Goal: Information Seeking & Learning: Find specific page/section

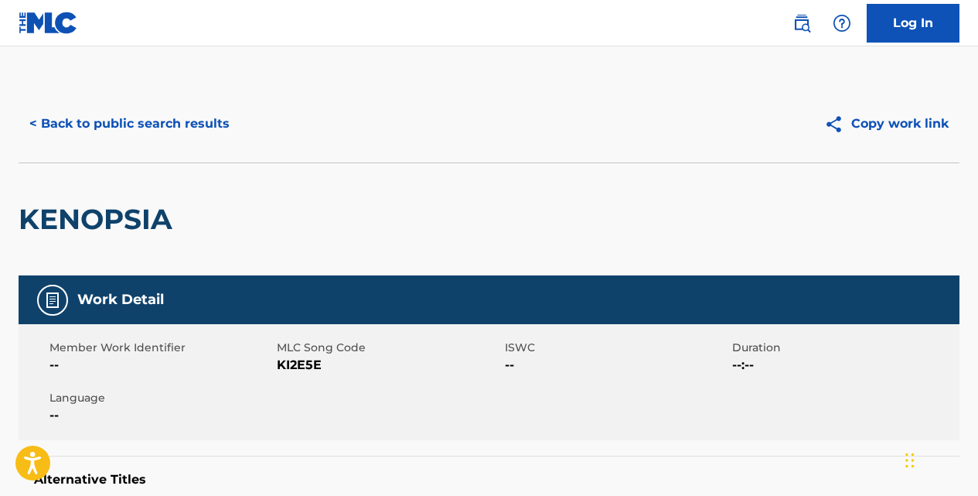
click at [206, 124] on button "< Back to public search results" at bounding box center [130, 123] width 222 height 39
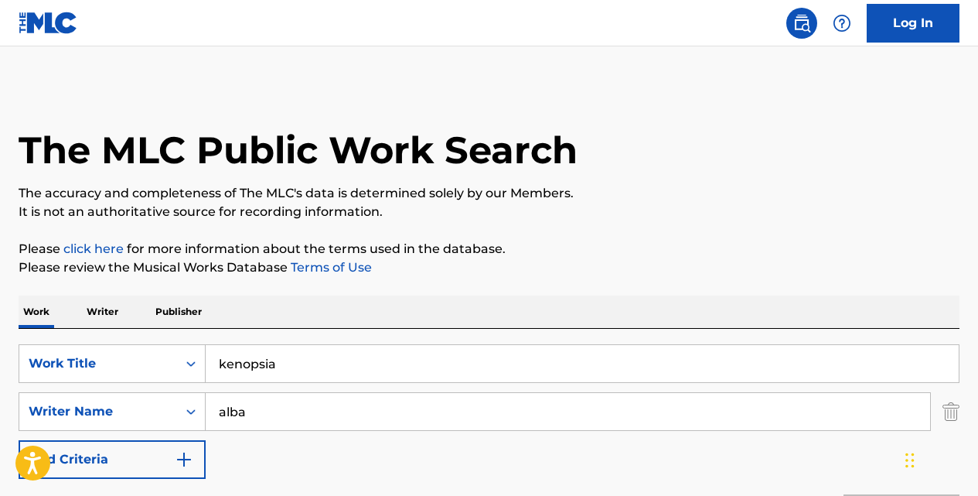
scroll to position [257, 0]
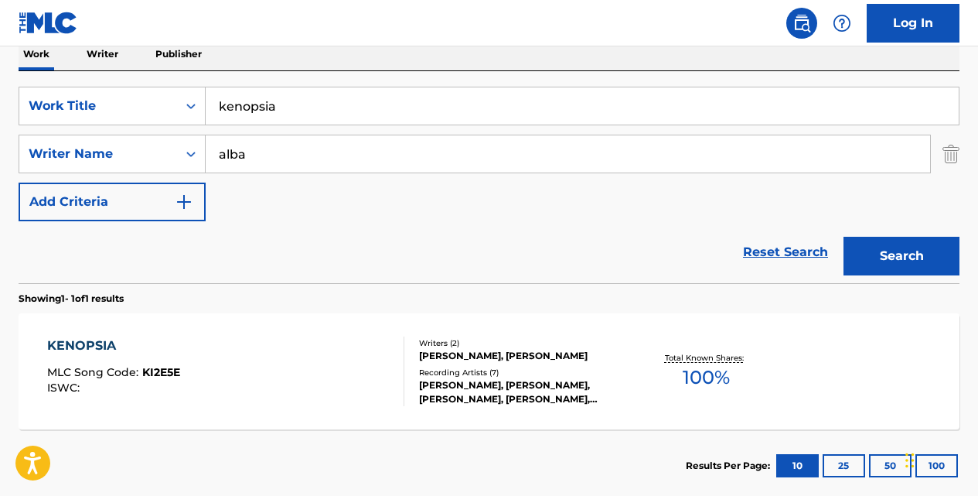
click at [333, 108] on input "kenopsia" at bounding box center [582, 105] width 753 height 37
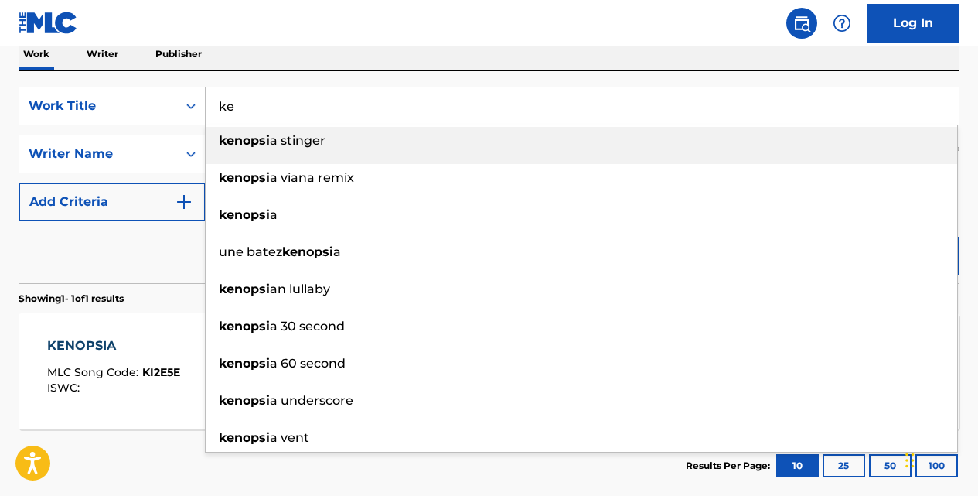
type input "k"
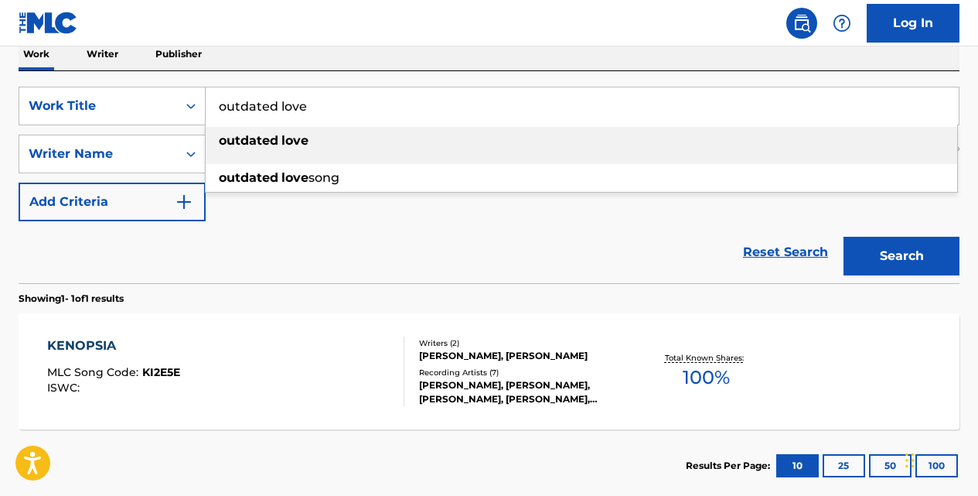
type input "outdated love"
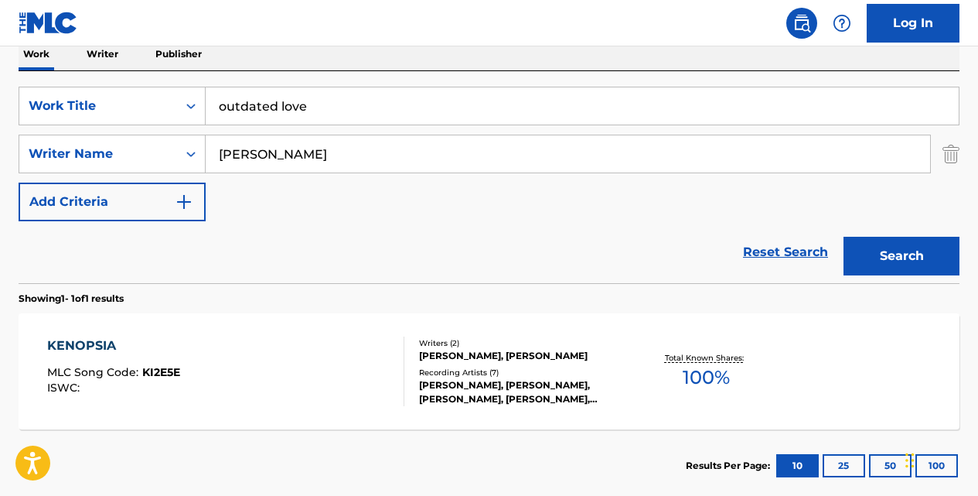
type input "[PERSON_NAME]"
click at [844, 237] on button "Search" at bounding box center [902, 256] width 116 height 39
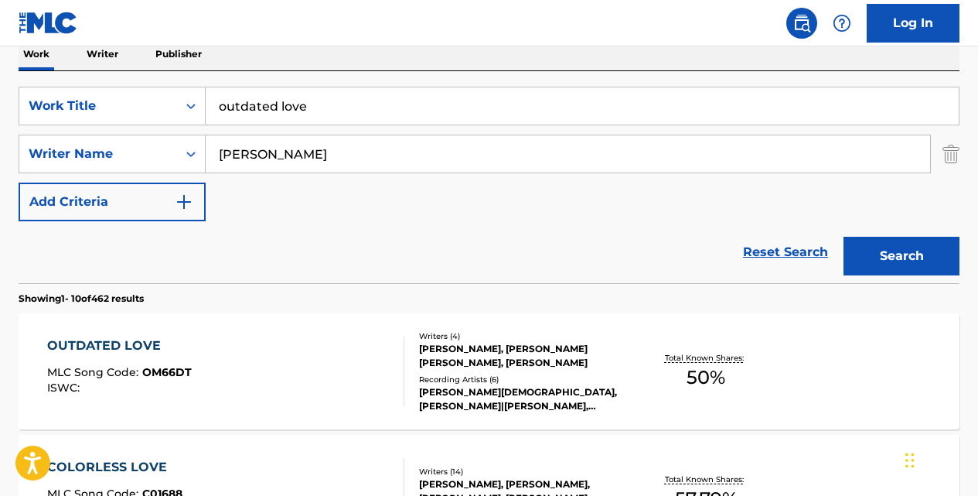
click at [140, 344] on div "OUTDATED LOVE" at bounding box center [119, 345] width 145 height 19
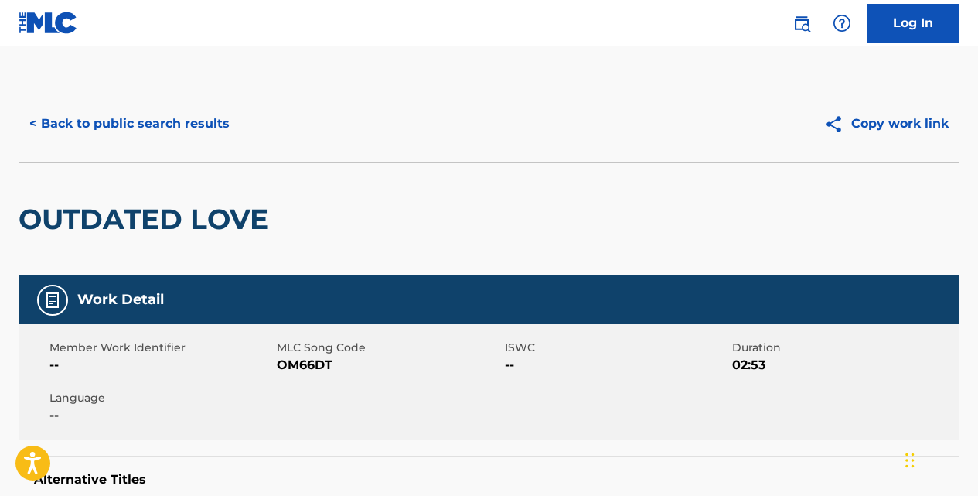
click at [215, 124] on button "< Back to public search results" at bounding box center [130, 123] width 222 height 39
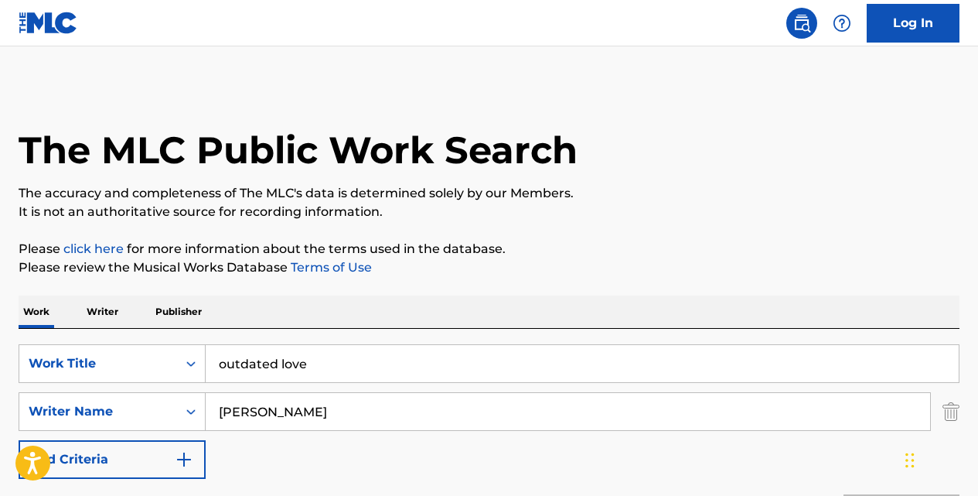
scroll to position [257, 0]
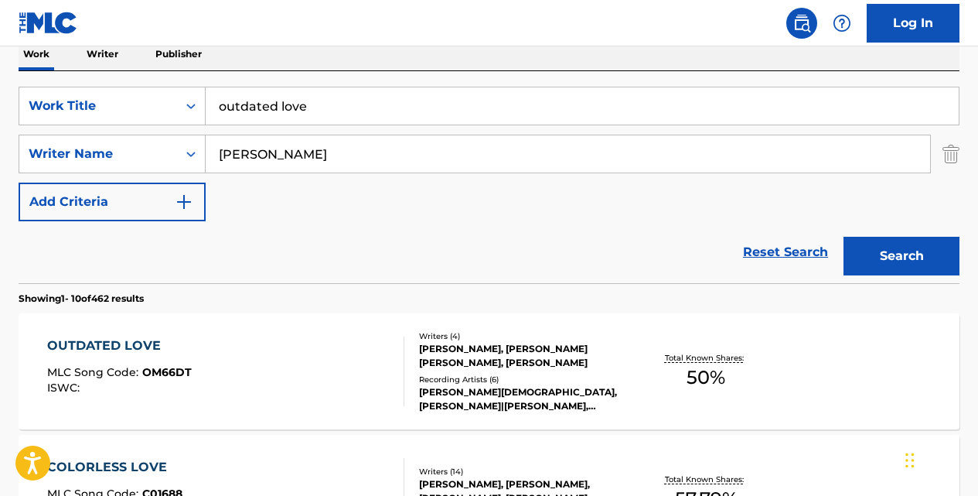
click at [324, 104] on input "outdated love" at bounding box center [582, 105] width 753 height 37
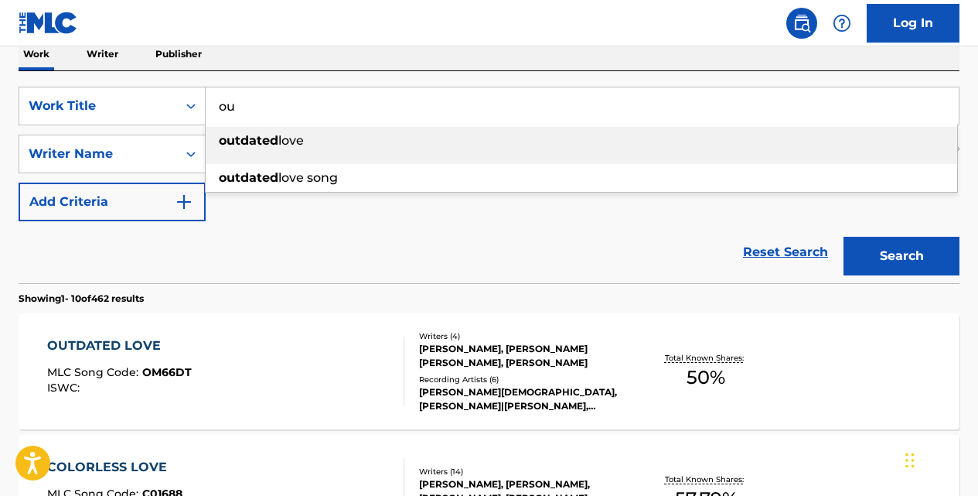
type input "o"
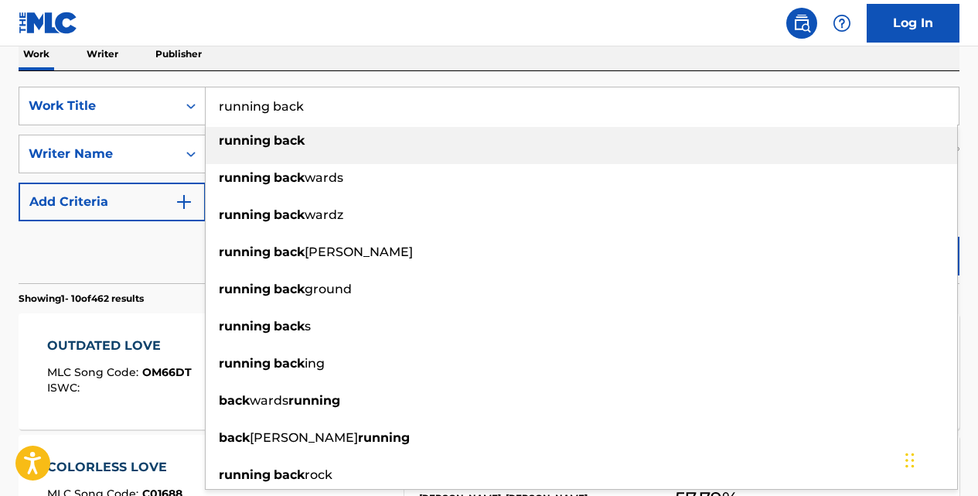
type input "running back"
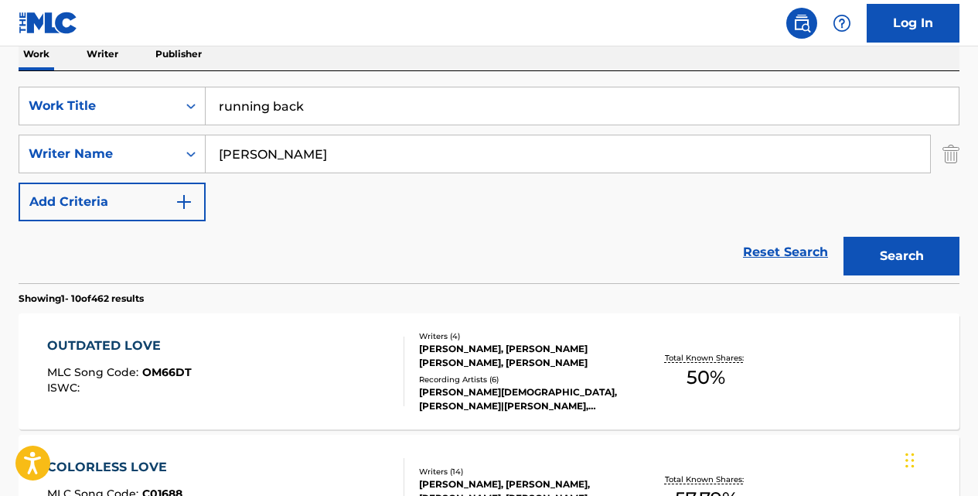
type input "[PERSON_NAME]"
click at [844, 237] on button "Search" at bounding box center [902, 256] width 116 height 39
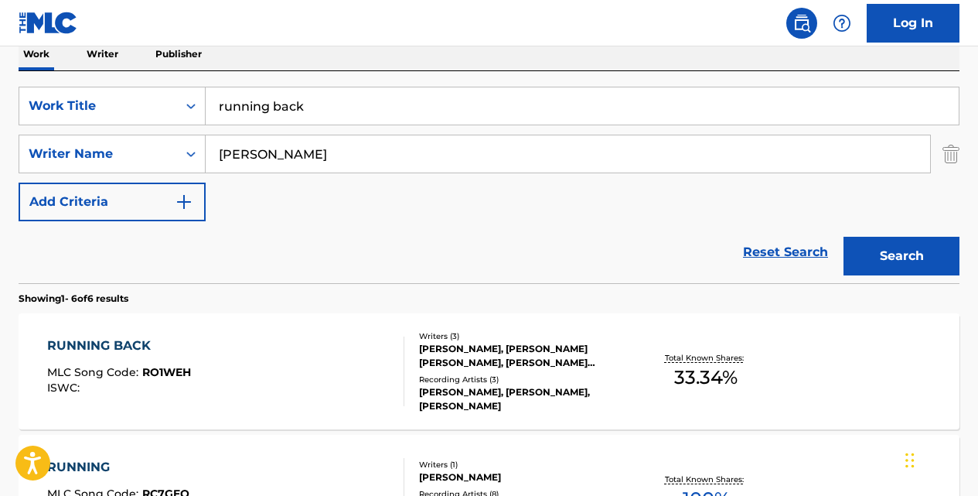
click at [131, 349] on div "RUNNING BACK" at bounding box center [119, 345] width 144 height 19
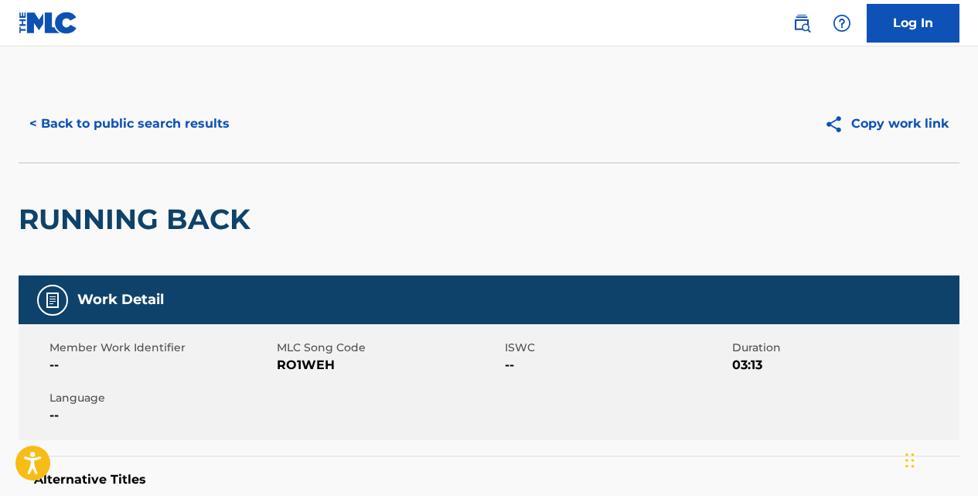
click at [206, 123] on button "< Back to public search results" at bounding box center [130, 123] width 222 height 39
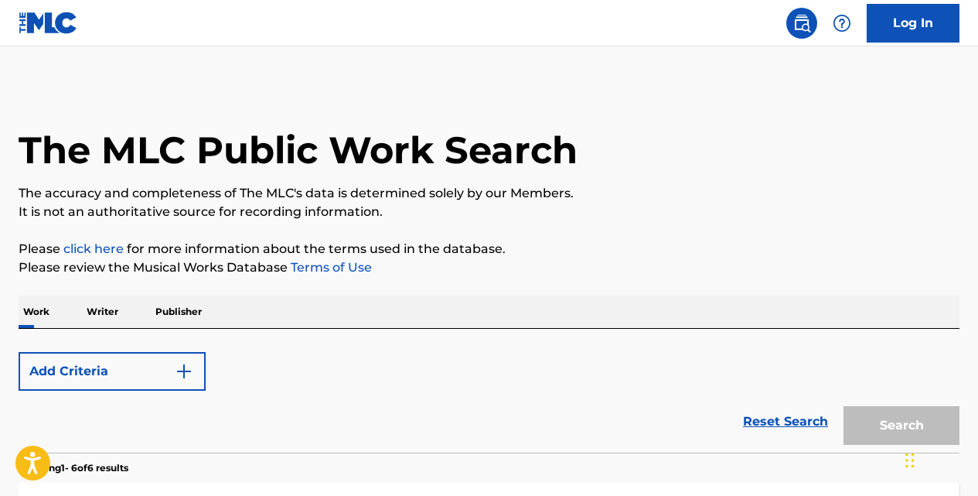
scroll to position [257, 0]
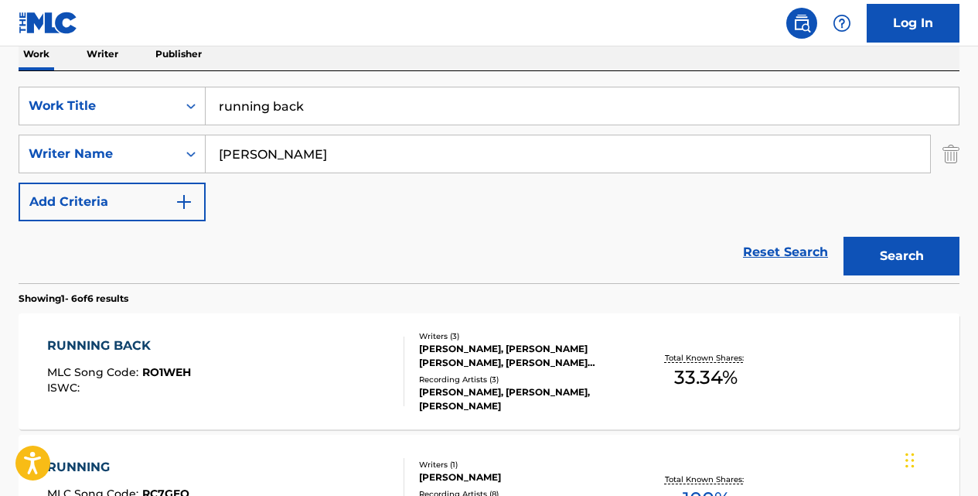
click at [353, 113] on input "running back" at bounding box center [582, 105] width 753 height 37
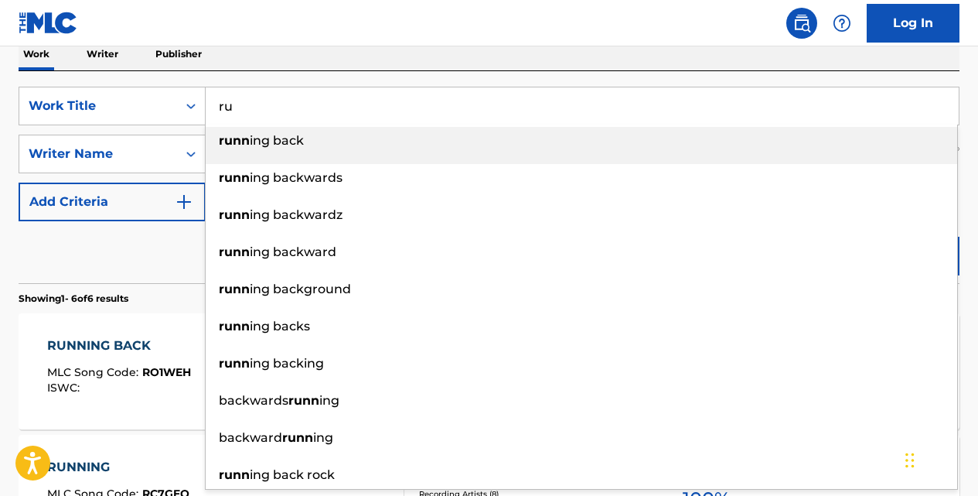
type input "r"
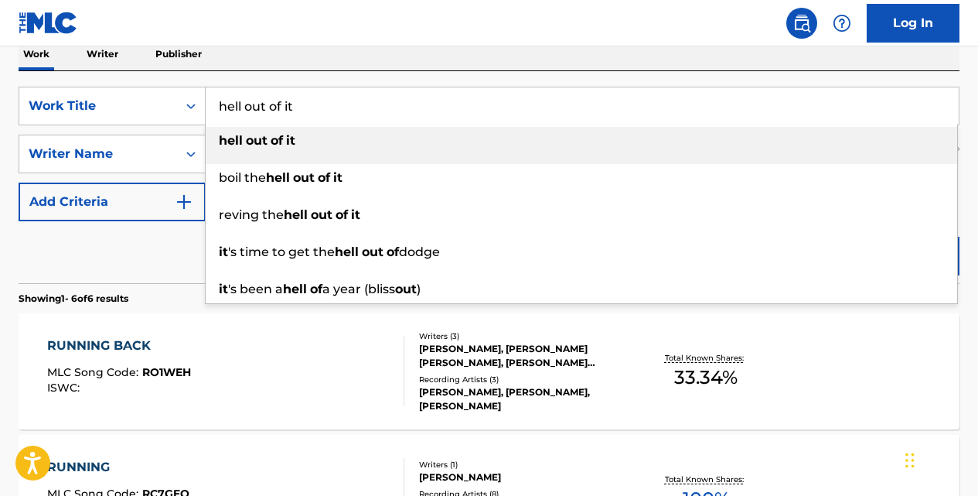
type input "hell out of it"
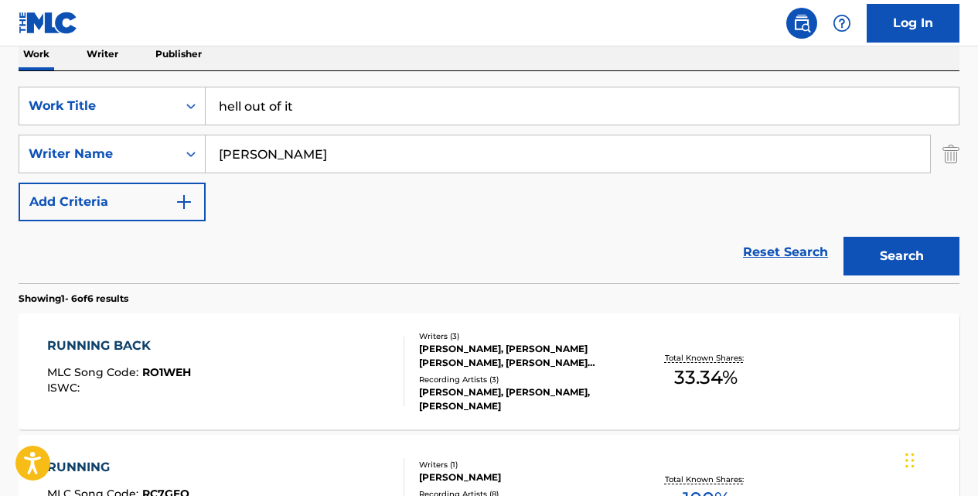
type input "[PERSON_NAME]"
click at [844, 237] on button "Search" at bounding box center [902, 256] width 116 height 39
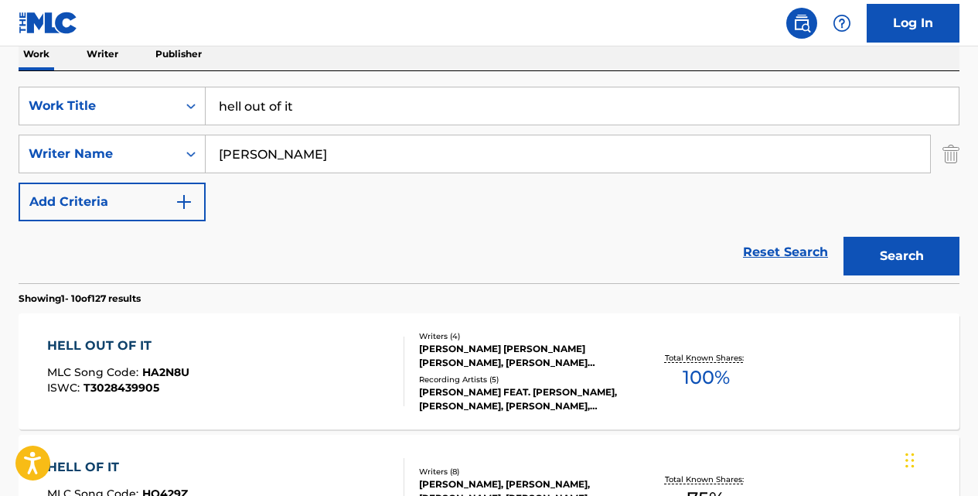
click at [135, 344] on div "HELL OUT OF IT" at bounding box center [118, 345] width 142 height 19
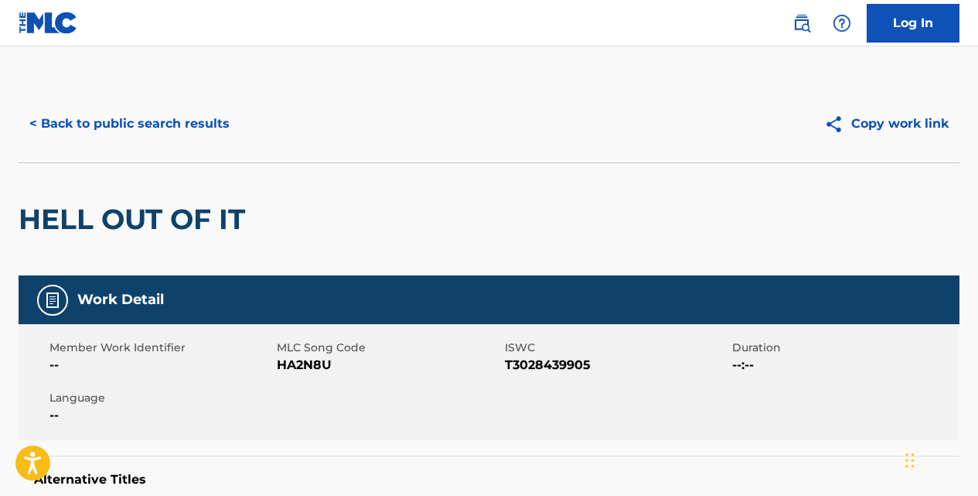
click at [215, 125] on button "< Back to public search results" at bounding box center [130, 123] width 222 height 39
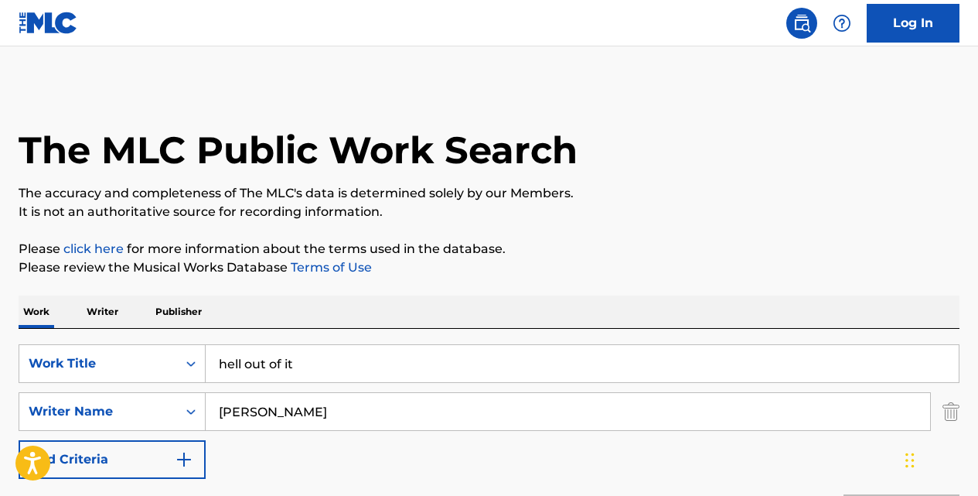
scroll to position [257, 0]
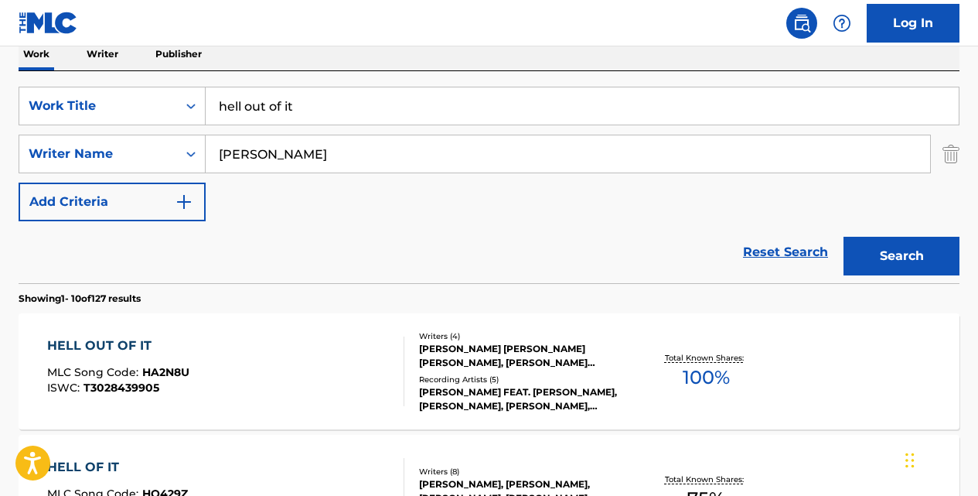
click at [365, 114] on input "hell out of it" at bounding box center [582, 105] width 753 height 37
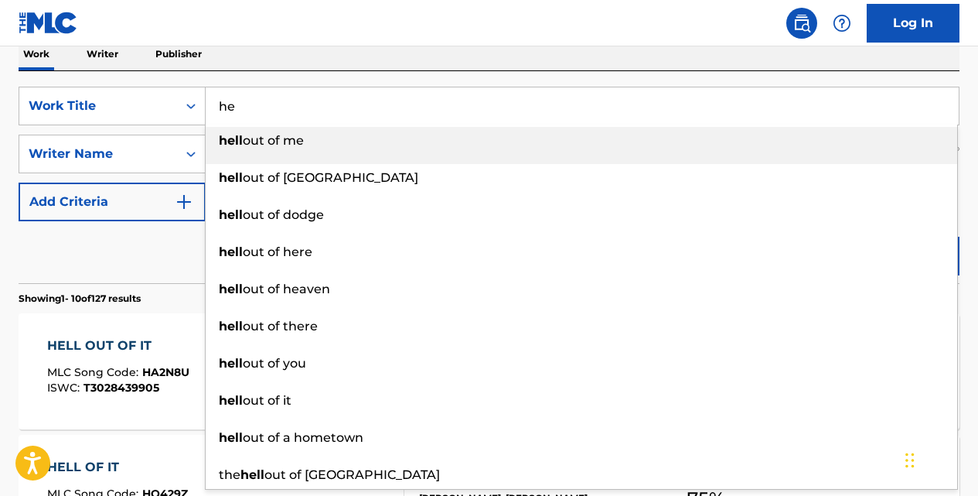
type input "h"
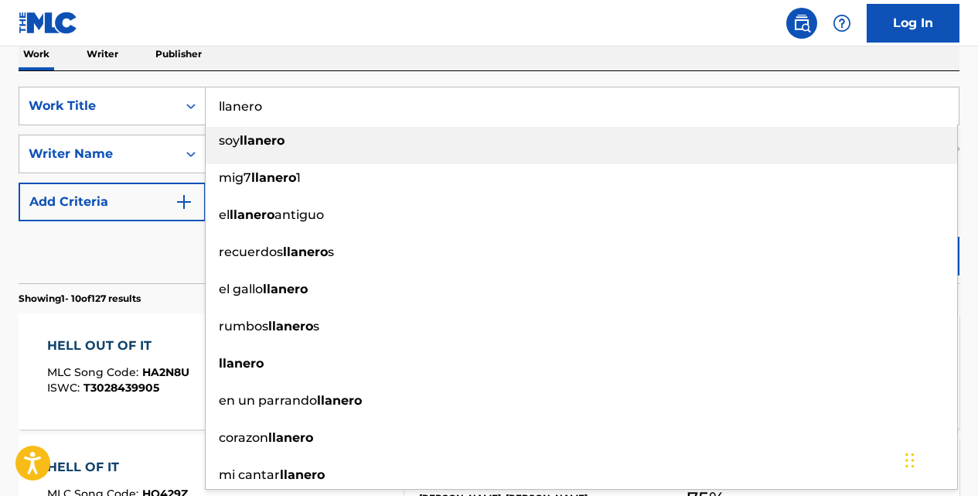
type input "llanero"
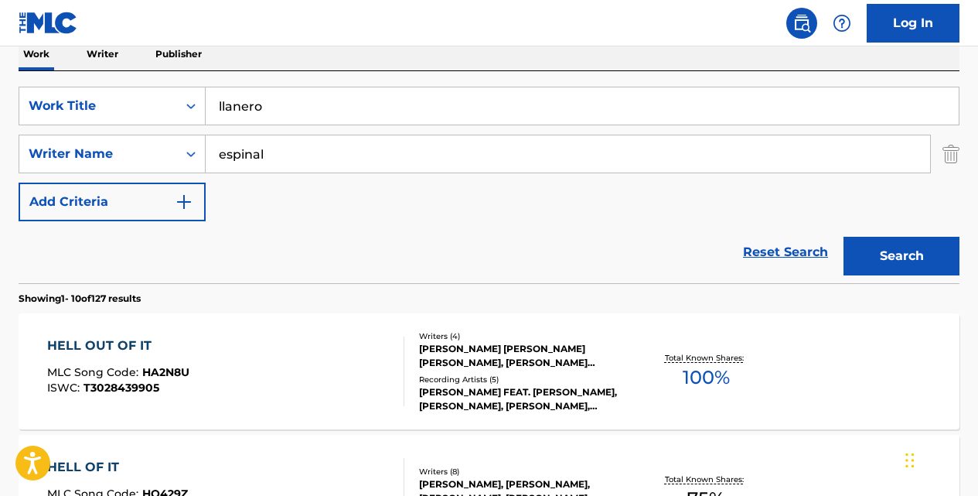
type input "espinal"
click at [844, 237] on button "Search" at bounding box center [902, 256] width 116 height 39
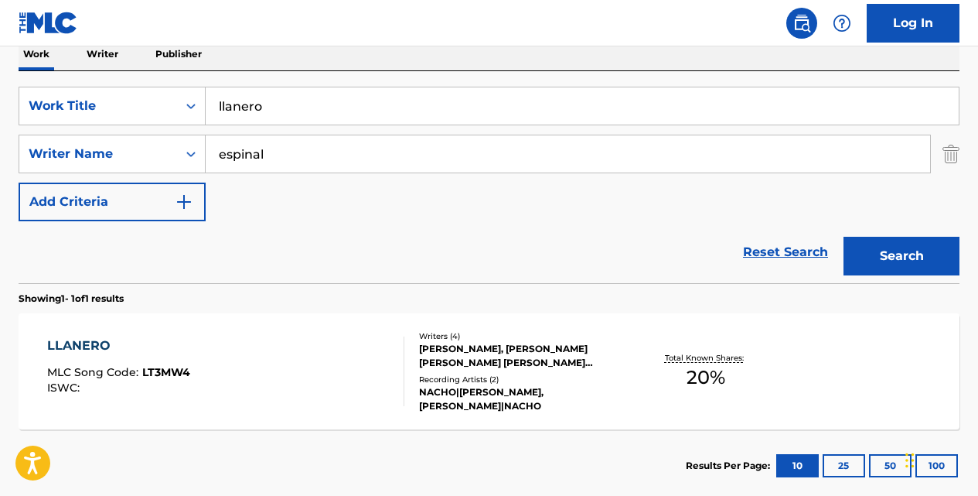
click at [102, 348] on div "LLANERO" at bounding box center [118, 345] width 143 height 19
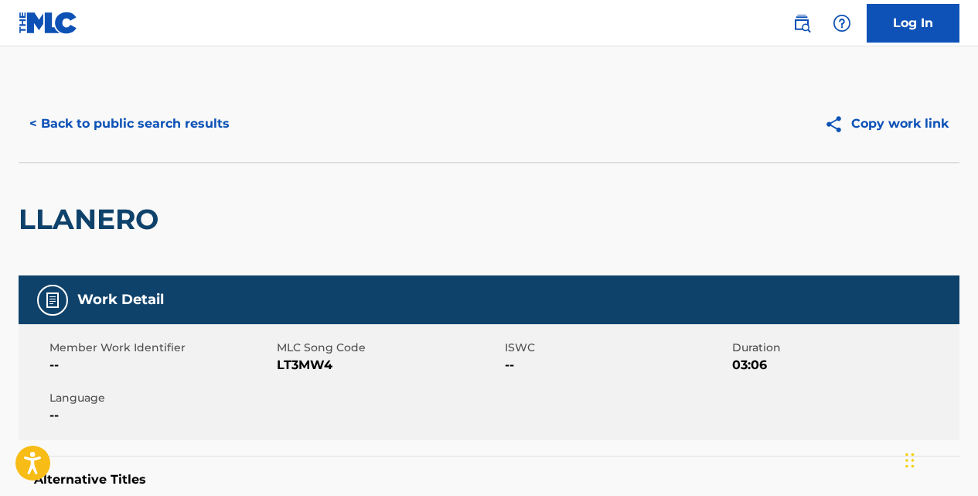
click at [210, 119] on button "< Back to public search results" at bounding box center [130, 123] width 222 height 39
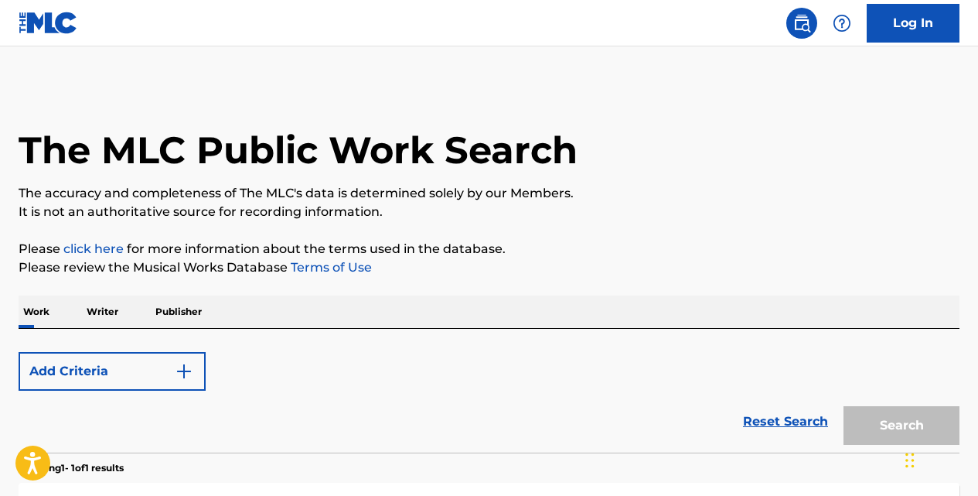
scroll to position [257, 0]
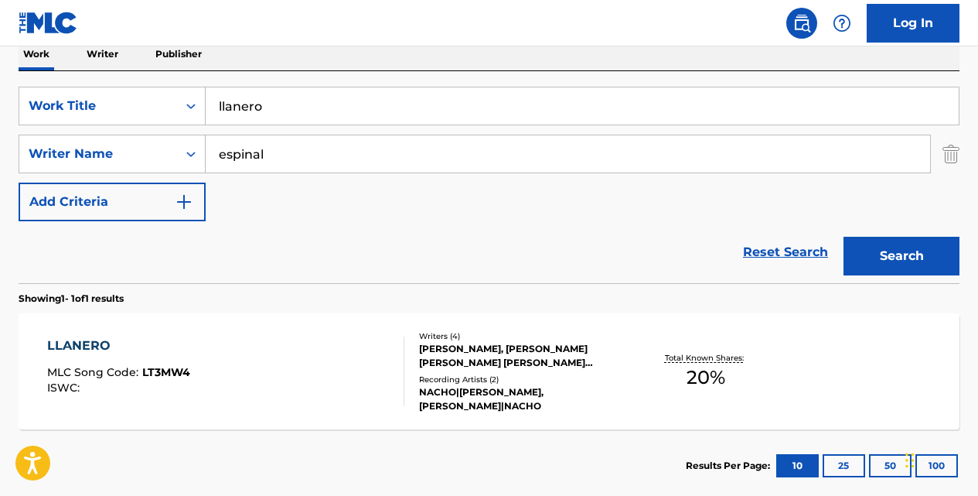
click at [334, 96] on input "llanero" at bounding box center [582, 105] width 753 height 37
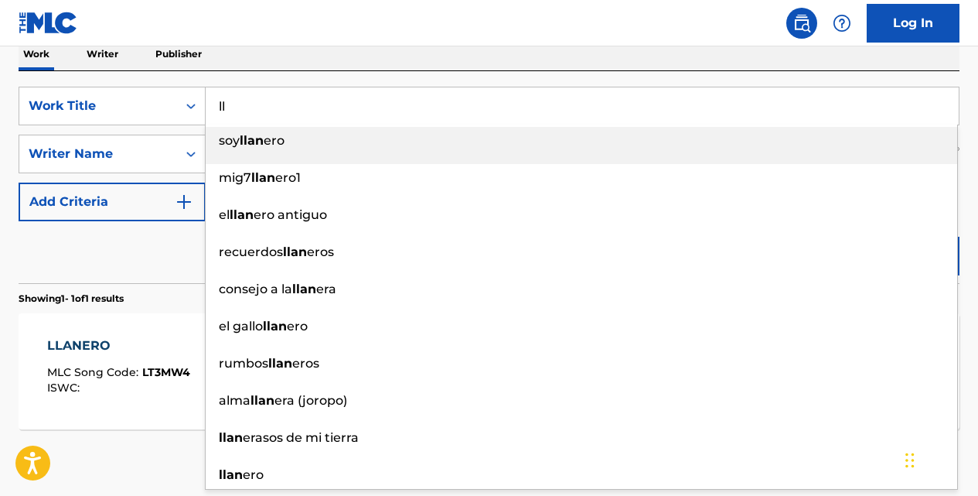
type input "l"
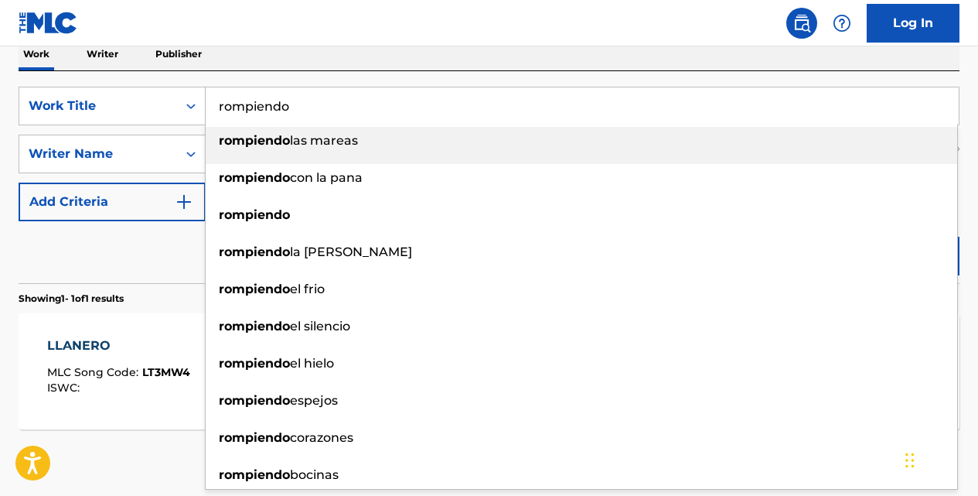
type input "rompiendo"
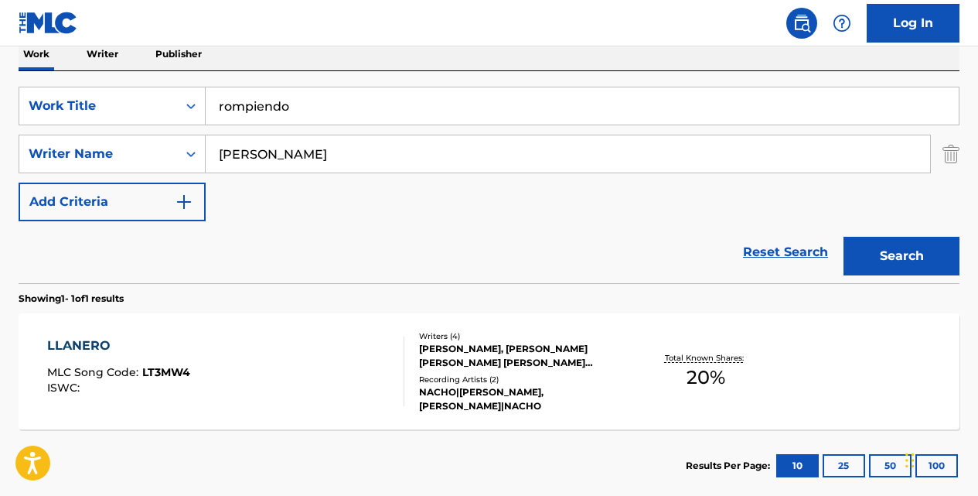
type input "[PERSON_NAME]"
click at [844, 237] on button "Search" at bounding box center [902, 256] width 116 height 39
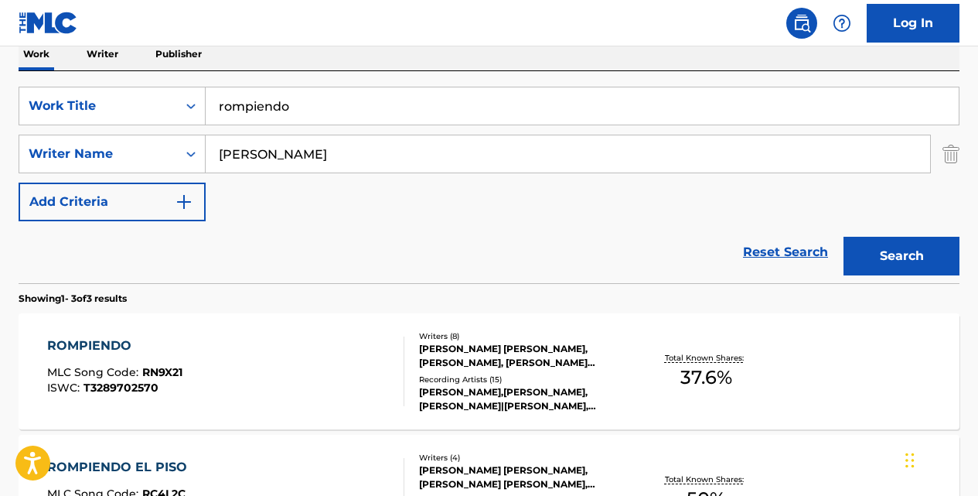
click at [120, 351] on div "ROMPIENDO" at bounding box center [114, 345] width 135 height 19
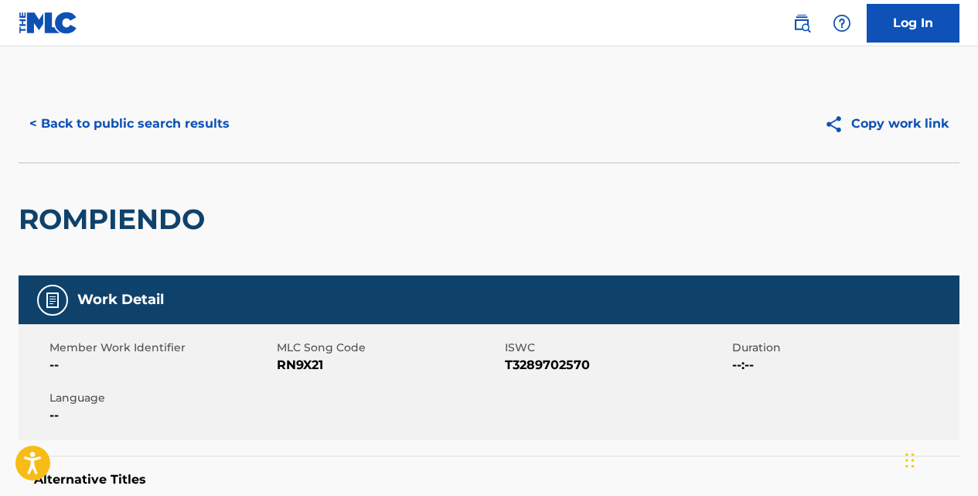
click at [181, 126] on button "< Back to public search results" at bounding box center [130, 123] width 222 height 39
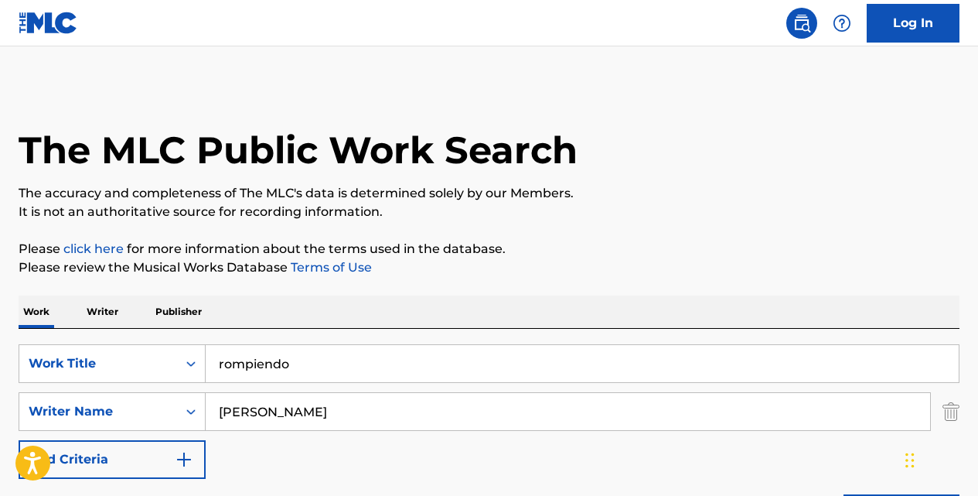
scroll to position [257, 0]
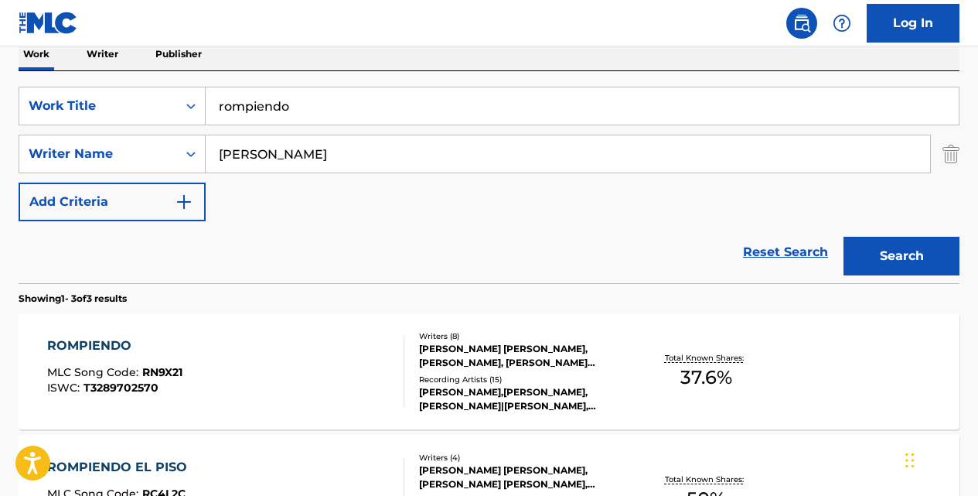
click at [304, 108] on input "rompiendo" at bounding box center [582, 105] width 753 height 37
type input "r"
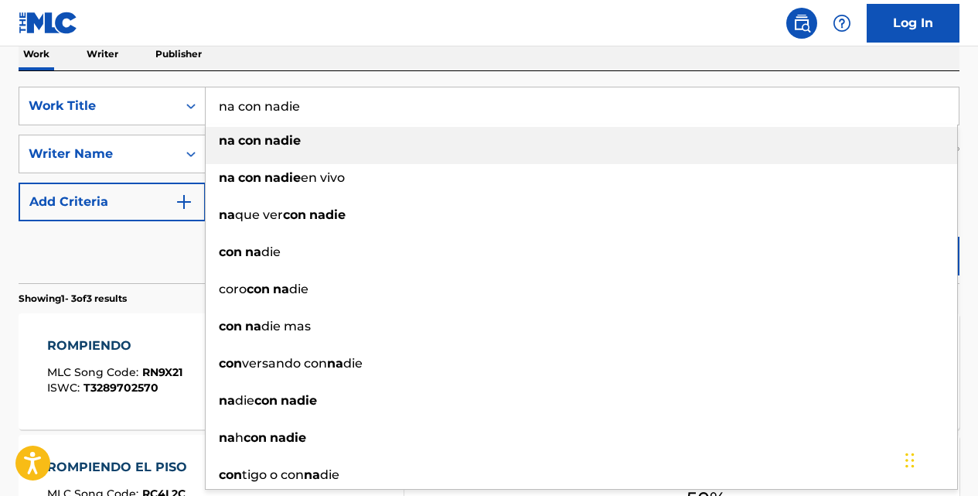
type input "na con nadie"
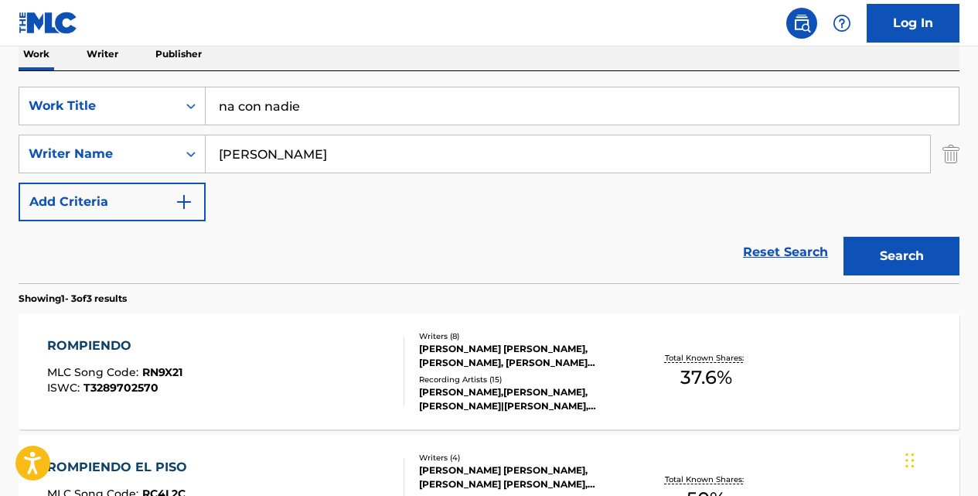
type input "[PERSON_NAME]"
click at [844, 237] on button "Search" at bounding box center [902, 256] width 116 height 39
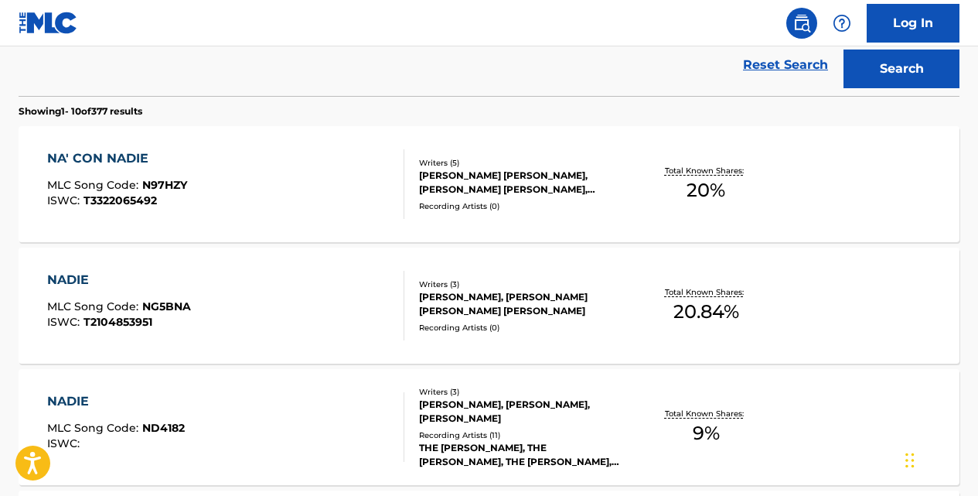
scroll to position [448, 0]
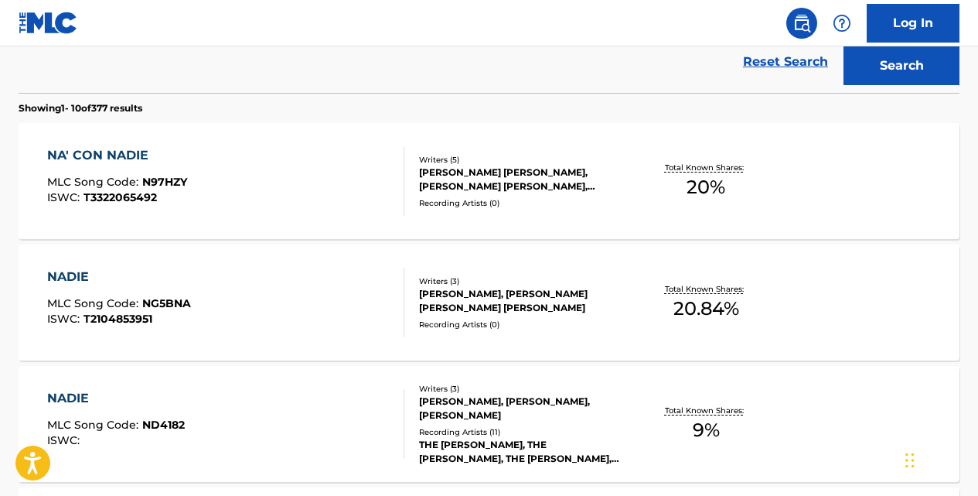
click at [135, 155] on div "NA' CON NADIE" at bounding box center [117, 155] width 140 height 19
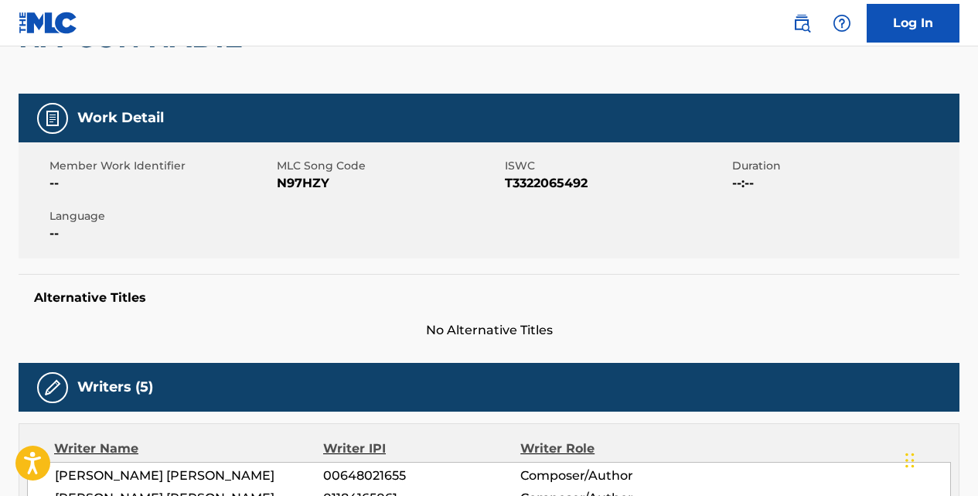
scroll to position [180, 0]
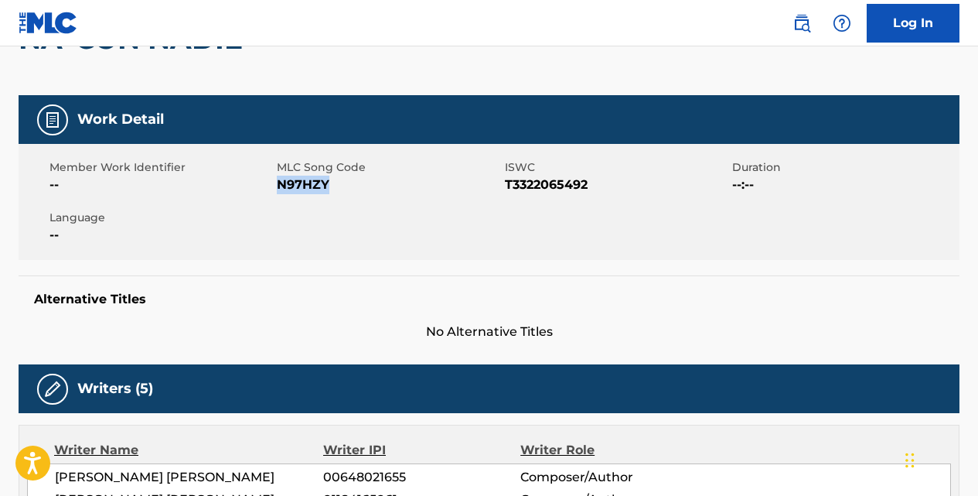
drag, startPoint x: 330, startPoint y: 182, endPoint x: 281, endPoint y: 189, distance: 49.9
click at [281, 189] on span "N97HZY" at bounding box center [388, 185] width 223 height 19
copy span "N97HZY"
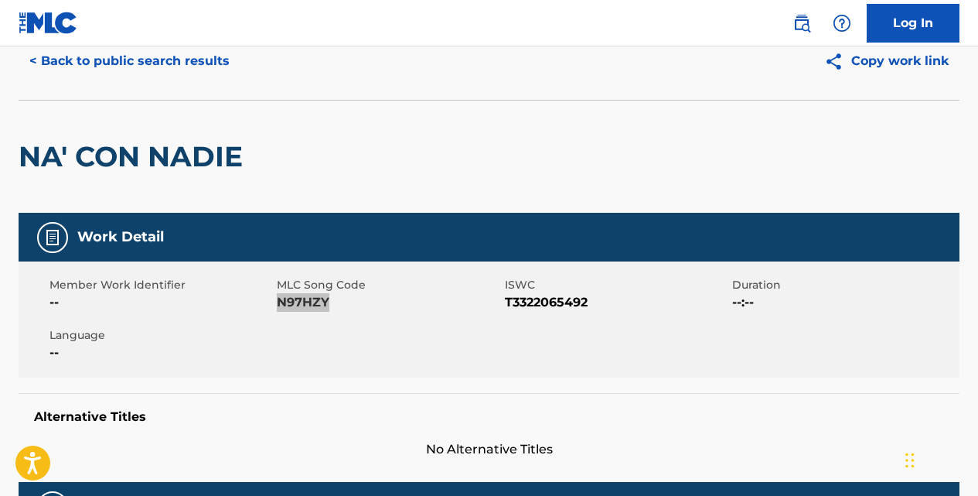
scroll to position [62, 0]
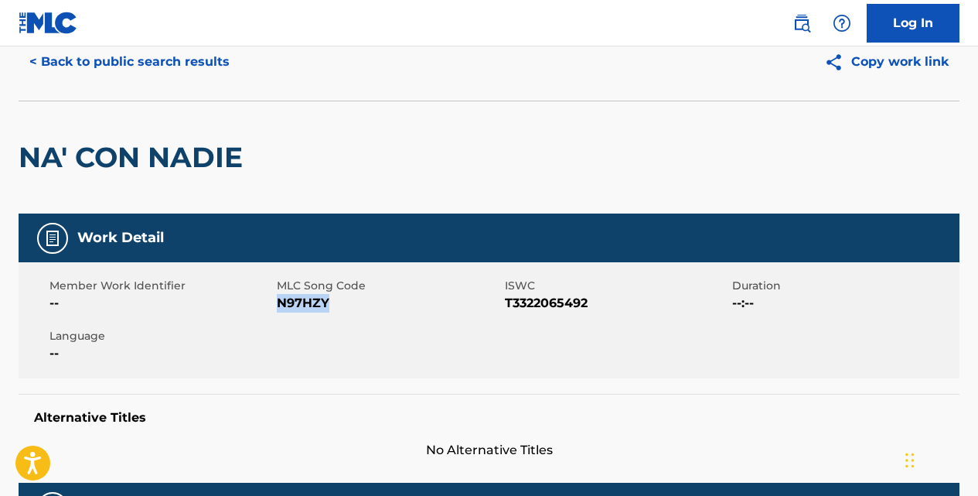
click at [96, 58] on button "< Back to public search results" at bounding box center [130, 62] width 222 height 39
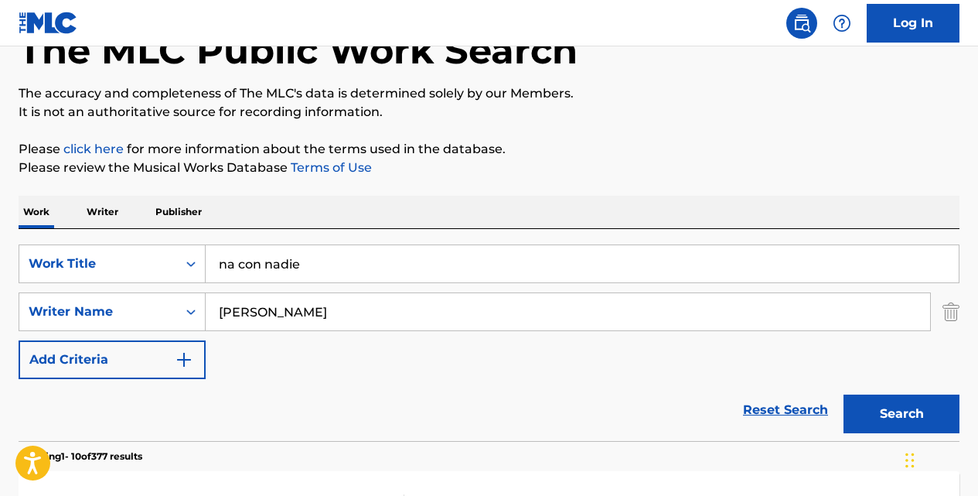
scroll to position [93, 0]
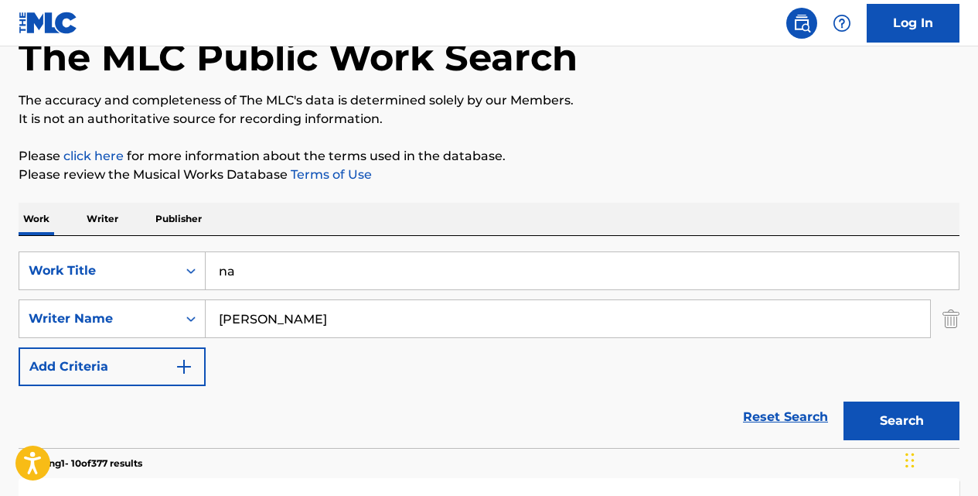
type input "n"
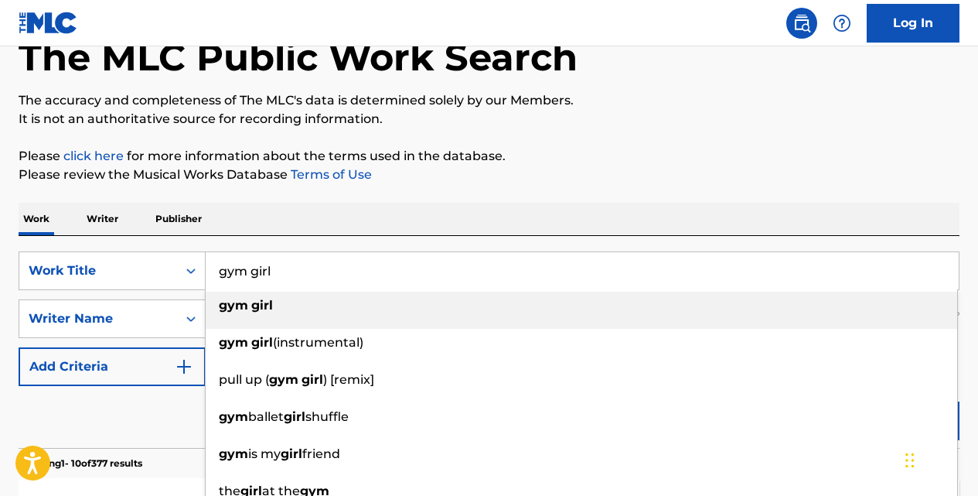
type input "gym girl"
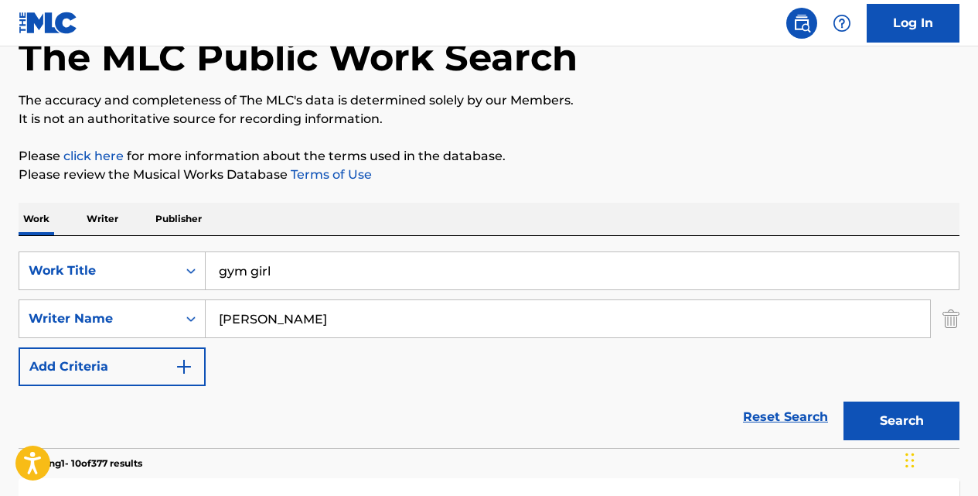
click at [844, 401] on button "Search" at bounding box center [902, 420] width 116 height 39
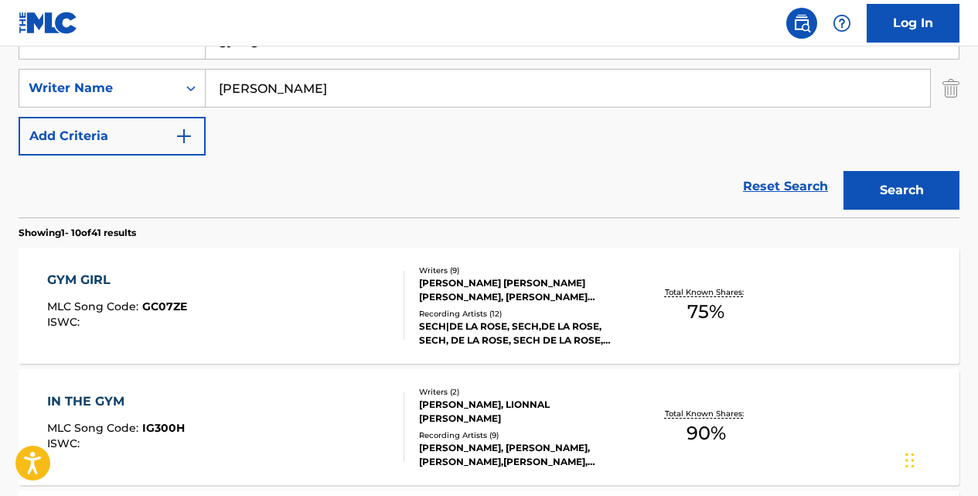
scroll to position [380, 0]
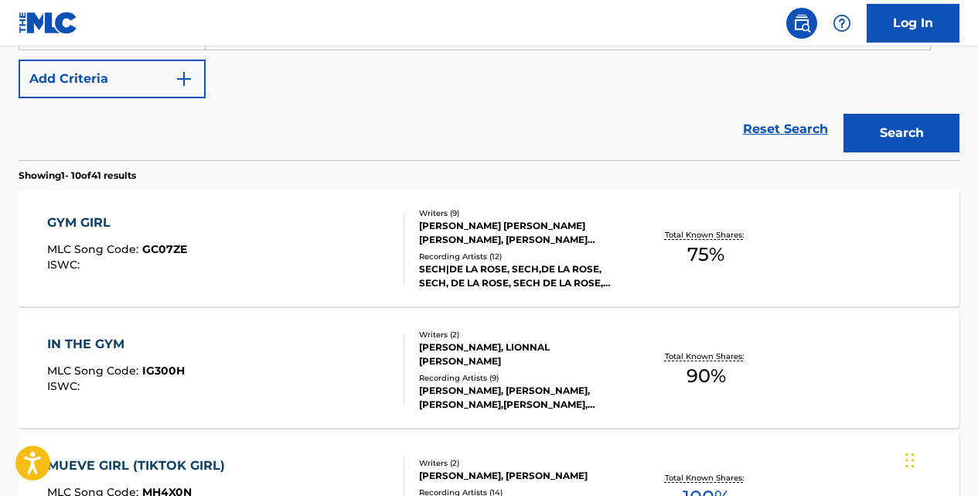
click at [98, 220] on div "GYM GIRL" at bounding box center [117, 222] width 140 height 19
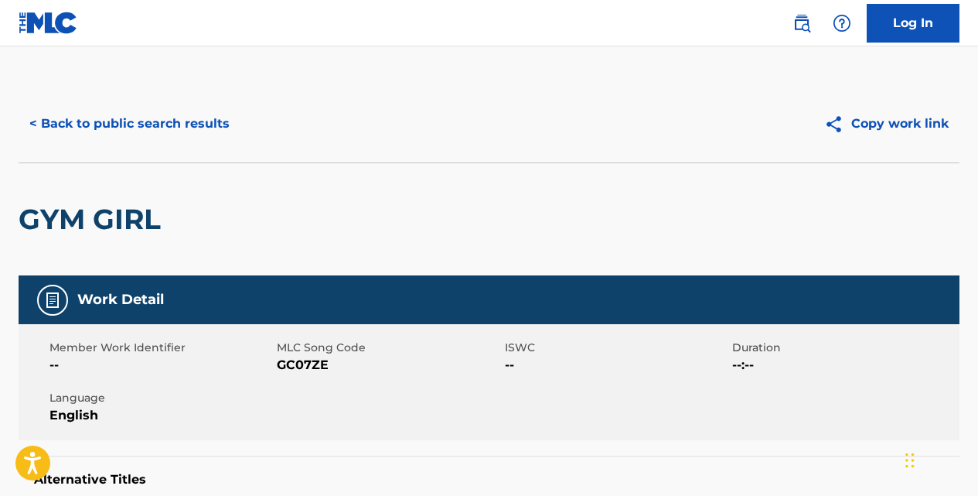
click at [222, 119] on button "< Back to public search results" at bounding box center [130, 123] width 222 height 39
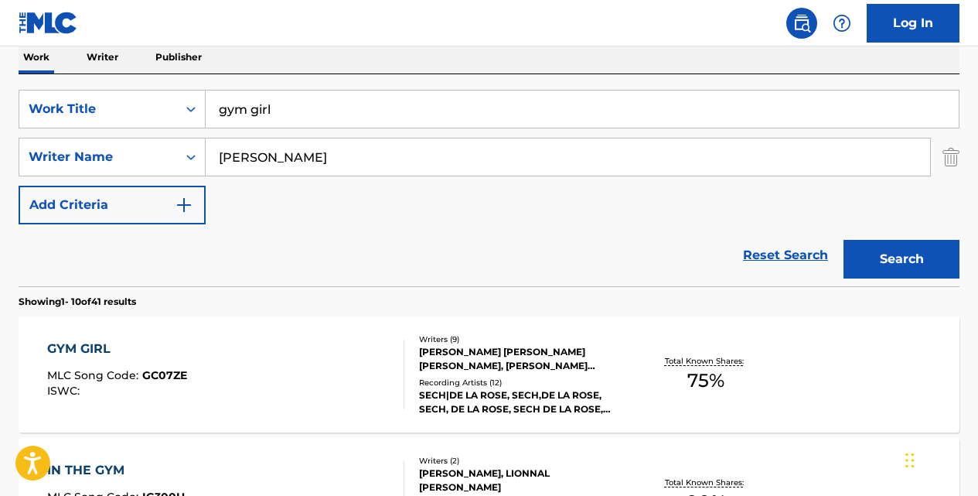
scroll to position [252, 0]
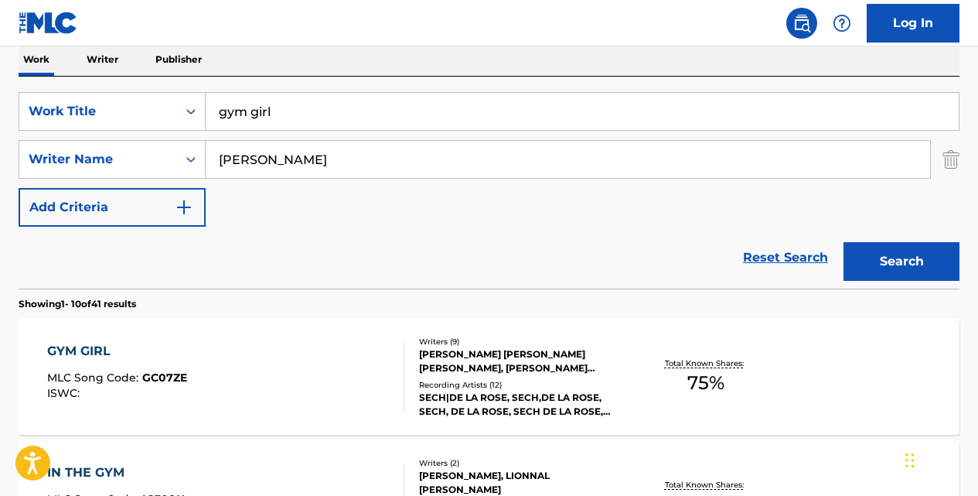
click at [356, 104] on input "gym girl" at bounding box center [582, 111] width 753 height 37
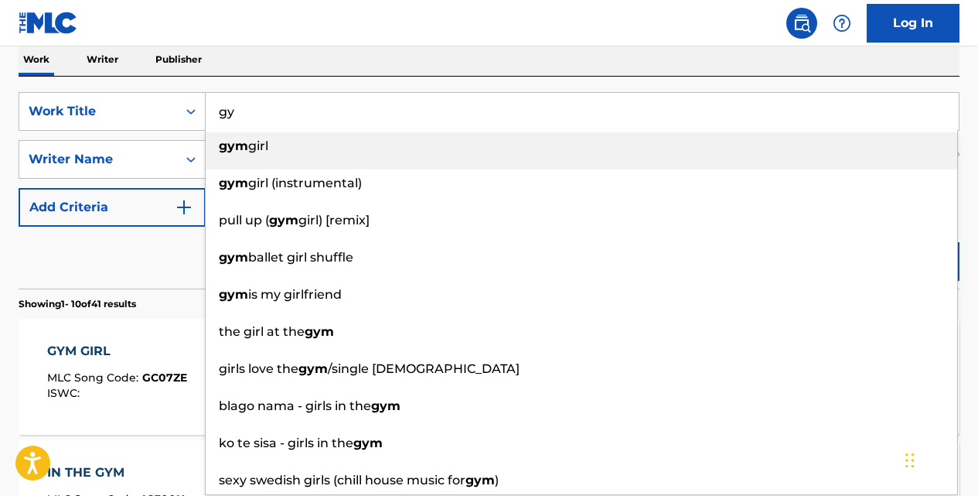
type input "g"
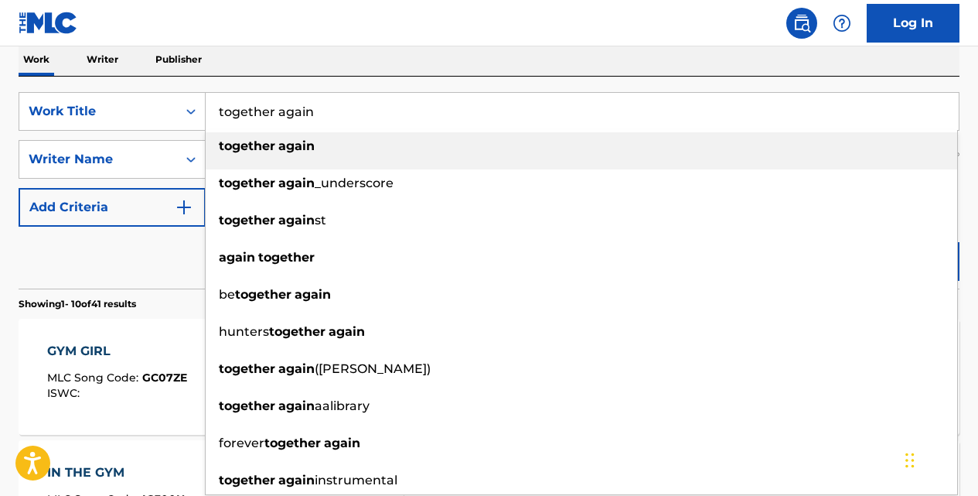
type input "together again"
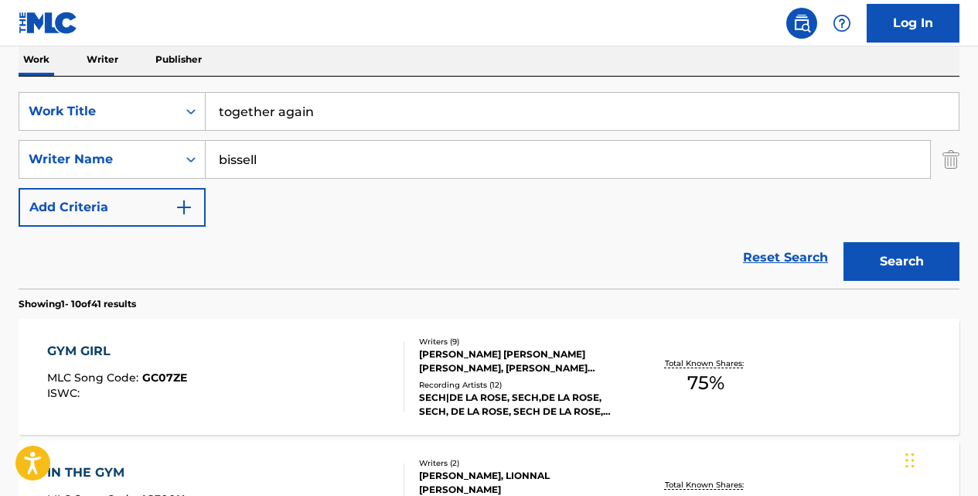
type input "bissell"
click at [844, 242] on button "Search" at bounding box center [902, 261] width 116 height 39
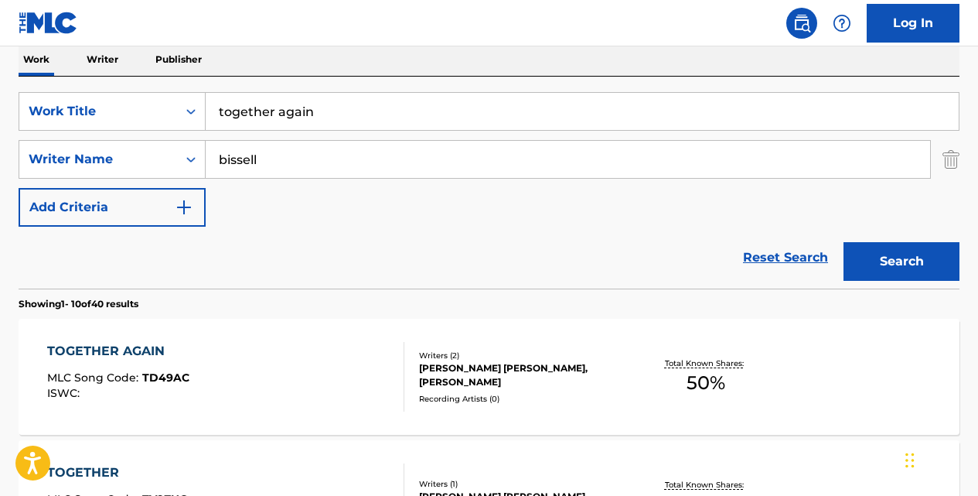
click at [148, 347] on div "TOGETHER AGAIN" at bounding box center [118, 351] width 142 height 19
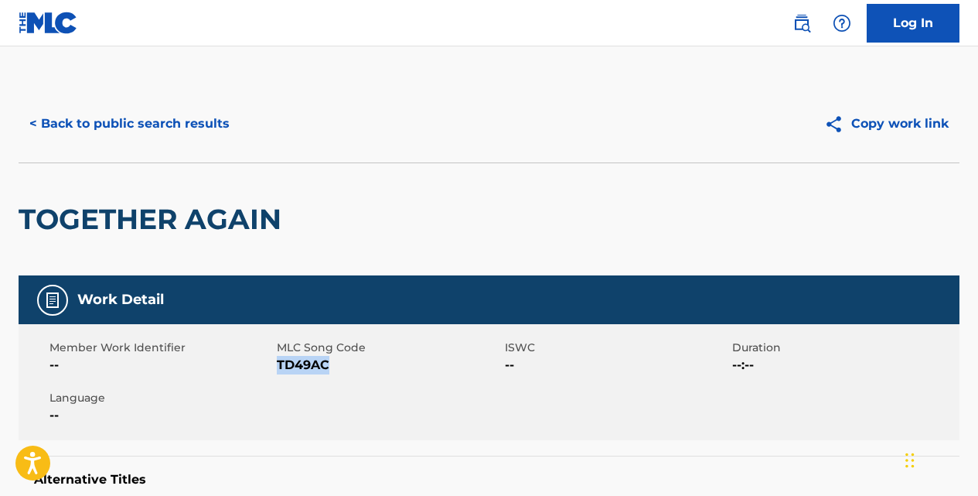
drag, startPoint x: 332, startPoint y: 365, endPoint x: 278, endPoint y: 365, distance: 53.3
click at [278, 365] on span "TD49AC" at bounding box center [388, 365] width 223 height 19
copy span "TD49AC"
click at [216, 128] on button "< Back to public search results" at bounding box center [130, 123] width 222 height 39
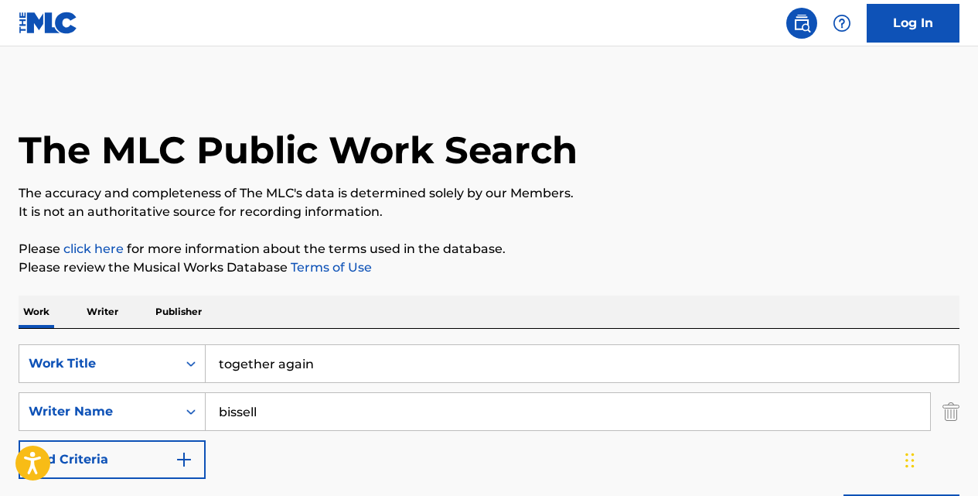
scroll to position [252, 0]
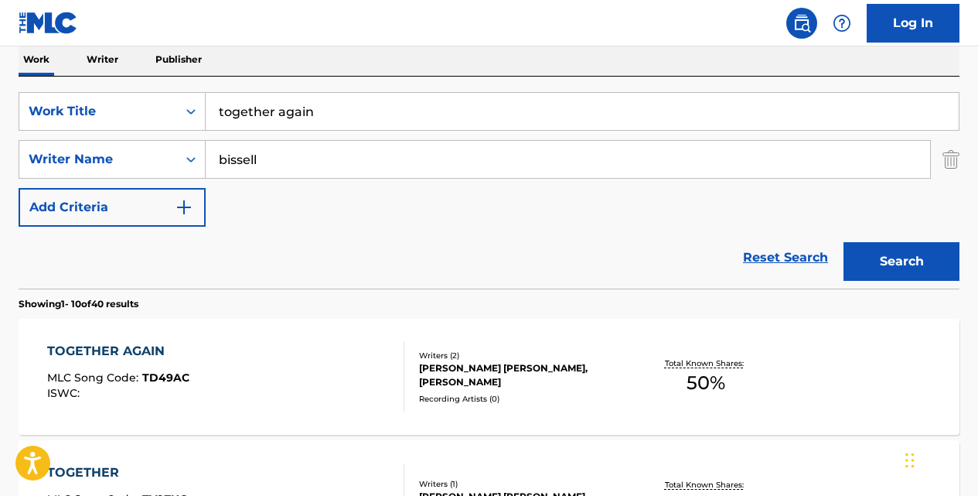
click at [332, 111] on input "together again" at bounding box center [582, 111] width 753 height 37
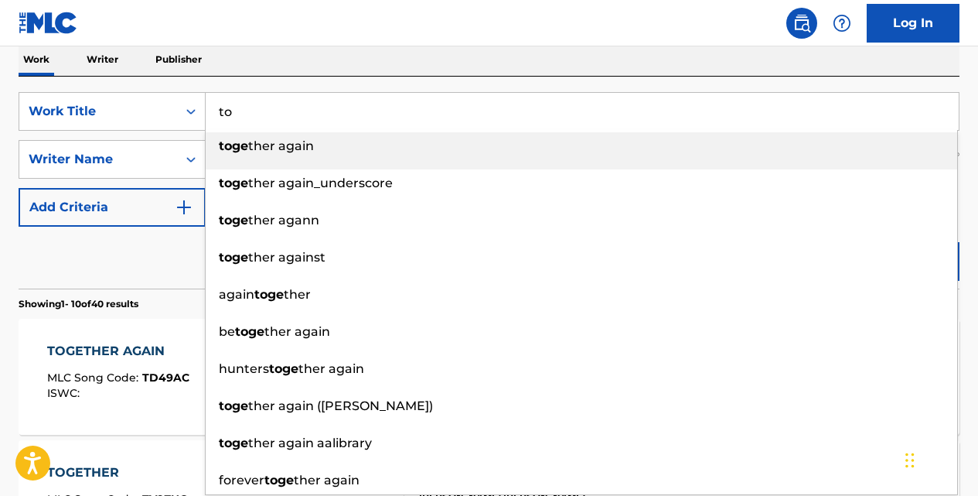
type input "t"
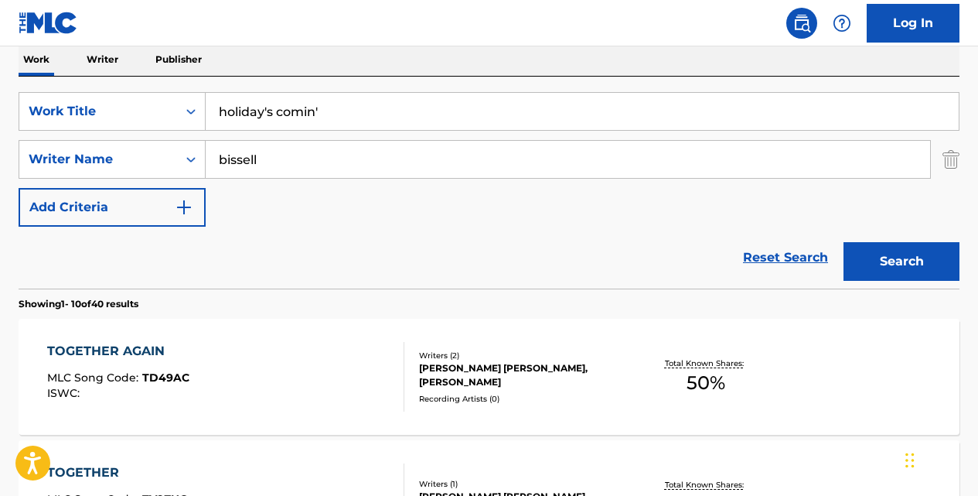
type input "holiday's comin'"
click at [844, 242] on button "Search" at bounding box center [902, 261] width 116 height 39
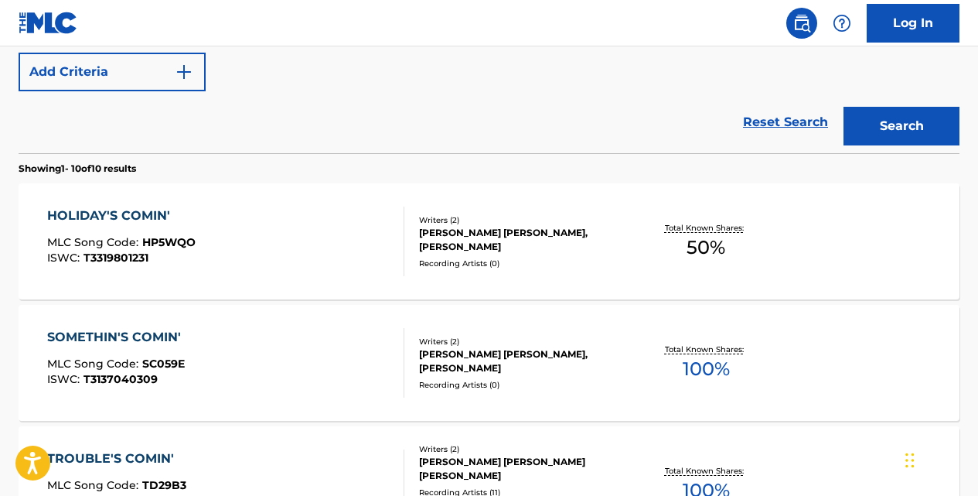
scroll to position [484, 0]
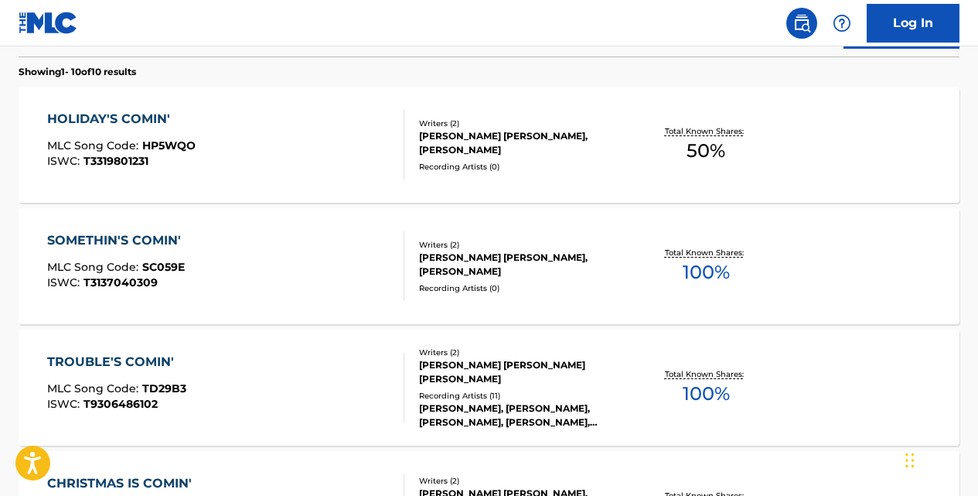
click at [156, 121] on div "HOLIDAY'S COMIN'" at bounding box center [121, 119] width 148 height 19
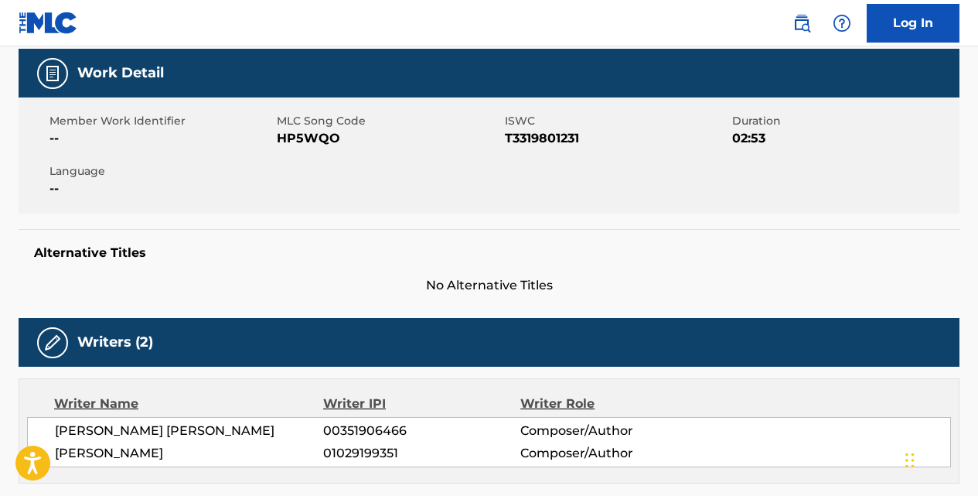
scroll to position [221, 0]
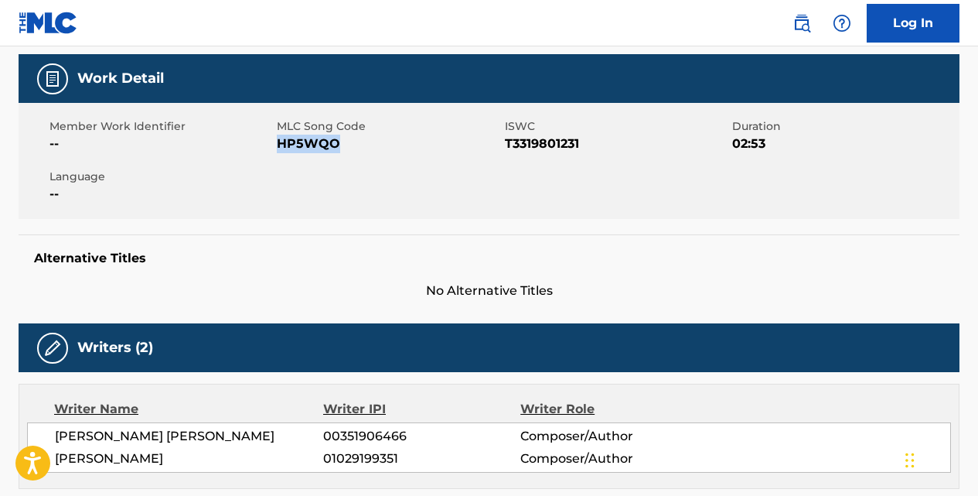
drag, startPoint x: 336, startPoint y: 144, endPoint x: 279, endPoint y: 144, distance: 57.2
click at [279, 144] on span "HP5WQO" at bounding box center [388, 144] width 223 height 19
copy span "HP5WQO"
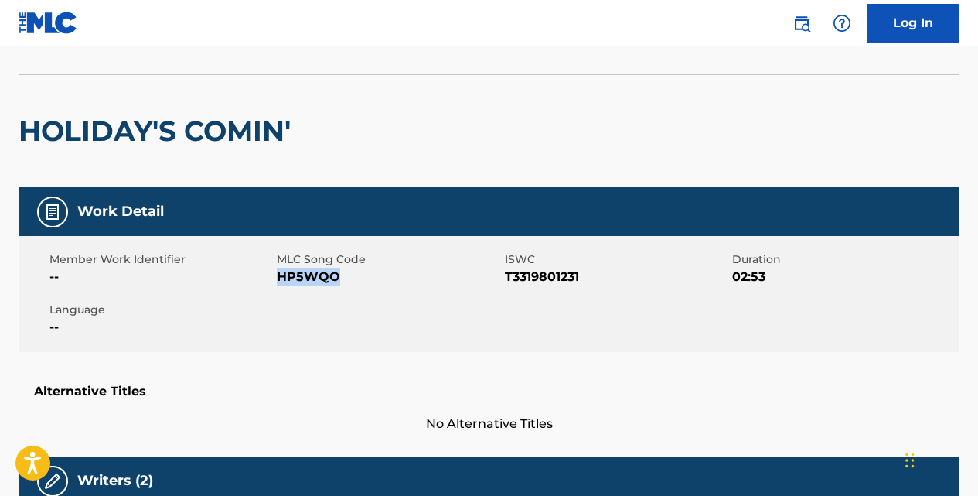
scroll to position [0, 0]
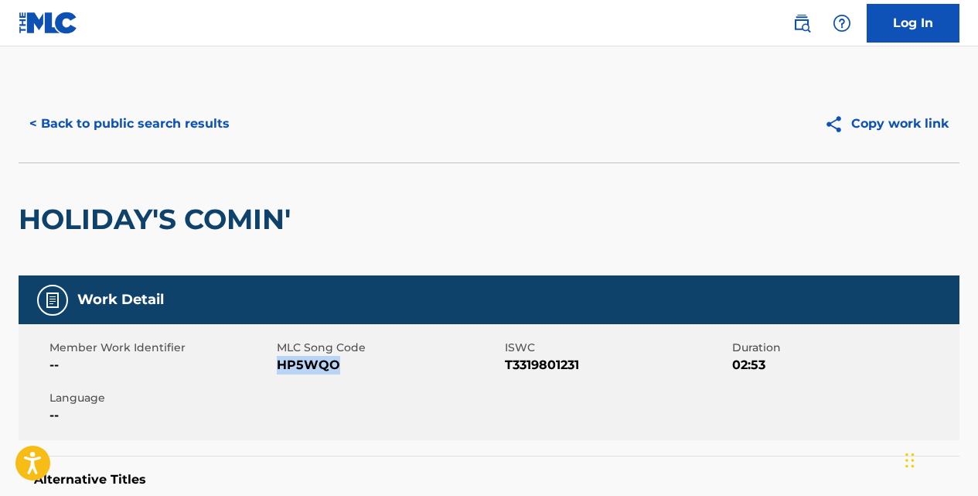
click at [195, 131] on button "< Back to public search results" at bounding box center [130, 123] width 222 height 39
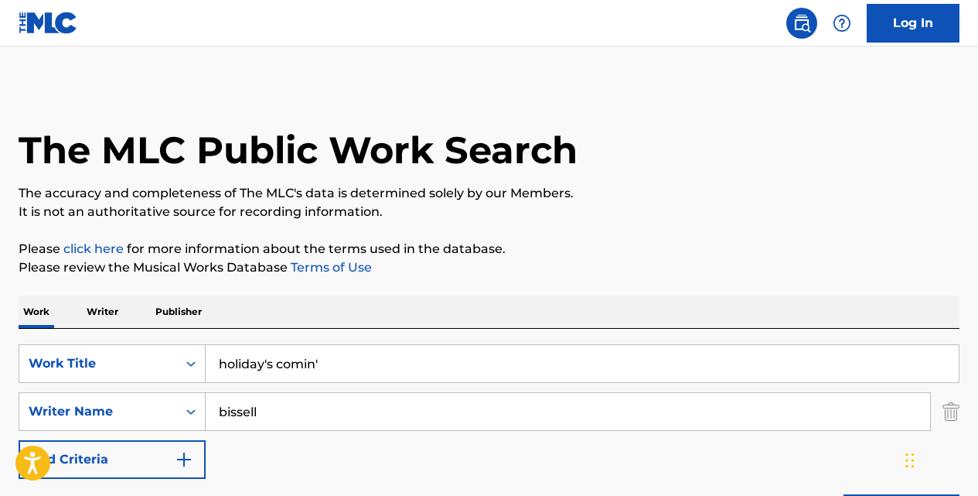
click at [355, 355] on input "holiday's comin'" at bounding box center [582, 363] width 753 height 37
type input "h"
paste input "HAZTE HOMBRE"
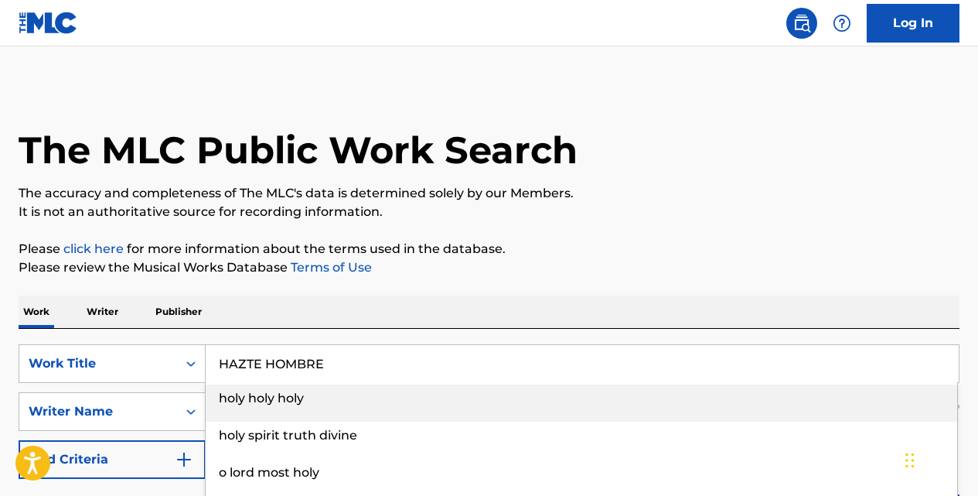
type input "HAZTE HOMBRE"
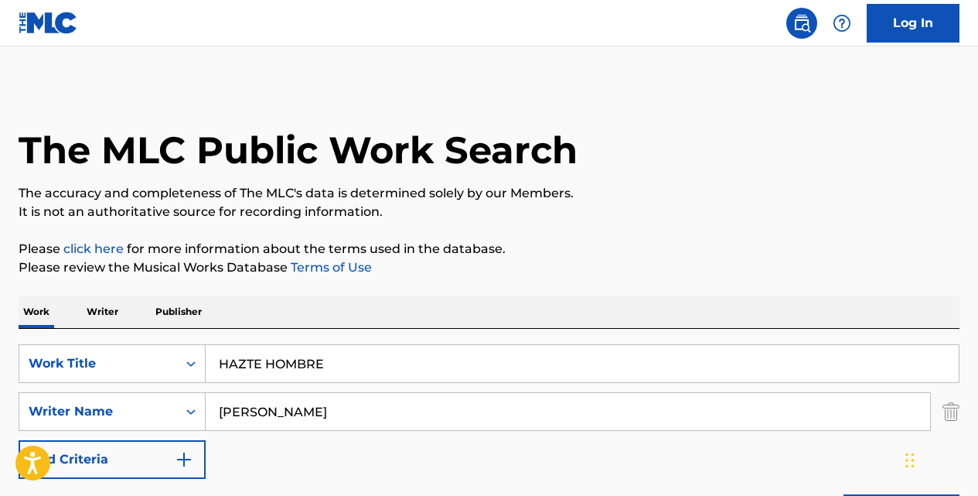
type input "[PERSON_NAME]"
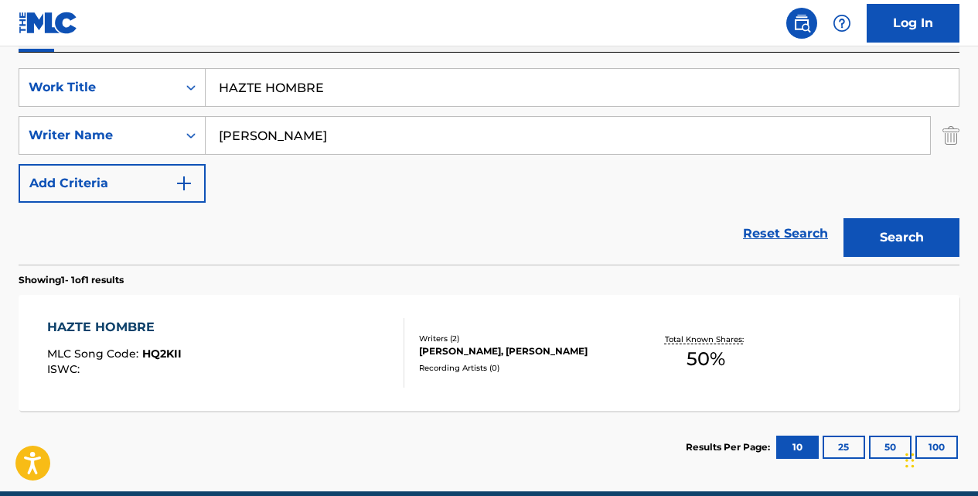
scroll to position [278, 0]
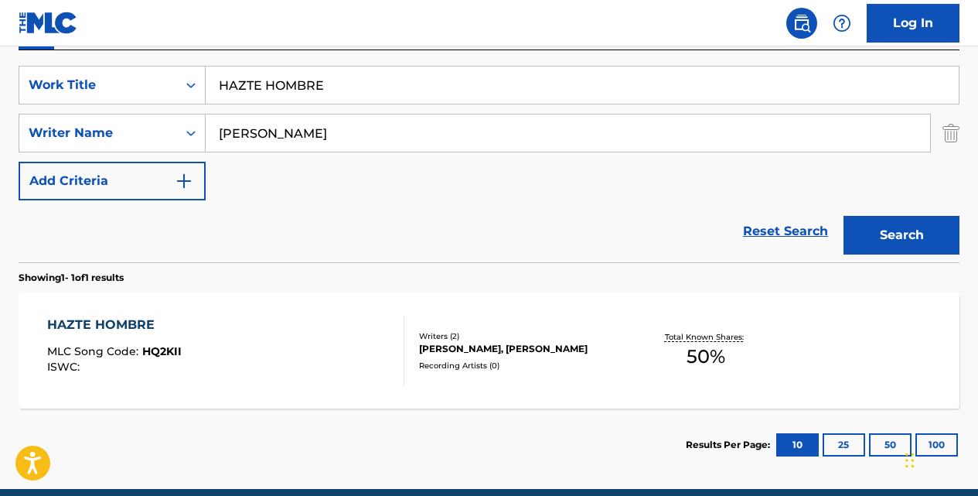
click at [149, 323] on div "HAZTE HOMBRE" at bounding box center [114, 324] width 135 height 19
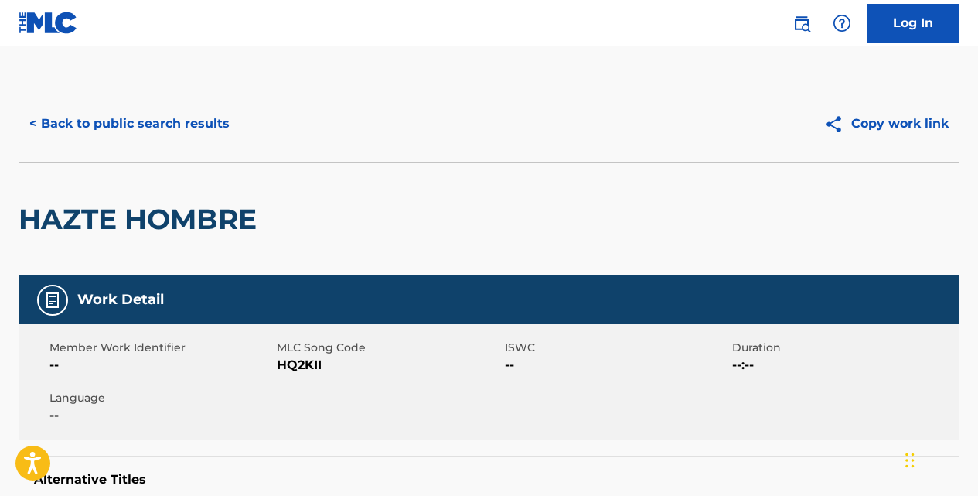
click at [191, 124] on button "< Back to public search results" at bounding box center [130, 123] width 222 height 39
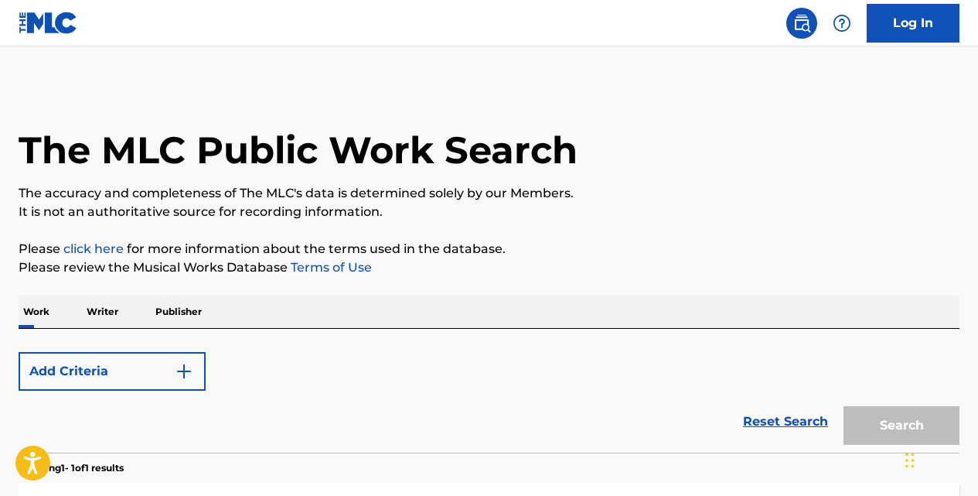
scroll to position [257, 0]
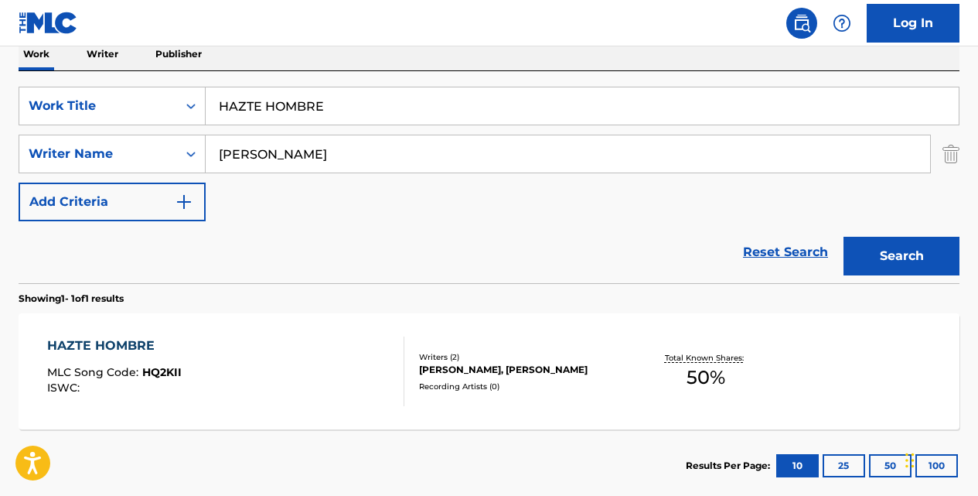
click at [358, 108] on input "HAZTE HOMBRE" at bounding box center [582, 105] width 753 height 37
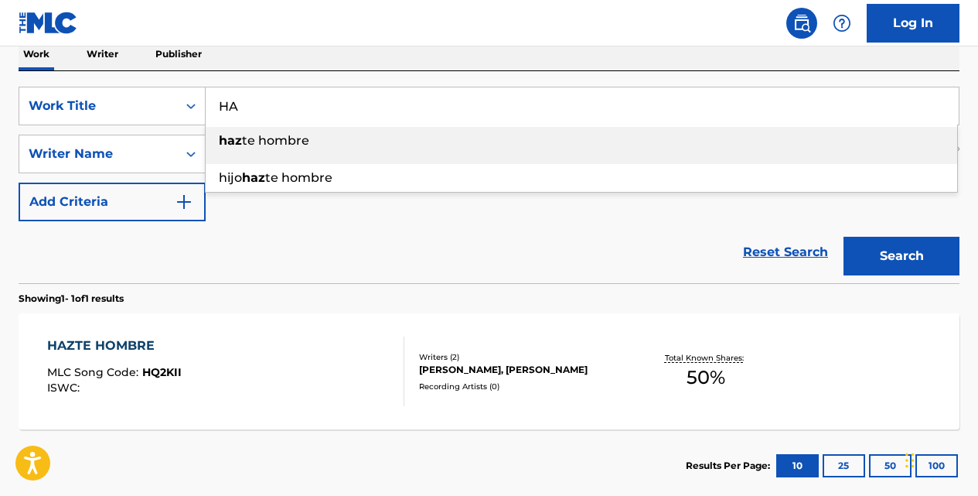
type input "H"
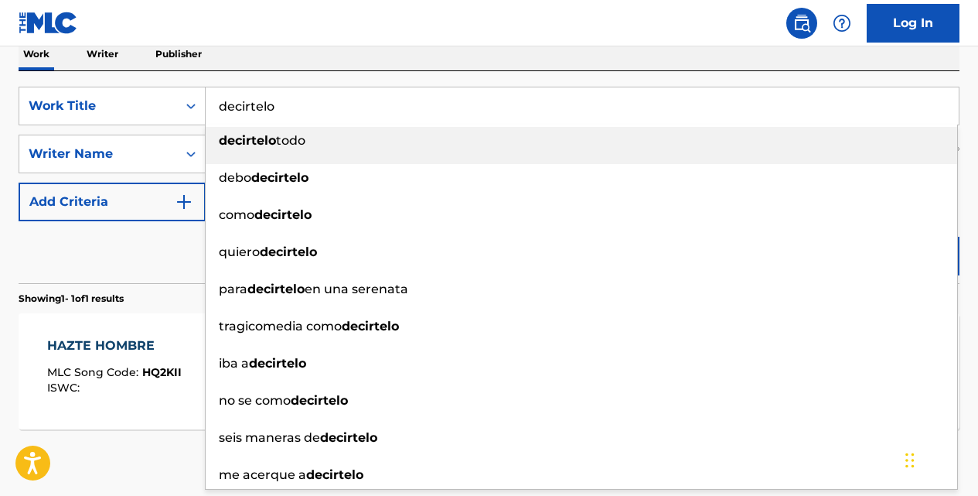
type input "decirtelo"
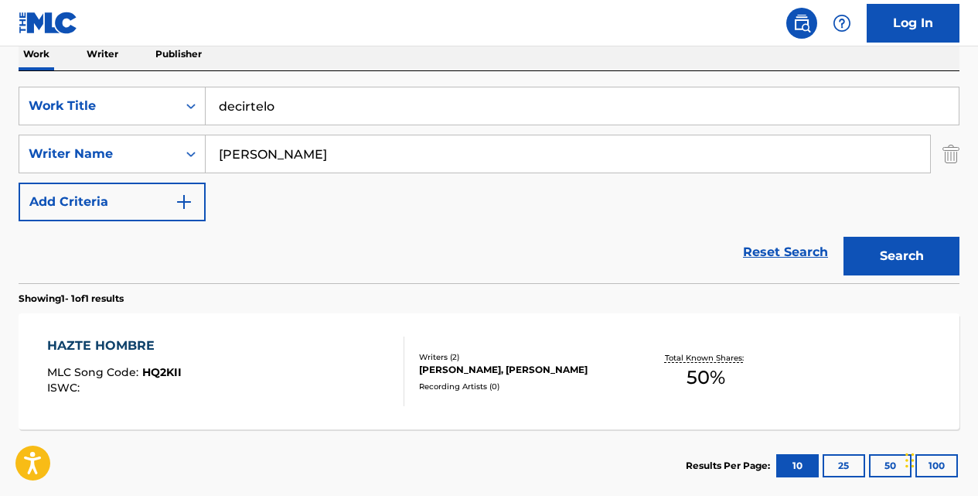
click at [844, 237] on button "Search" at bounding box center [902, 256] width 116 height 39
click at [111, 346] on div "DECIRTELO" at bounding box center [115, 345] width 136 height 19
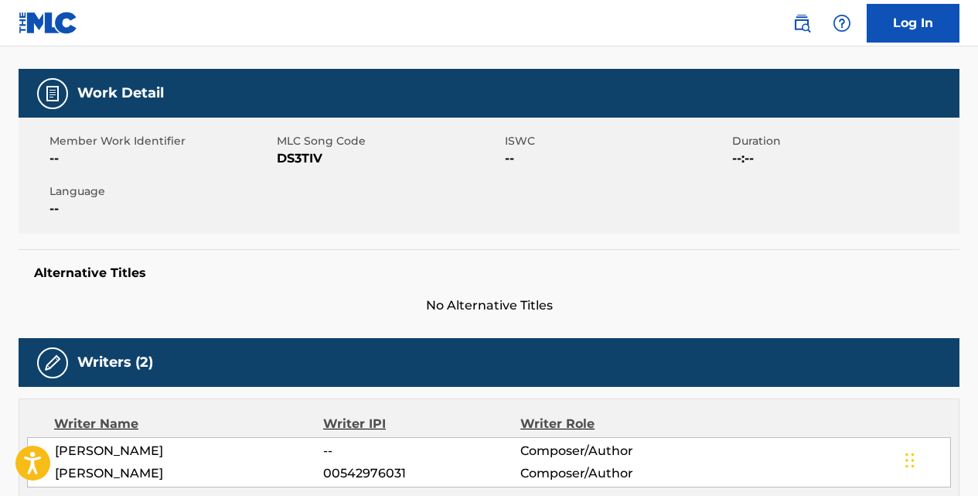
scroll to position [206, 0]
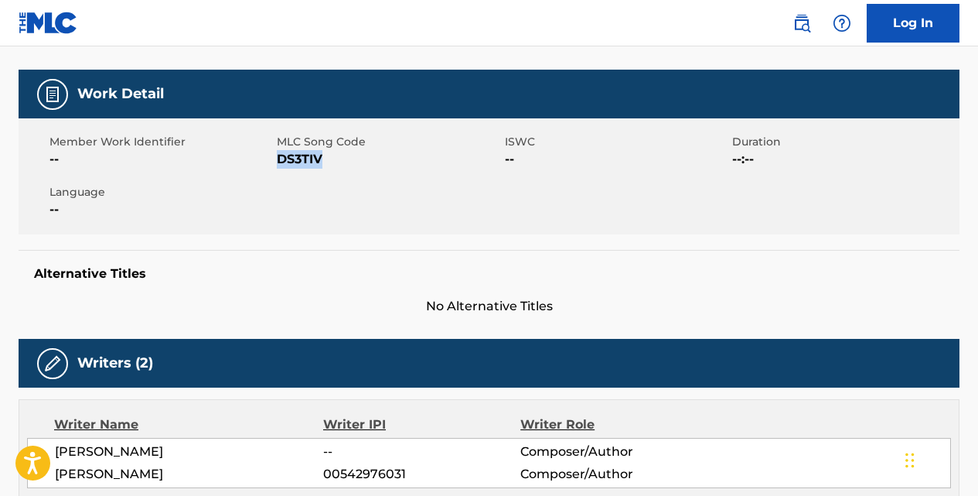
drag, startPoint x: 328, startPoint y: 154, endPoint x: 281, endPoint y: 156, distance: 47.2
click at [281, 156] on span "DS3TIV" at bounding box center [388, 159] width 223 height 19
copy span "DS3TIV"
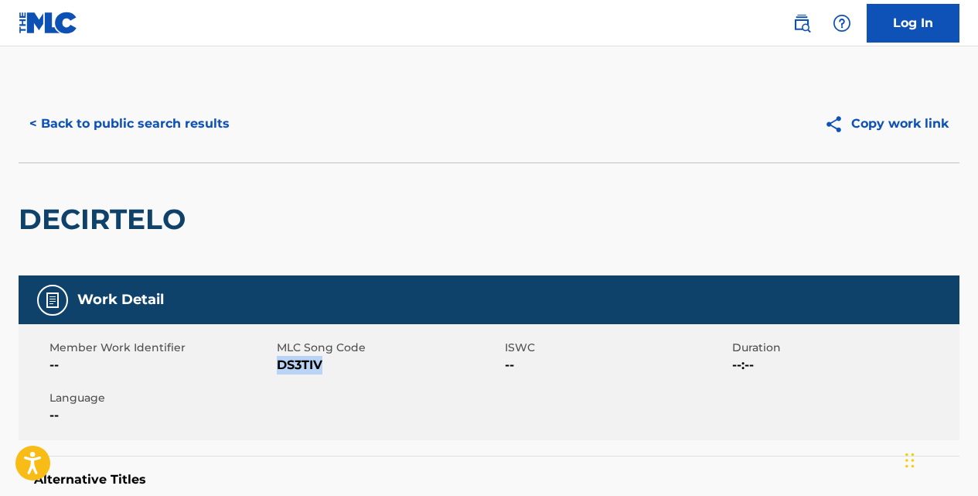
click at [231, 121] on button "< Back to public search results" at bounding box center [130, 123] width 222 height 39
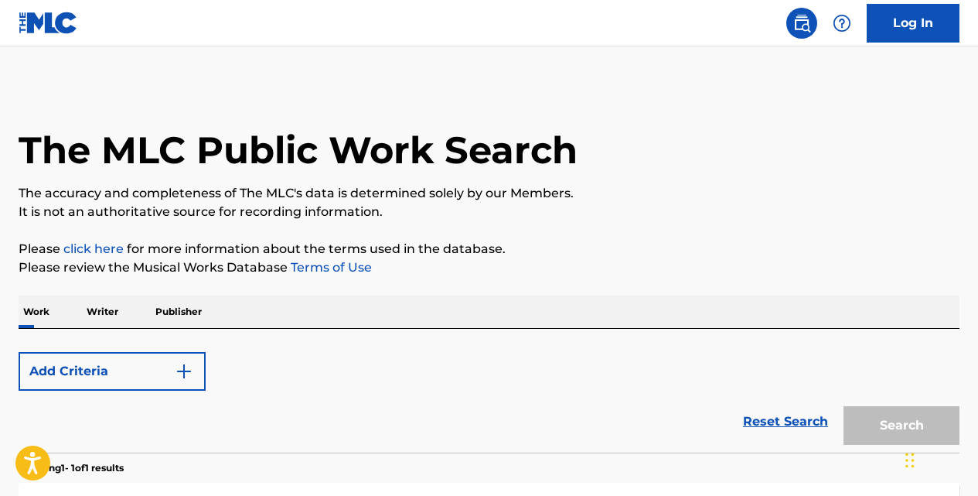
scroll to position [257, 0]
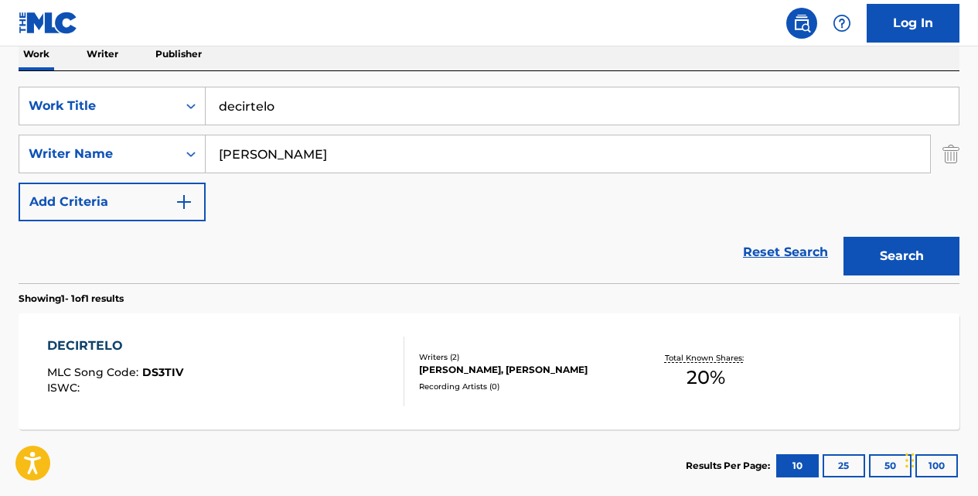
click at [295, 107] on input "decirtelo" at bounding box center [582, 105] width 753 height 37
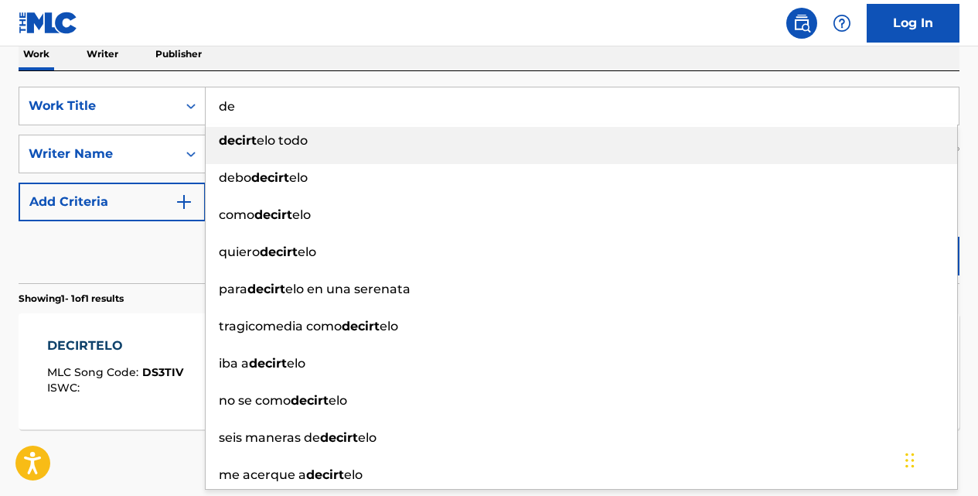
type input "d"
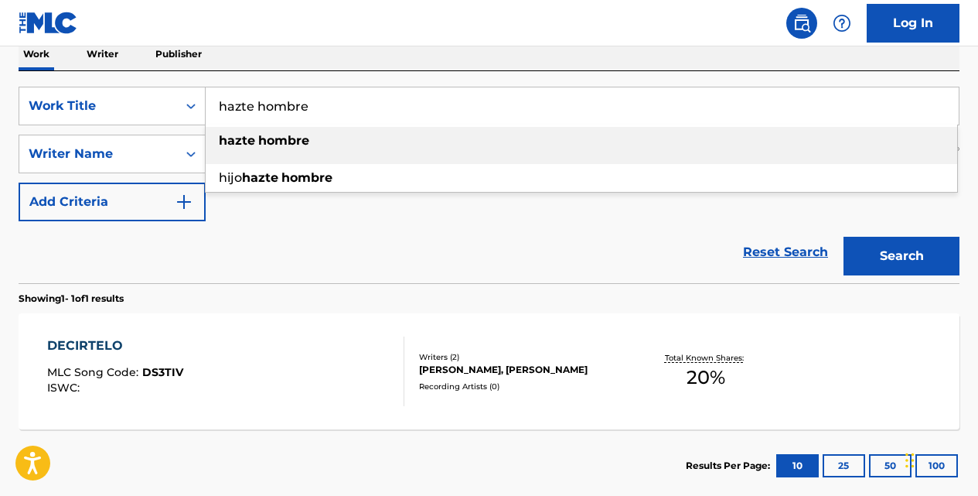
type input "hazte hombre"
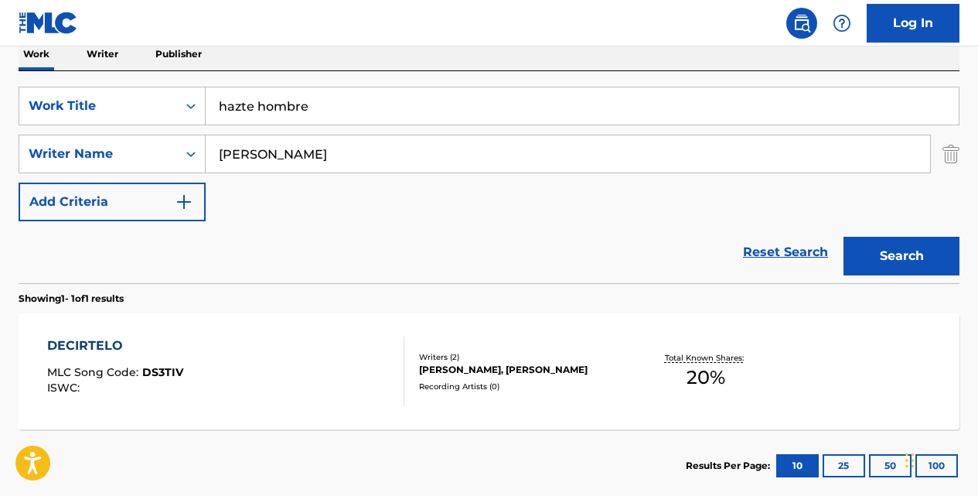
click at [844, 237] on button "Search" at bounding box center [902, 256] width 116 height 39
click at [134, 335] on div "HAZTE HOMBRE MLC Song Code : HQ2KII ISWC : Writers ( 2 ) [PERSON_NAME], [PERSON…" at bounding box center [489, 371] width 941 height 116
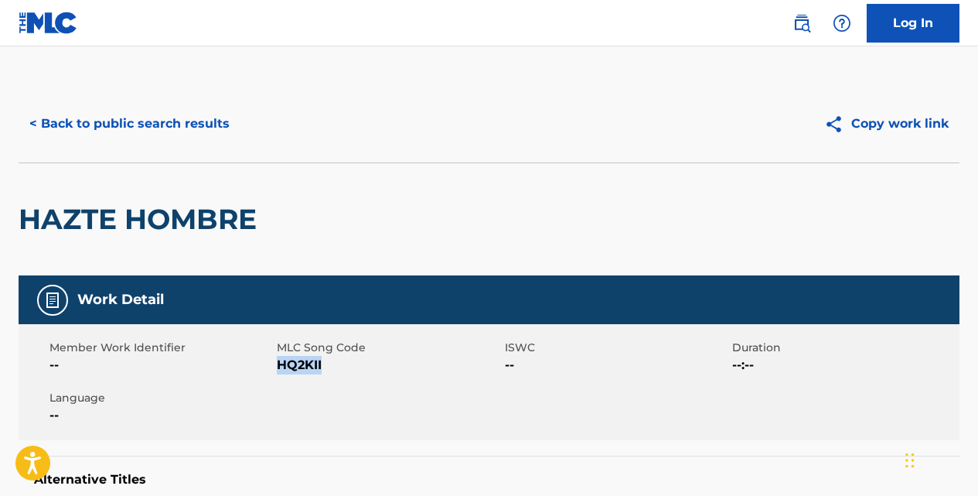
drag, startPoint x: 324, startPoint y: 363, endPoint x: 280, endPoint y: 363, distance: 44.1
click at [280, 363] on span "HQ2KII" at bounding box center [388, 365] width 223 height 19
copy span "HQ2KII"
click at [208, 122] on button "< Back to public search results" at bounding box center [130, 123] width 222 height 39
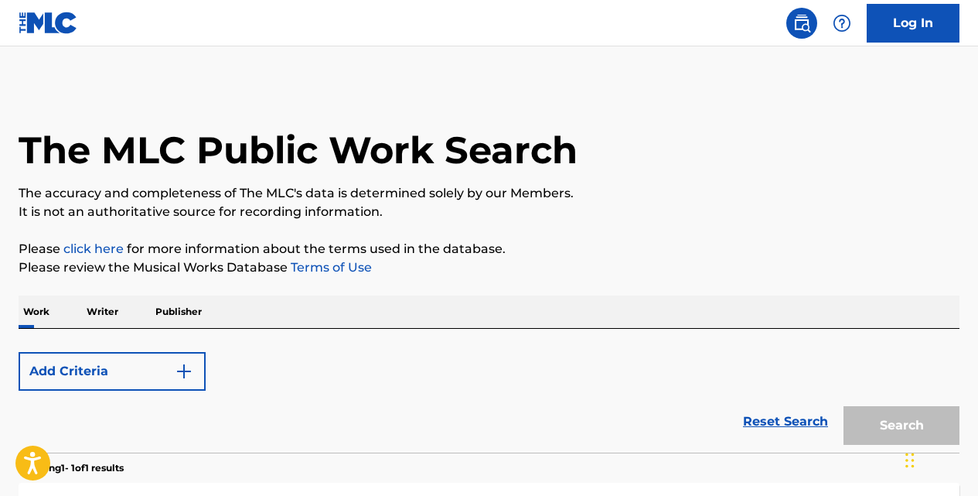
scroll to position [257, 0]
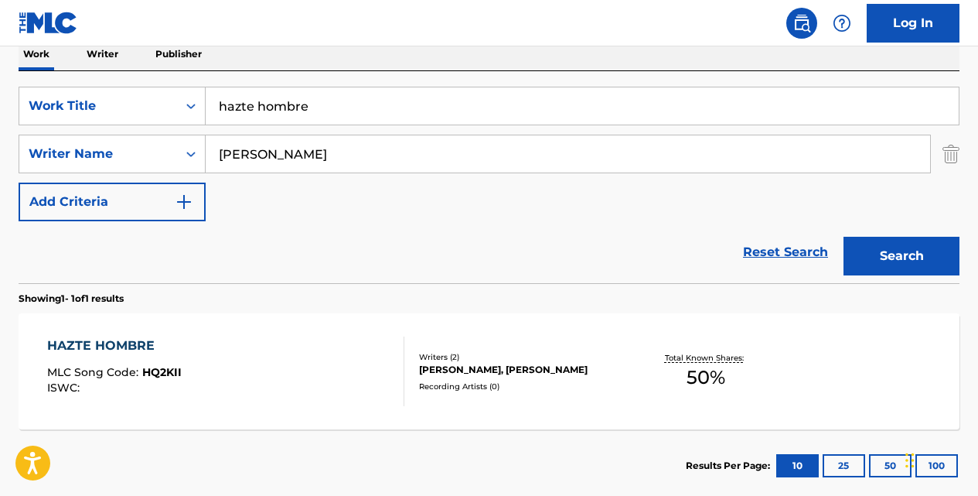
click at [334, 111] on input "hazte hombre" at bounding box center [582, 105] width 753 height 37
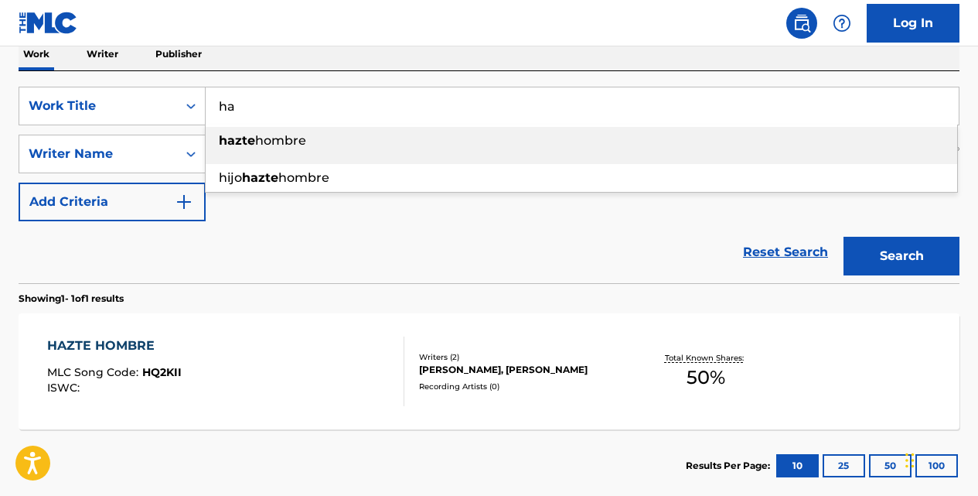
type input "h"
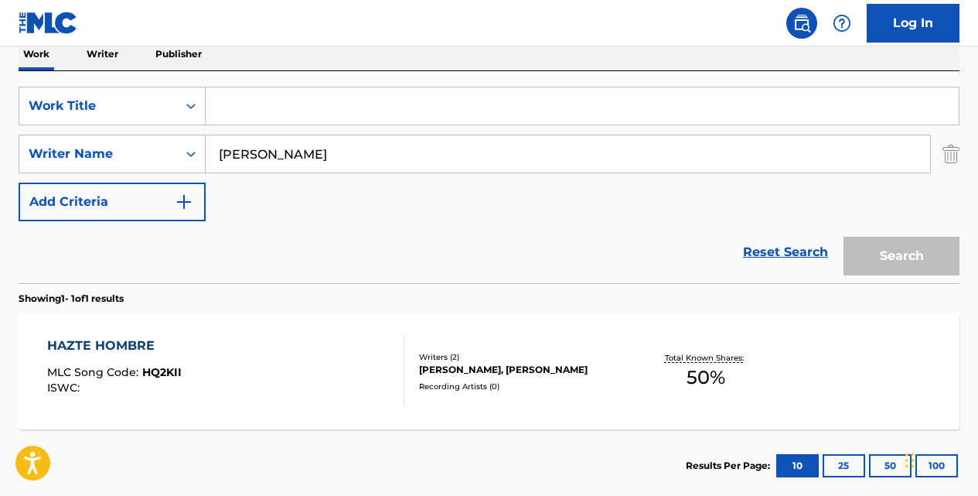
paste input "MI NOVIA NO ME BANCA MAS"
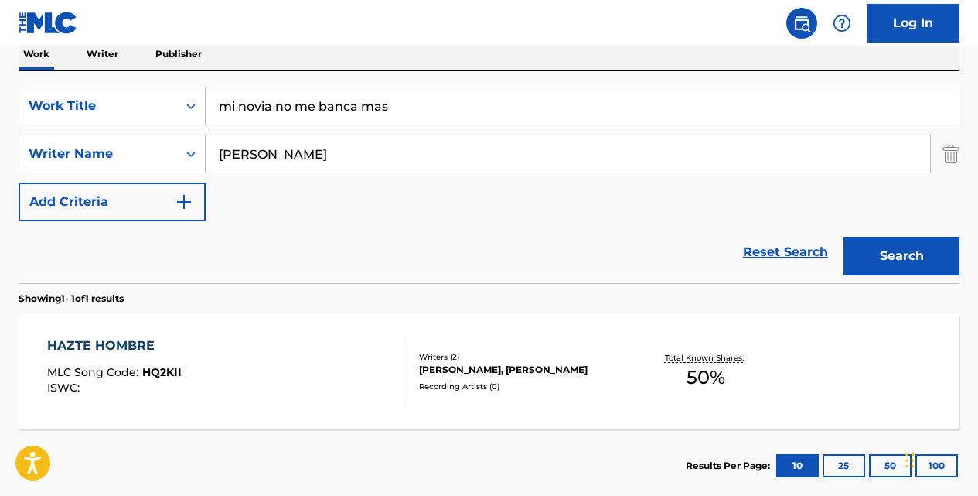
type input "mi novia no me banca mas"
click at [844, 237] on button "Search" at bounding box center [902, 256] width 116 height 39
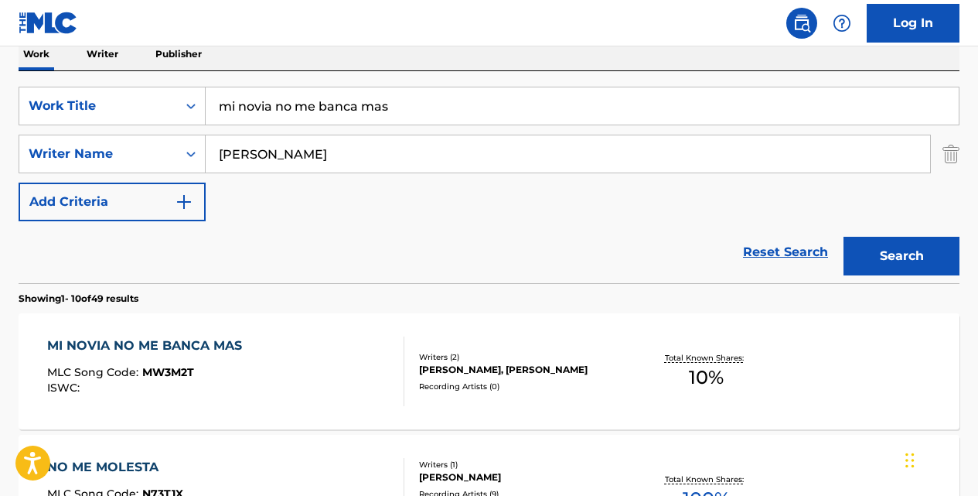
click at [186, 339] on div "MI NOVIA NO ME BANCA MAS" at bounding box center [148, 345] width 203 height 19
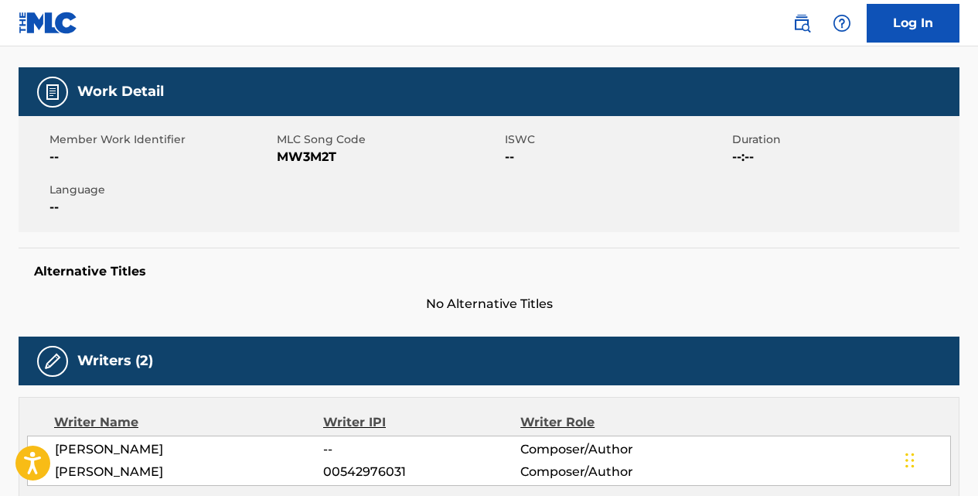
scroll to position [206, 0]
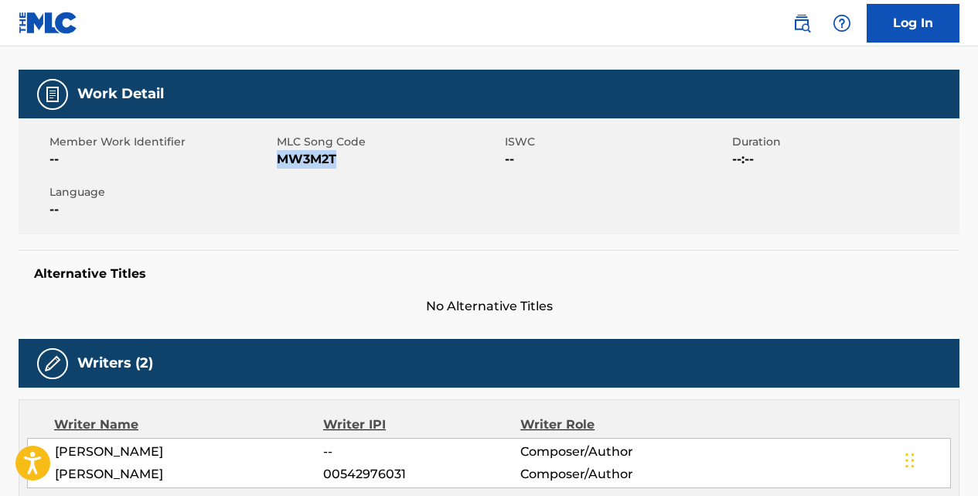
drag, startPoint x: 338, startPoint y: 156, endPoint x: 280, endPoint y: 162, distance: 58.2
click at [280, 162] on span "MW3M2T" at bounding box center [388, 159] width 223 height 19
copy span "MW3M2T"
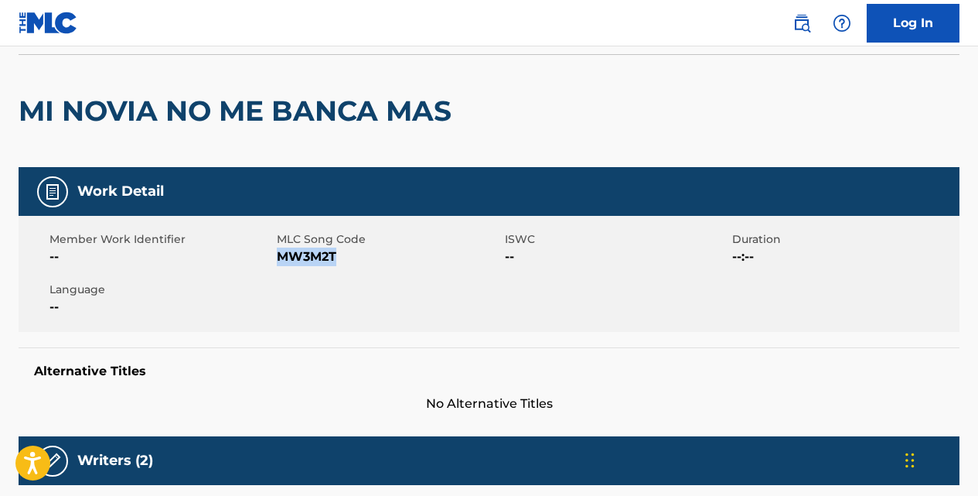
scroll to position [0, 0]
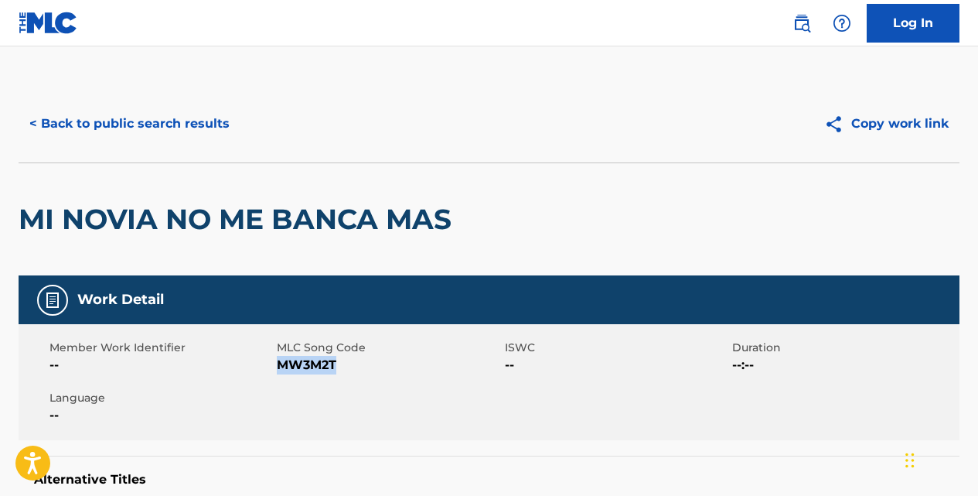
click at [200, 125] on button "< Back to public search results" at bounding box center [130, 123] width 222 height 39
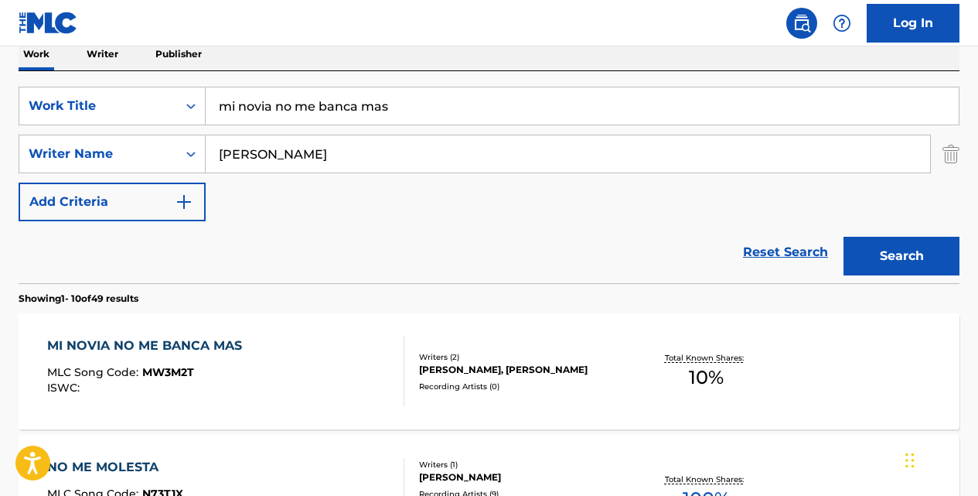
click at [393, 110] on input "mi novia no me banca mas" at bounding box center [582, 105] width 753 height 37
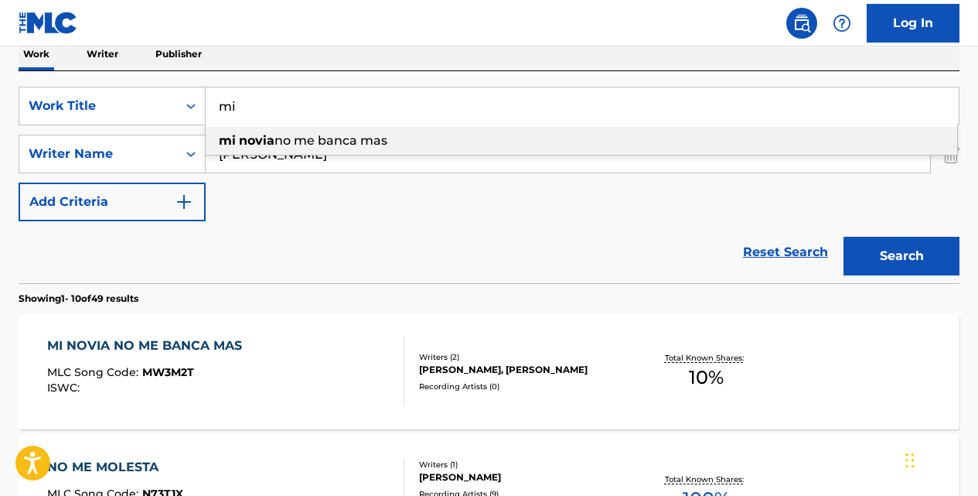
type input "m"
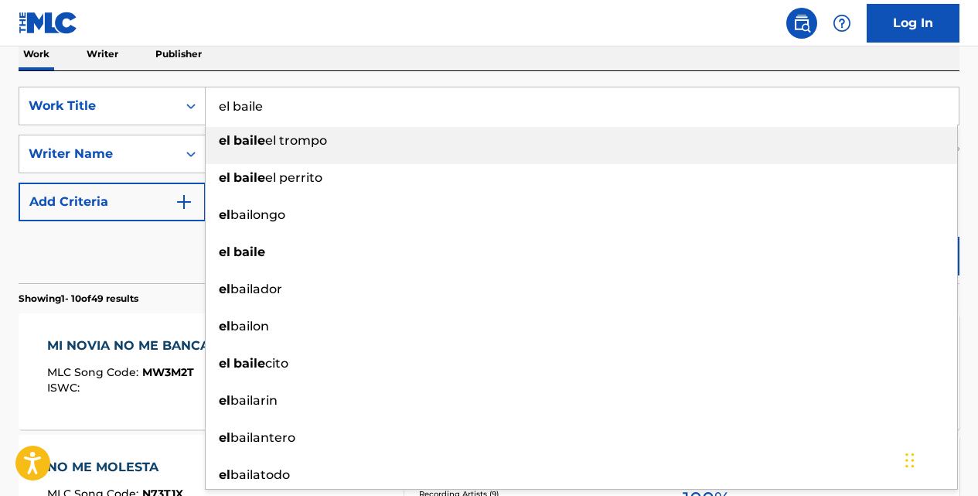
type input "el baile"
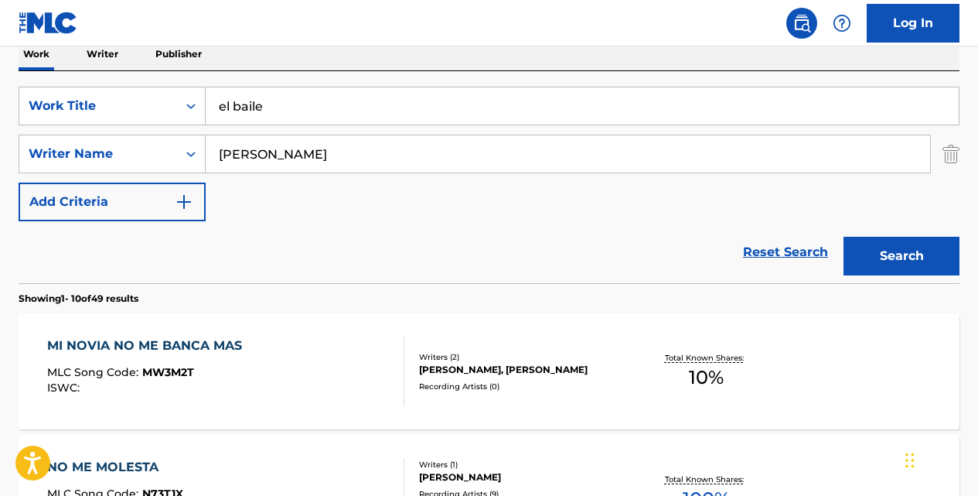
click at [844, 237] on button "Search" at bounding box center [902, 256] width 116 height 39
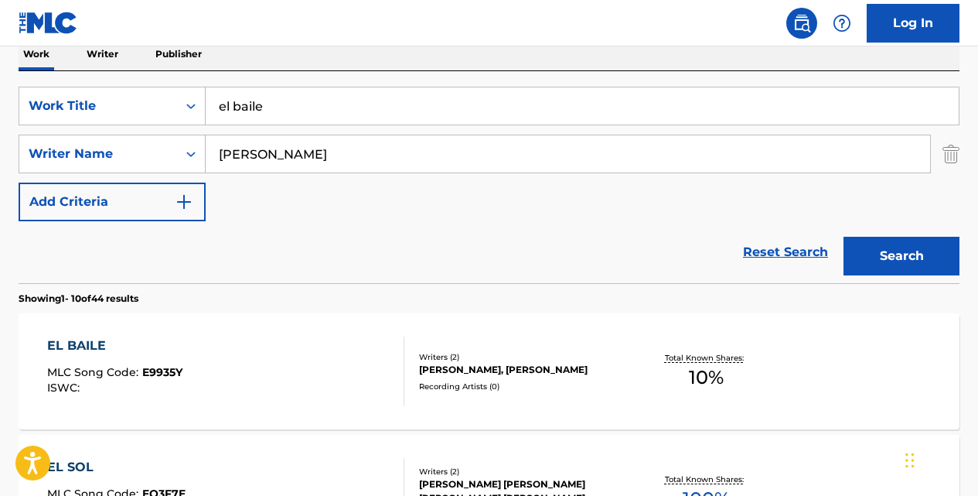
click at [95, 345] on div "EL BAILE" at bounding box center [114, 345] width 135 height 19
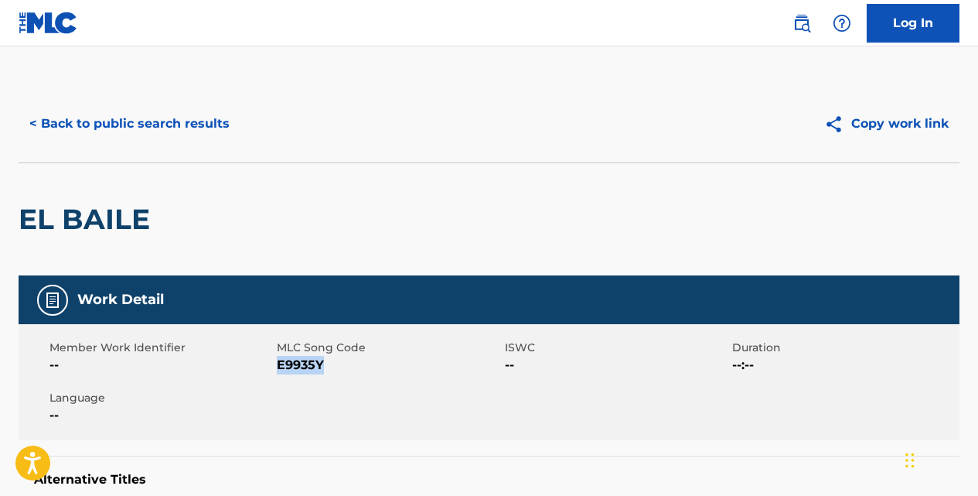
drag, startPoint x: 328, startPoint y: 359, endPoint x: 279, endPoint y: 361, distance: 48.8
click at [279, 361] on span "E9935Y" at bounding box center [388, 365] width 223 height 19
copy span "E9935Y"
click at [180, 127] on button "< Back to public search results" at bounding box center [130, 123] width 222 height 39
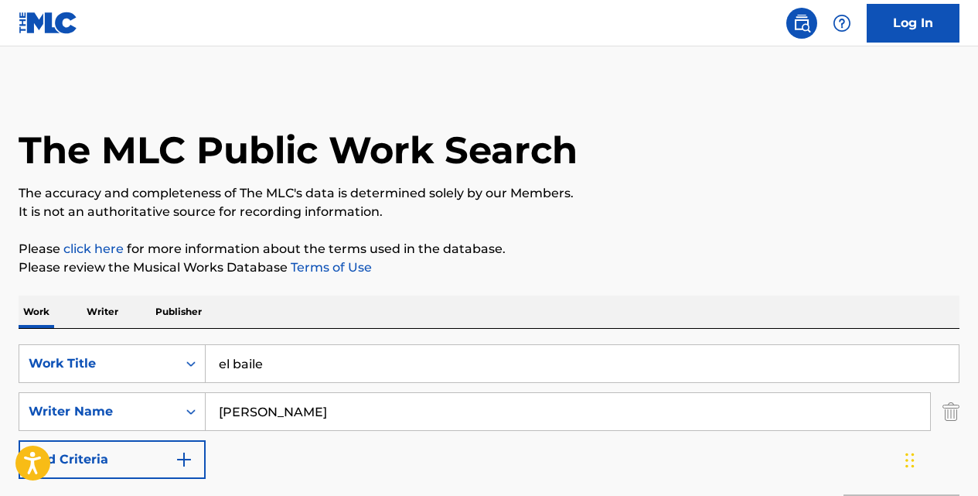
scroll to position [257, 0]
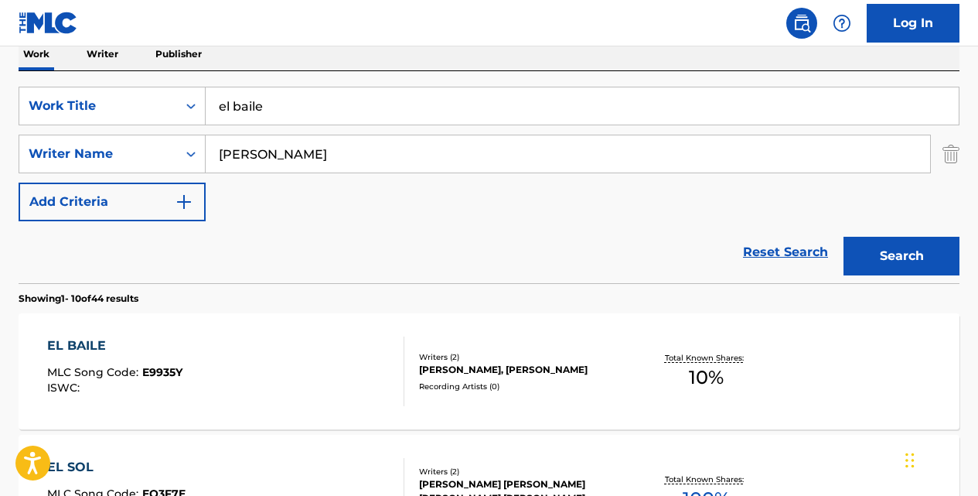
click at [330, 111] on input "el baile" at bounding box center [582, 105] width 753 height 37
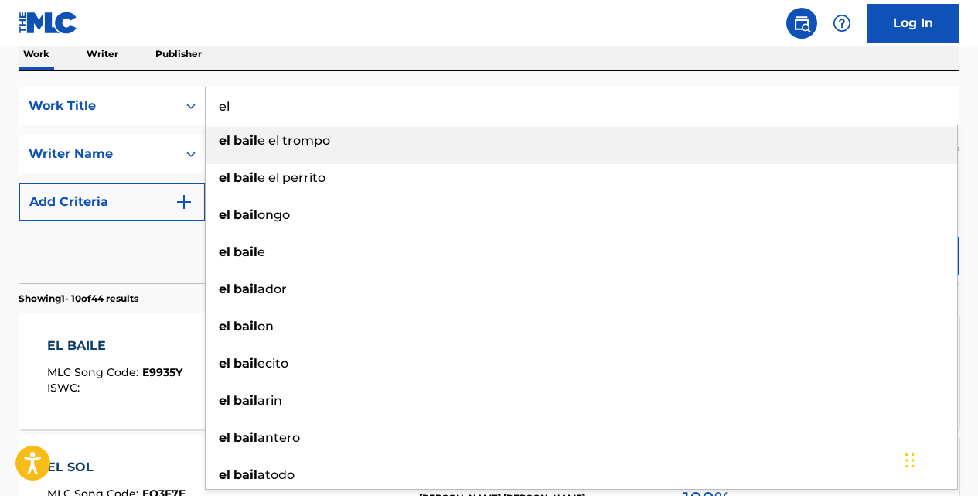
type input "e"
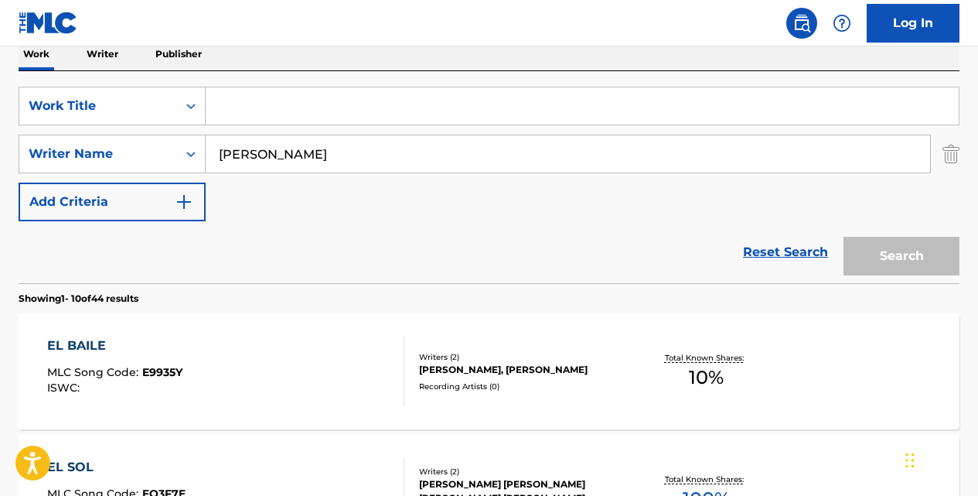
paste input "ESTA NOCHE VAMOS A HABLAR DE VOS"
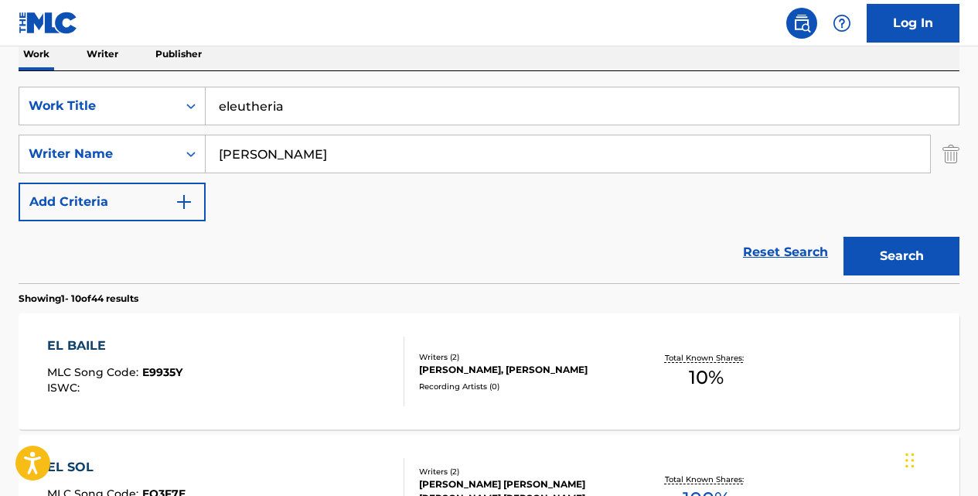
click at [324, 111] on input "eleutheria" at bounding box center [582, 105] width 753 height 37
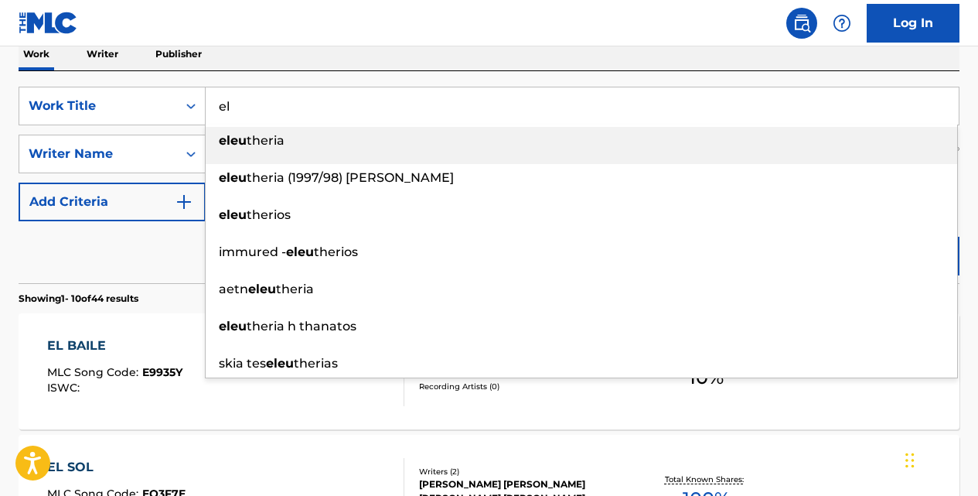
type input "e"
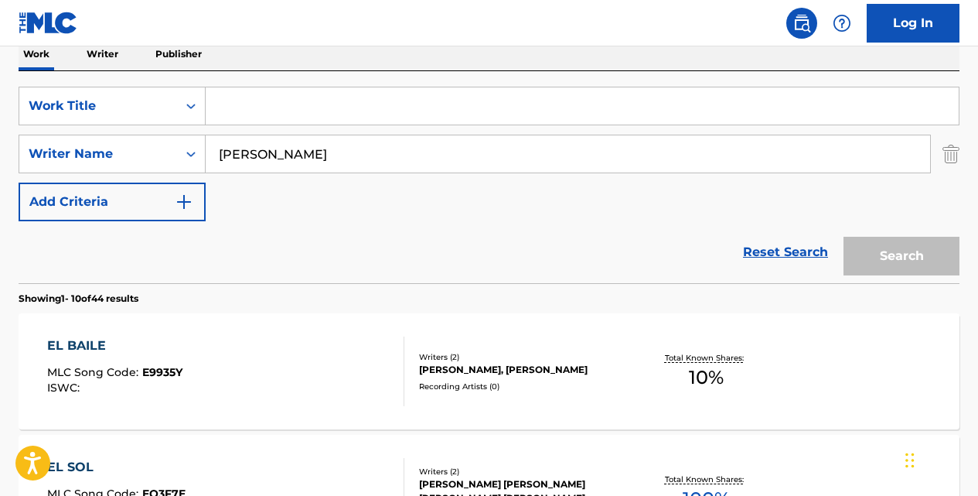
paste input "ESTA NOCHE VAMOS A HABLAR DE VOS"
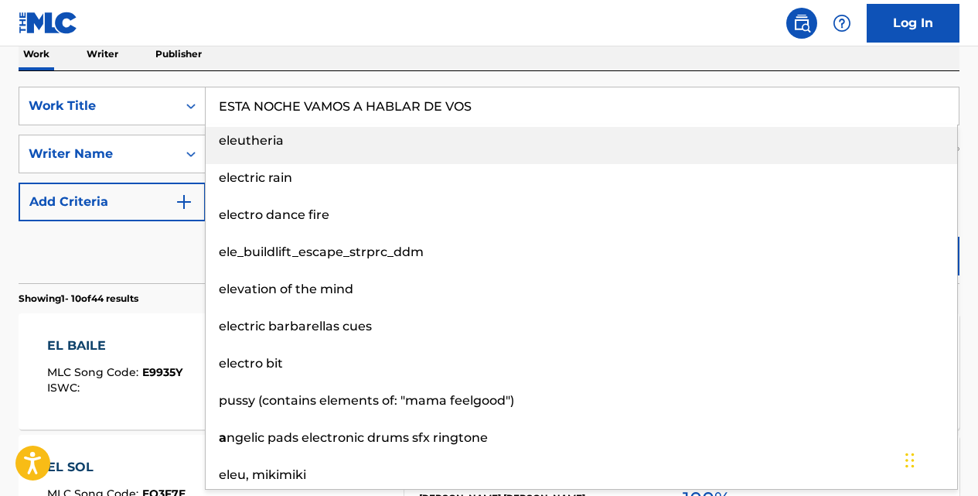
type input "ESTA NOCHE VAMOS A HABLAR DE VOS"
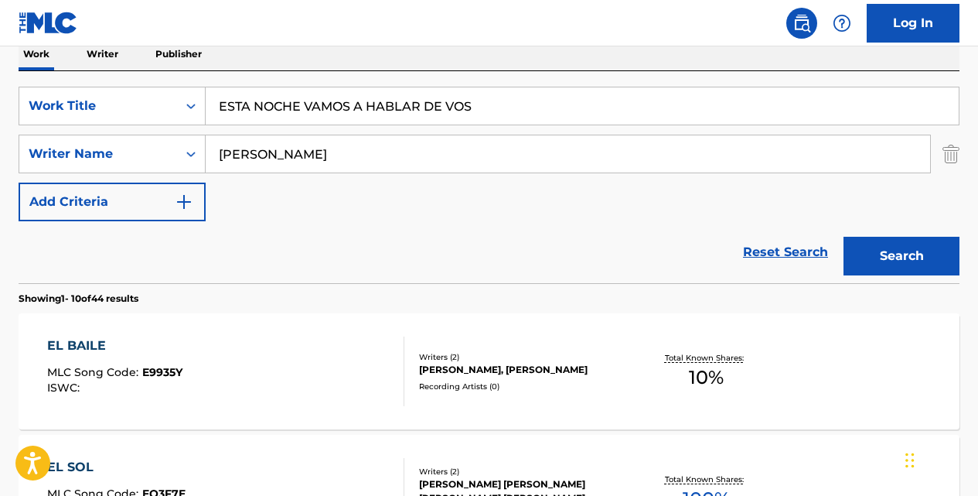
click at [844, 237] on button "Search" at bounding box center [902, 256] width 116 height 39
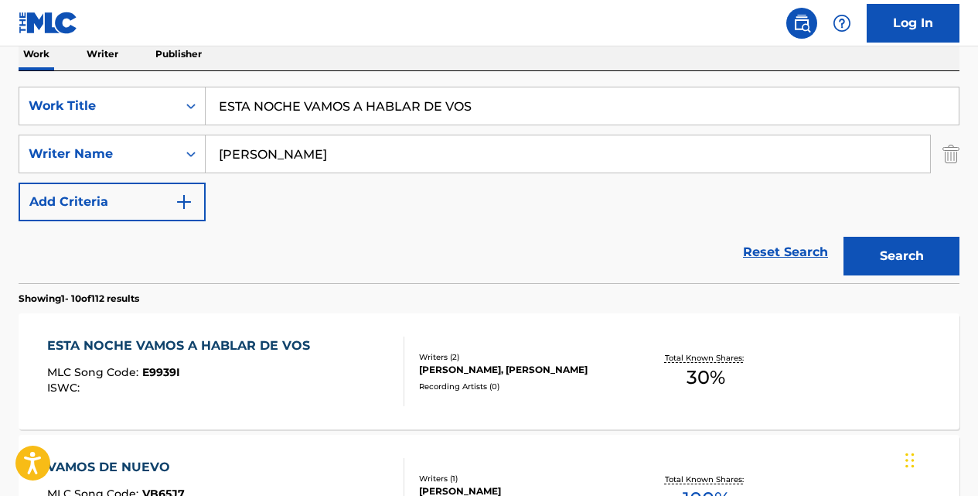
click at [251, 339] on div "ESTA NOCHE VAMOS A HABLAR DE VOS" at bounding box center [182, 345] width 271 height 19
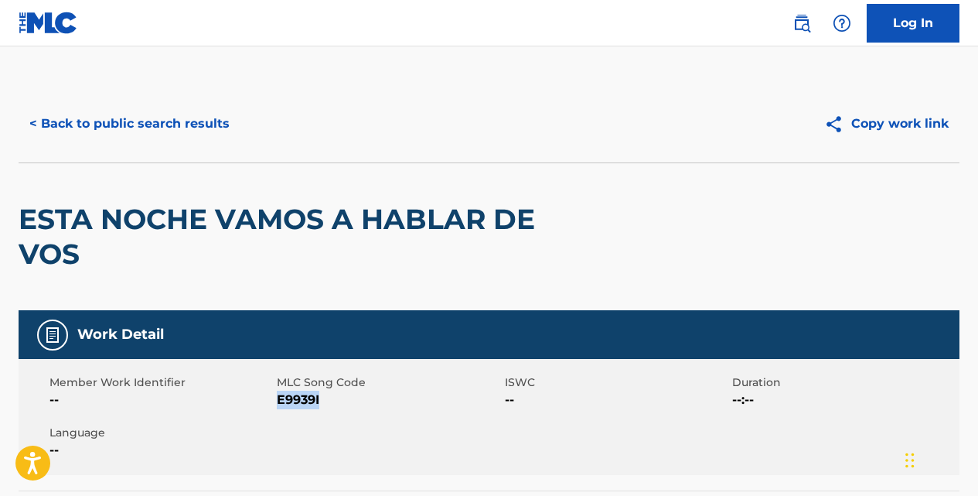
drag, startPoint x: 325, startPoint y: 396, endPoint x: 281, endPoint y: 393, distance: 44.9
click at [281, 393] on span "E9939I" at bounding box center [388, 399] width 223 height 19
copy span "E9939I"
click at [208, 128] on button "< Back to public search results" at bounding box center [130, 123] width 222 height 39
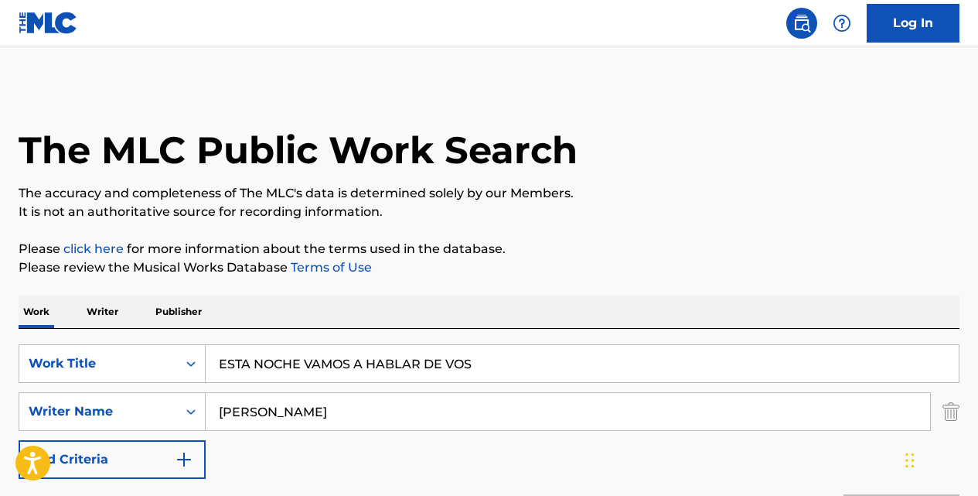
scroll to position [257, 0]
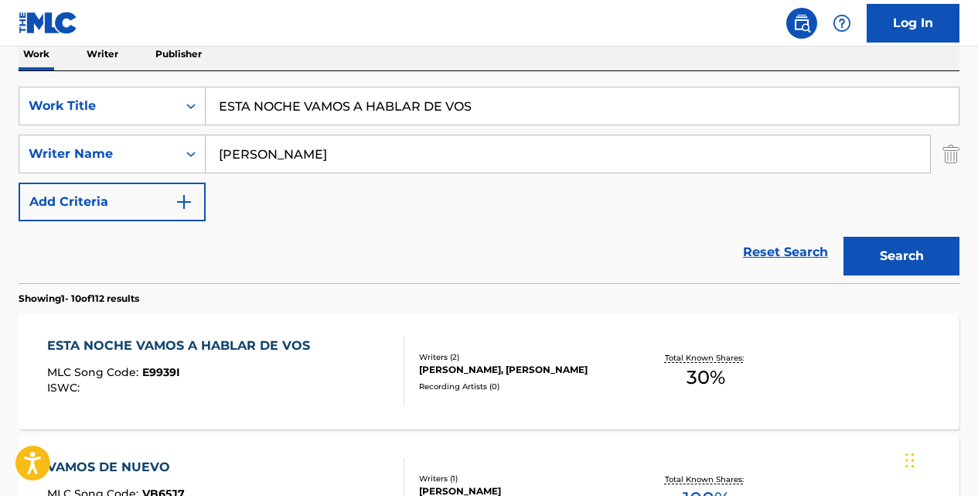
click at [486, 114] on input "ESTA NOCHE VAMOS A HABLAR DE VOS" at bounding box center [582, 105] width 753 height 37
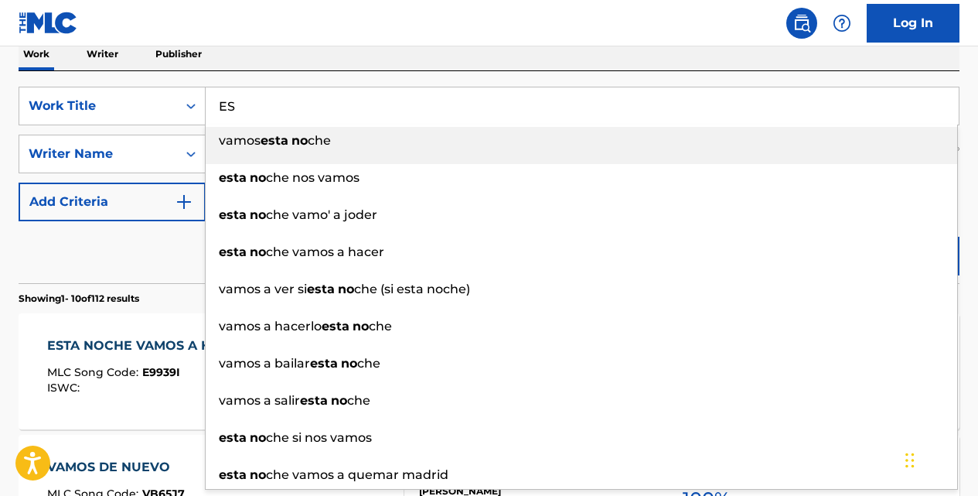
type input "E"
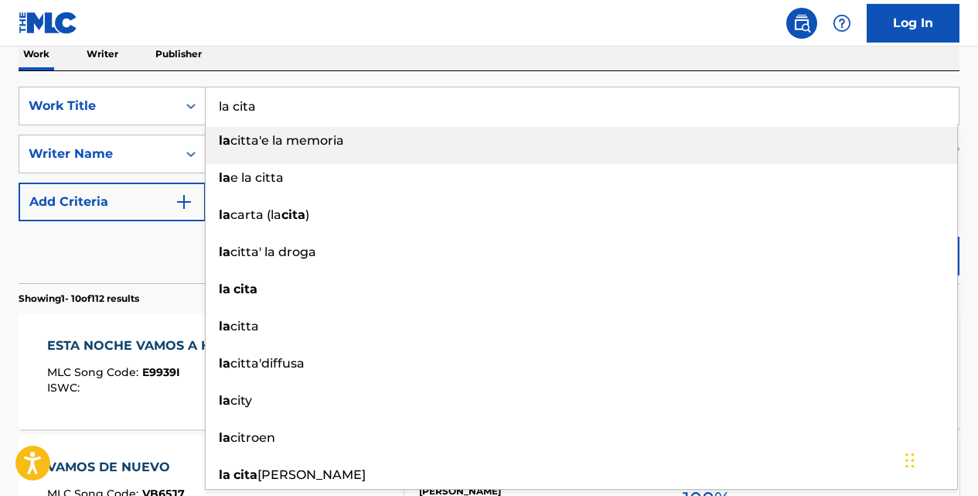
type input "la cita"
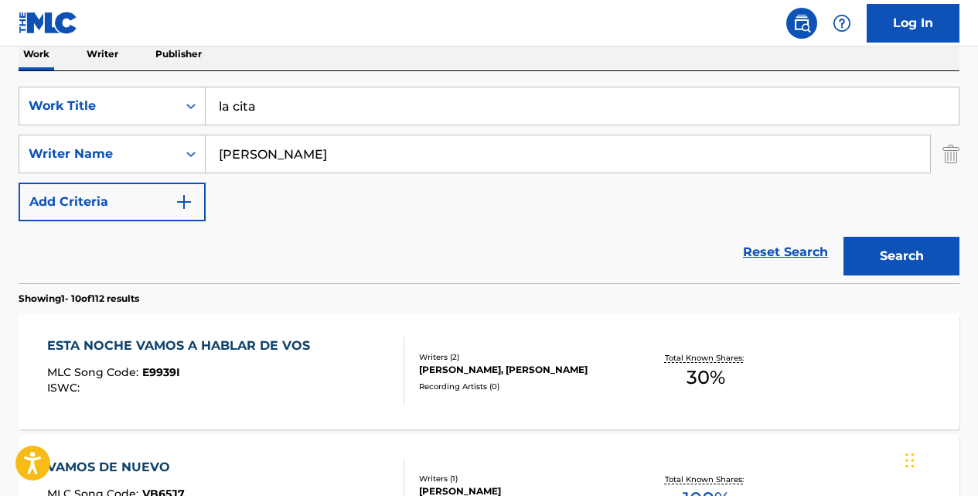
click at [844, 237] on button "Search" at bounding box center [902, 256] width 116 height 39
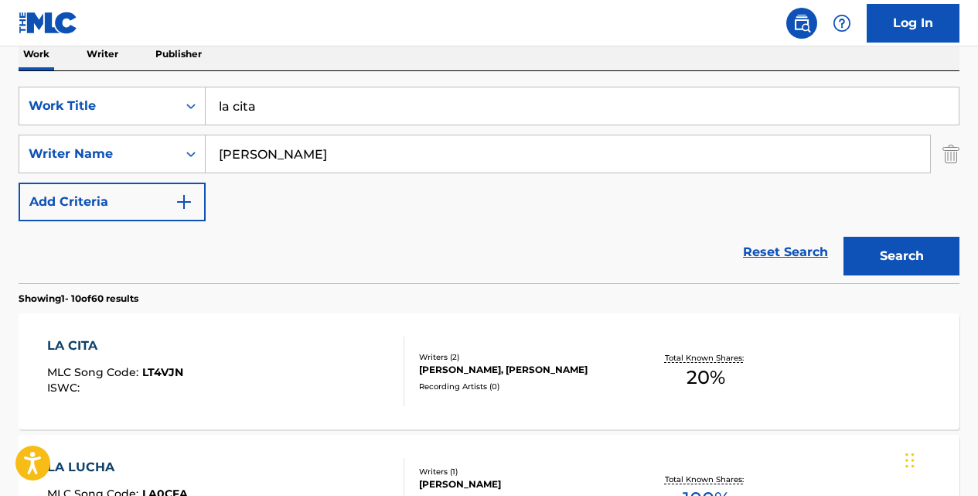
click at [83, 340] on div "LA CITA" at bounding box center [115, 345] width 136 height 19
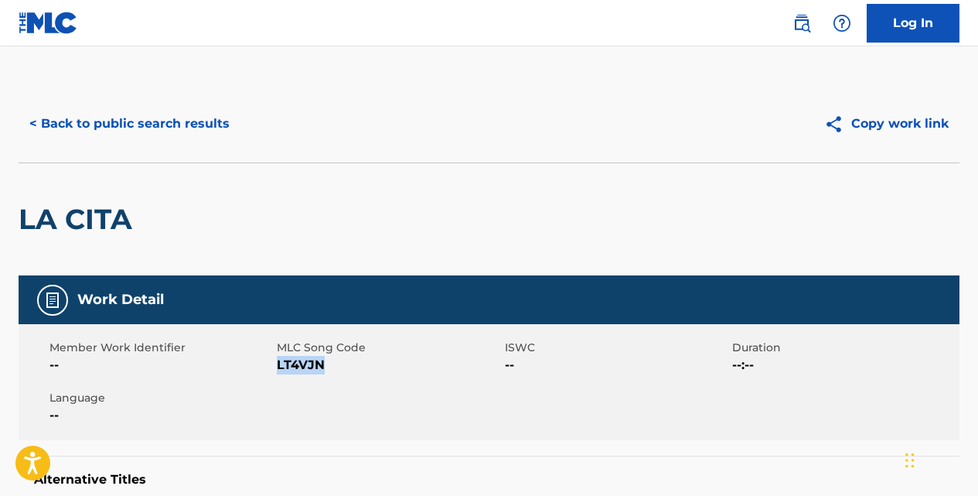
drag, startPoint x: 325, startPoint y: 360, endPoint x: 279, endPoint y: 363, distance: 45.7
click at [279, 363] on span "LT4VJN" at bounding box center [388, 365] width 223 height 19
copy span "LT4VJN"
click at [213, 118] on button "< Back to public search results" at bounding box center [130, 123] width 222 height 39
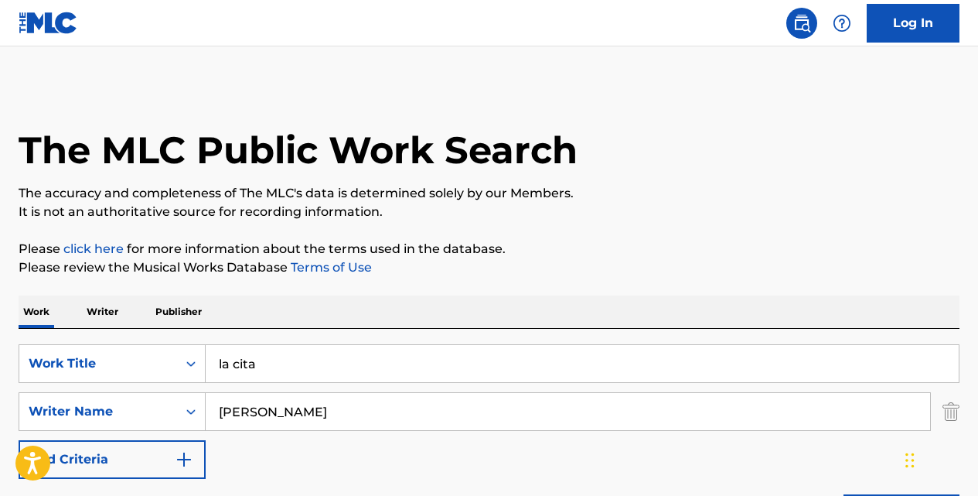
scroll to position [257, 0]
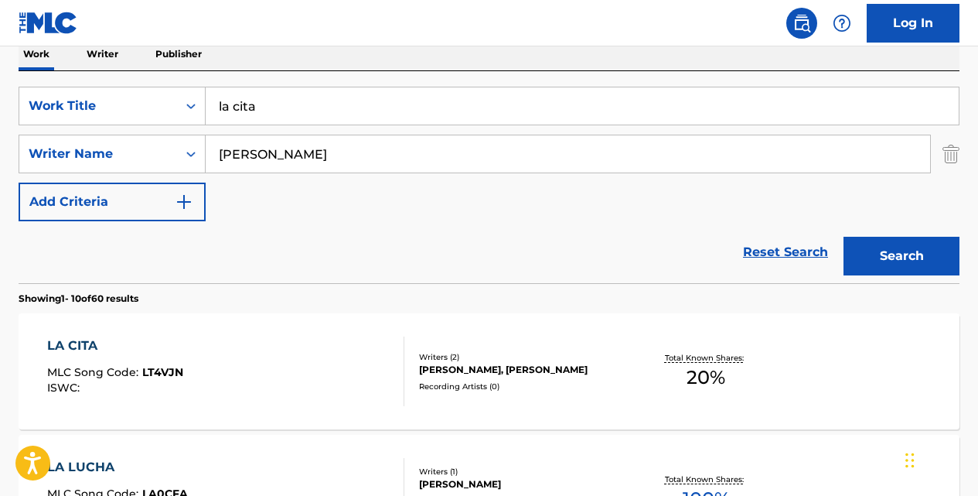
click at [305, 112] on input "la cita" at bounding box center [582, 105] width 753 height 37
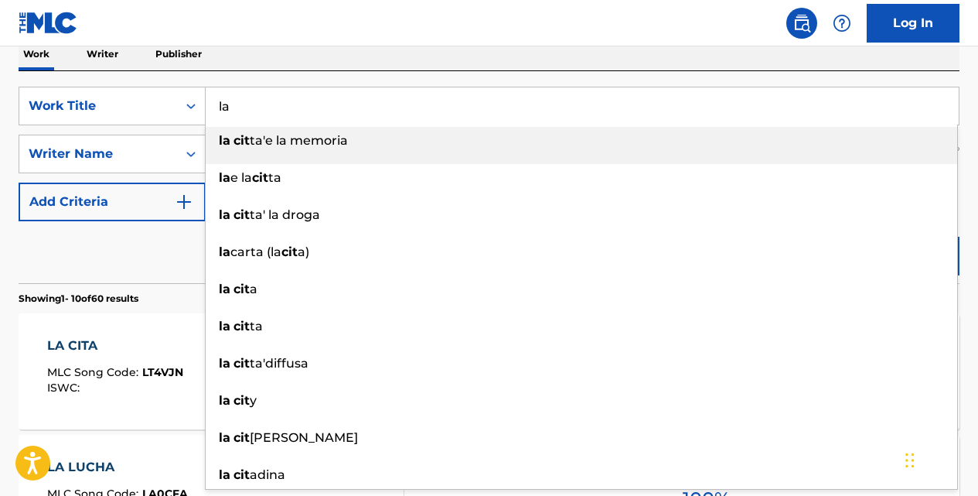
type input "l"
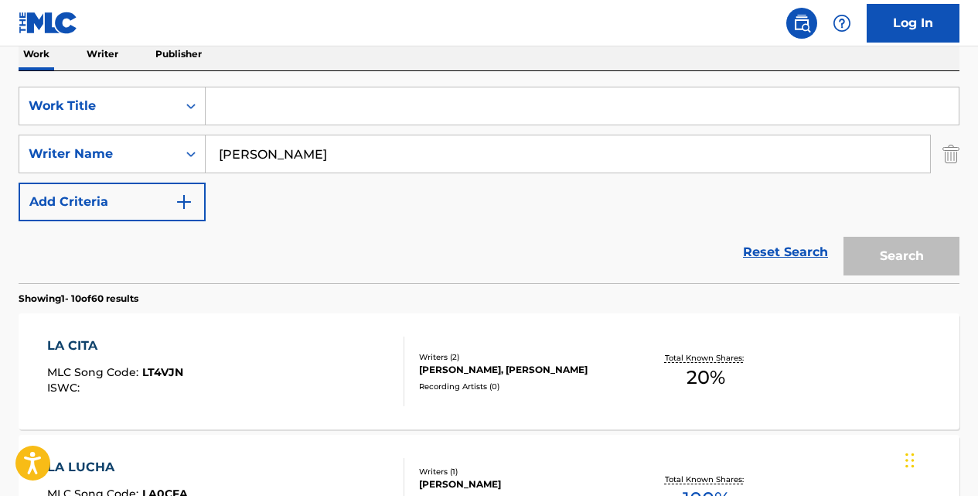
paste input "RÁPIDO MAMÁ"
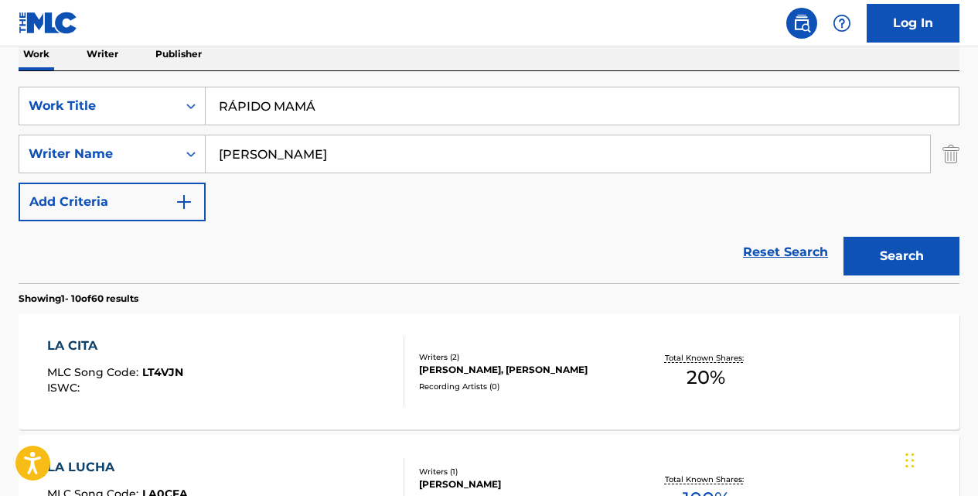
type input "RÁPIDO MAMÁ"
click at [844, 237] on button "Search" at bounding box center [902, 256] width 116 height 39
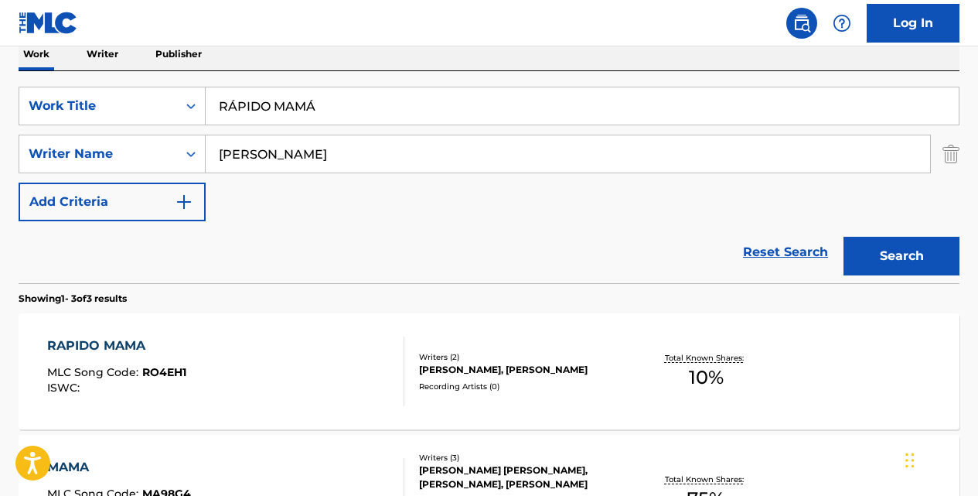
click at [133, 338] on div "RAPIDO MAMA" at bounding box center [116, 345] width 139 height 19
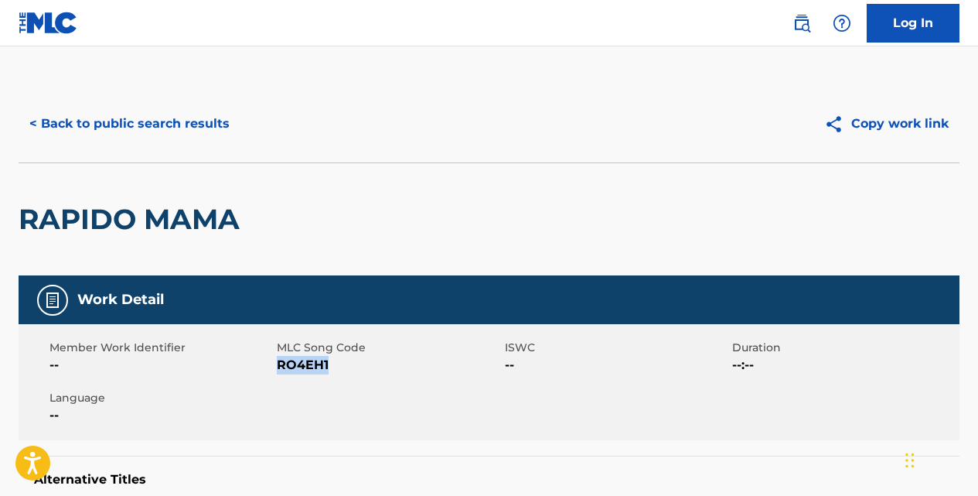
drag, startPoint x: 328, startPoint y: 364, endPoint x: 281, endPoint y: 361, distance: 47.3
click at [281, 361] on span "RO4EH1" at bounding box center [388, 365] width 223 height 19
copy span "RO4EH1"
click at [210, 129] on button "< Back to public search results" at bounding box center [130, 123] width 222 height 39
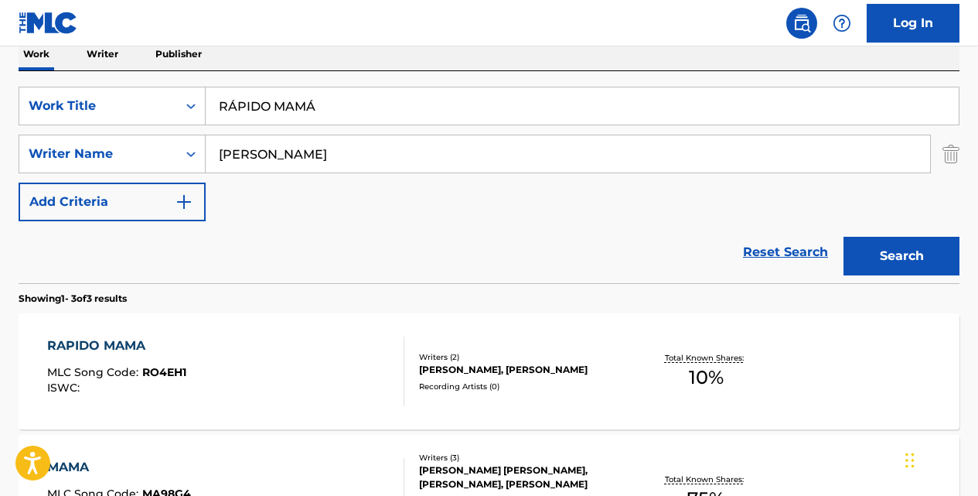
click at [322, 111] on input "RÁPIDO MAMÁ" at bounding box center [582, 105] width 753 height 37
type input "R"
type input "termine de trabajar"
click at [844, 237] on button "Search" at bounding box center [902, 256] width 116 height 39
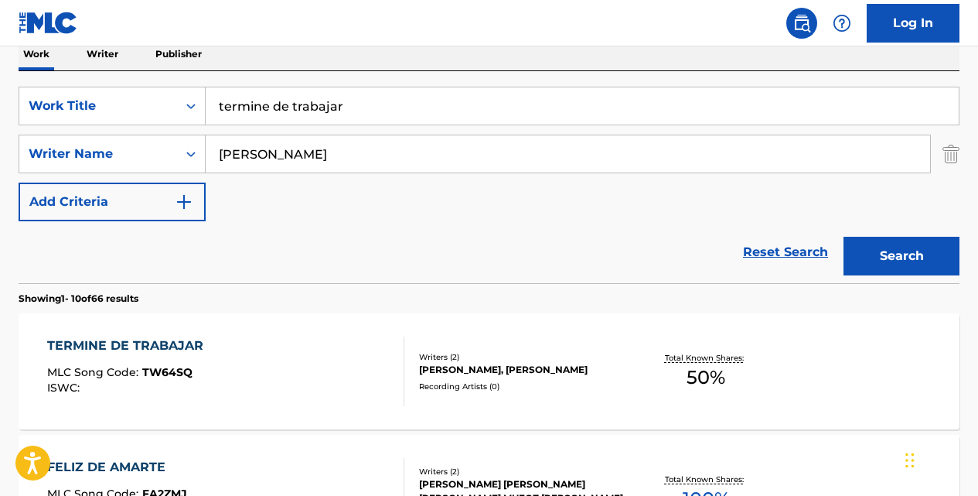
click at [171, 336] on div "TERMINE DE TRABAJAR MLC Song Code : TW64SQ ISWC : Writers ( 2 ) [PERSON_NAME], …" at bounding box center [489, 371] width 941 height 116
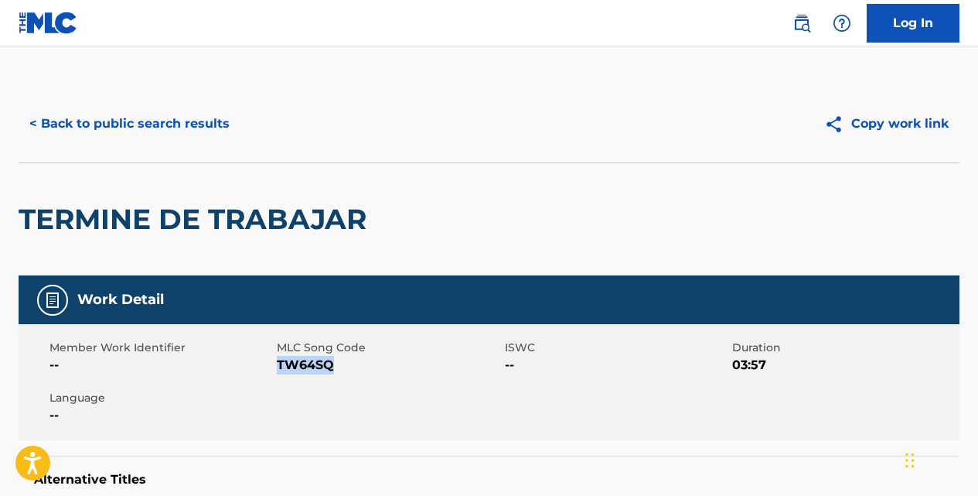
drag, startPoint x: 335, startPoint y: 363, endPoint x: 279, endPoint y: 357, distance: 55.9
click at [279, 357] on span "TW64SQ" at bounding box center [388, 365] width 223 height 19
click at [178, 125] on button "< Back to public search results" at bounding box center [130, 123] width 222 height 39
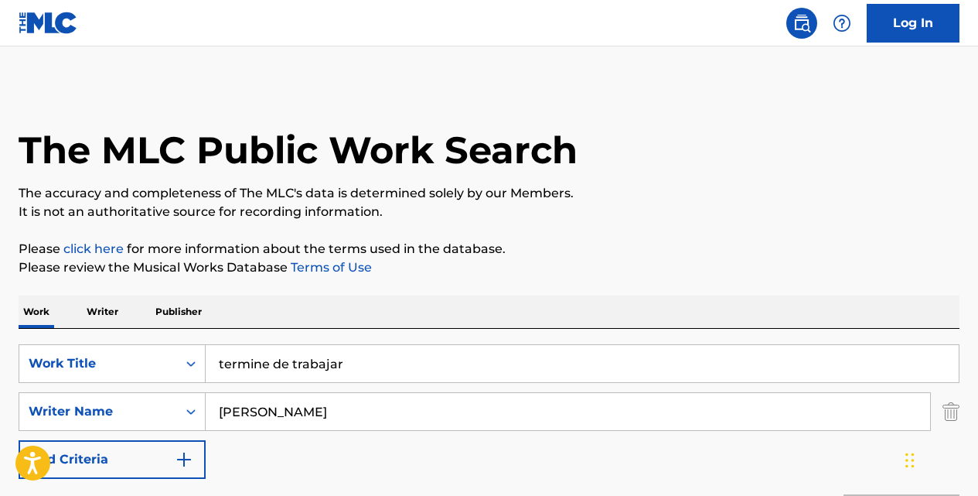
scroll to position [257, 0]
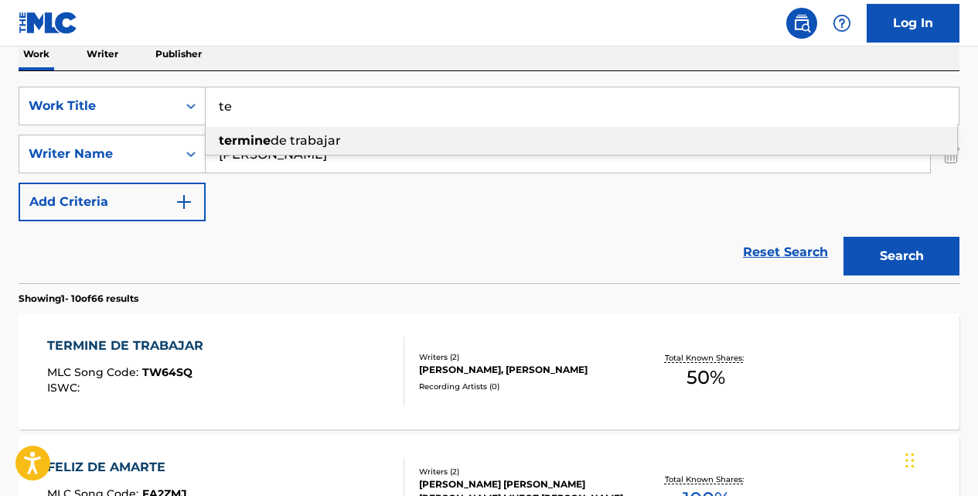
type input "t"
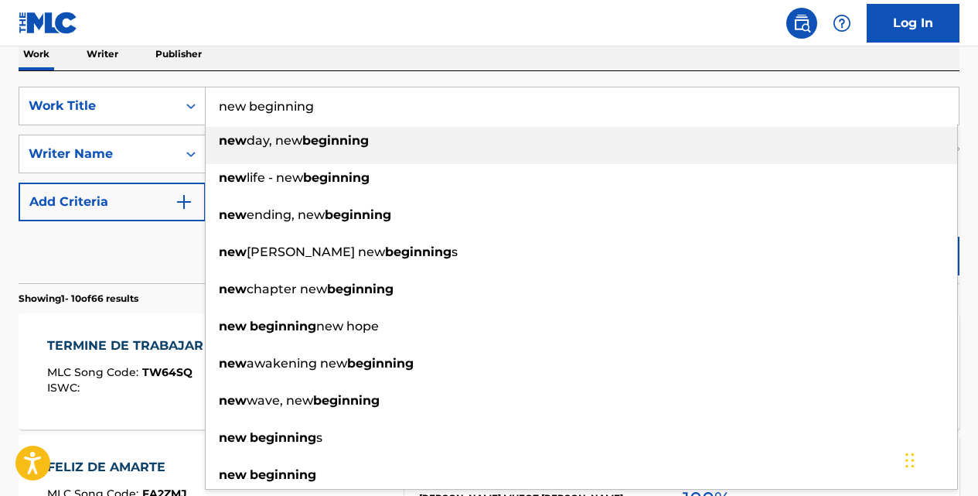
type input "new beginning"
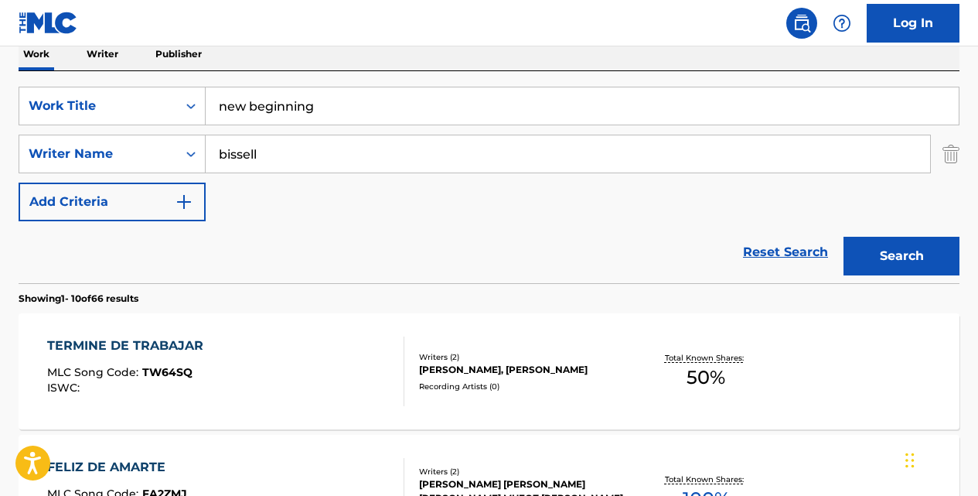
type input "bissell"
click at [844, 237] on button "Search" at bounding box center [902, 256] width 116 height 39
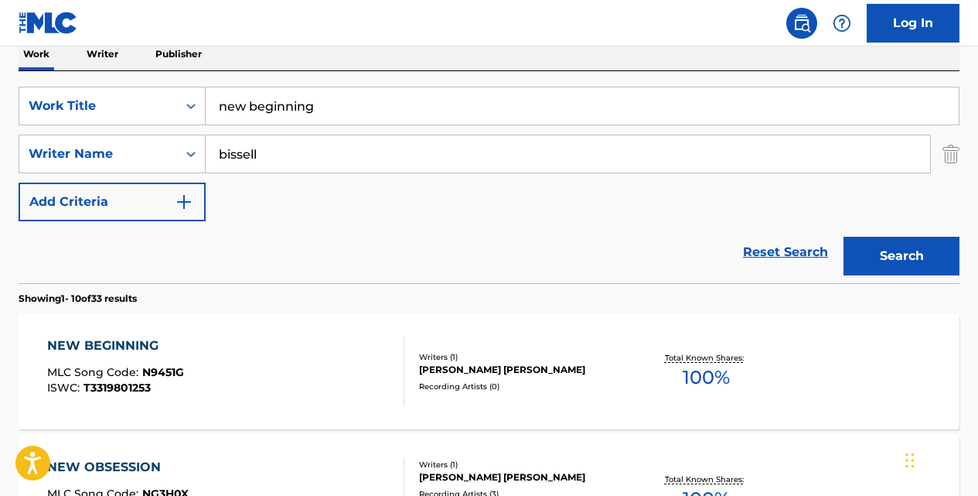
click at [141, 341] on div "NEW BEGINNING" at bounding box center [115, 345] width 137 height 19
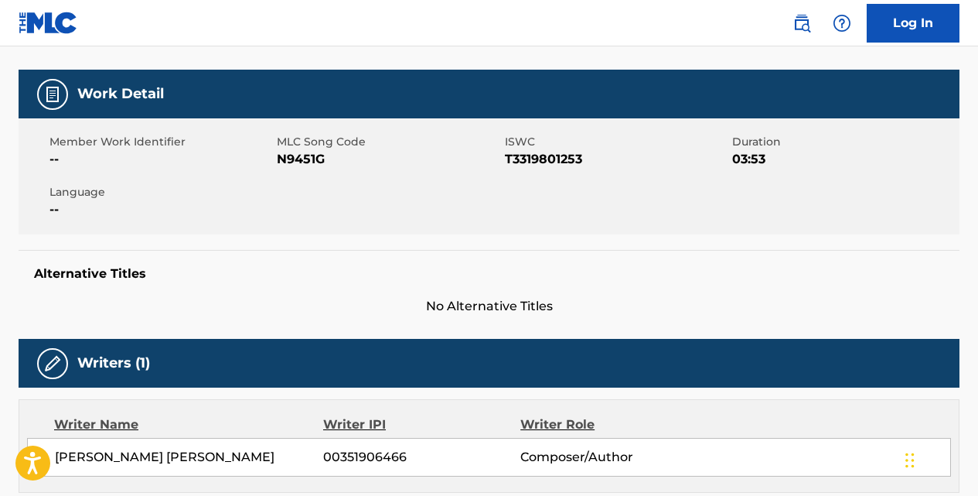
scroll to position [201, 0]
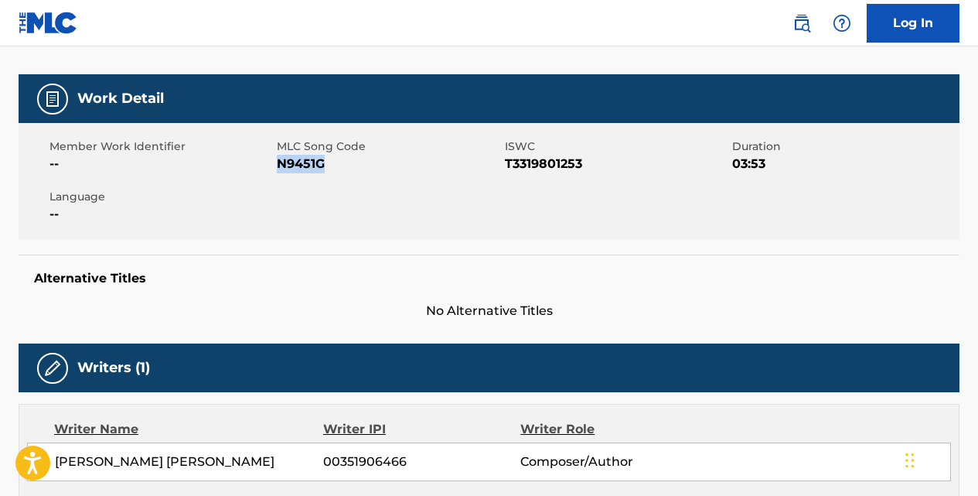
drag, startPoint x: 325, startPoint y: 160, endPoint x: 278, endPoint y: 162, distance: 47.2
click at [278, 162] on span "N9451G" at bounding box center [388, 164] width 223 height 19
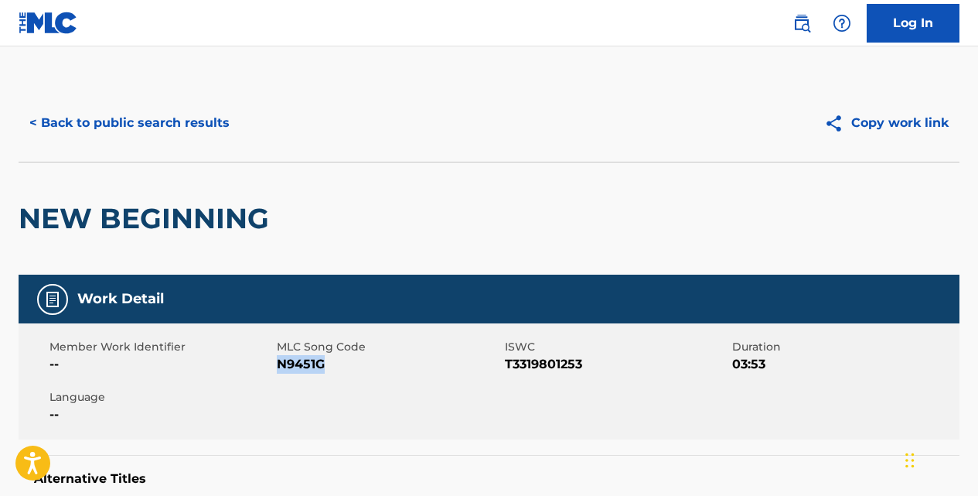
scroll to position [0, 0]
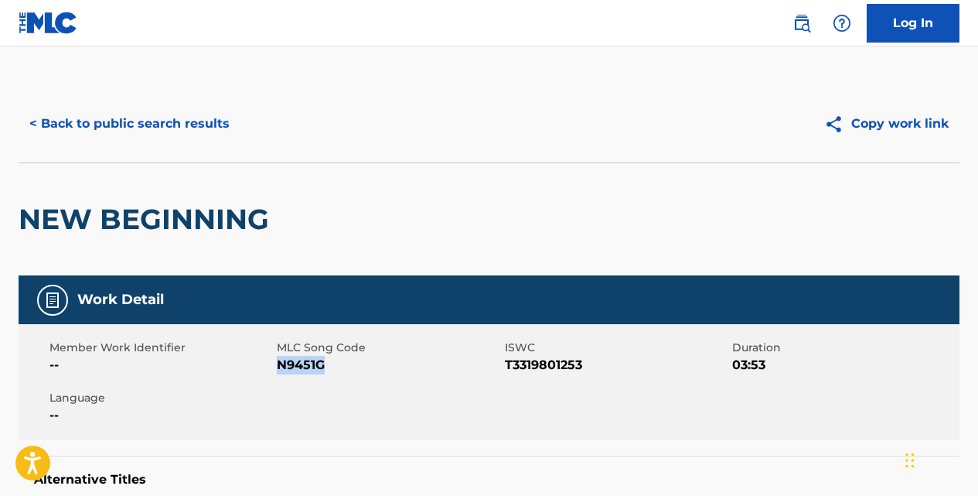
click at [206, 125] on button "< Back to public search results" at bounding box center [130, 123] width 222 height 39
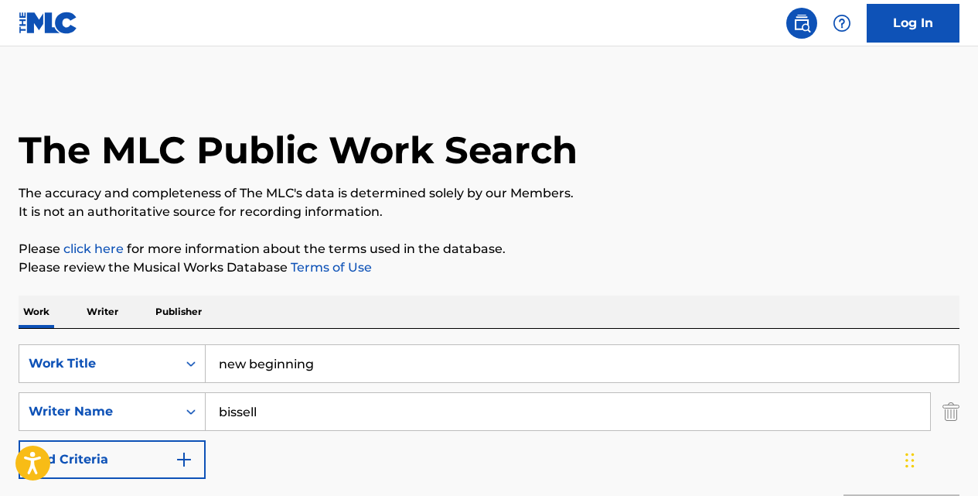
scroll to position [257, 0]
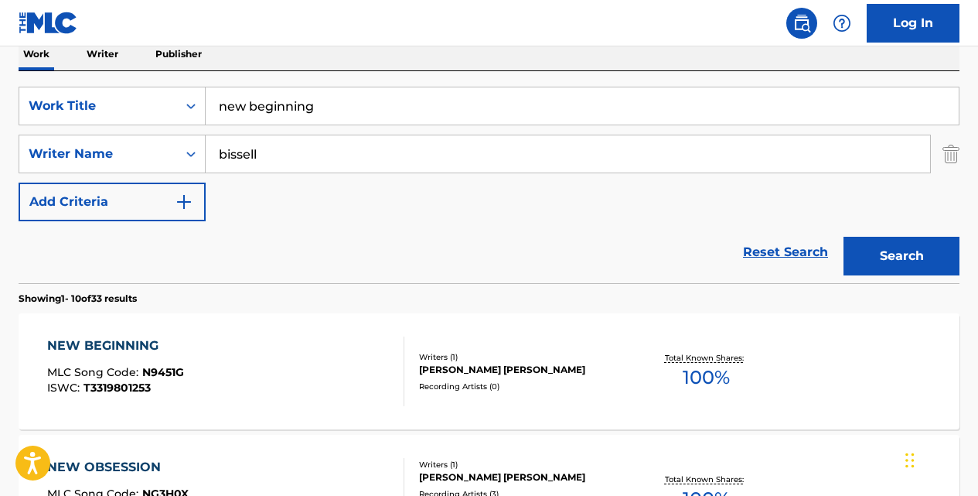
click at [332, 111] on input "new beginning" at bounding box center [582, 105] width 753 height 37
type input "n"
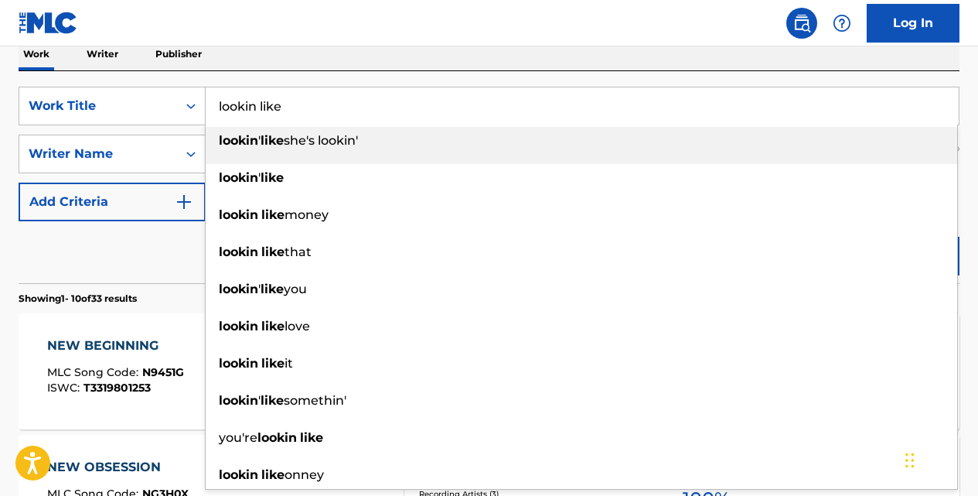
type input "lookin like"
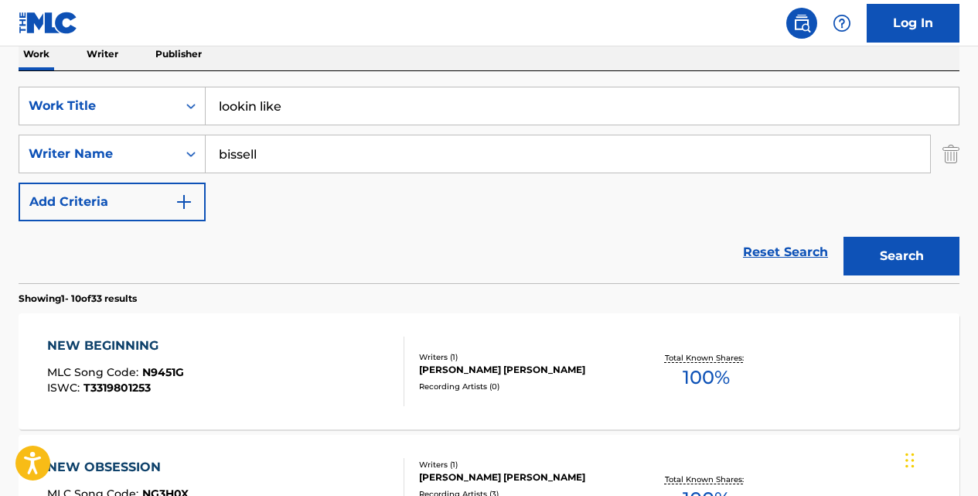
click at [844, 237] on button "Search" at bounding box center [902, 256] width 116 height 39
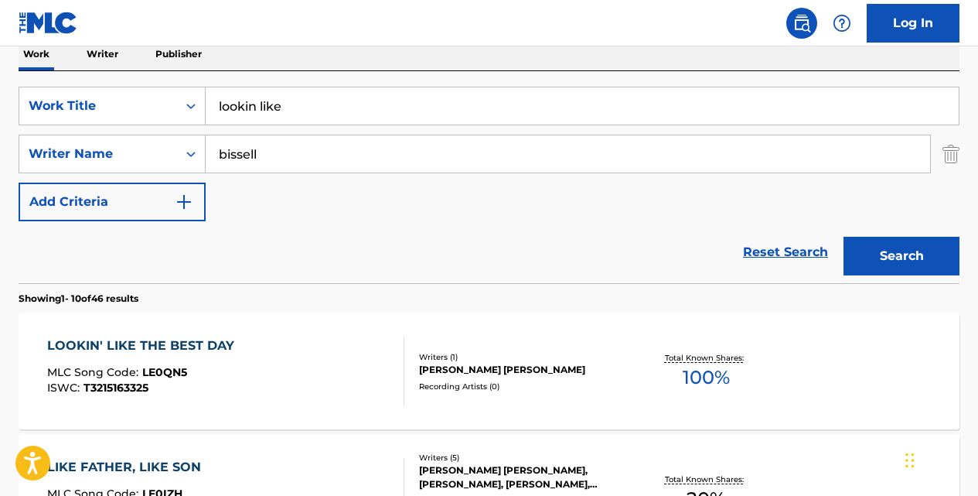
click at [201, 343] on div "LOOKIN' LIKE THE BEST DAY" at bounding box center [144, 345] width 195 height 19
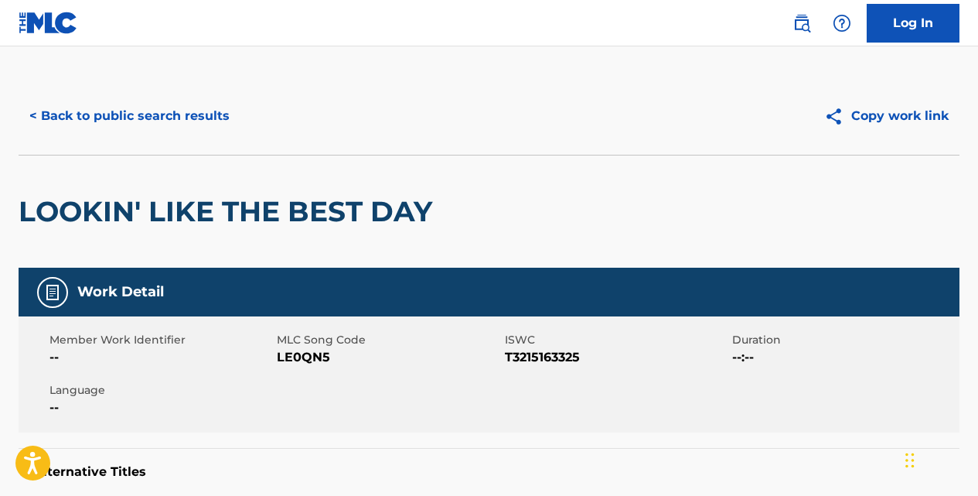
click at [267, 308] on div "Work Detail" at bounding box center [489, 292] width 941 height 49
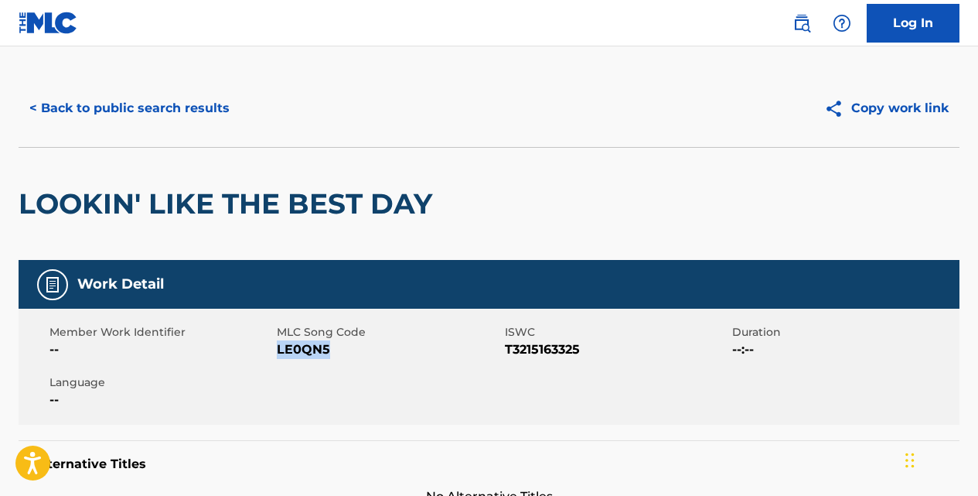
drag, startPoint x: 329, startPoint y: 349, endPoint x: 278, endPoint y: 345, distance: 51.2
click at [278, 345] on span "LE0QN5" at bounding box center [388, 349] width 223 height 19
click at [203, 104] on button "< Back to public search results" at bounding box center [130, 108] width 222 height 39
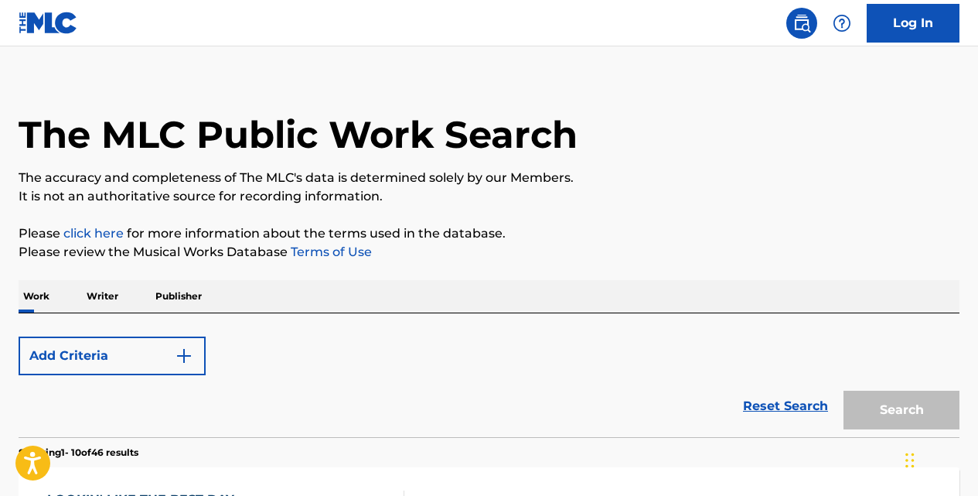
scroll to position [257, 0]
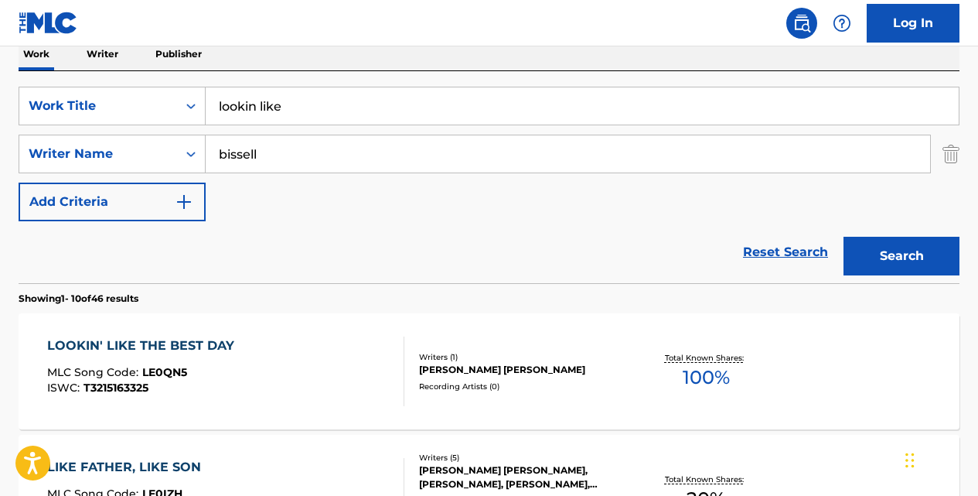
click at [293, 105] on input "lookin like" at bounding box center [582, 105] width 753 height 37
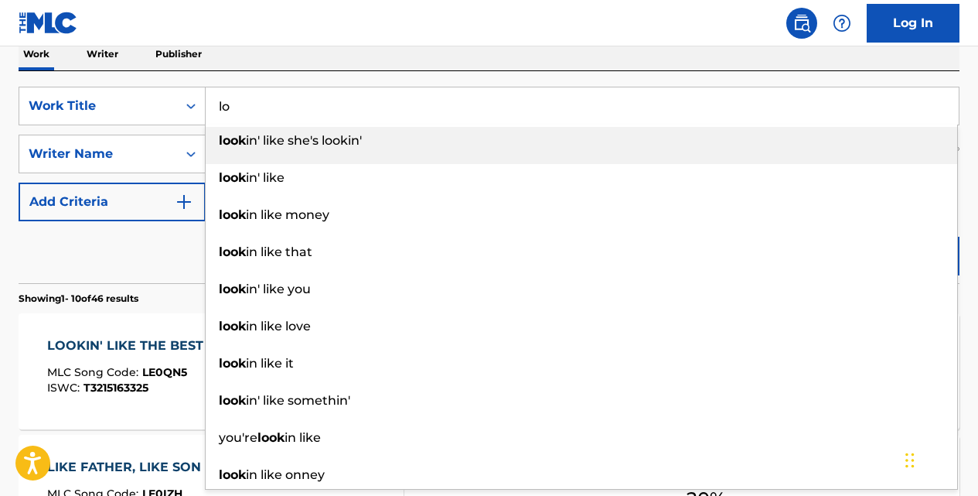
type input "l"
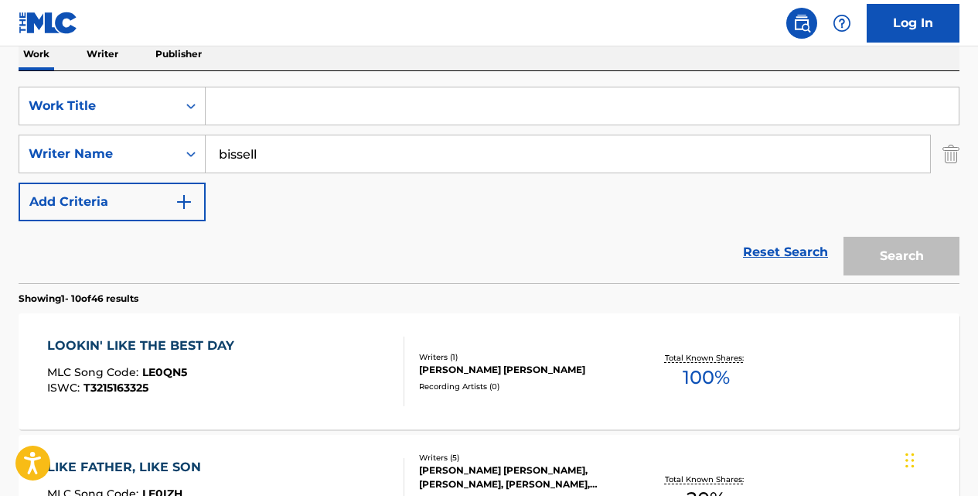
paste input "NEW BEGINNING"
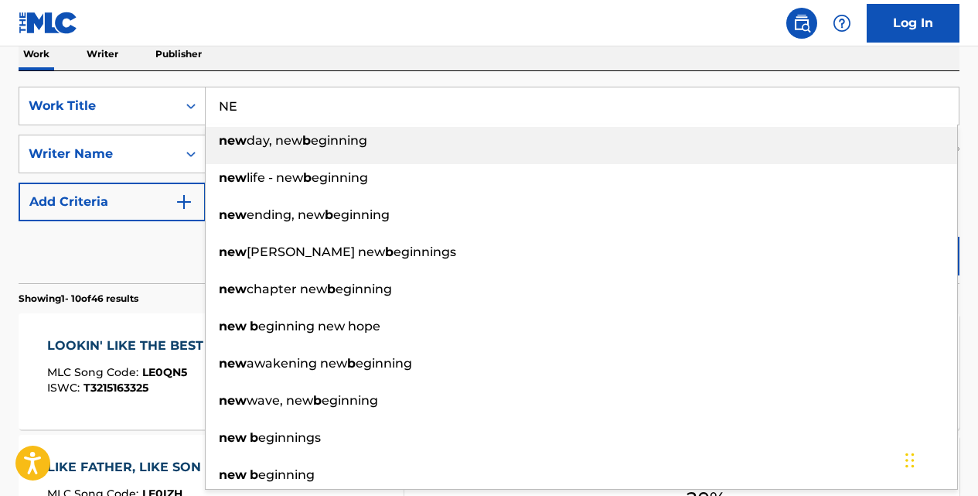
type input "N"
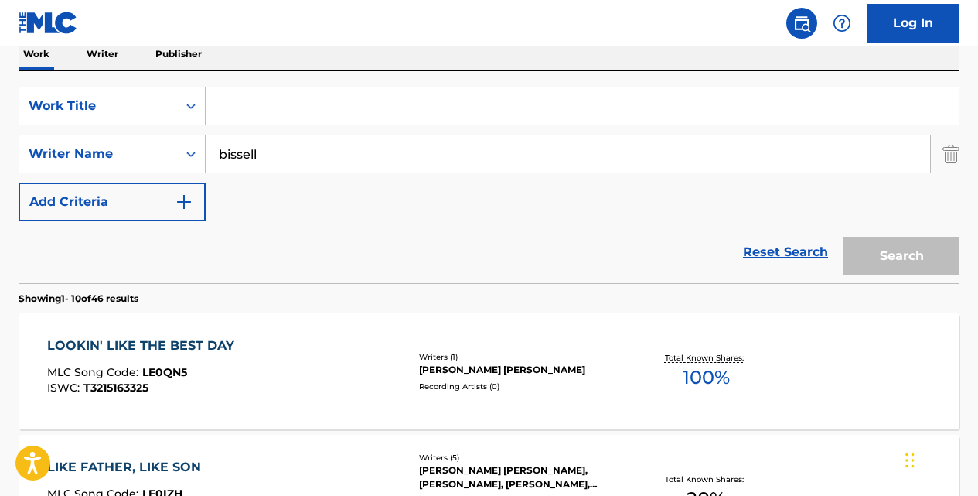
paste input "LOOKIN' LIKE THE BEST DAY"
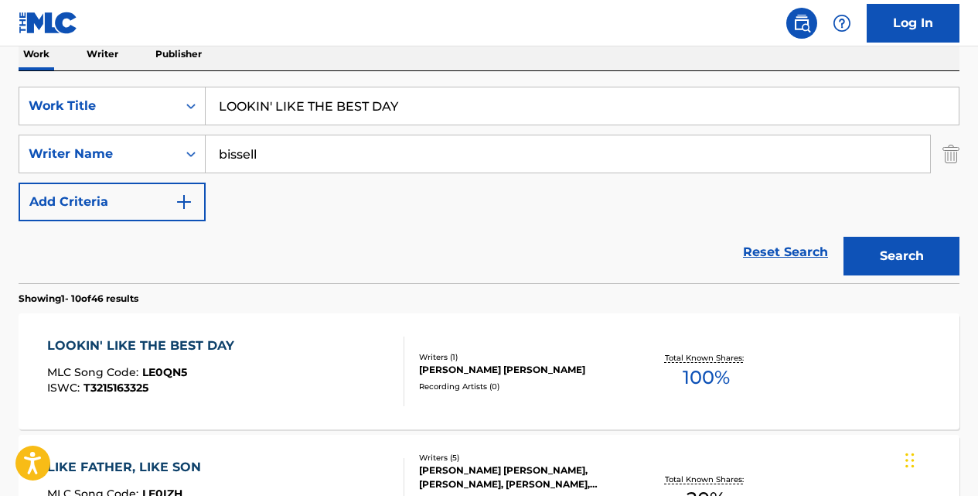
type input "LOOKIN' LIKE THE BEST DAY"
click at [844, 237] on button "Search" at bounding box center [902, 256] width 116 height 39
click at [179, 345] on div "LOOKIN' LIKE THE BEST DAY" at bounding box center [144, 345] width 195 height 19
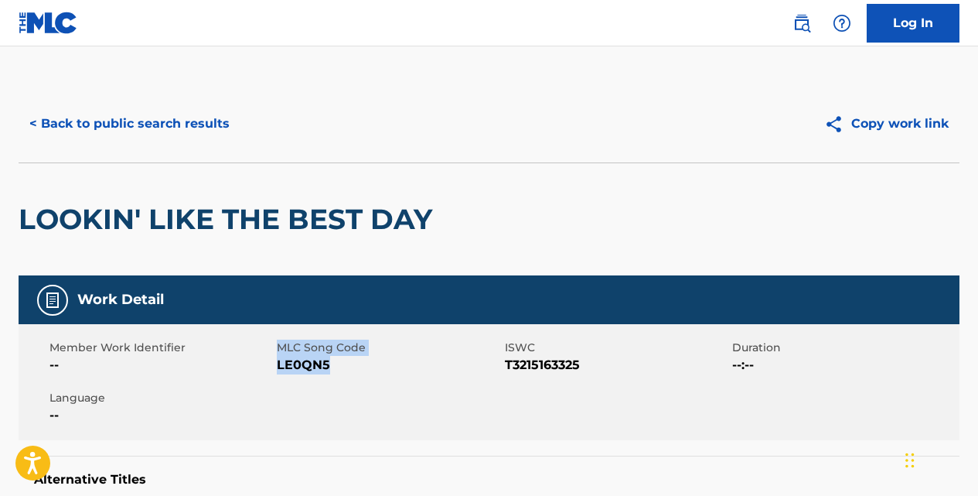
drag, startPoint x: 332, startPoint y: 361, endPoint x: 276, endPoint y: 360, distance: 56.4
click at [276, 360] on div "Member Work Identifier -- MLC Song Code LE0QN5 ISWC T3215163325 Duration --:-- …" at bounding box center [489, 382] width 941 height 116
drag, startPoint x: 276, startPoint y: 360, endPoint x: 352, endPoint y: 370, distance: 76.3
click at [352, 370] on span "LE0QN5" at bounding box center [388, 365] width 223 height 19
click at [337, 369] on span "LE0QN5" at bounding box center [388, 365] width 223 height 19
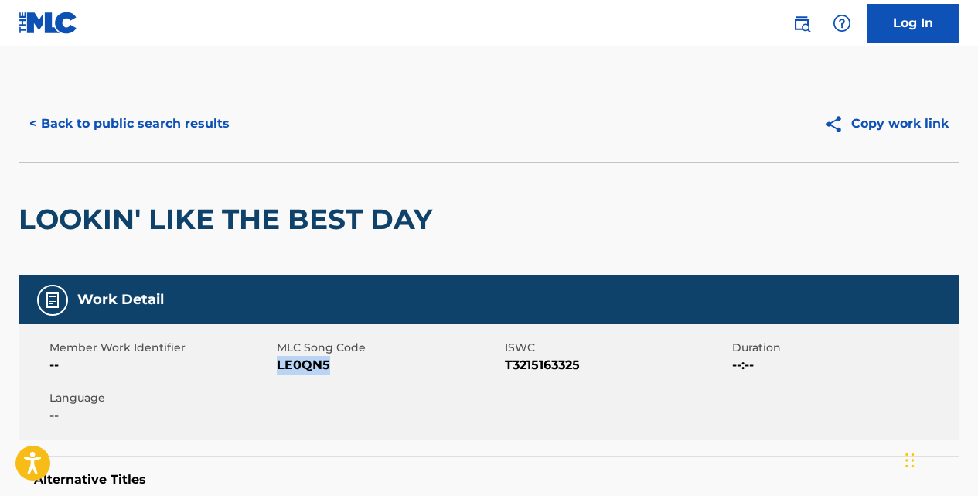
drag, startPoint x: 327, startPoint y: 365, endPoint x: 278, endPoint y: 367, distance: 49.5
click at [278, 367] on span "LE0QN5" at bounding box center [388, 365] width 223 height 19
click at [172, 116] on button "< Back to public search results" at bounding box center [130, 123] width 222 height 39
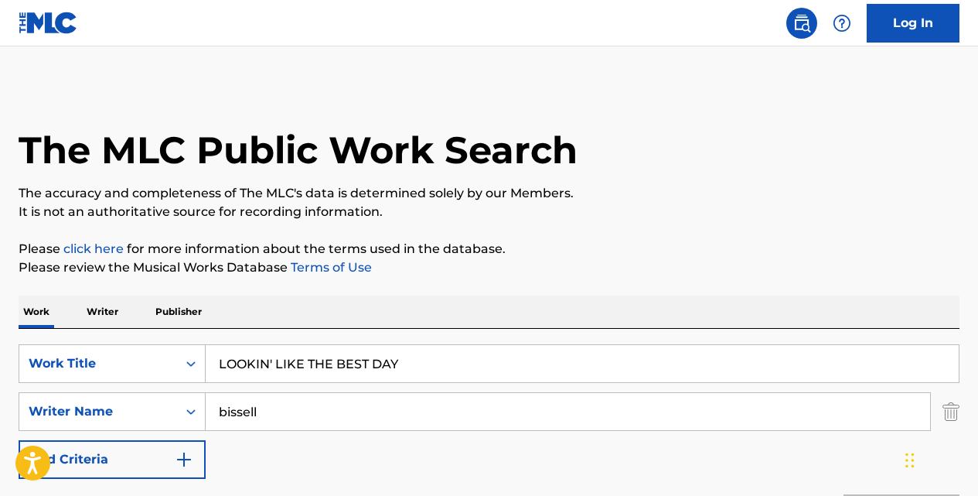
scroll to position [257, 0]
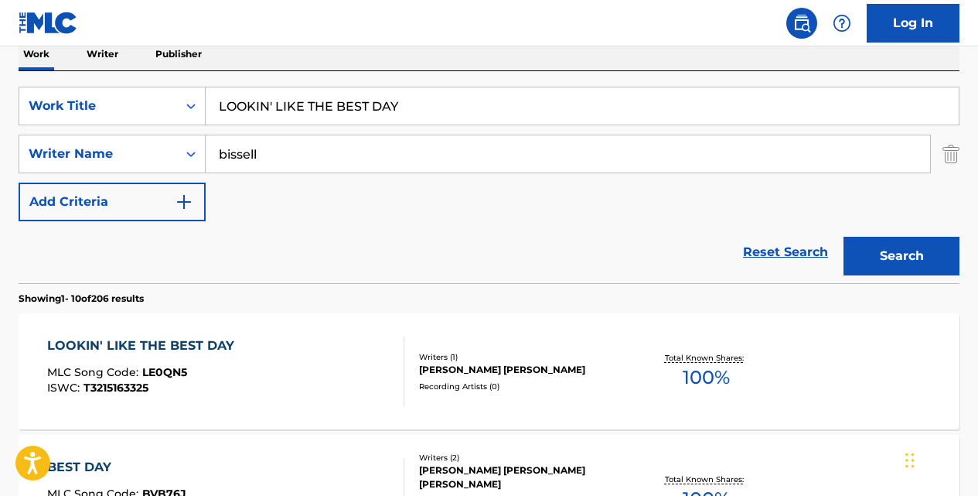
click at [400, 102] on input "LOOKIN' LIKE THE BEST DAY" at bounding box center [582, 105] width 753 height 37
type input "L"
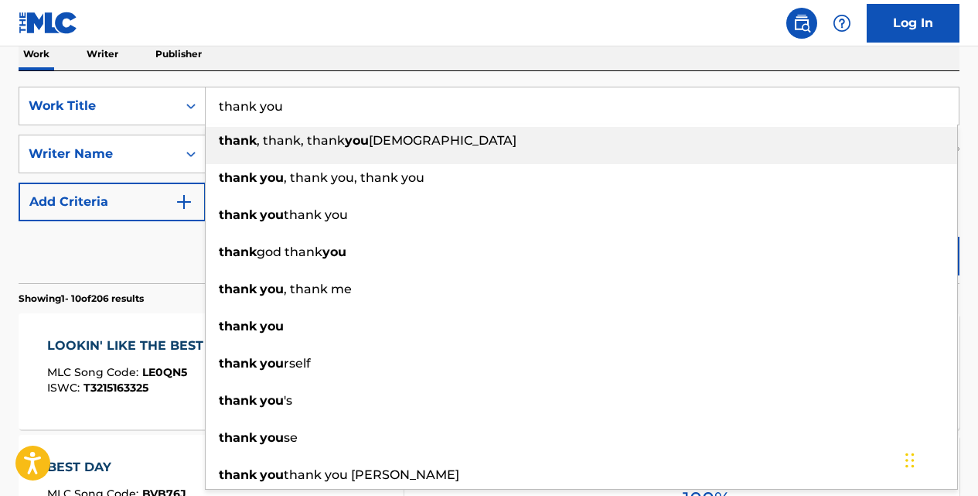
type input "thank you"
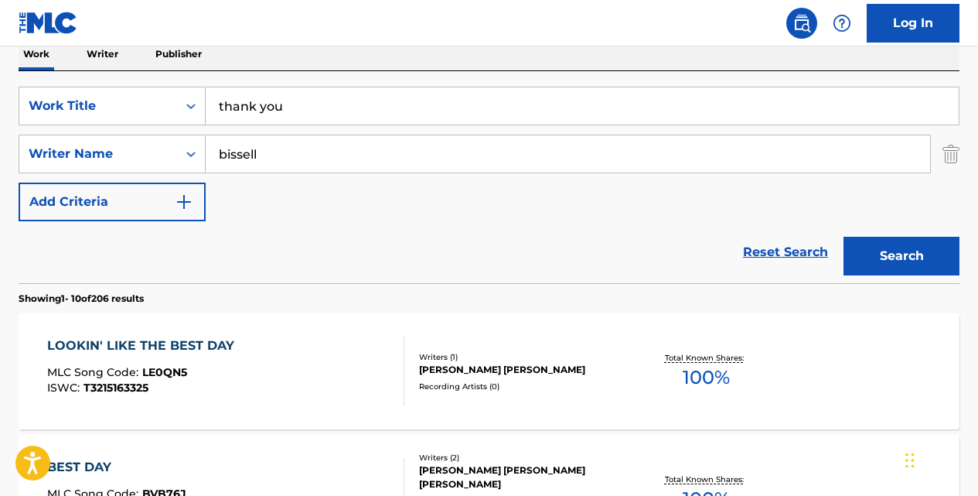
click at [844, 237] on button "Search" at bounding box center [902, 256] width 116 height 39
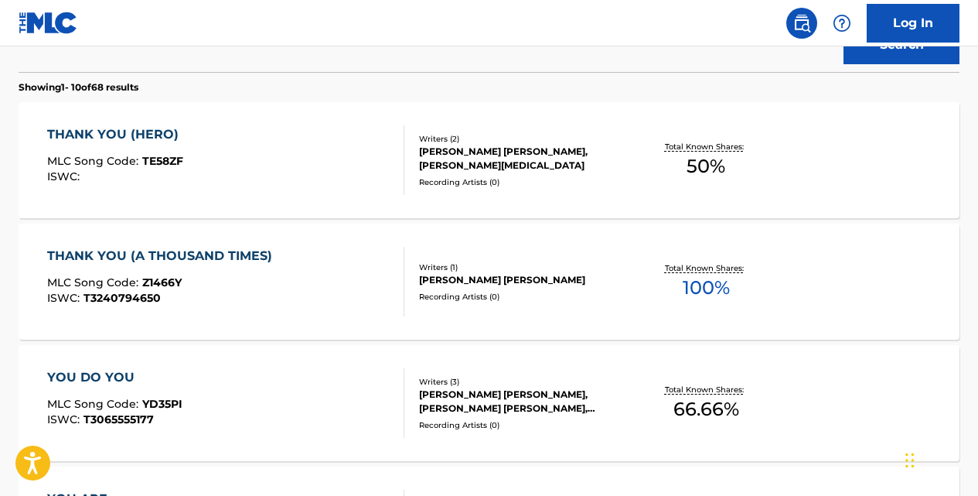
scroll to position [469, 0]
click at [244, 254] on div "THANK YOU (A THOUSAND TIMES)" at bounding box center [163, 256] width 233 height 19
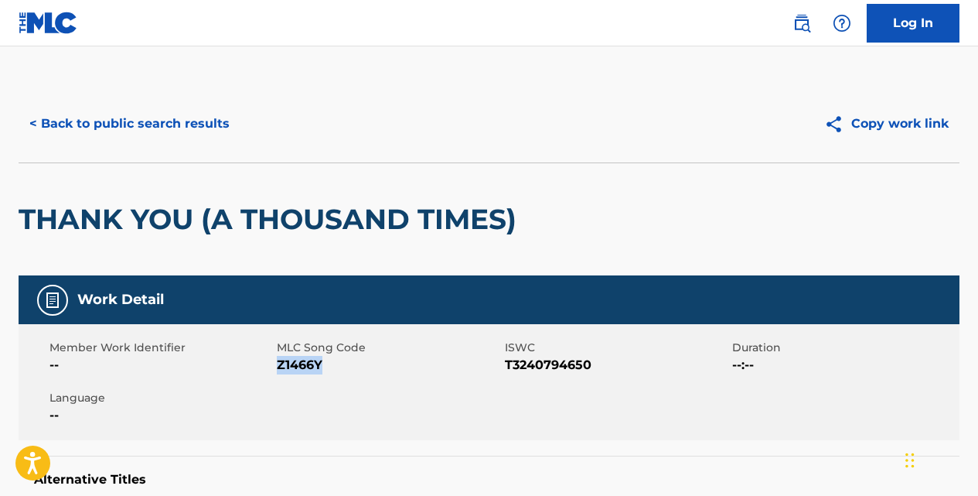
drag, startPoint x: 325, startPoint y: 362, endPoint x: 281, endPoint y: 362, distance: 44.1
click at [281, 362] on span "Z1466Y" at bounding box center [388, 365] width 223 height 19
click at [194, 118] on button "< Back to public search results" at bounding box center [130, 123] width 222 height 39
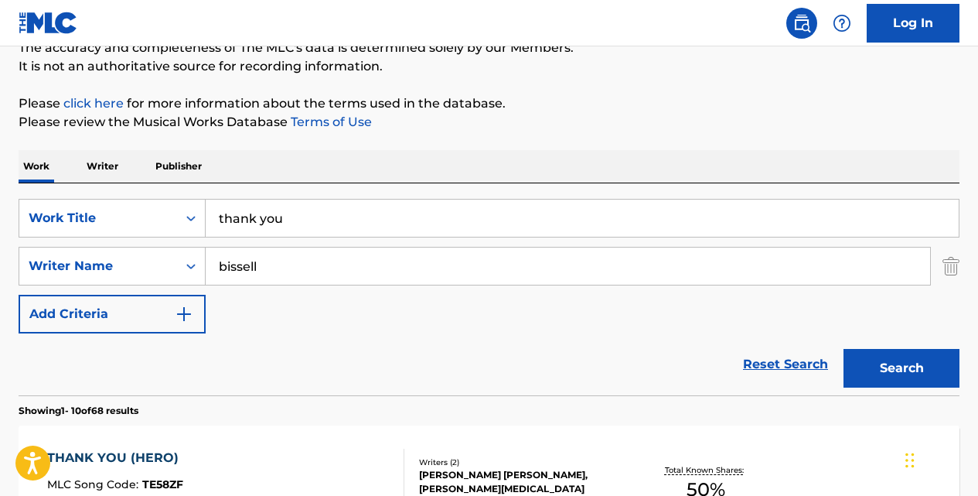
drag, startPoint x: 432, startPoint y: 124, endPoint x: 358, endPoint y: 170, distance: 87.5
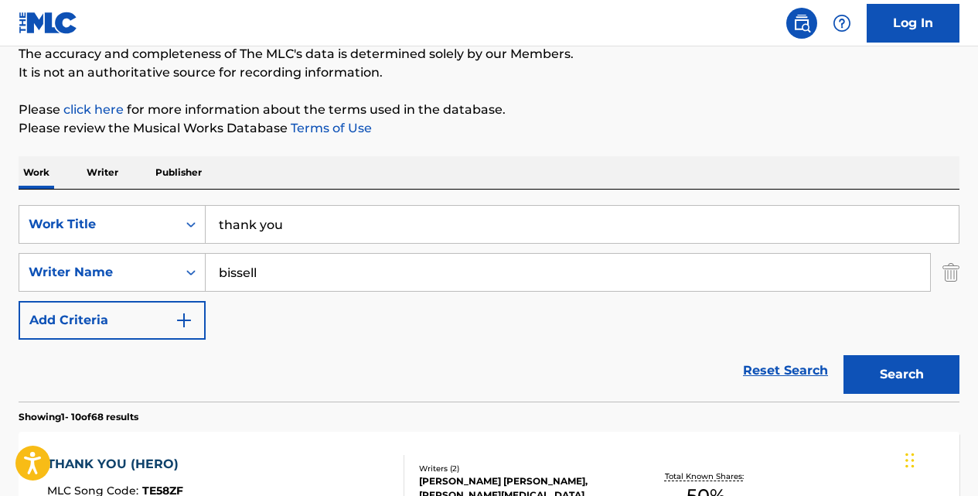
drag, startPoint x: 344, startPoint y: 182, endPoint x: 315, endPoint y: 211, distance: 40.5
click at [315, 211] on input "thank you" at bounding box center [582, 224] width 753 height 37
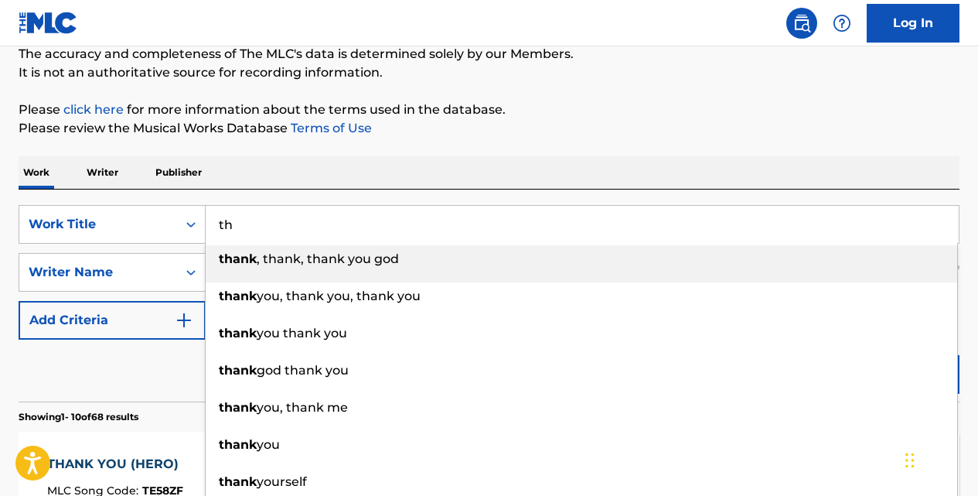
type input "t"
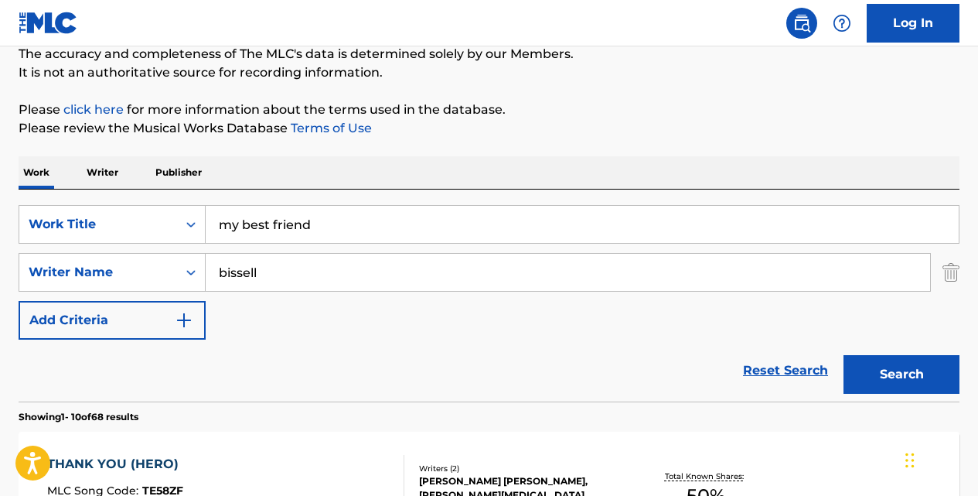
click at [844, 355] on button "Search" at bounding box center [902, 374] width 116 height 39
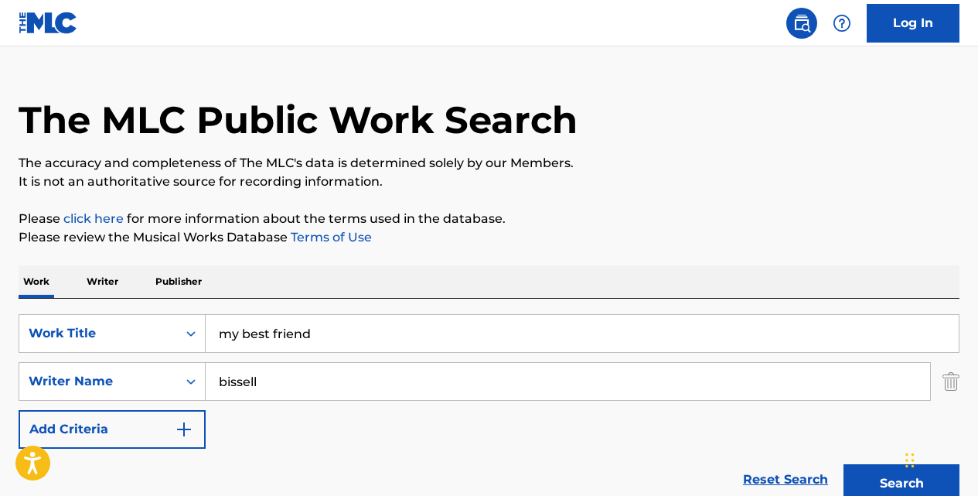
scroll to position [0, 0]
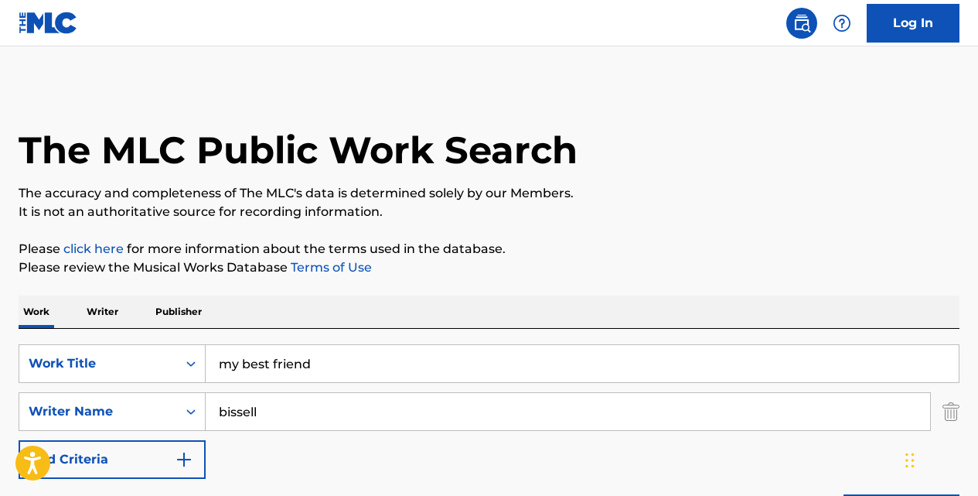
click at [315, 356] on input "my best friend" at bounding box center [582, 363] width 753 height 37
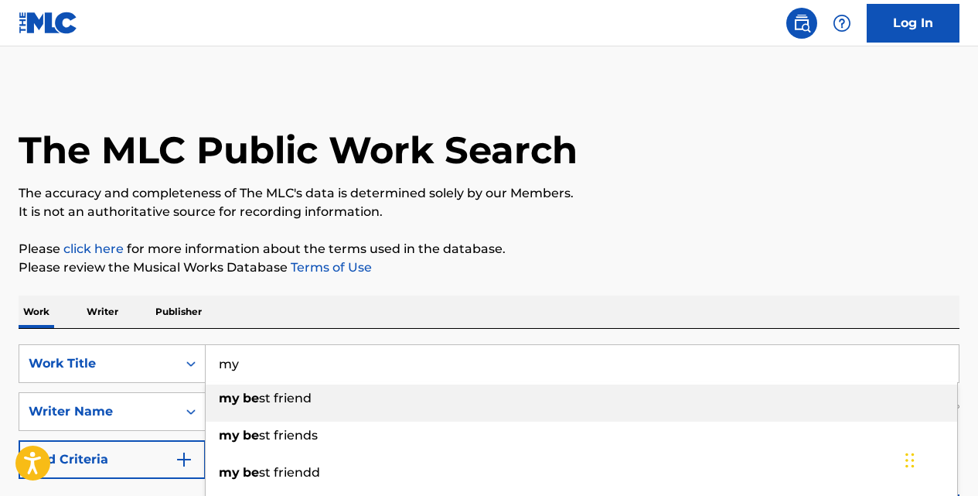
type input "m"
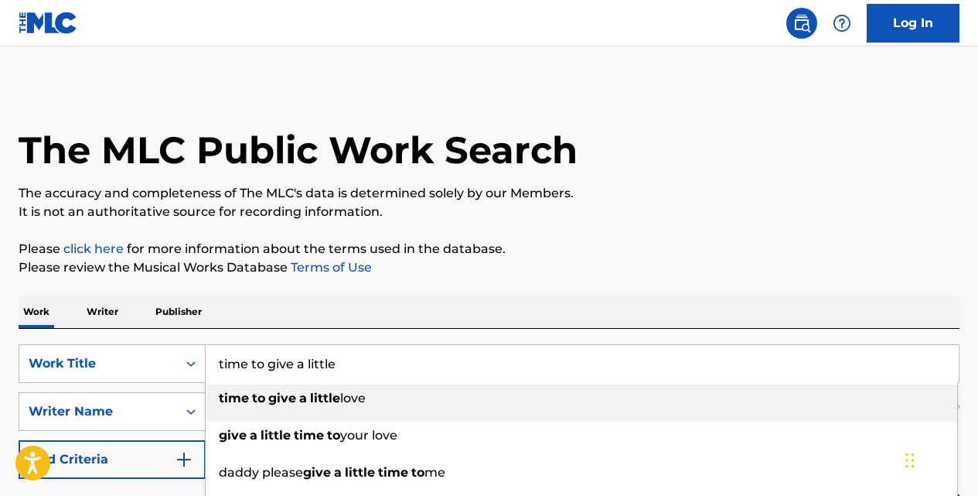
type input "time to give a little"
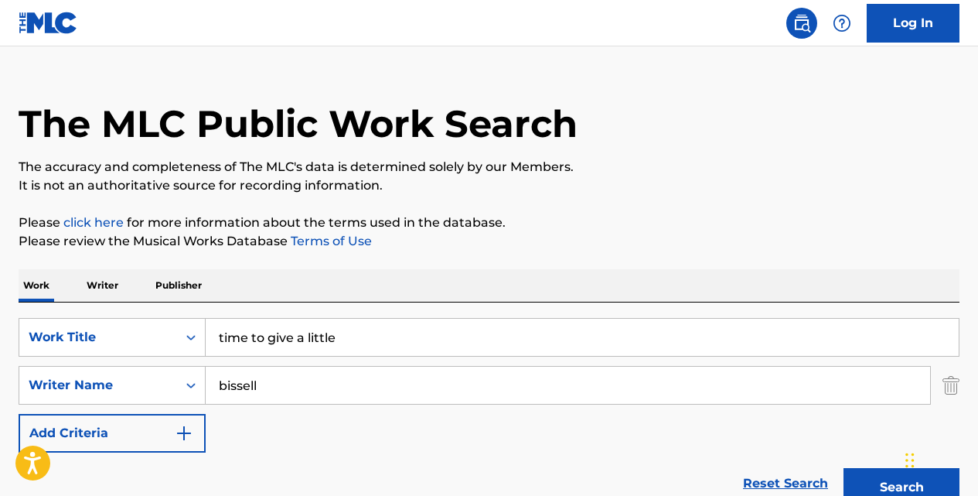
scroll to position [118, 0]
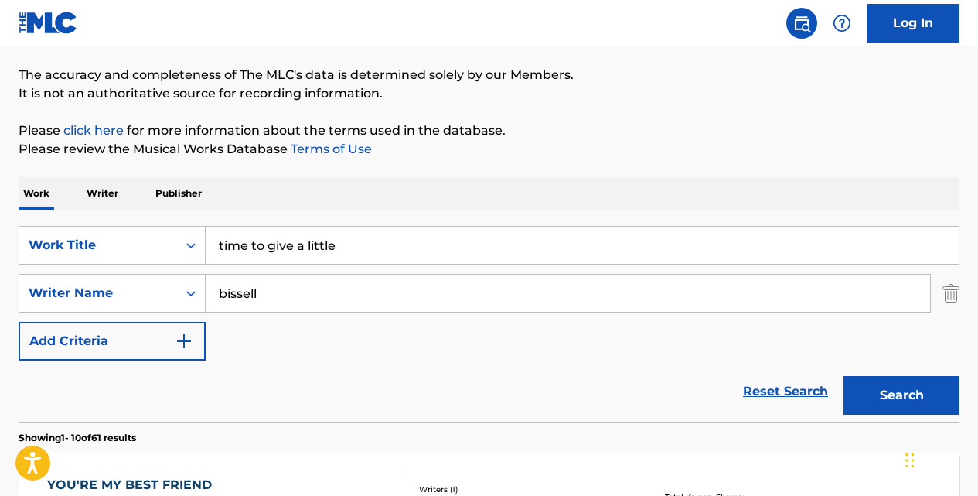
click at [874, 405] on button "Search" at bounding box center [902, 395] width 116 height 39
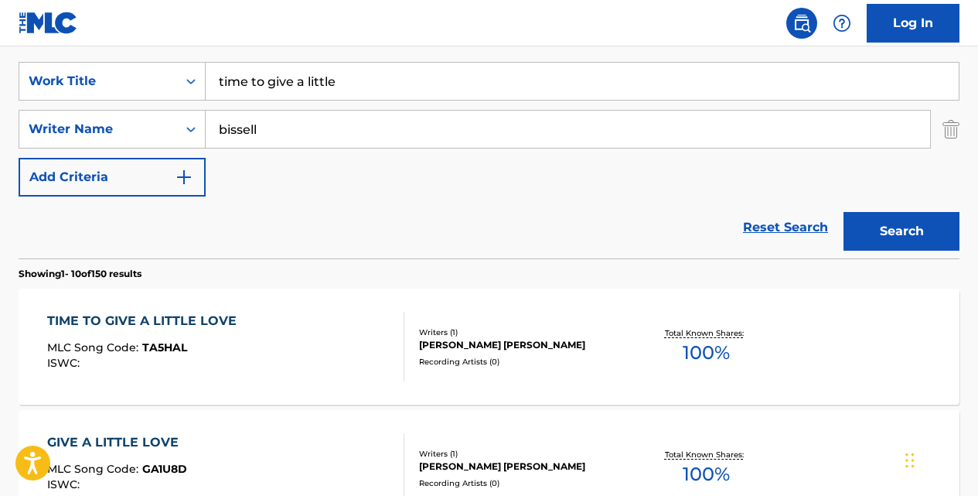
scroll to position [288, 0]
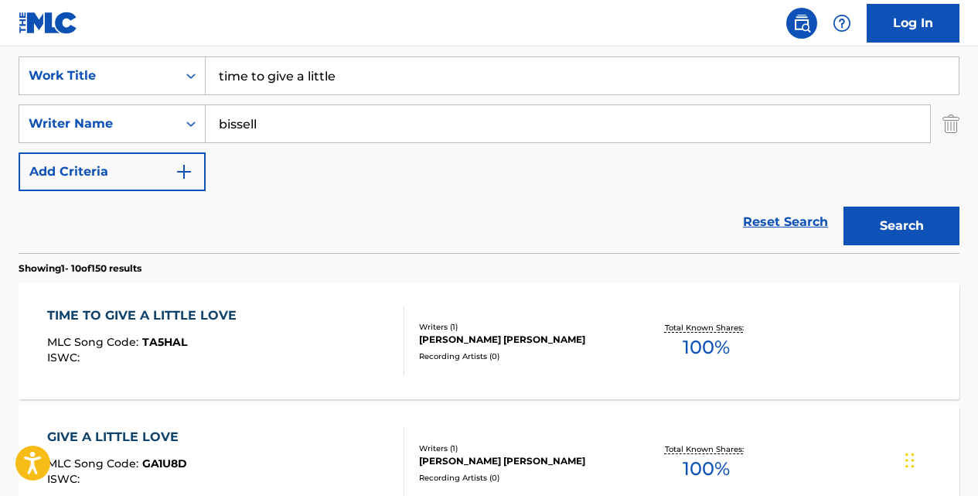
click at [207, 319] on div "TIME TO GIVE A LITTLE LOVE" at bounding box center [145, 315] width 197 height 19
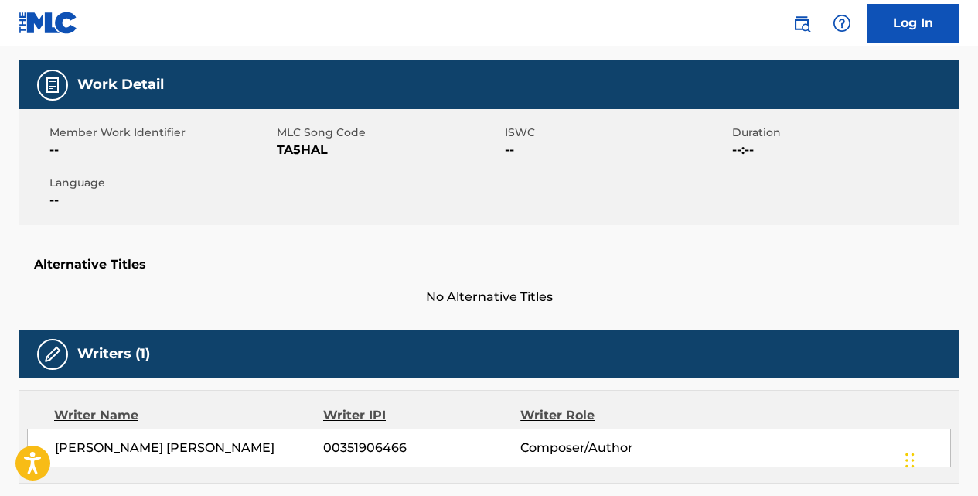
scroll to position [206, 0]
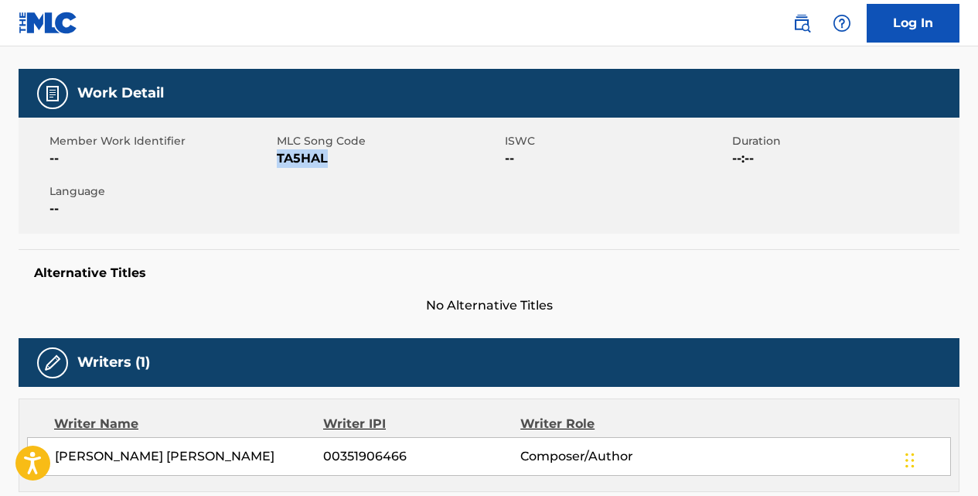
drag, startPoint x: 335, startPoint y: 155, endPoint x: 278, endPoint y: 156, distance: 56.4
click at [278, 156] on span "TA5HAL" at bounding box center [388, 158] width 223 height 19
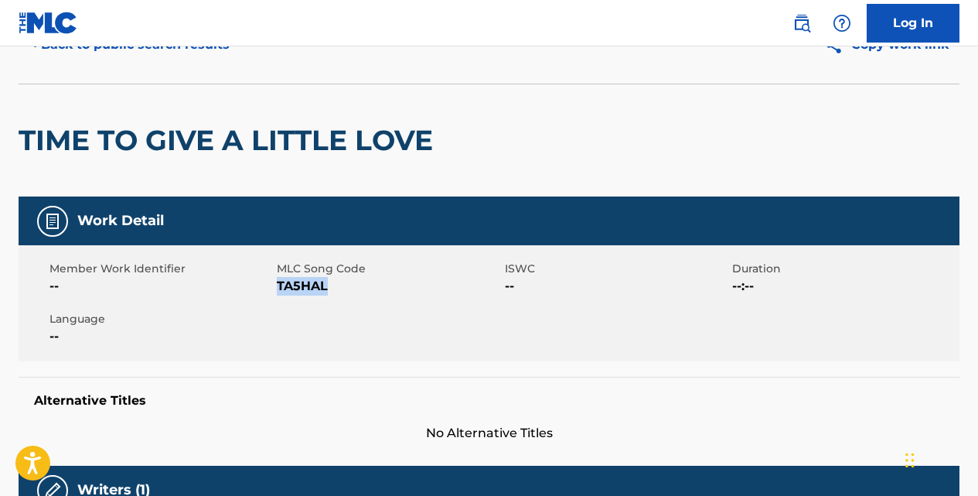
scroll to position [0, 0]
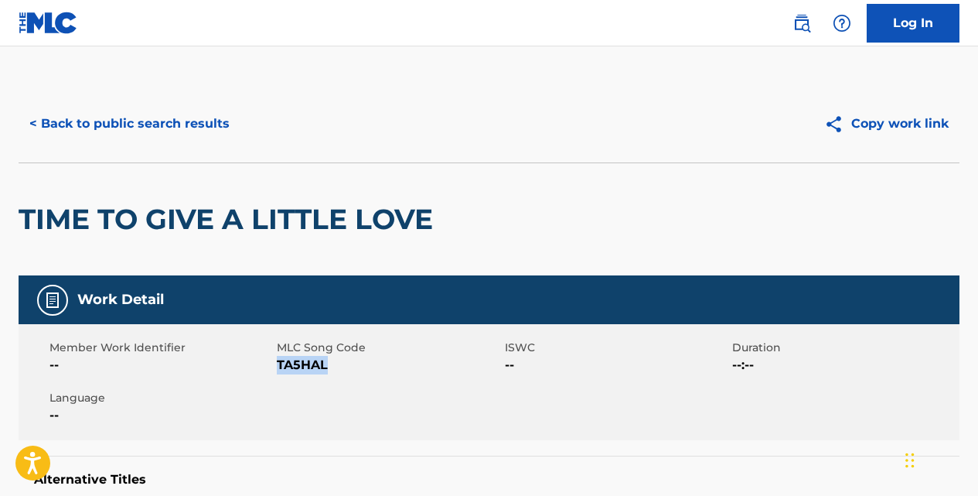
click at [180, 127] on button "< Back to public search results" at bounding box center [130, 123] width 222 height 39
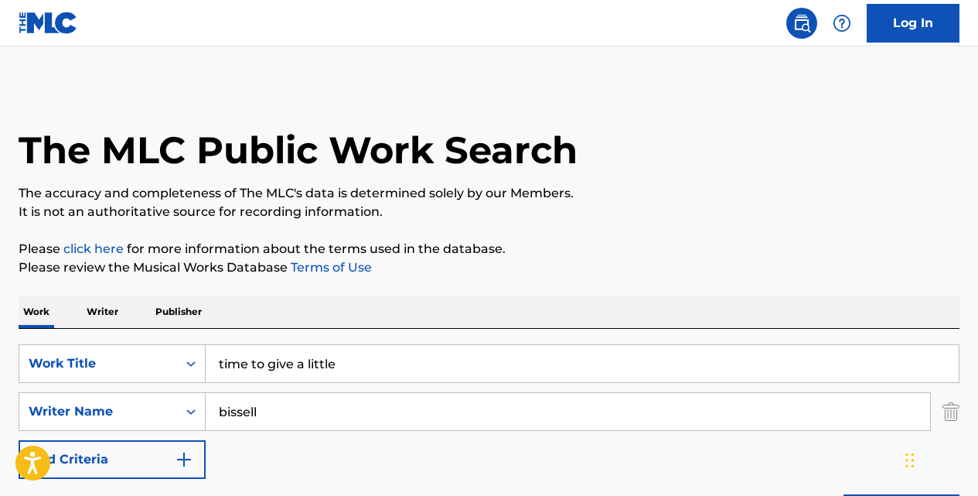
scroll to position [288, 0]
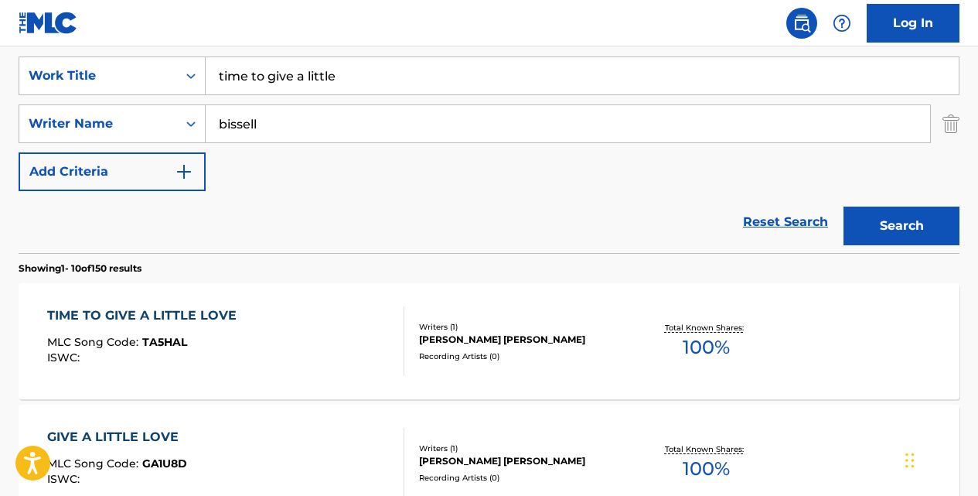
click at [358, 81] on input "time to give a little" at bounding box center [582, 75] width 753 height 37
type input "t"
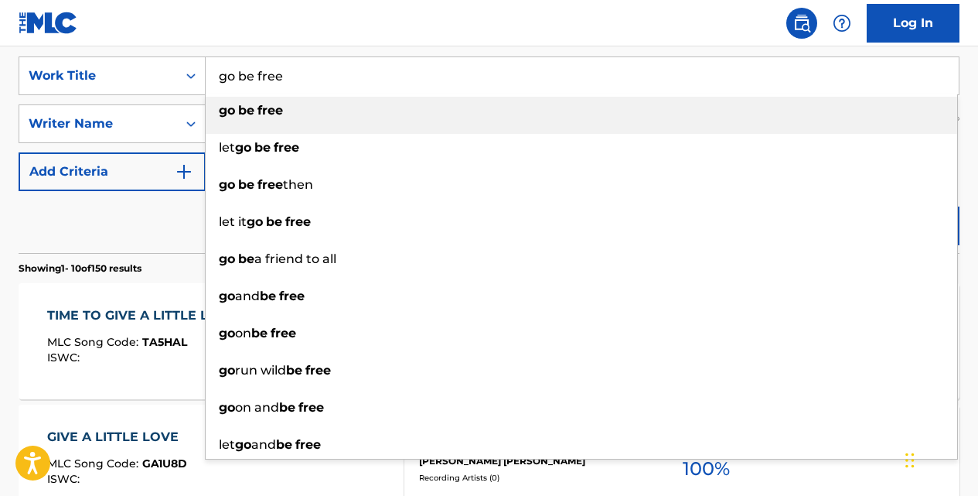
type input "go be free"
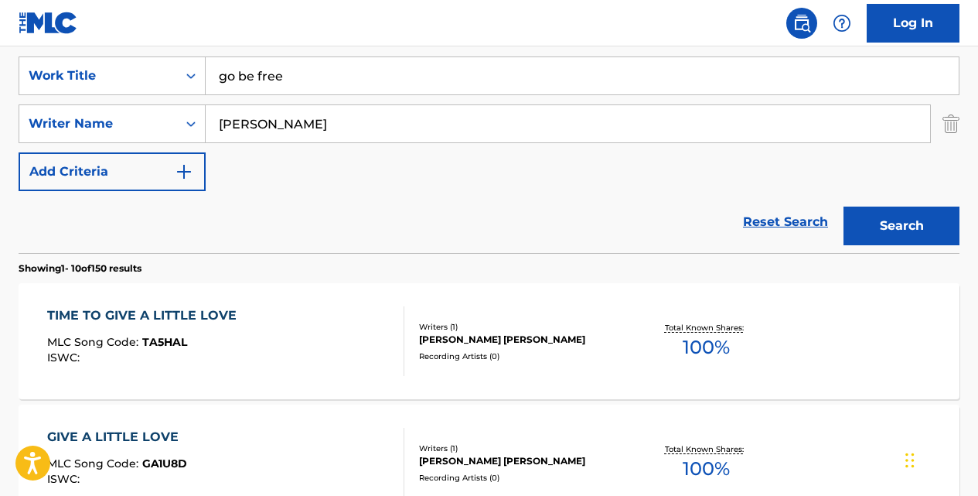
type input "[PERSON_NAME]"
click at [844, 206] on button "Search" at bounding box center [902, 225] width 116 height 39
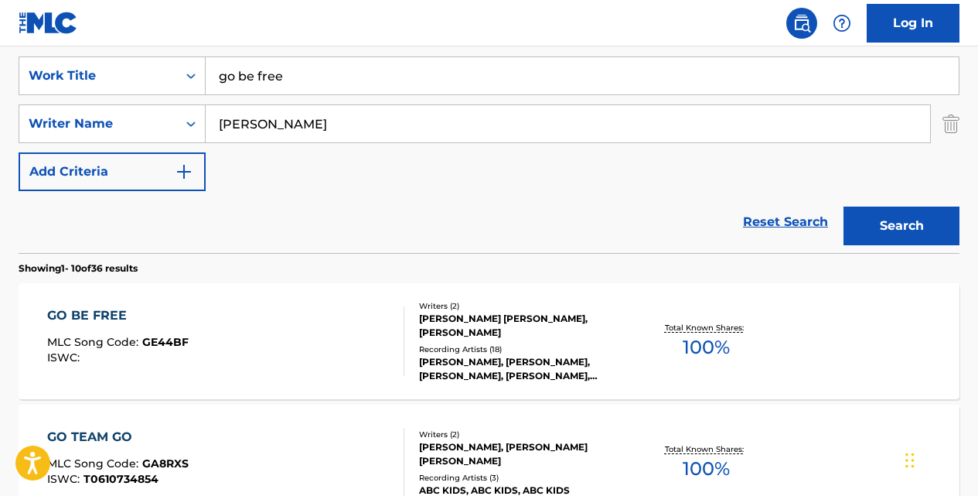
click at [132, 315] on div "GO BE FREE" at bounding box center [117, 315] width 141 height 19
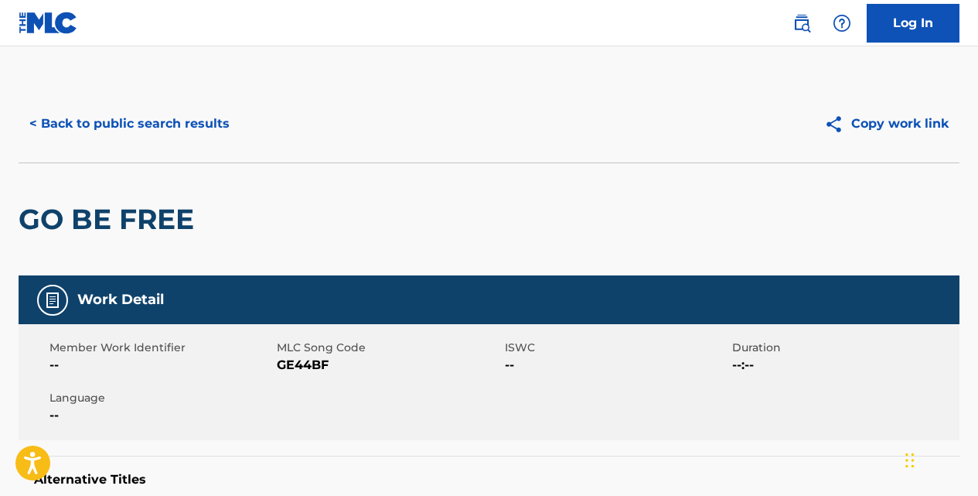
click at [187, 125] on button "< Back to public search results" at bounding box center [130, 123] width 222 height 39
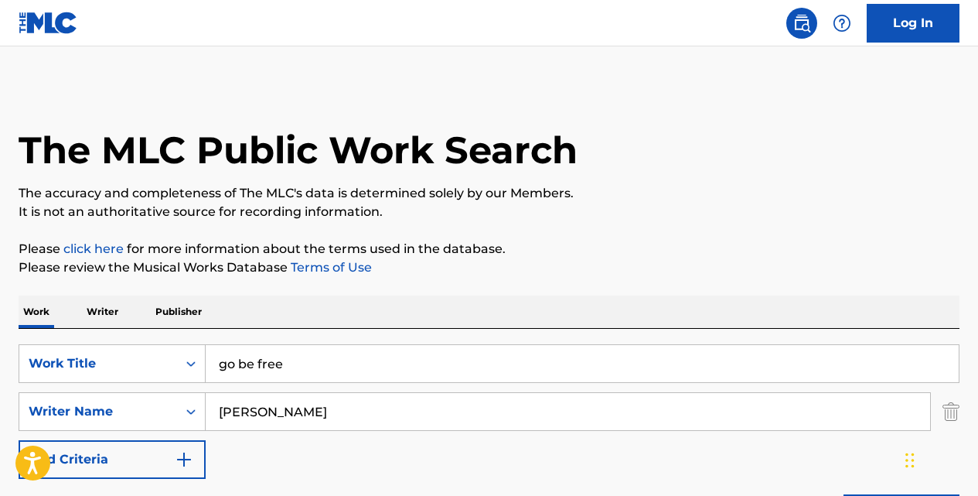
scroll to position [288, 0]
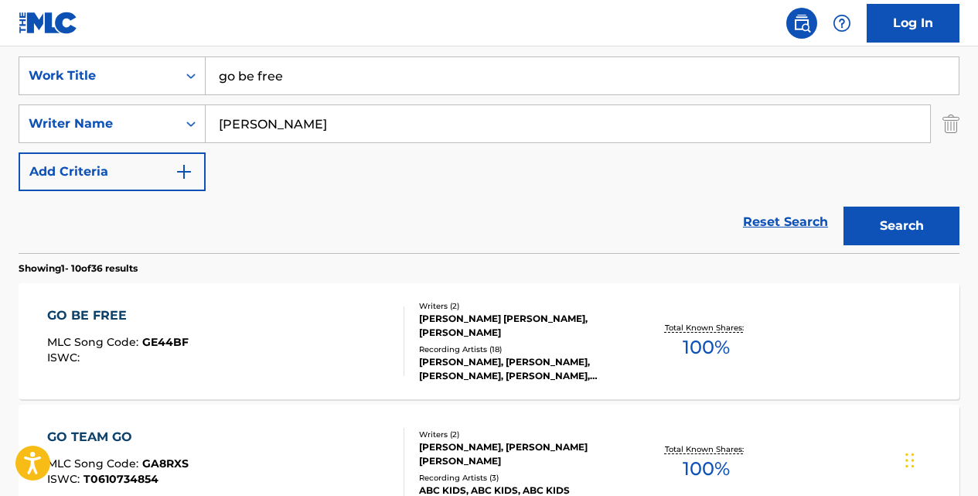
click at [439, 74] on input "go be free" at bounding box center [582, 75] width 753 height 37
click at [202, 288] on div "GO BE FREE MLC Song Code : GE44BF ISWC : Writers ( 2 ) [PERSON_NAME] [PERSON_NA…" at bounding box center [489, 341] width 941 height 116
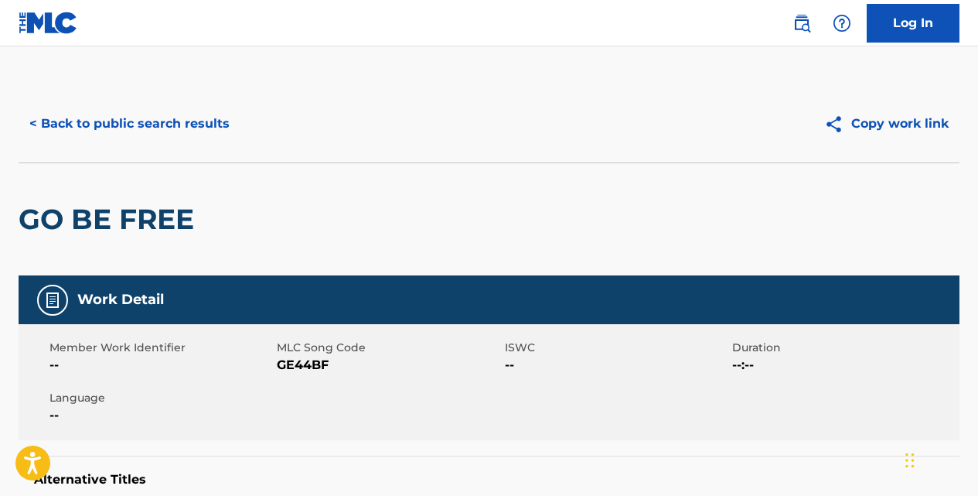
click at [204, 130] on button "< Back to public search results" at bounding box center [130, 123] width 222 height 39
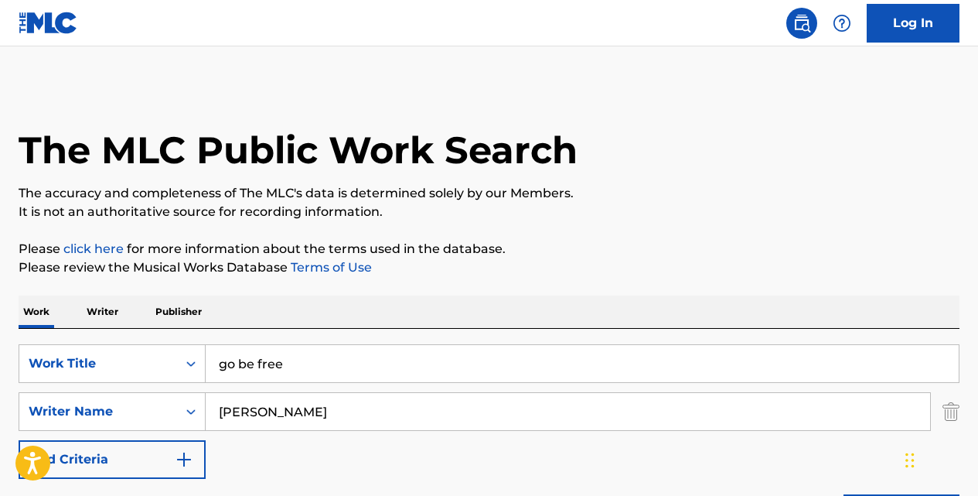
scroll to position [288, 0]
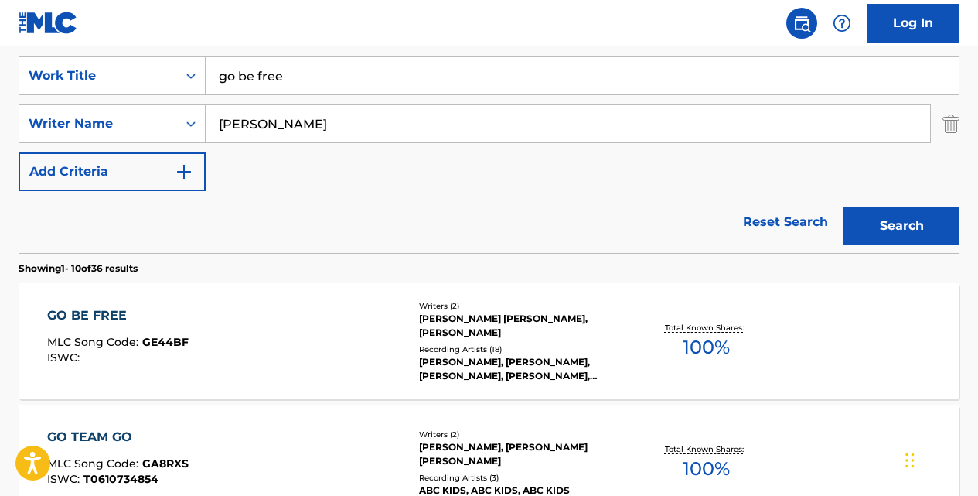
click at [338, 78] on input "go be free" at bounding box center [582, 75] width 753 height 37
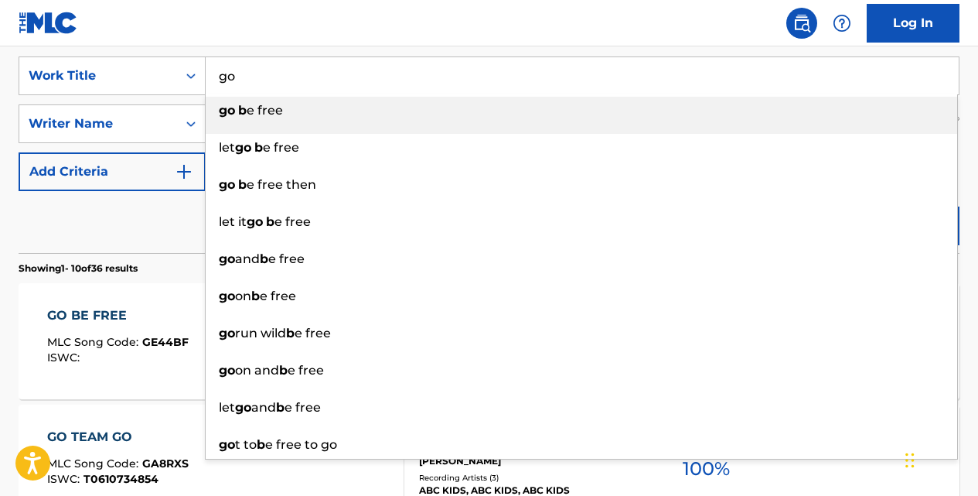
type input "g"
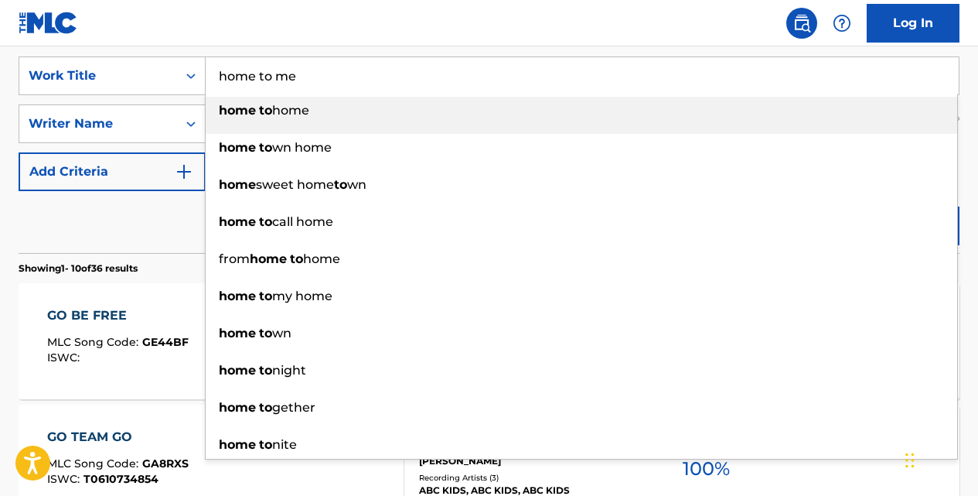
type input "home to me"
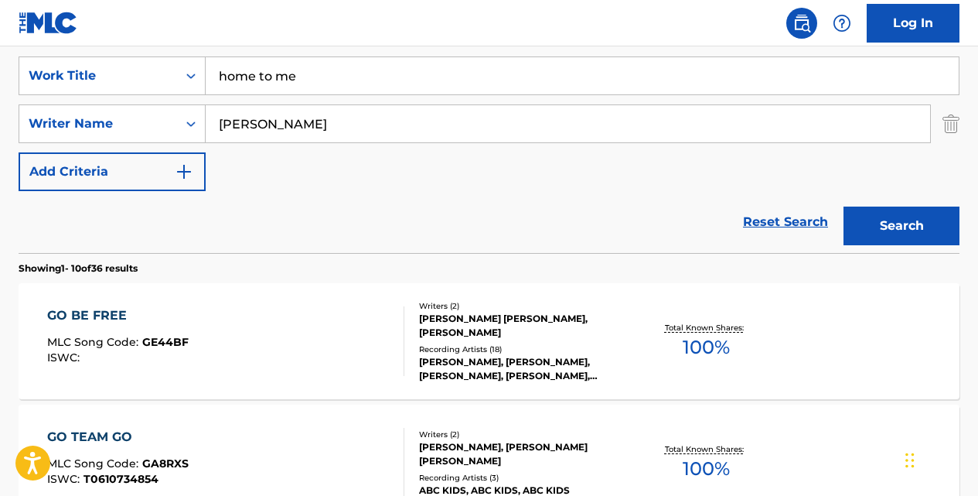
click at [844, 206] on button "Search" at bounding box center [902, 225] width 116 height 39
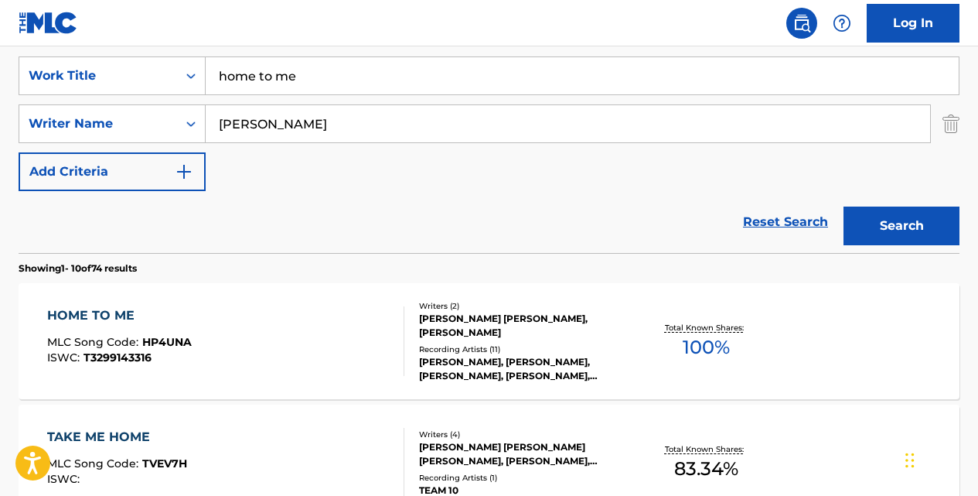
click at [134, 318] on div "HOME TO ME" at bounding box center [119, 315] width 145 height 19
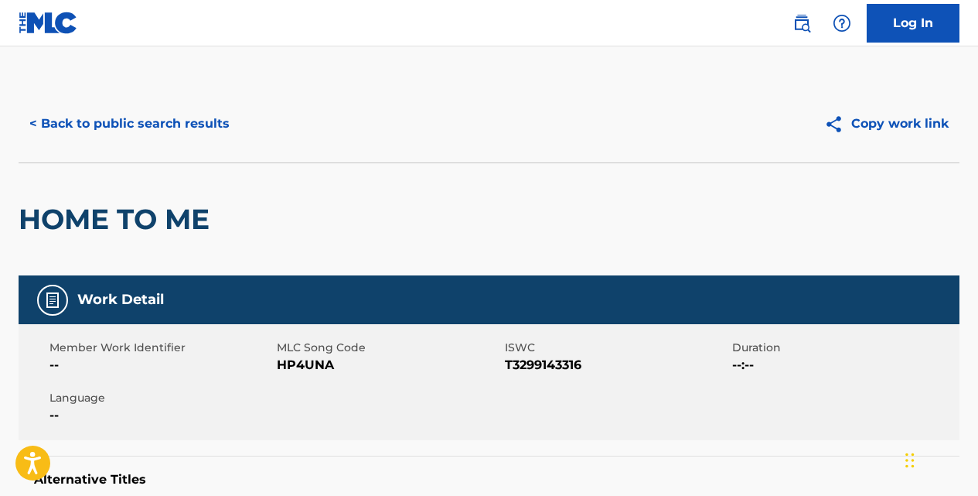
click at [192, 121] on button "< Back to public search results" at bounding box center [130, 123] width 222 height 39
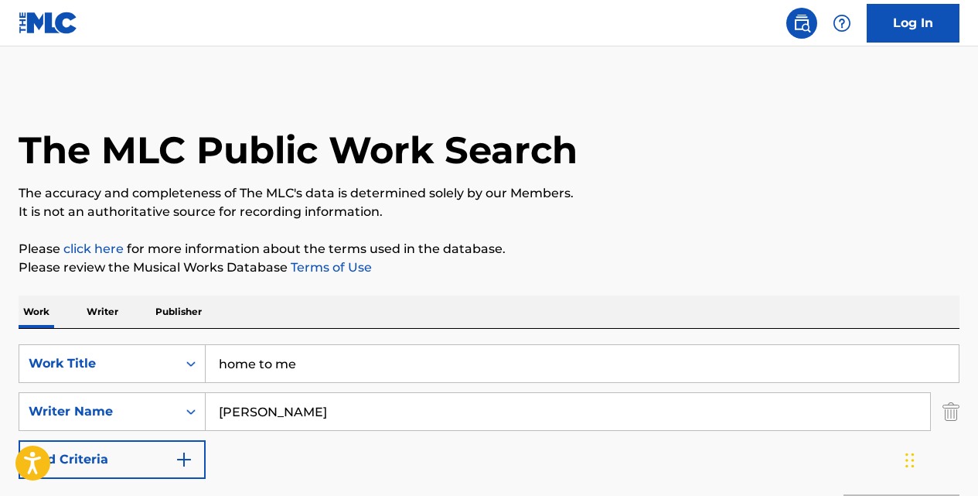
scroll to position [288, 0]
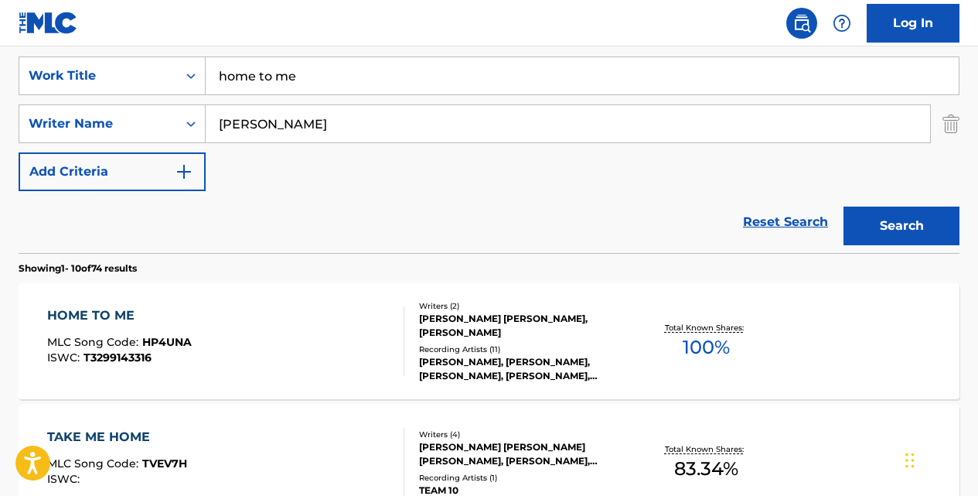
click at [404, 69] on input "home to me" at bounding box center [582, 75] width 753 height 37
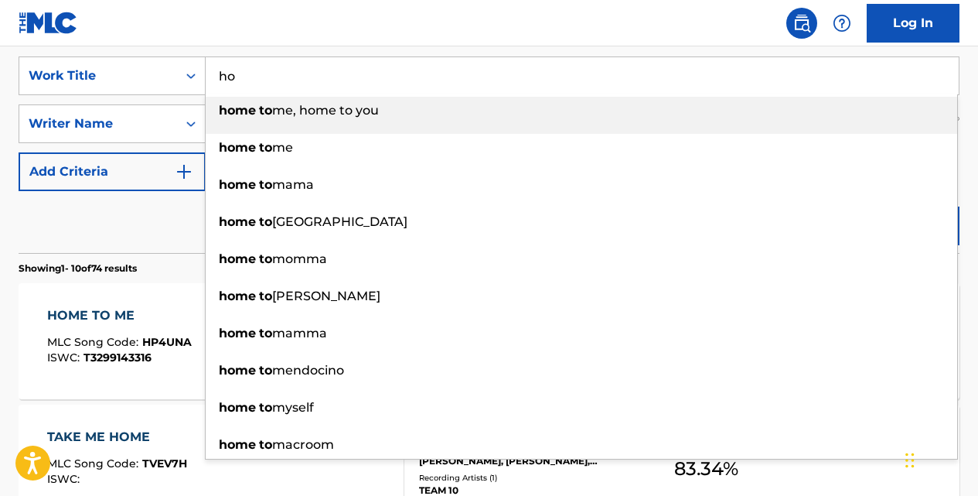
type input "h"
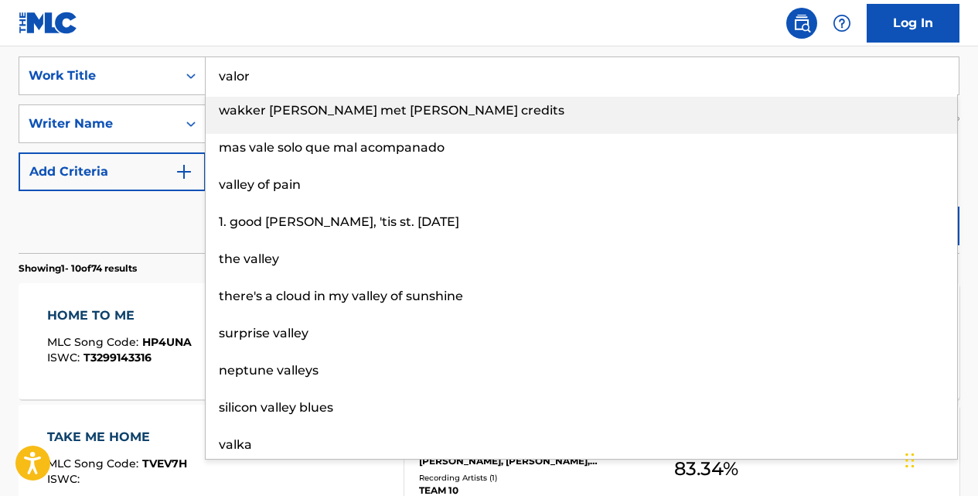
type input "valor"
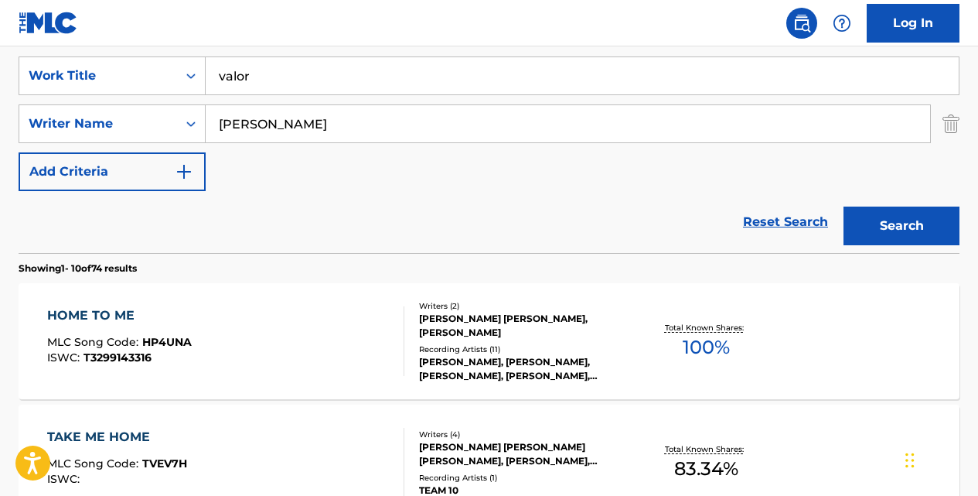
type input "[PERSON_NAME]"
click at [844, 206] on button "Search" at bounding box center [902, 225] width 116 height 39
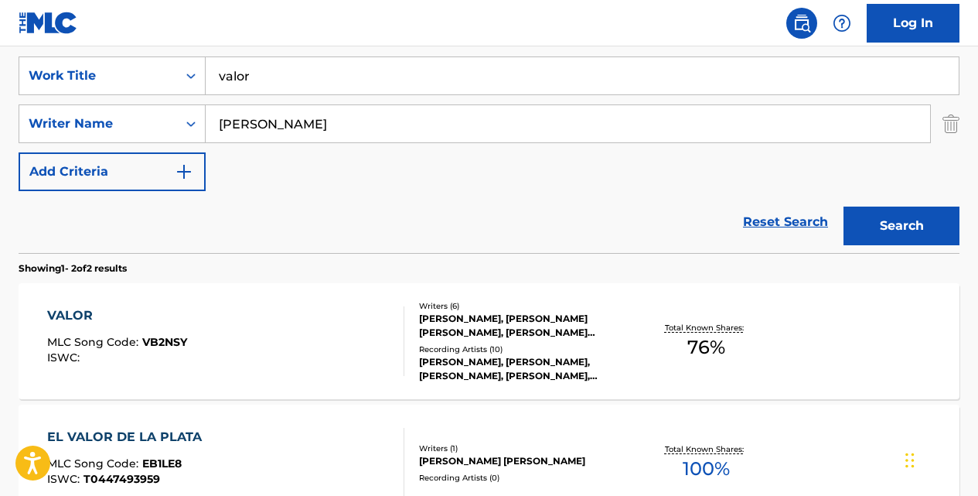
click at [92, 306] on div "VALOR" at bounding box center [117, 315] width 140 height 19
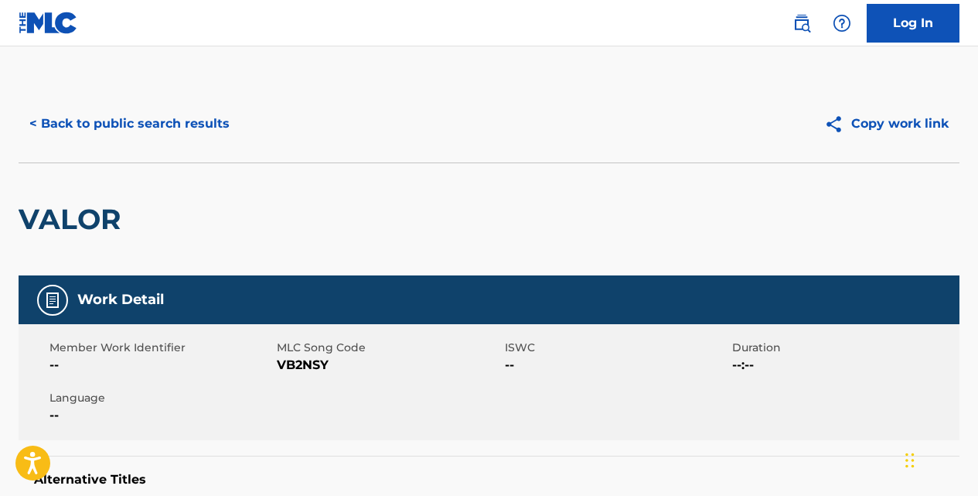
click at [211, 118] on button "< Back to public search results" at bounding box center [130, 123] width 222 height 39
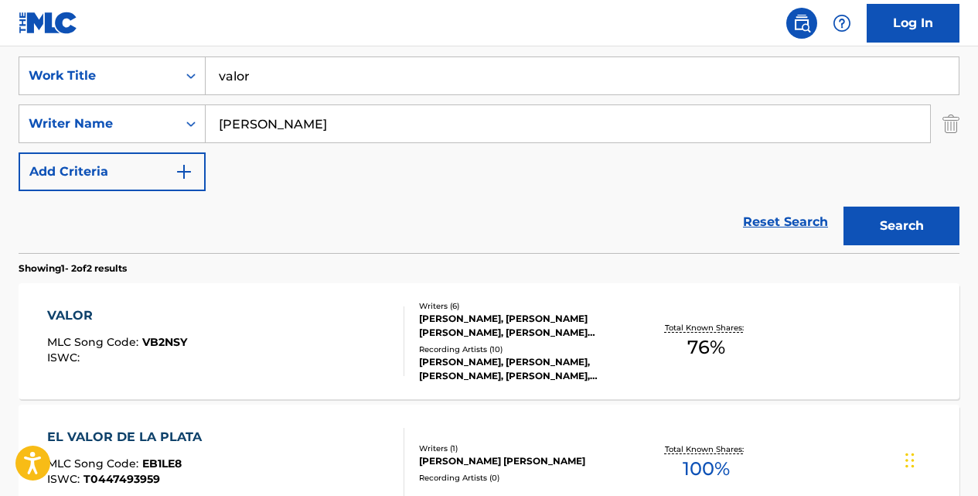
click at [390, 84] on input "valor" at bounding box center [582, 75] width 753 height 37
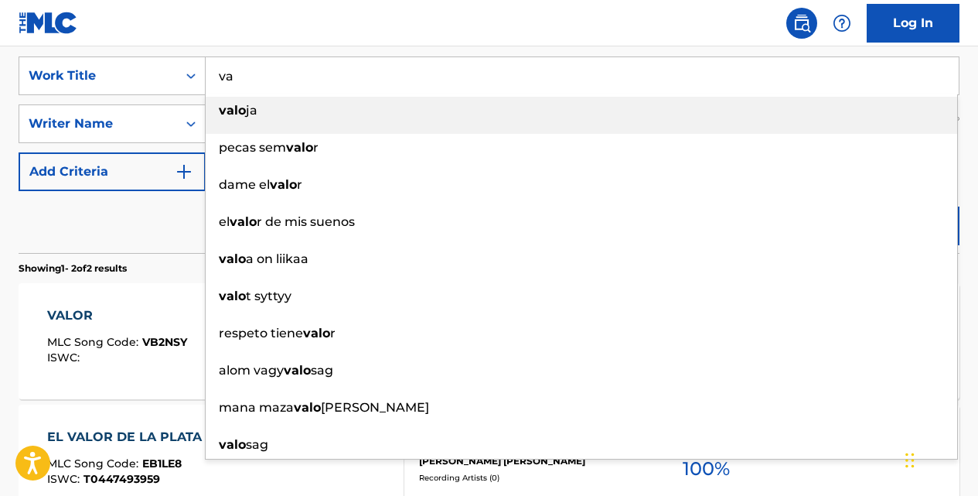
type input "v"
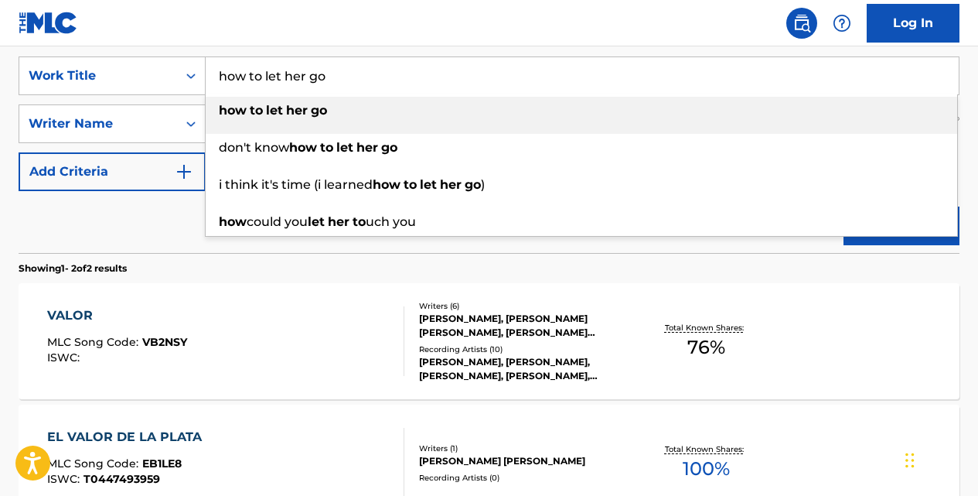
type input "how to let her go"
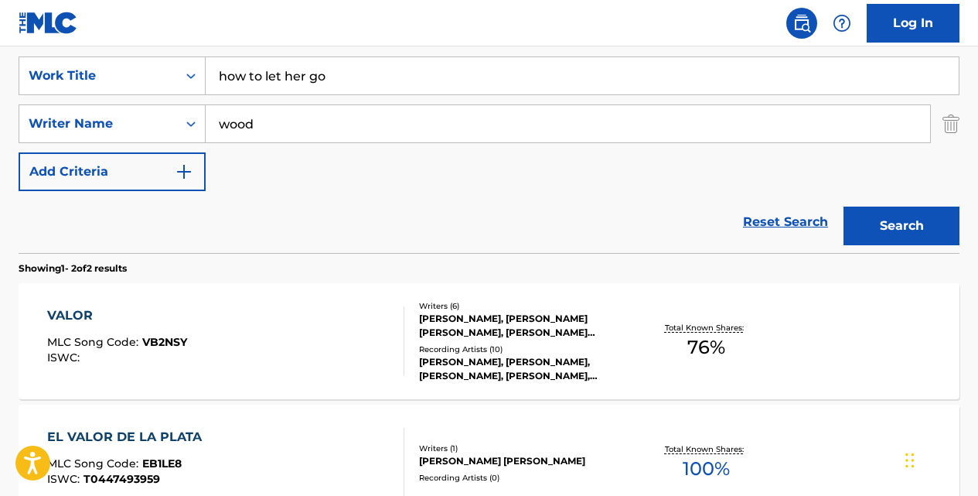
type input "wood"
click at [844, 206] on button "Search" at bounding box center [902, 225] width 116 height 39
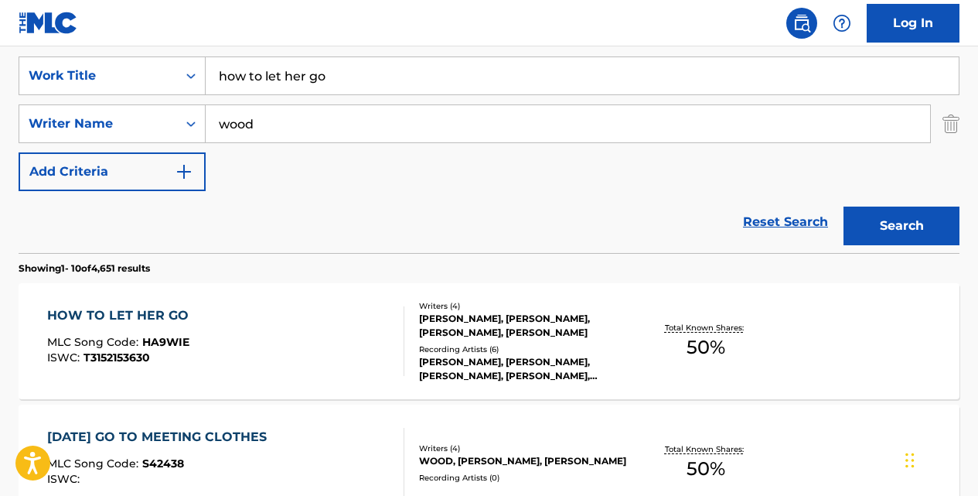
click at [146, 308] on div "HOW TO LET HER GO" at bounding box center [121, 315] width 149 height 19
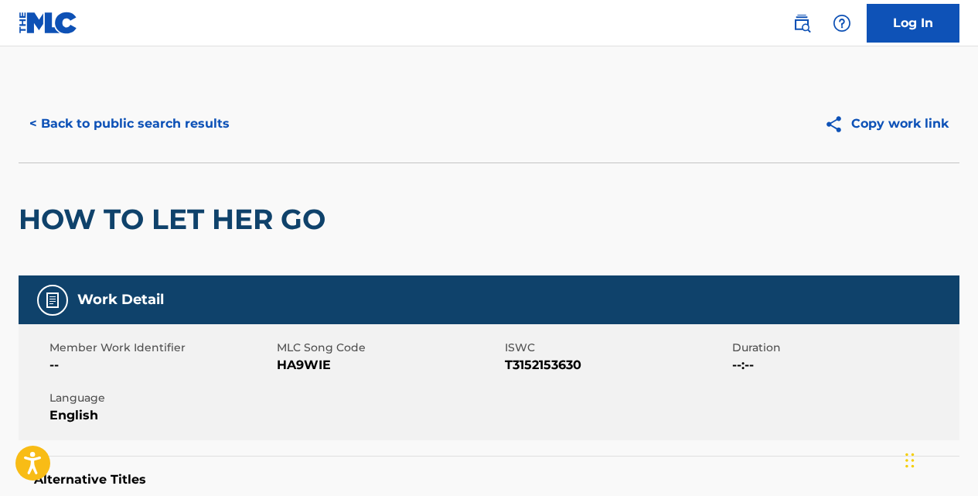
click at [216, 127] on button "< Back to public search results" at bounding box center [130, 123] width 222 height 39
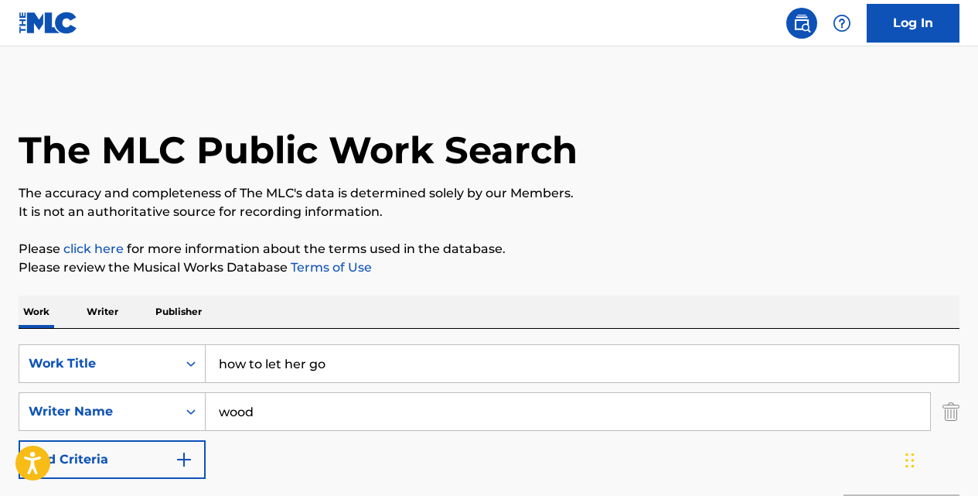
scroll to position [288, 0]
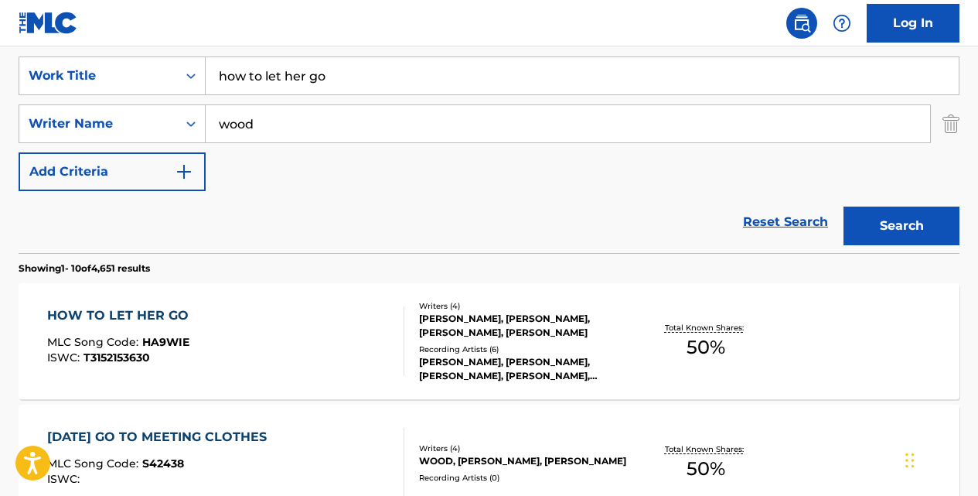
click at [362, 78] on input "how to let her go" at bounding box center [582, 75] width 753 height 37
type input "h"
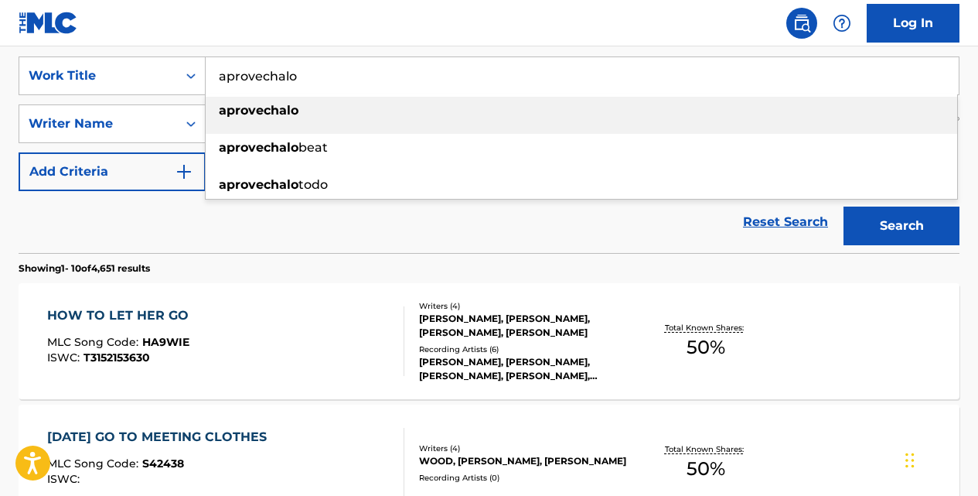
type input "aprovechalo"
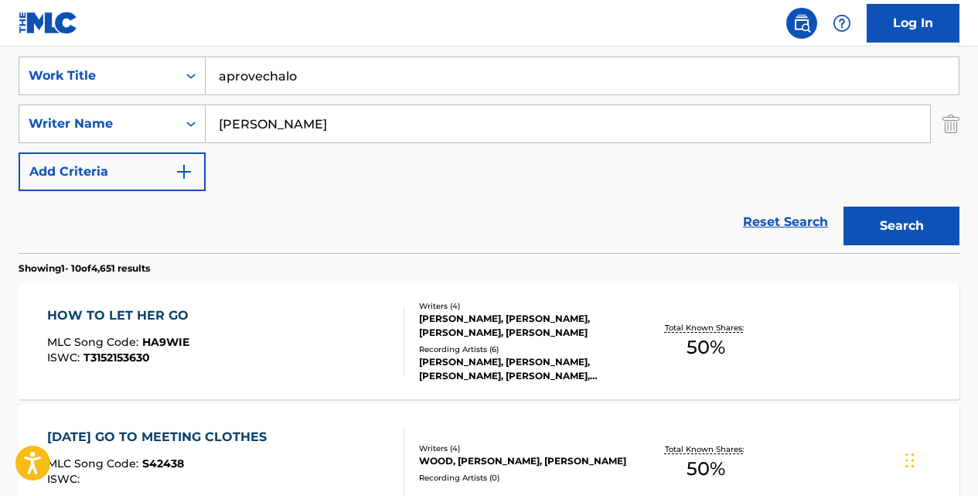
type input "[PERSON_NAME]"
click at [844, 206] on button "Search" at bounding box center [902, 225] width 116 height 39
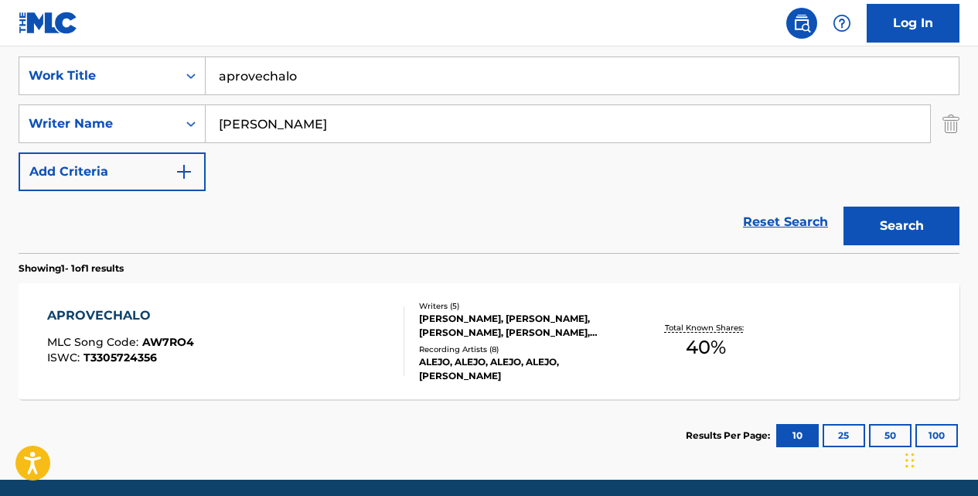
click at [133, 317] on div "APROVECHALO" at bounding box center [120, 315] width 147 height 19
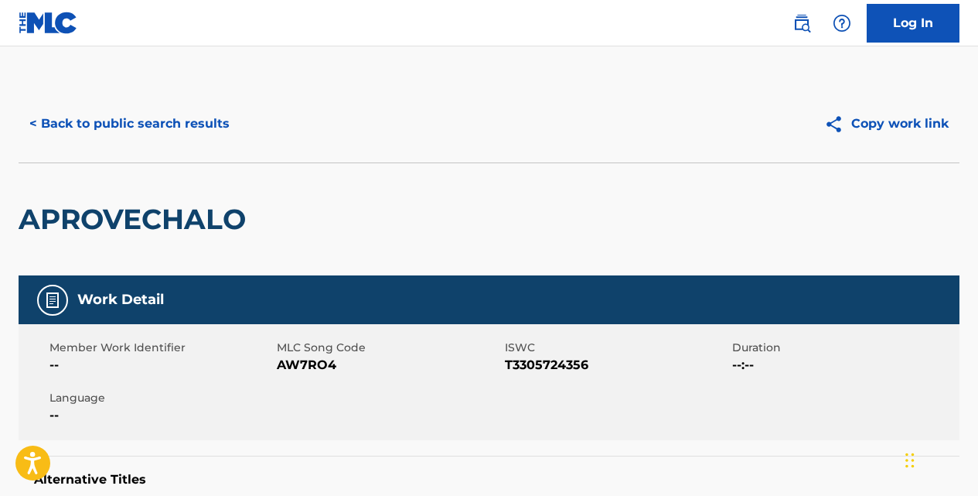
click at [190, 131] on button "< Back to public search results" at bounding box center [130, 123] width 222 height 39
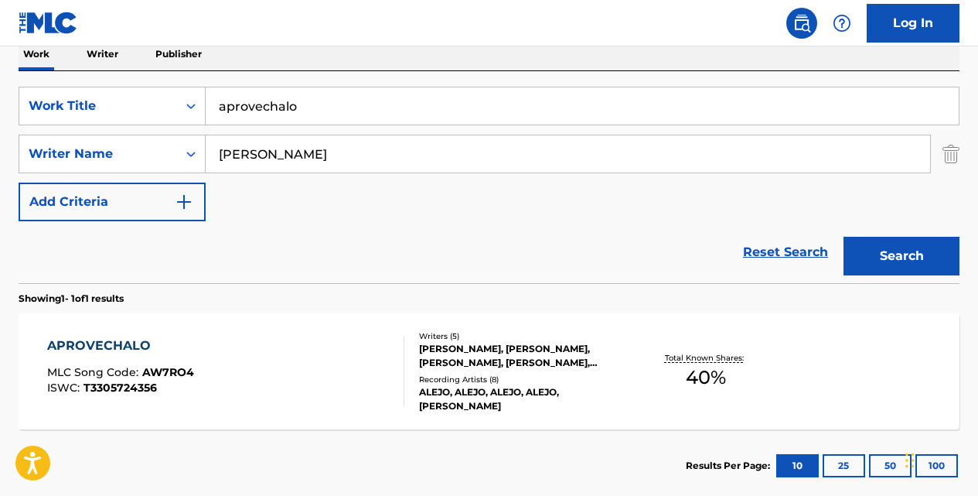
click at [359, 106] on input "aprovechalo" at bounding box center [582, 105] width 753 height 37
type input "a"
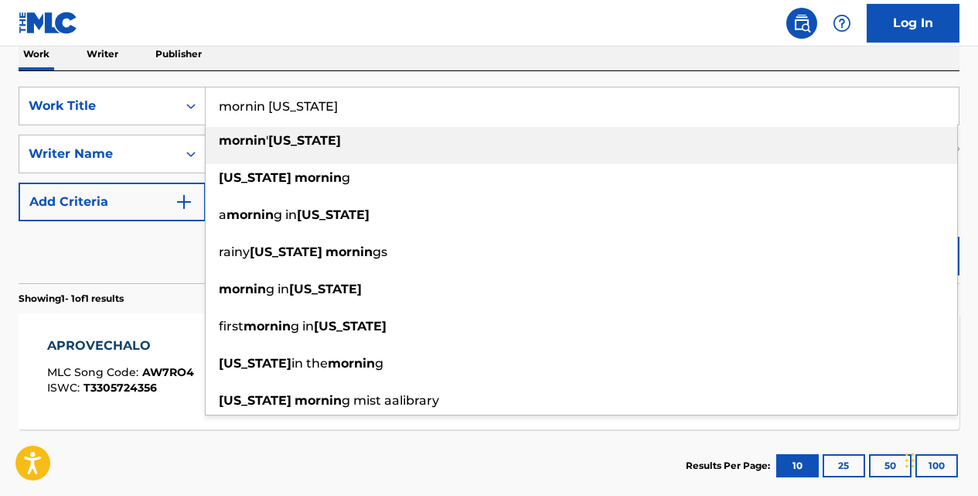
type input "mornin [US_STATE]"
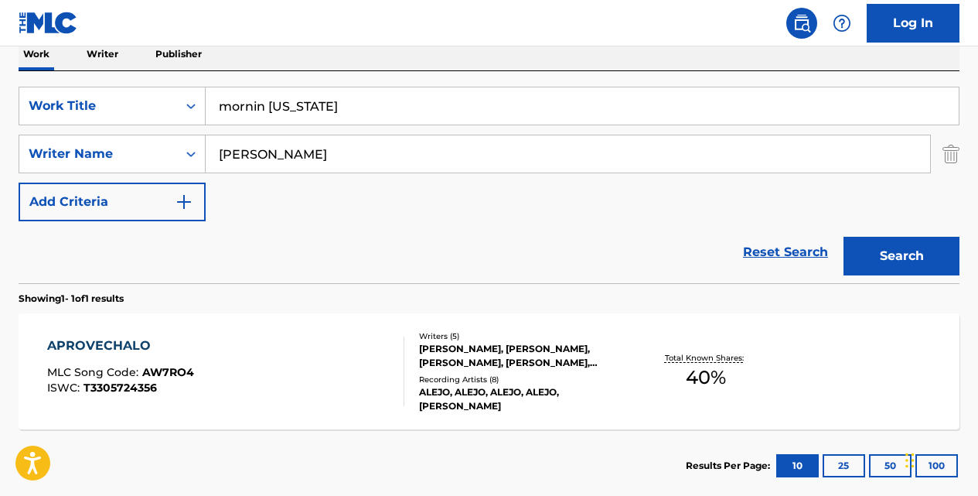
type input "[PERSON_NAME]"
click at [844, 237] on button "Search" at bounding box center [902, 256] width 116 height 39
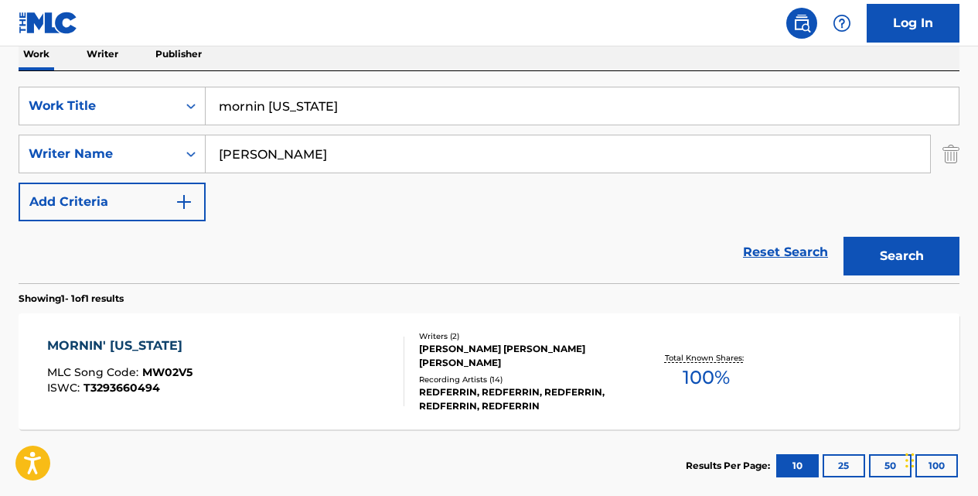
click at [159, 348] on div "MORNIN' [US_STATE]" at bounding box center [119, 345] width 145 height 19
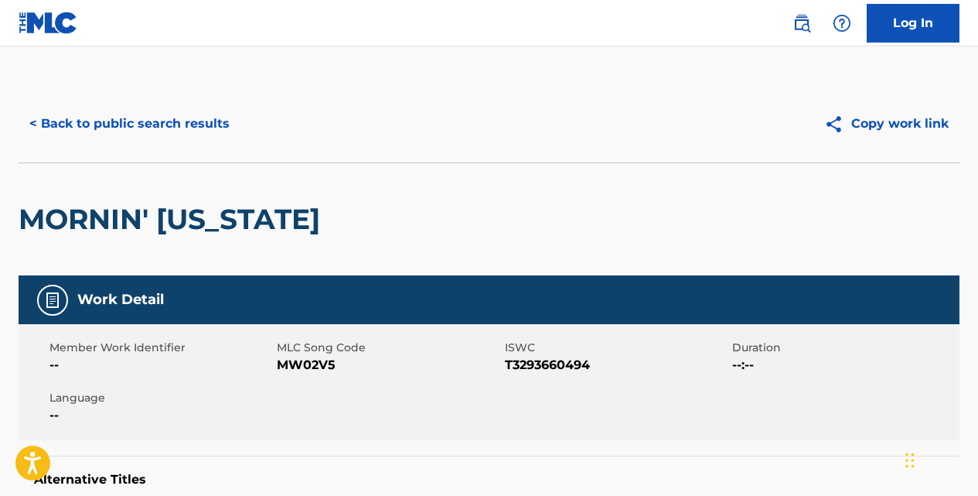
click at [212, 119] on button "< Back to public search results" at bounding box center [130, 123] width 222 height 39
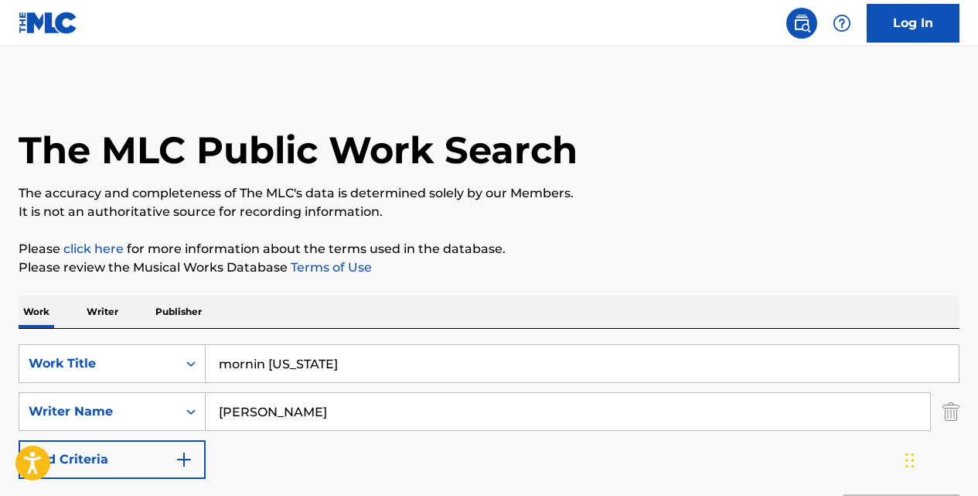
scroll to position [257, 0]
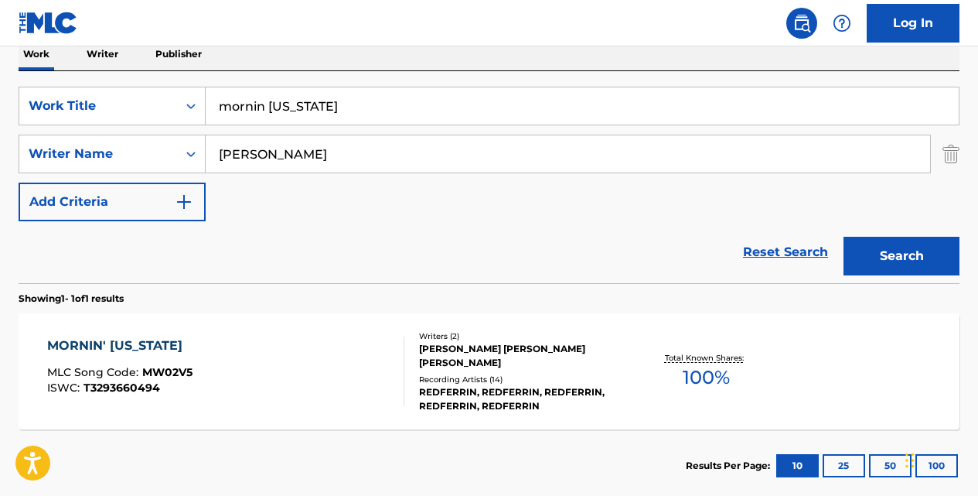
click at [374, 118] on input "mornin [US_STATE]" at bounding box center [582, 105] width 753 height 37
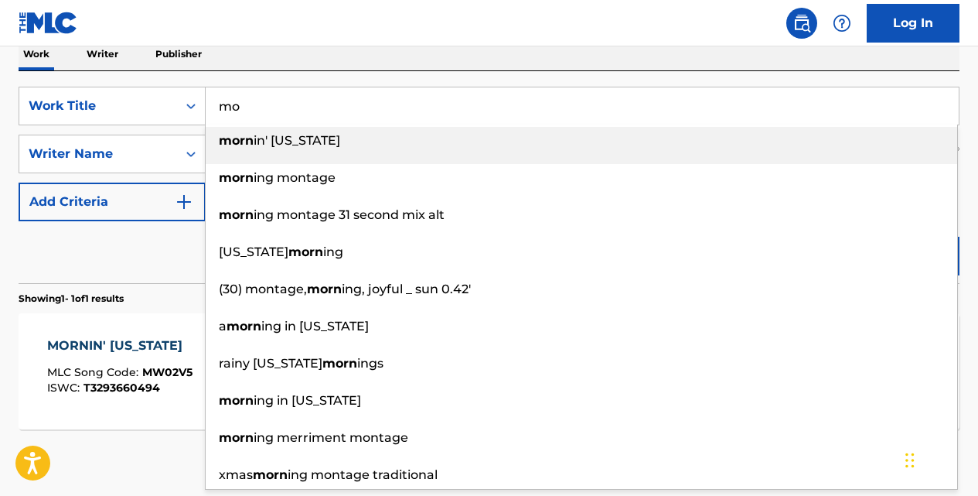
type input "m"
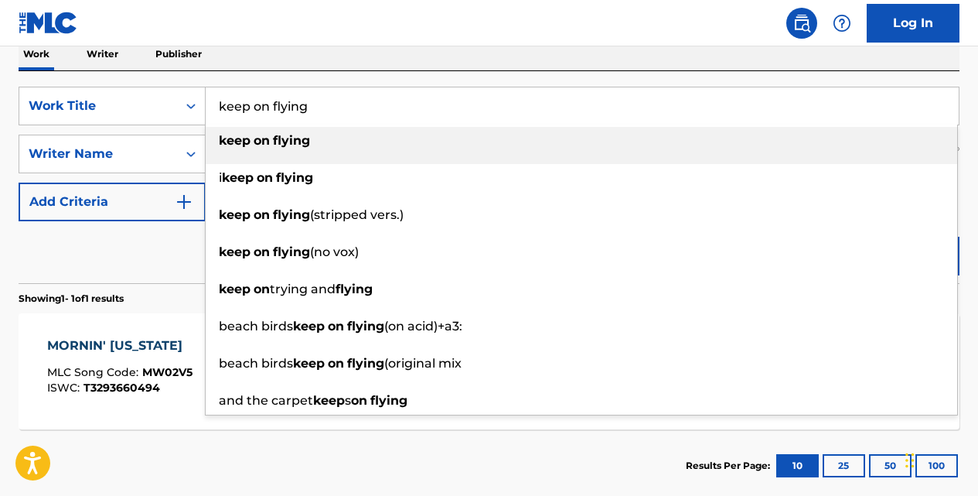
type input "keep on flying"
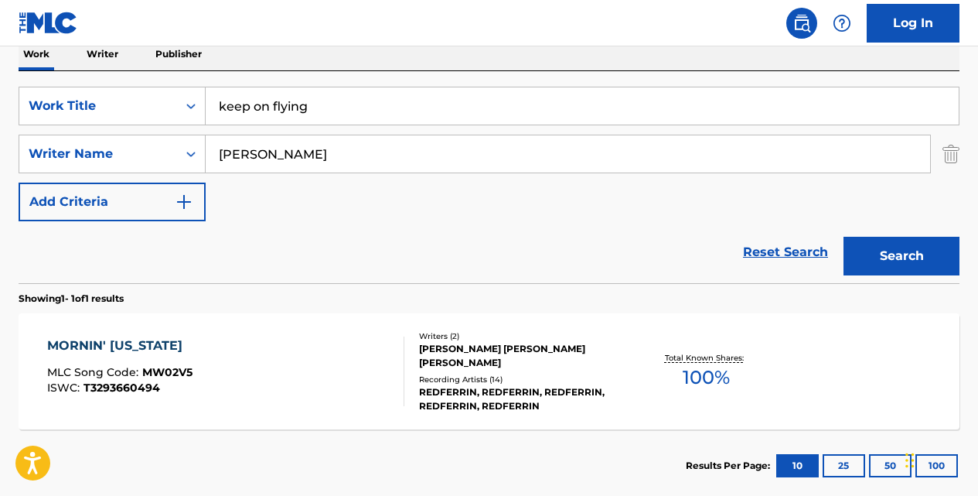
type input "[PERSON_NAME]"
click at [844, 237] on button "Search" at bounding box center [902, 256] width 116 height 39
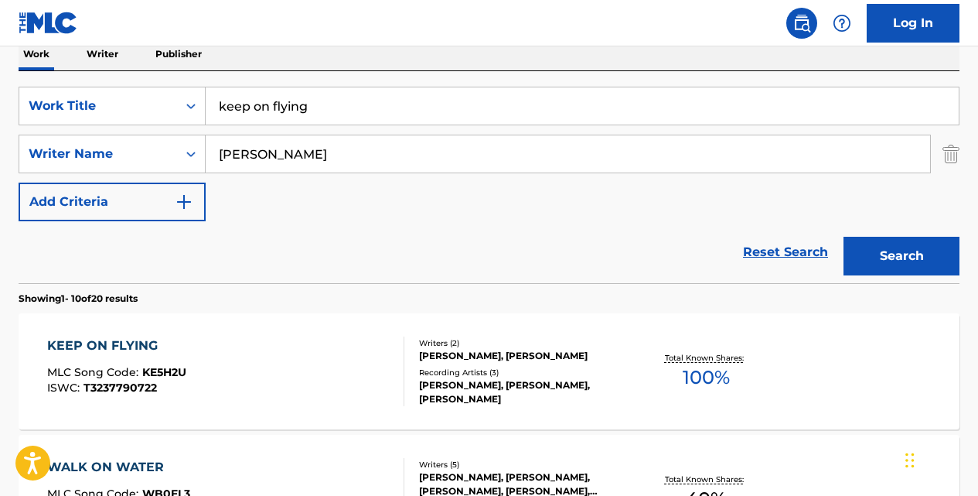
click at [146, 337] on div "KEEP ON FLYING" at bounding box center [116, 345] width 139 height 19
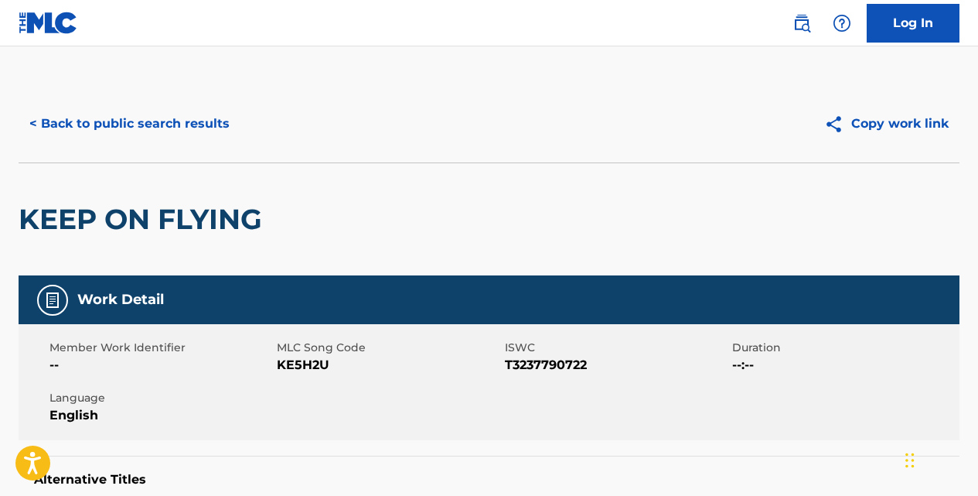
click at [215, 115] on button "< Back to public search results" at bounding box center [130, 123] width 222 height 39
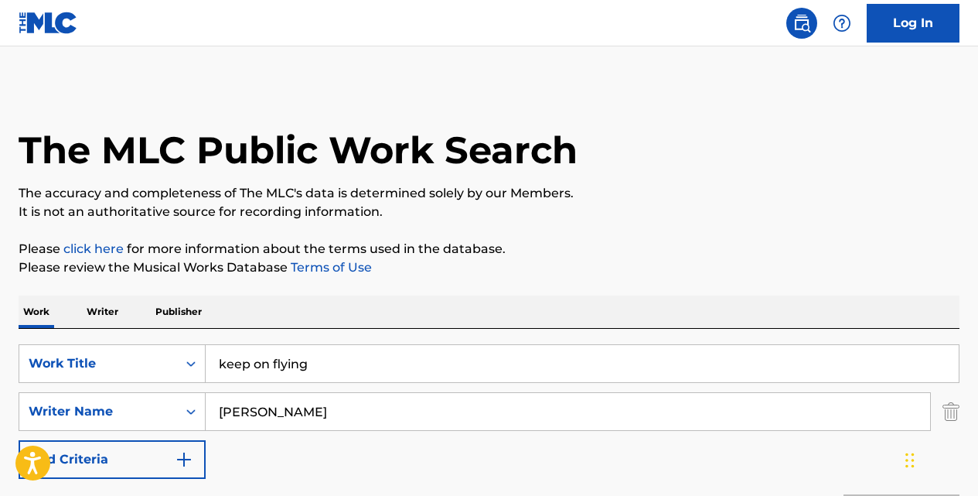
scroll to position [257, 0]
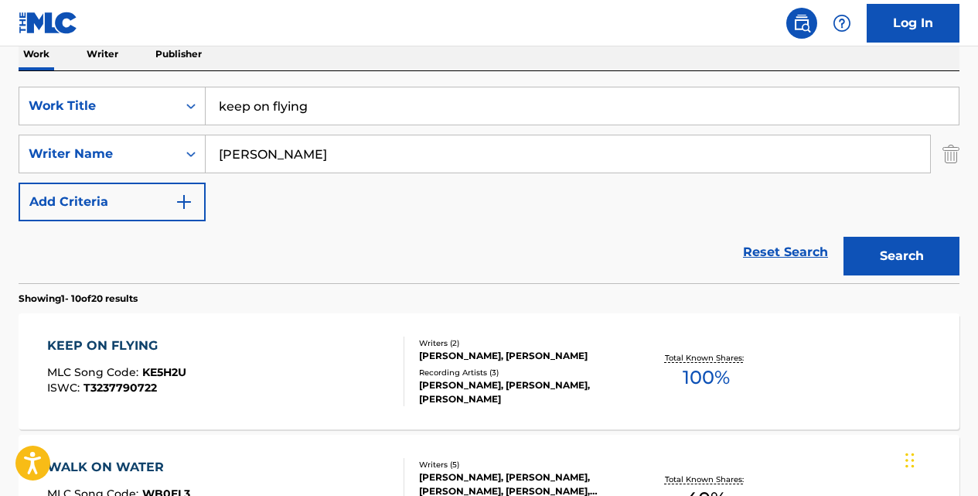
click at [365, 111] on input "keep on flying" at bounding box center [582, 105] width 753 height 37
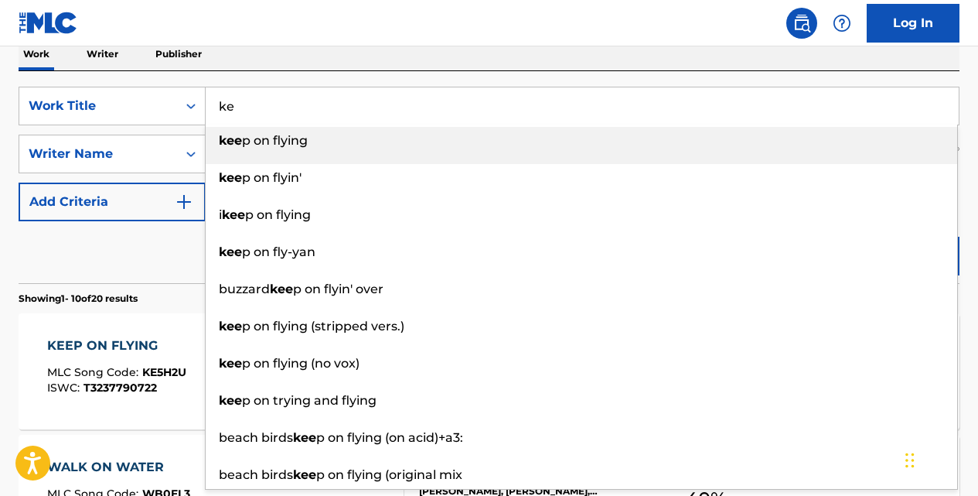
type input "k"
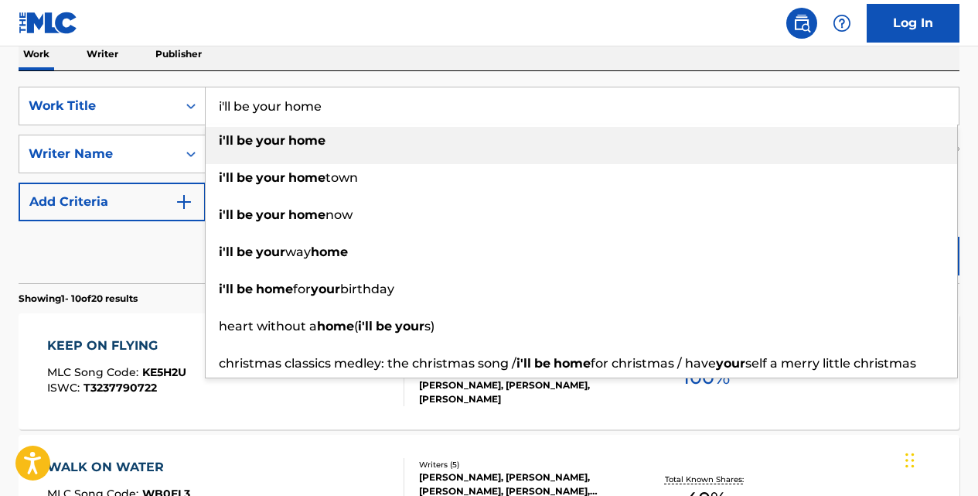
type input "i'll be your home"
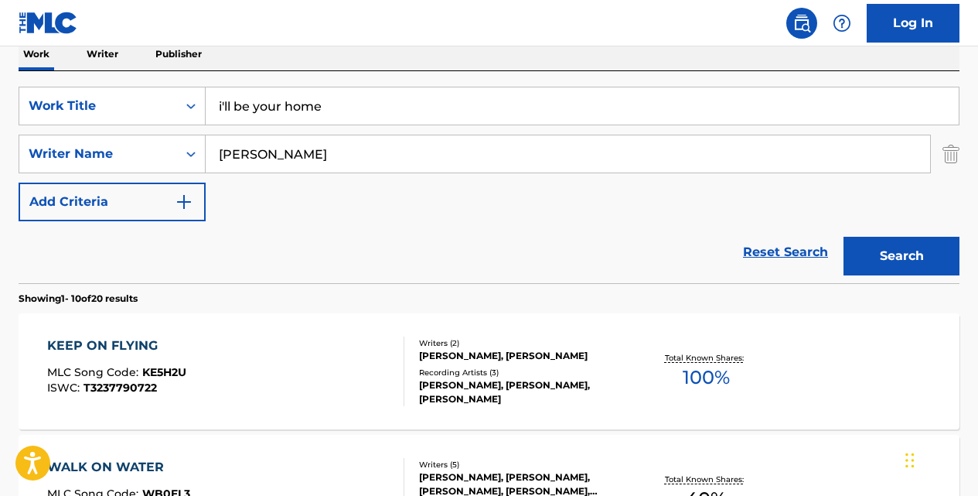
click at [844, 237] on button "Search" at bounding box center [902, 256] width 116 height 39
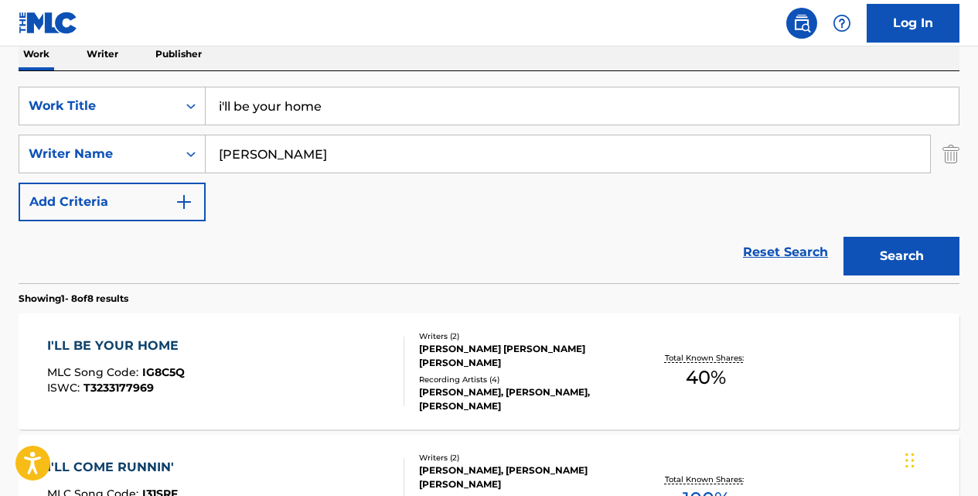
click at [171, 339] on div "I'LL BE YOUR HOME" at bounding box center [116, 345] width 139 height 19
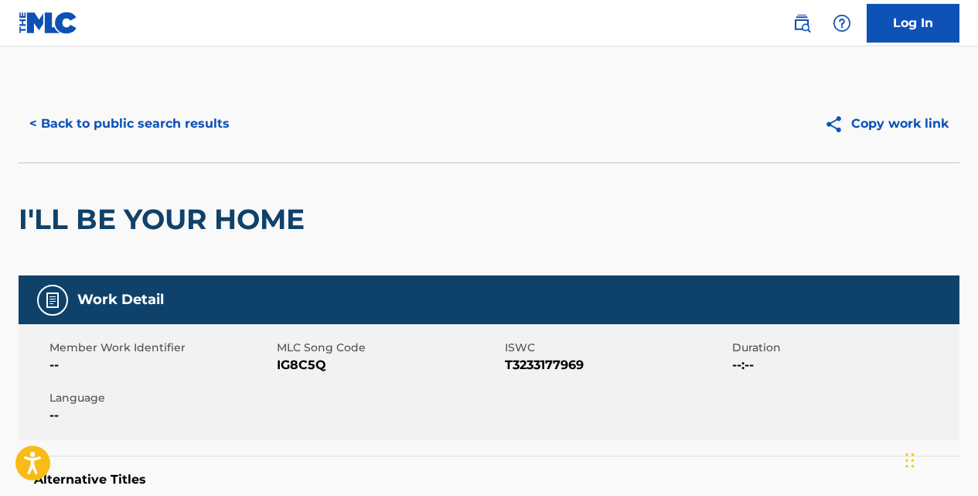
click at [213, 119] on button "< Back to public search results" at bounding box center [130, 123] width 222 height 39
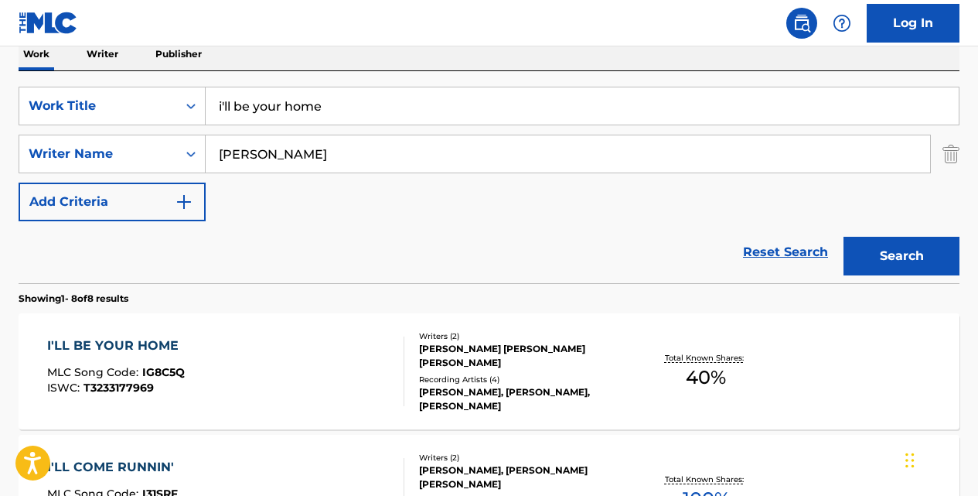
click at [427, 124] on div "i'll be your home" at bounding box center [583, 106] width 754 height 39
click at [408, 111] on input "i'll be your home" at bounding box center [582, 105] width 753 height 37
type input "i"
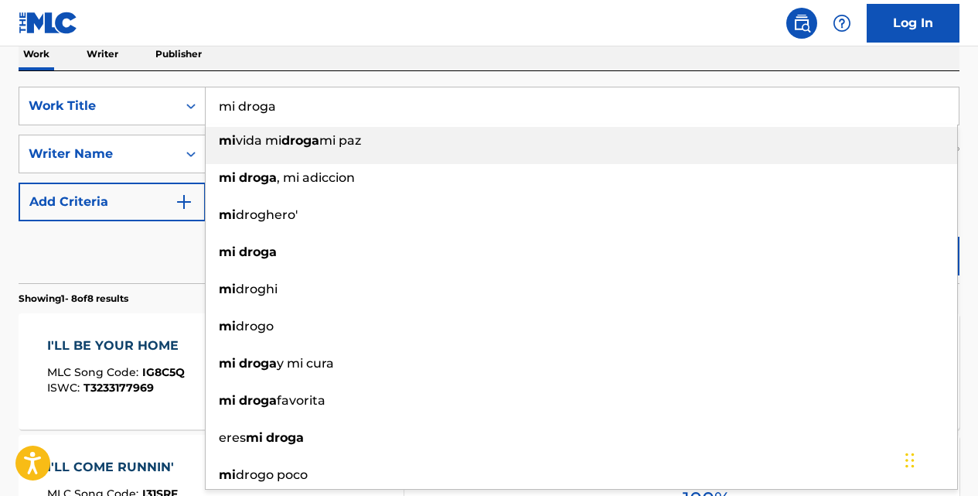
type input "mi droga"
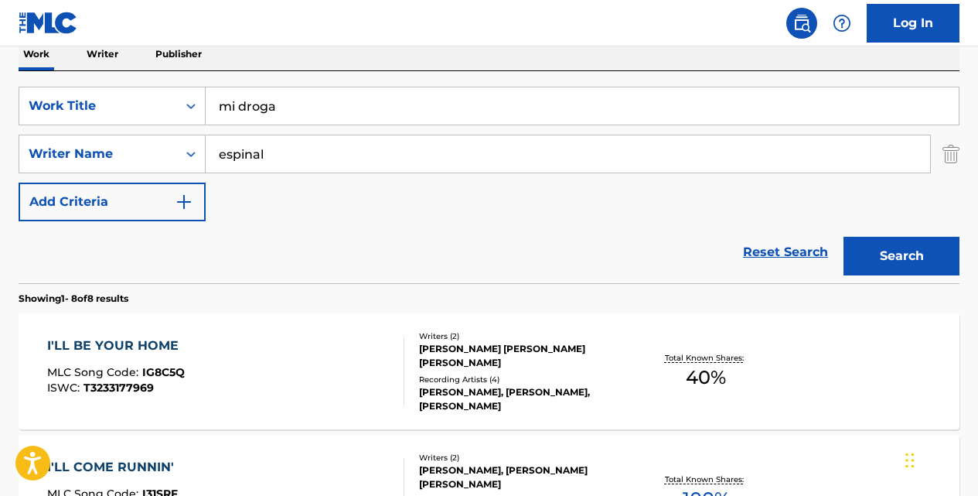
type input "espinal"
click at [844, 237] on button "Search" at bounding box center [902, 256] width 116 height 39
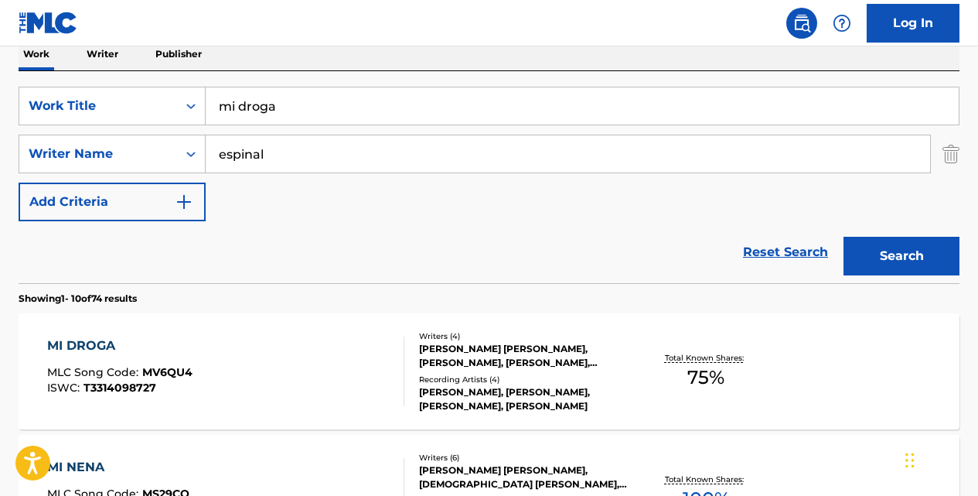
click at [102, 347] on div "MI DROGA" at bounding box center [119, 345] width 145 height 19
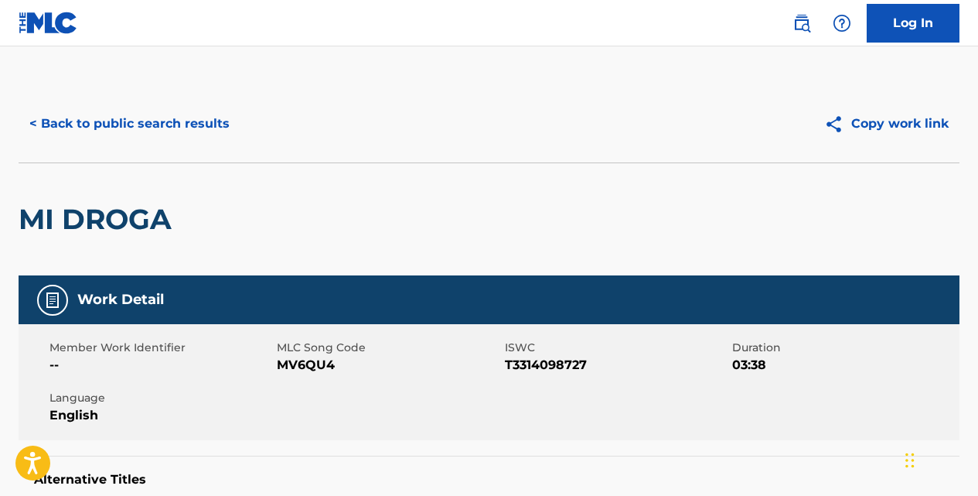
click at [165, 136] on button "< Back to public search results" at bounding box center [130, 123] width 222 height 39
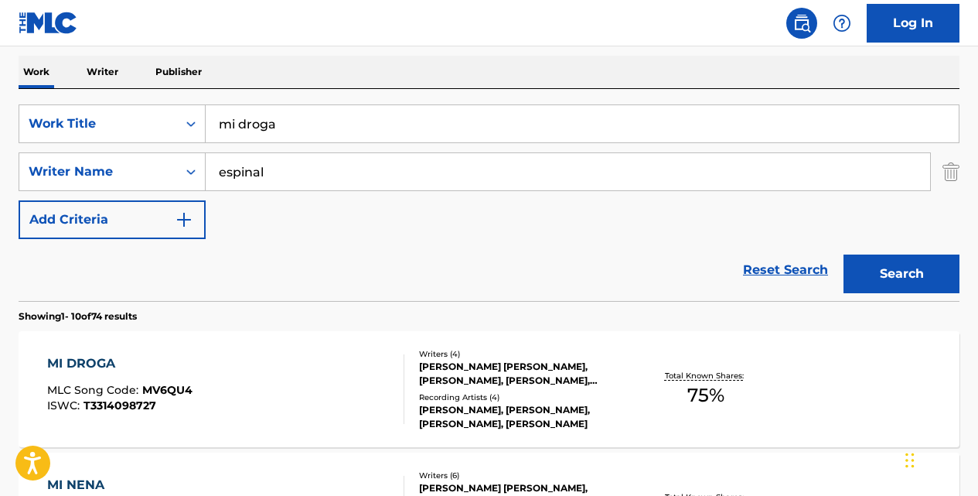
scroll to position [237, 0]
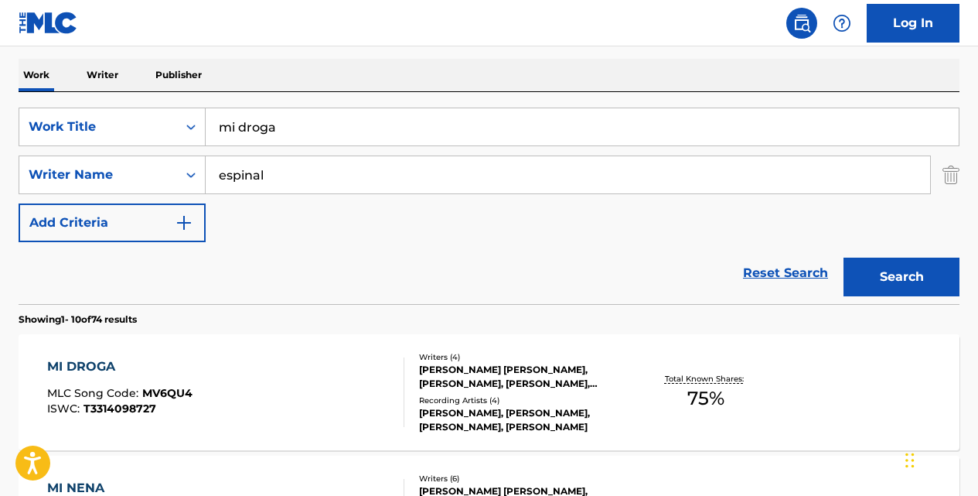
drag, startPoint x: 379, startPoint y: 132, endPoint x: 346, endPoint y: 120, distance: 35.5
click at [353, 121] on input "mi droga" at bounding box center [582, 126] width 753 height 37
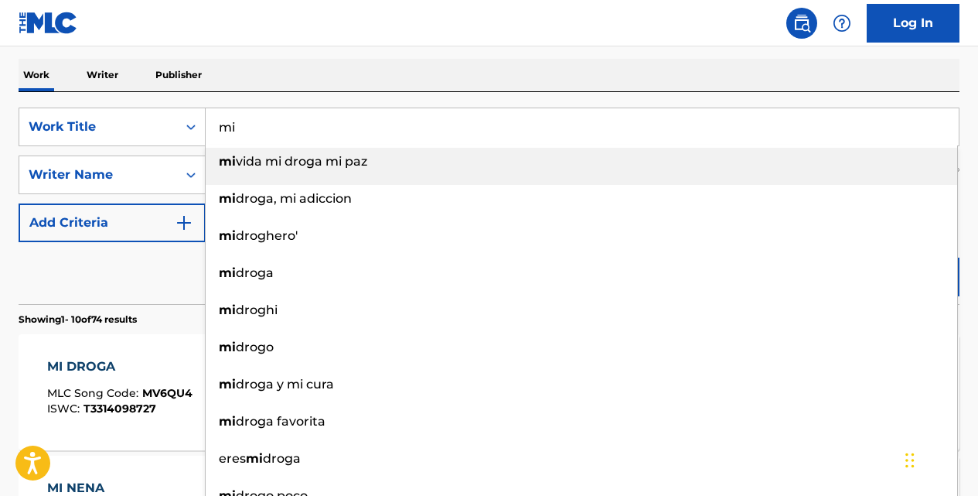
type input "m"
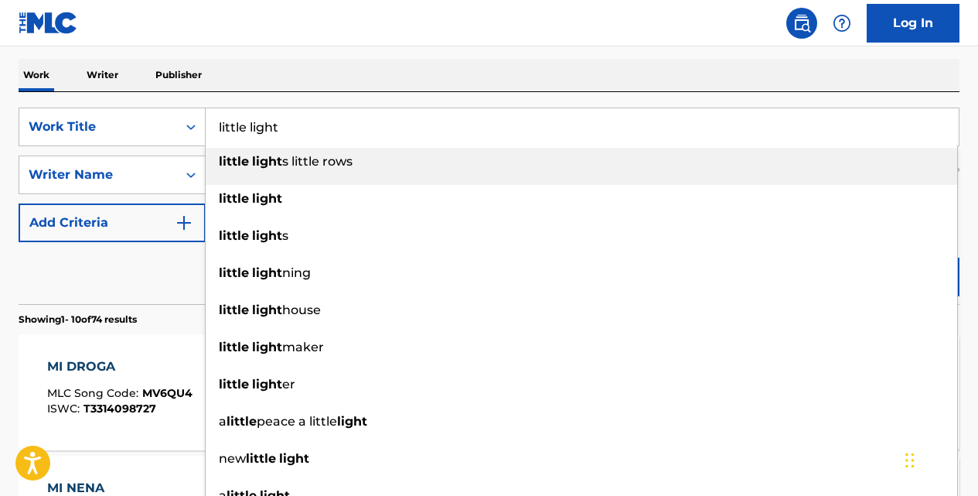
type input "little light"
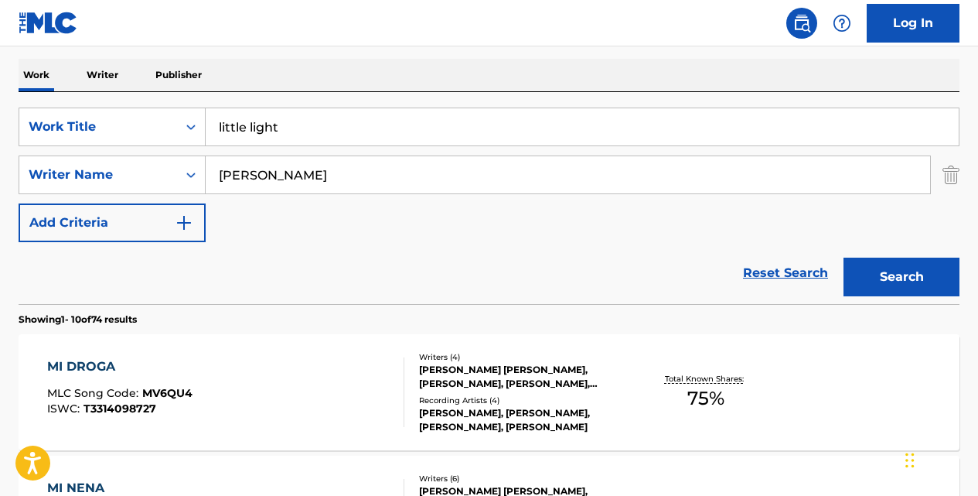
type input "[PERSON_NAME]"
click at [844, 257] on button "Search" at bounding box center [902, 276] width 116 height 39
click at [121, 369] on div "LITTLE LIGHT" at bounding box center [114, 366] width 134 height 19
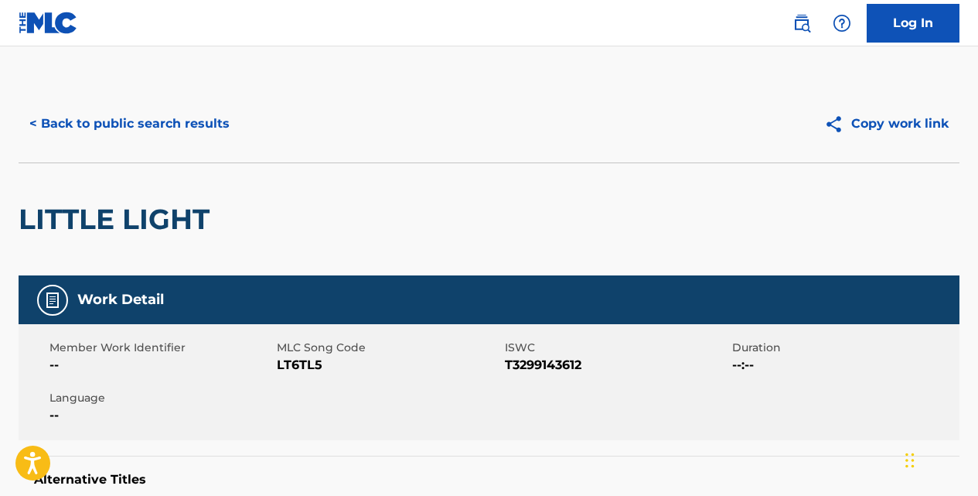
click at [214, 130] on button "< Back to public search results" at bounding box center [130, 123] width 222 height 39
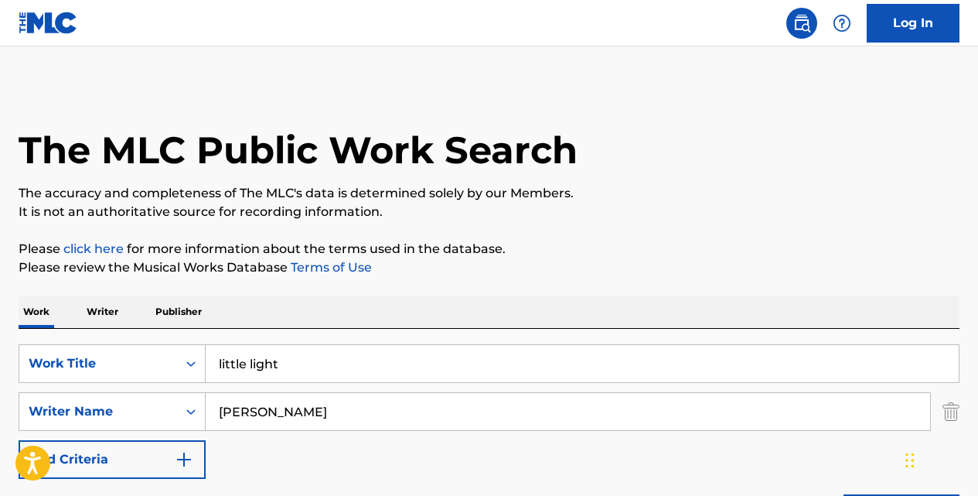
scroll to position [237, 0]
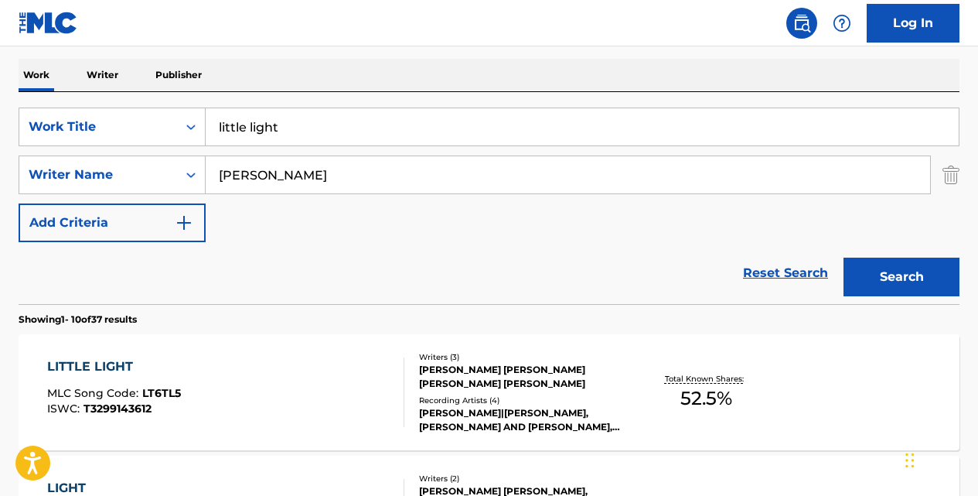
click at [503, 135] on input "little light" at bounding box center [582, 126] width 753 height 37
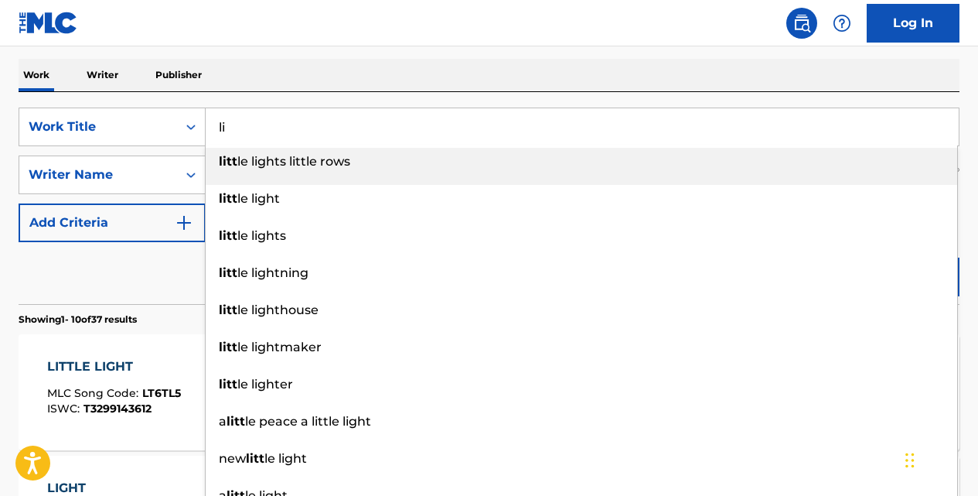
type input "l"
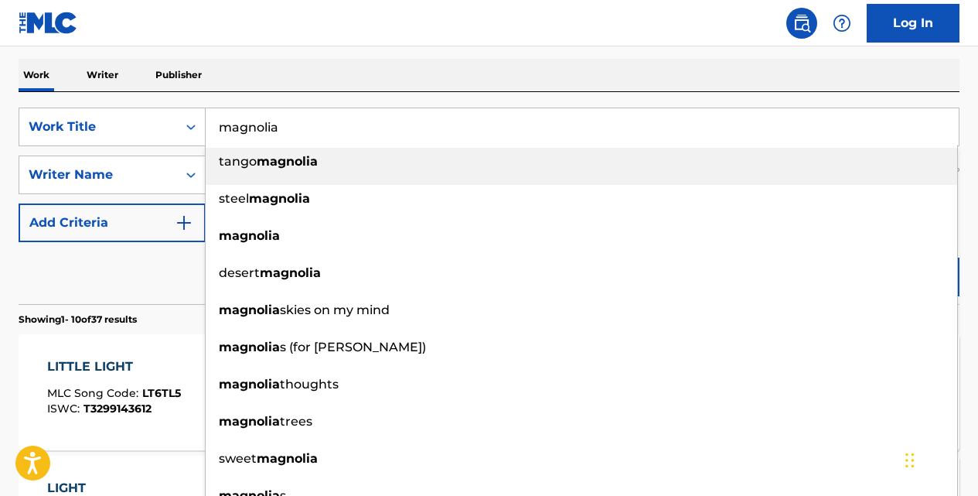
type input "magnolia"
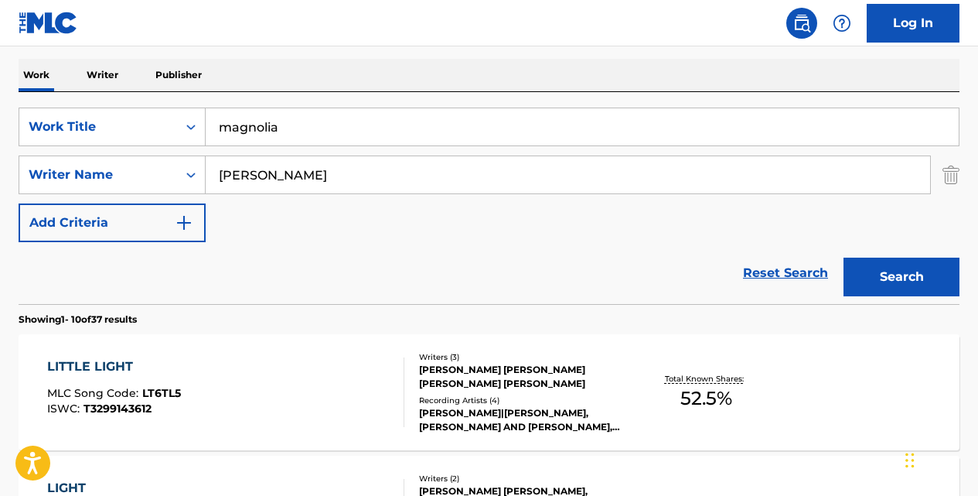
click at [844, 257] on button "Search" at bounding box center [902, 276] width 116 height 39
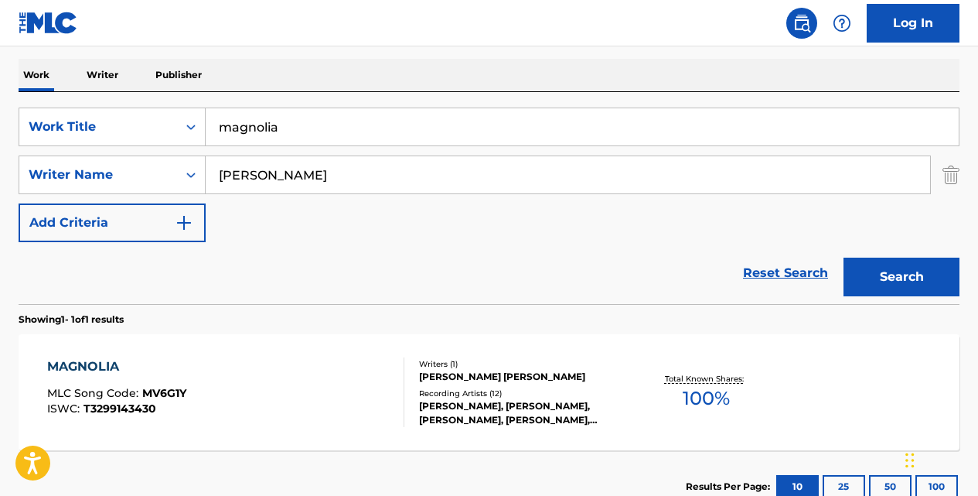
click at [117, 362] on div "MAGNOLIA" at bounding box center [116, 366] width 139 height 19
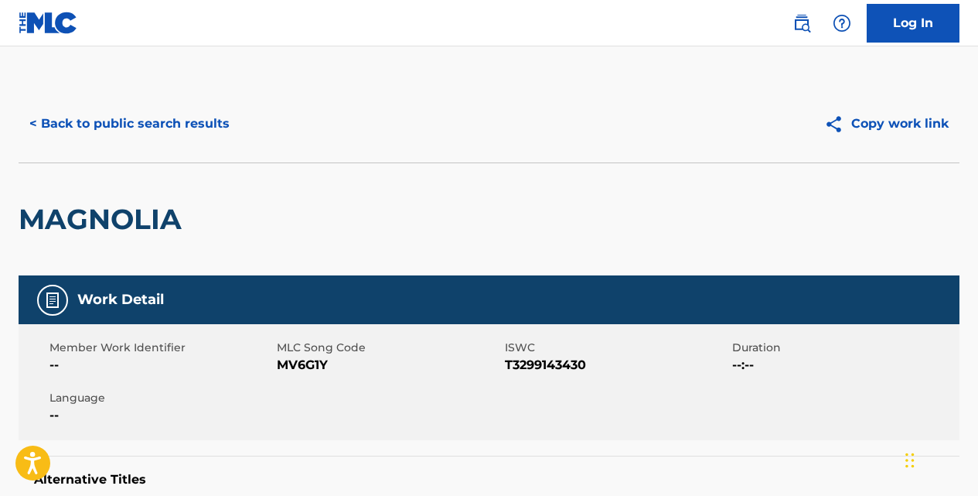
click at [218, 116] on button "< Back to public search results" at bounding box center [130, 123] width 222 height 39
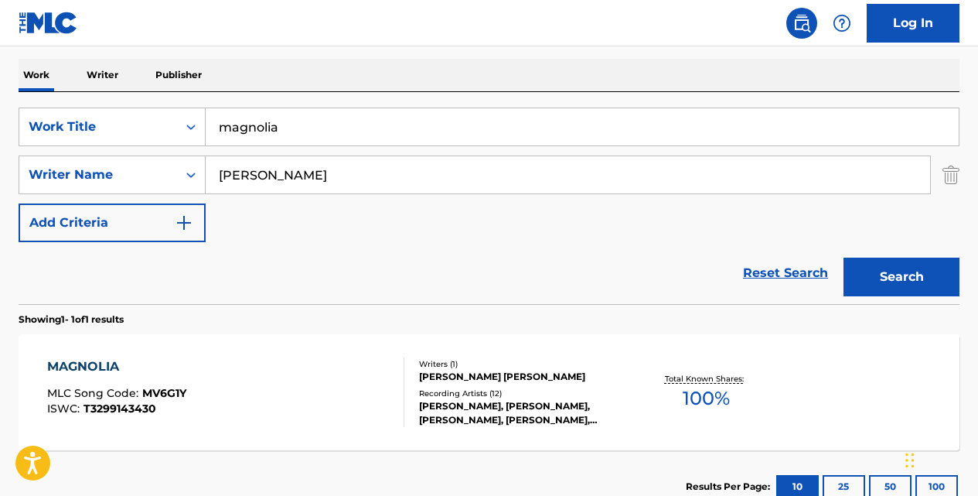
scroll to position [232, 0]
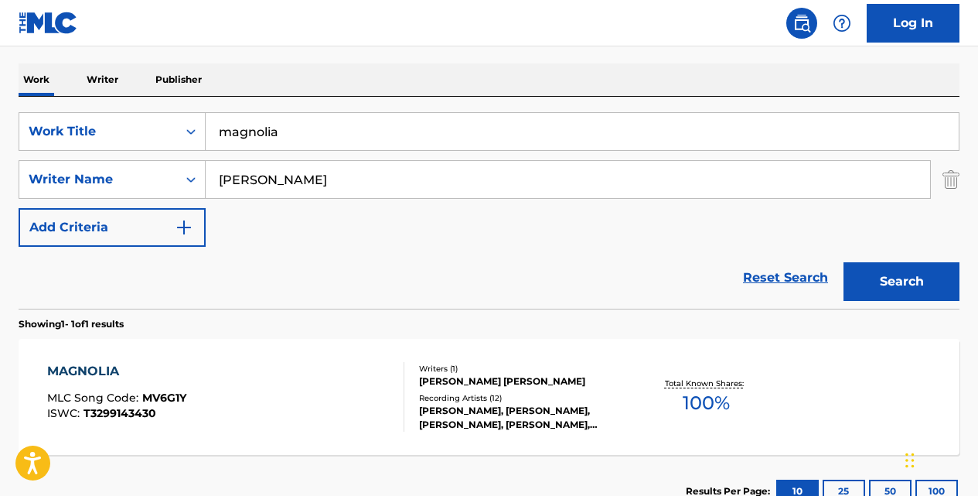
click at [103, 367] on div "MAGNOLIA" at bounding box center [116, 371] width 139 height 19
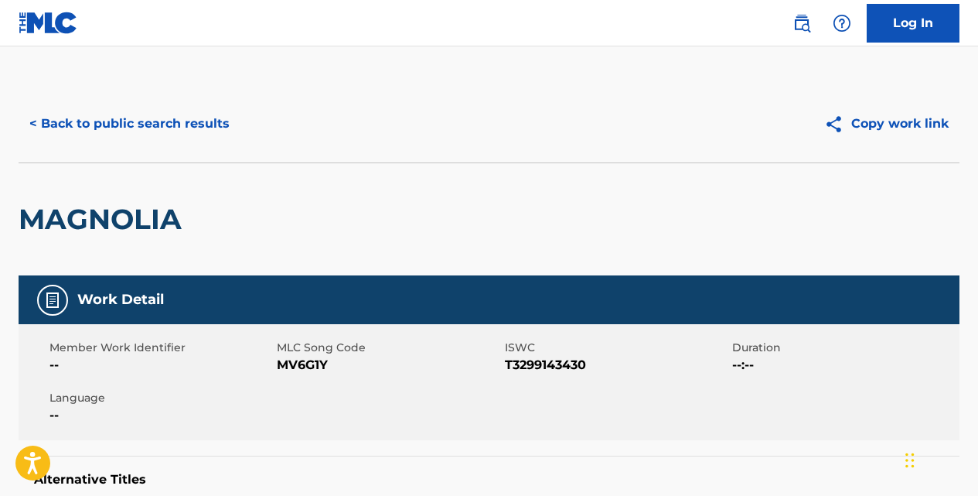
click at [210, 115] on button "< Back to public search results" at bounding box center [130, 123] width 222 height 39
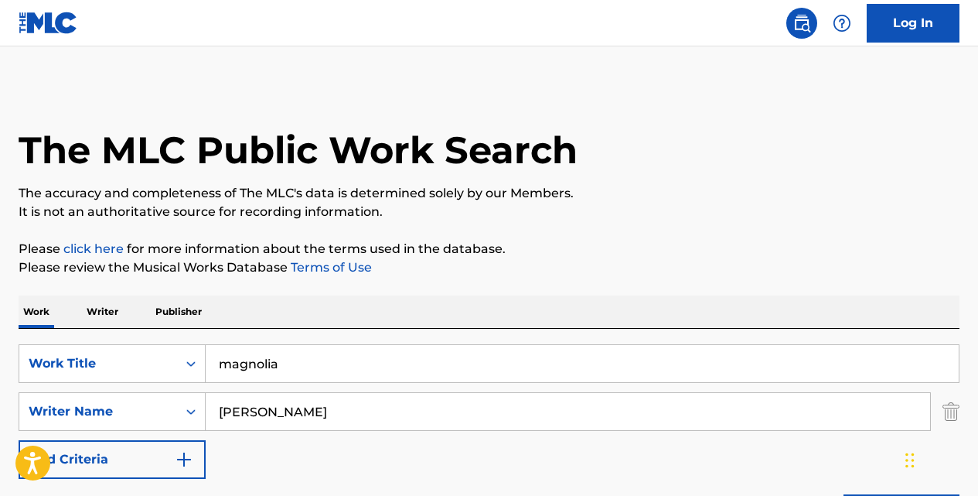
scroll to position [232, 0]
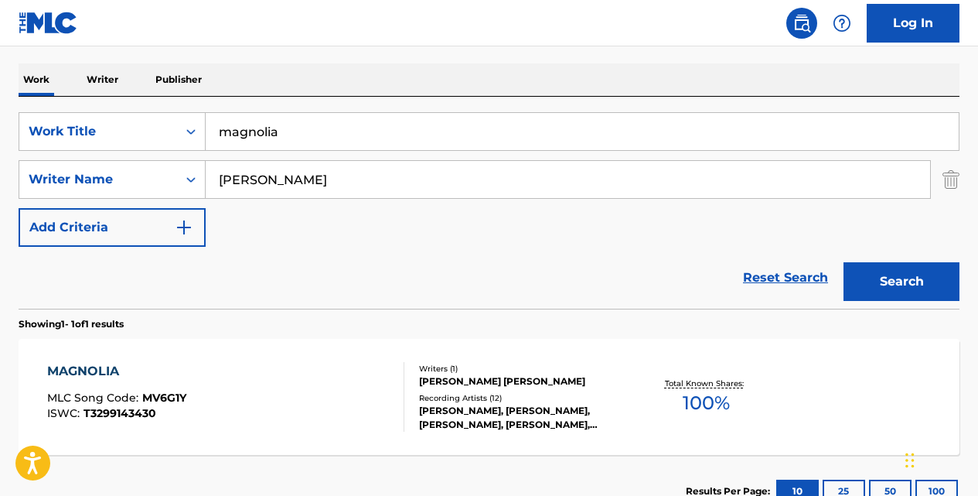
click at [308, 134] on input "magnolia" at bounding box center [582, 131] width 753 height 37
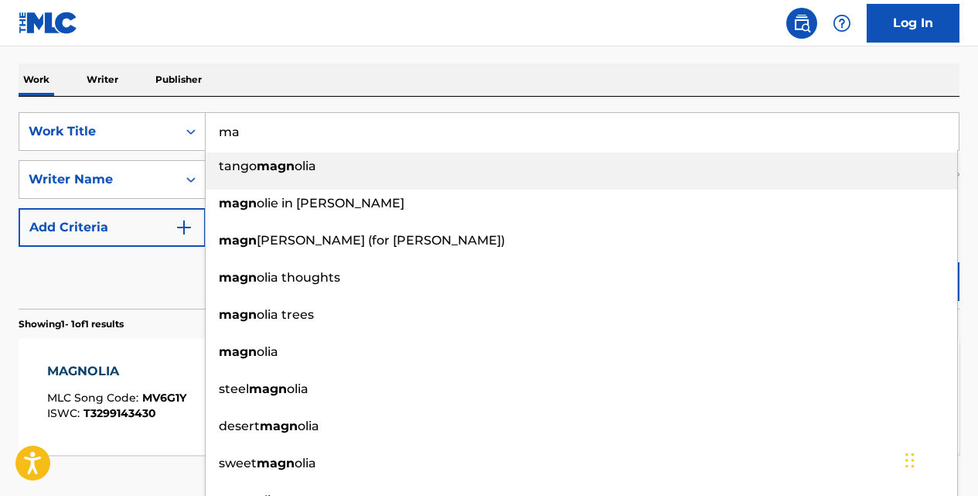
type input "m"
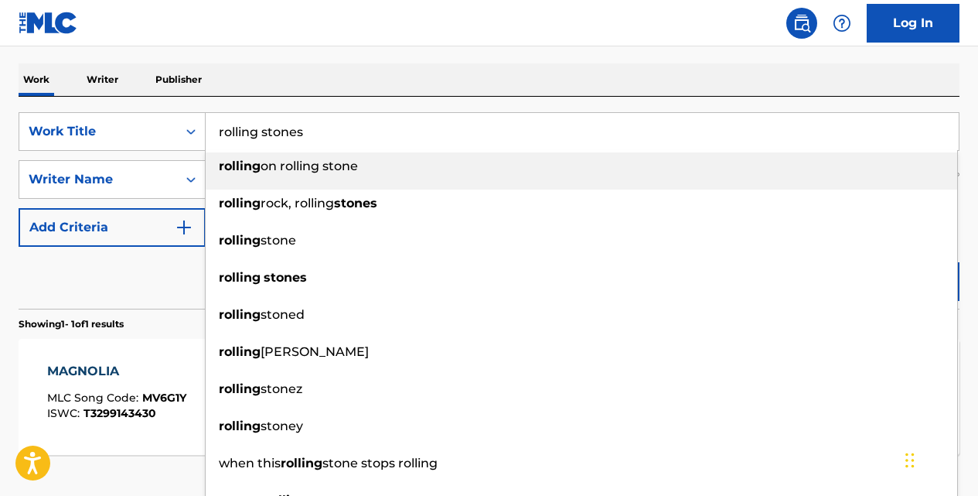
type input "rolling stones"
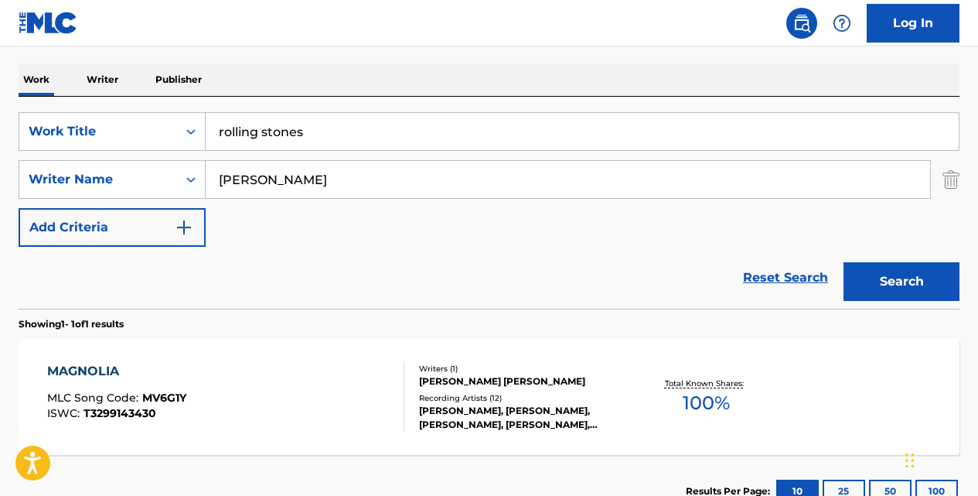
click at [844, 262] on button "Search" at bounding box center [902, 281] width 116 height 39
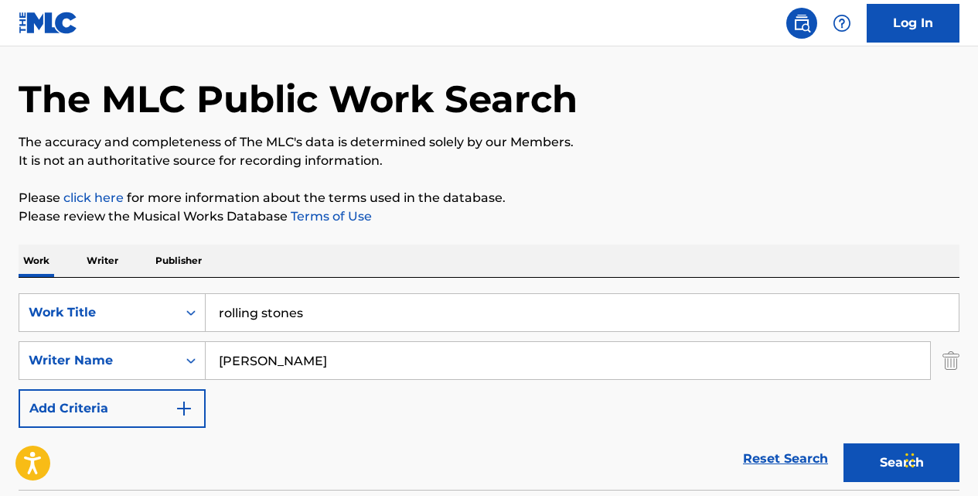
scroll to position [0, 0]
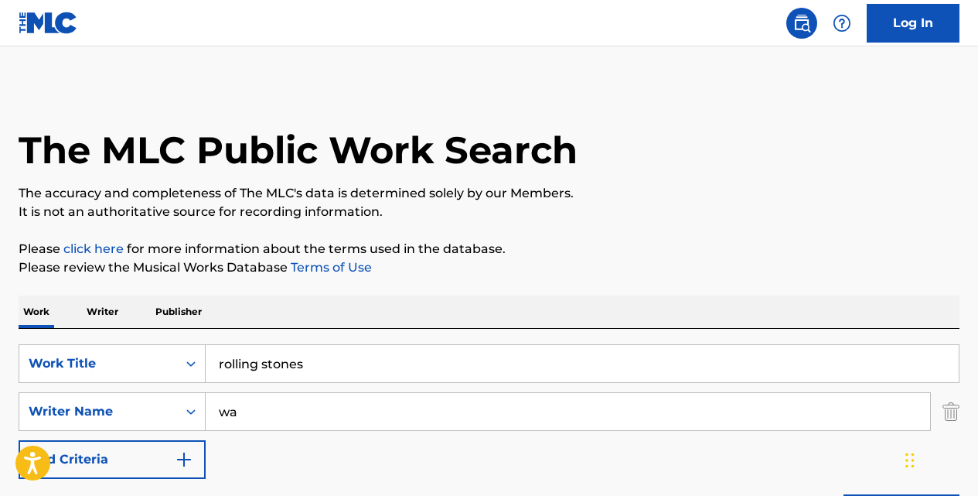
type input "w"
type input "[PERSON_NAME]"
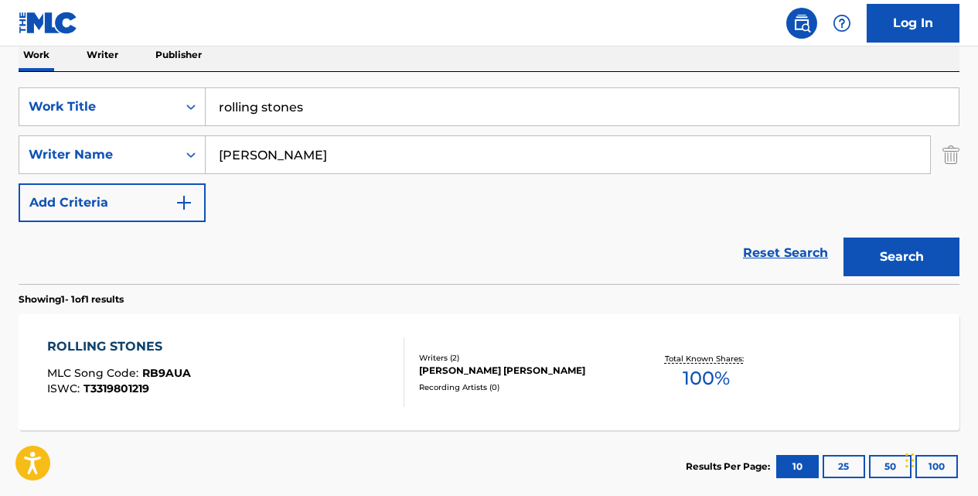
scroll to position [257, 0]
click at [140, 339] on div "ROLLING STONES" at bounding box center [119, 345] width 144 height 19
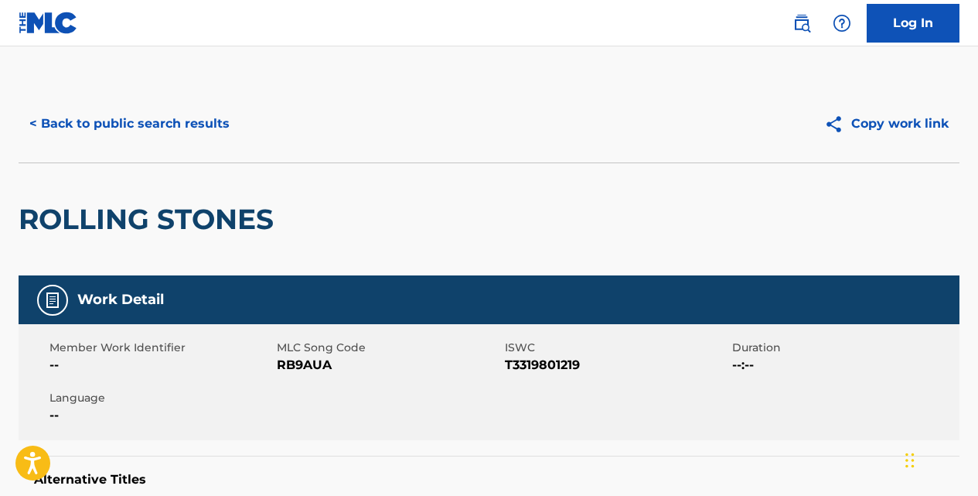
click at [205, 120] on button "< Back to public search results" at bounding box center [130, 123] width 222 height 39
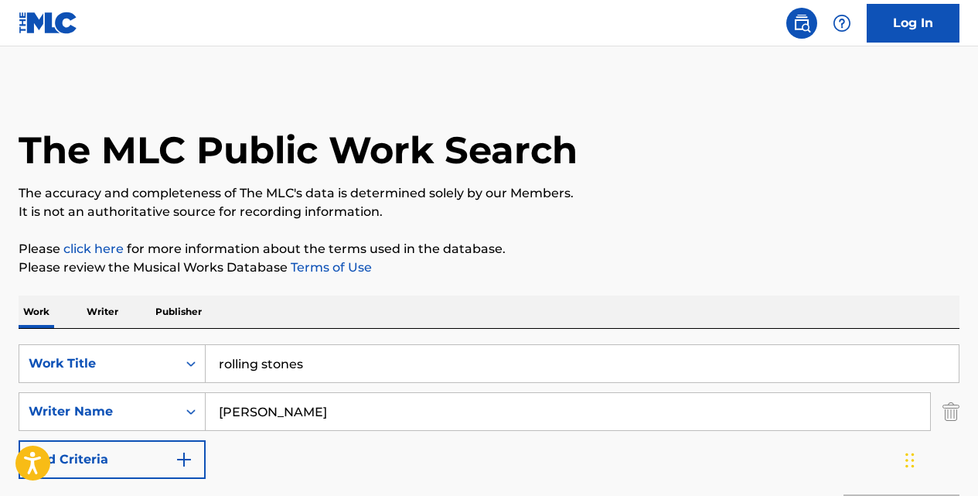
scroll to position [257, 0]
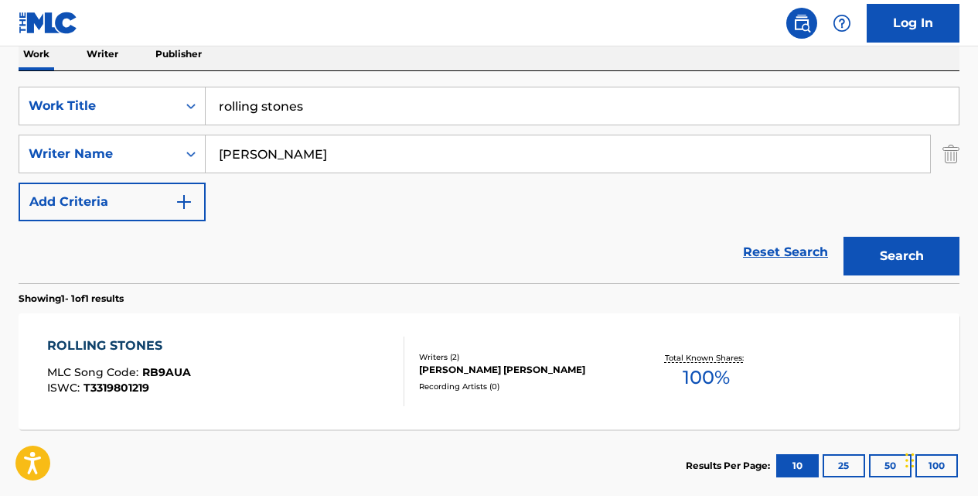
click at [340, 113] on input "rolling stones" at bounding box center [582, 105] width 753 height 37
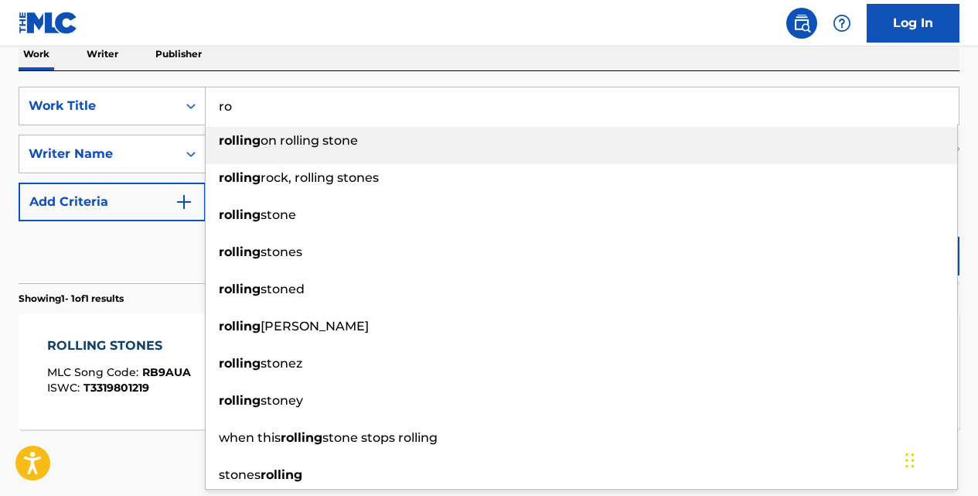
type input "r"
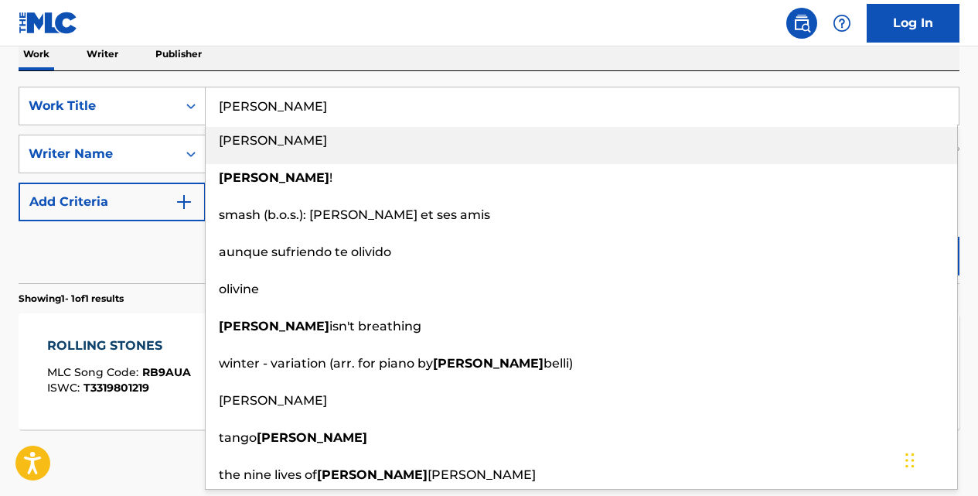
type input "[PERSON_NAME]"
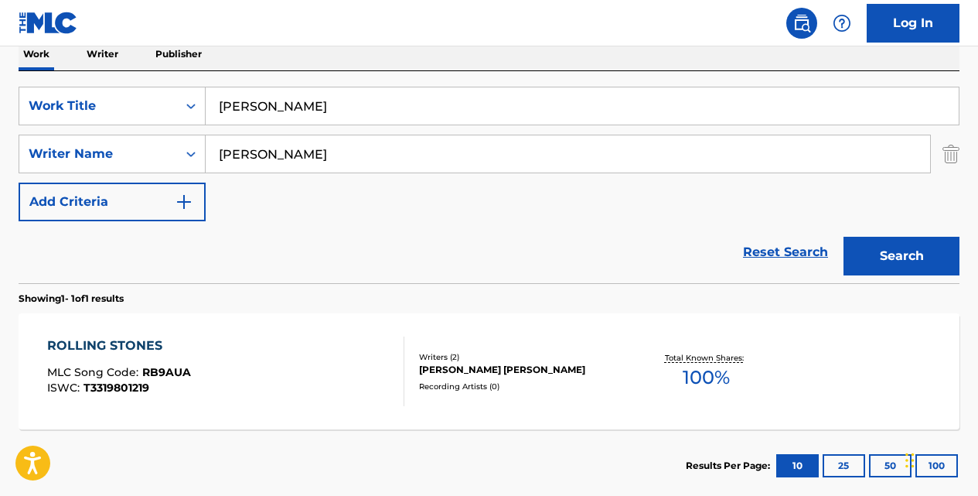
type input "[PERSON_NAME]"
click at [844, 237] on button "Search" at bounding box center [902, 256] width 116 height 39
click at [87, 343] on div "[PERSON_NAME]" at bounding box center [118, 345] width 143 height 19
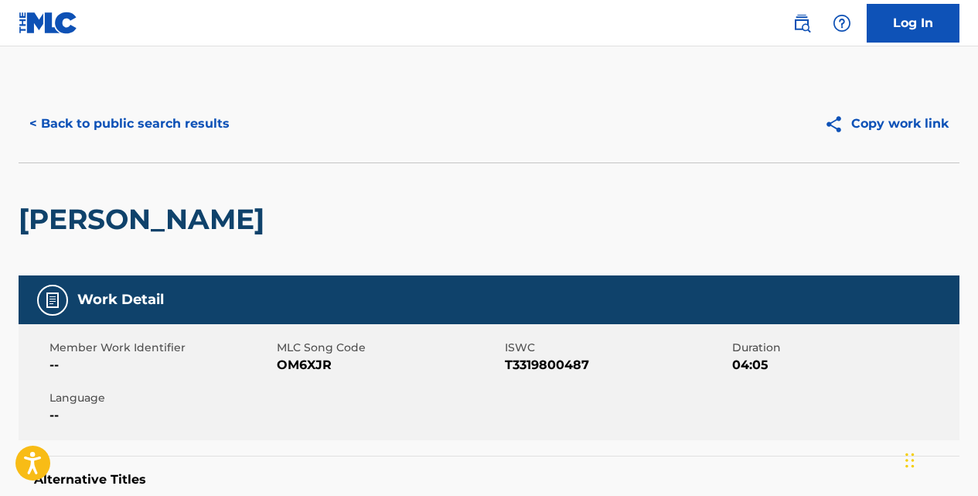
click at [167, 124] on button "< Back to public search results" at bounding box center [130, 123] width 222 height 39
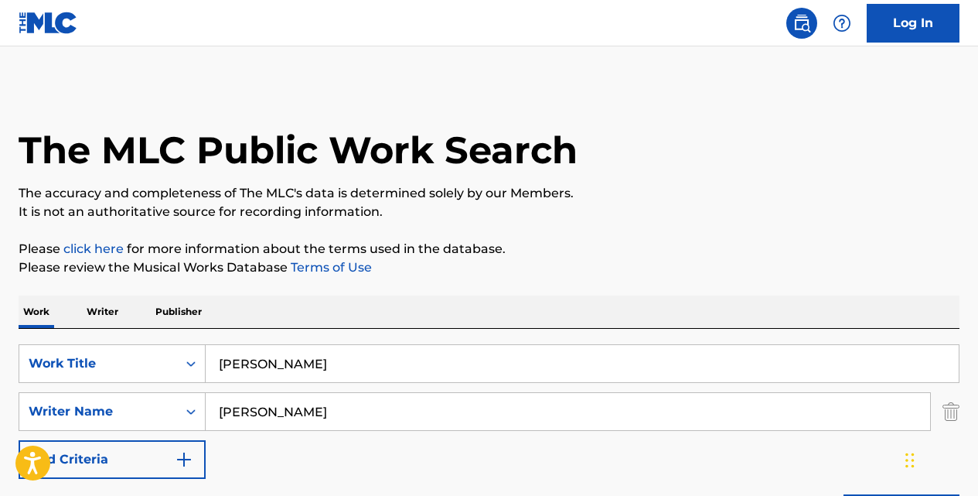
scroll to position [257, 0]
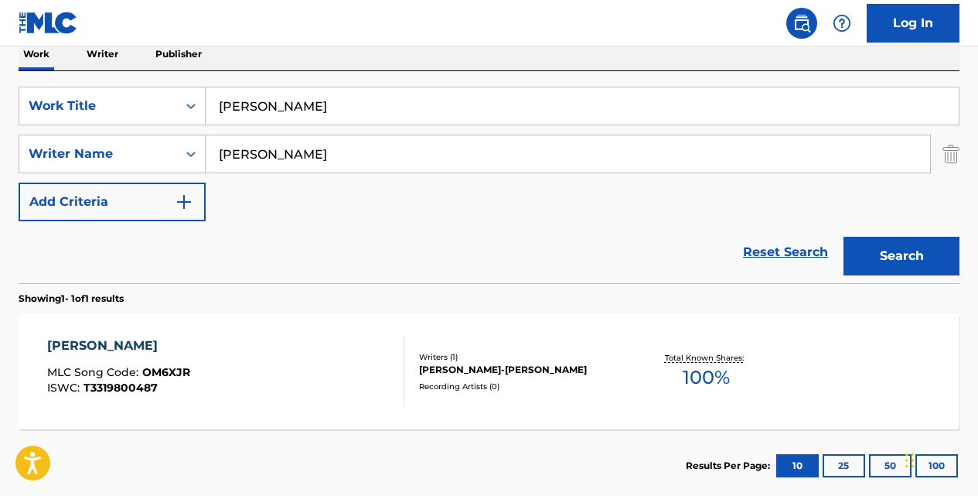
click at [288, 105] on input "[PERSON_NAME]" at bounding box center [582, 105] width 753 height 37
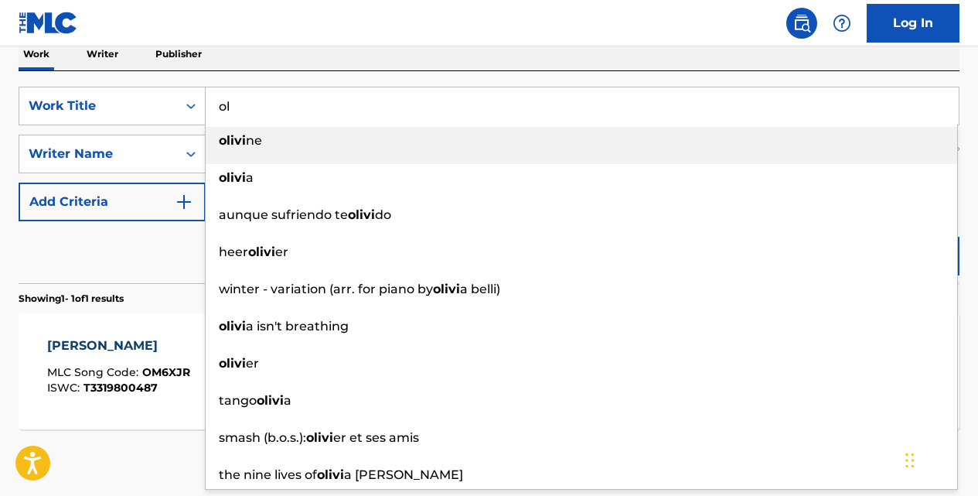
type input "o"
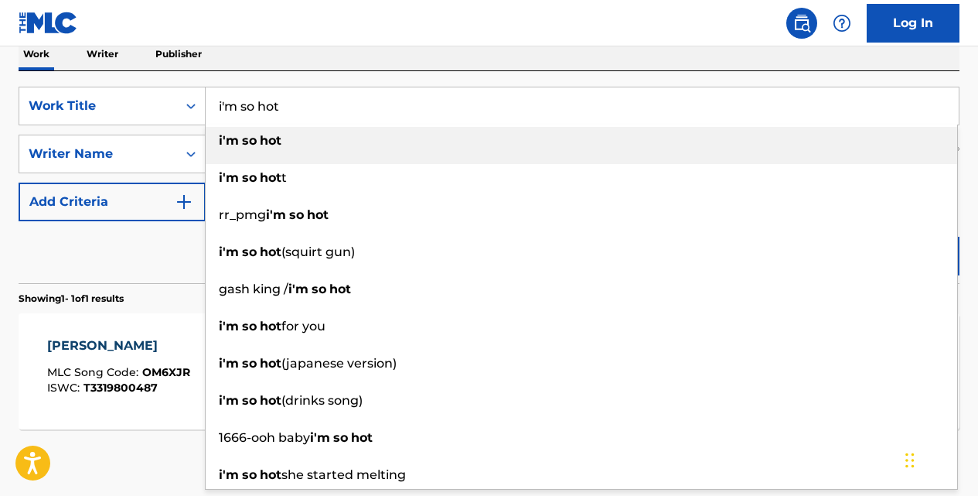
type input "i'm so hot"
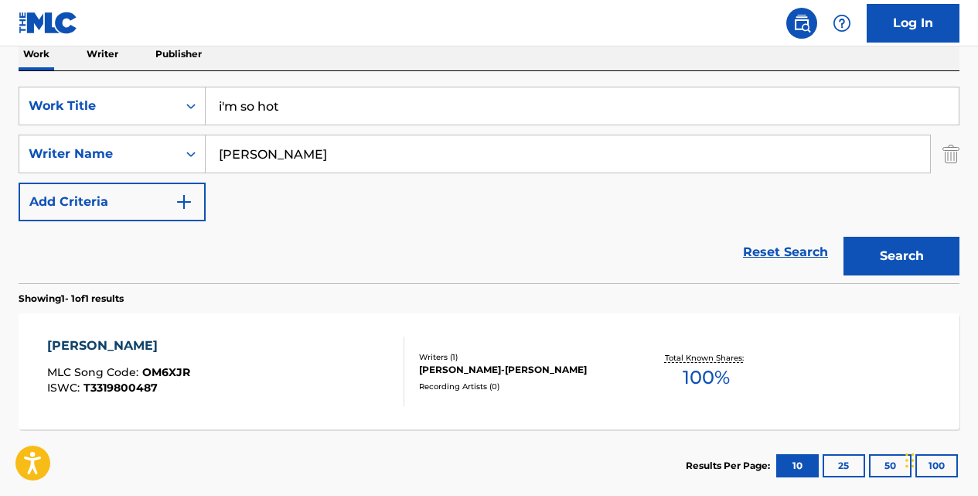
type input "[PERSON_NAME]"
click at [844, 237] on button "Search" at bounding box center [902, 256] width 116 height 39
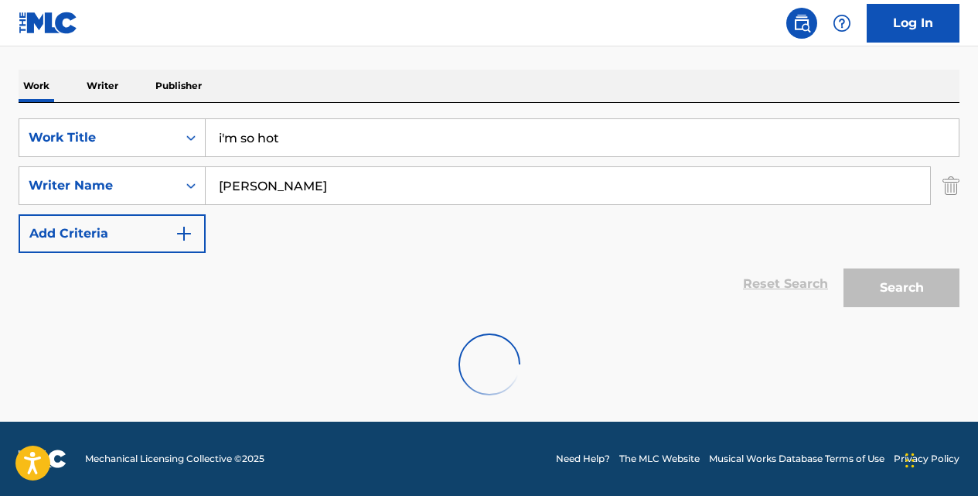
scroll to position [176, 0]
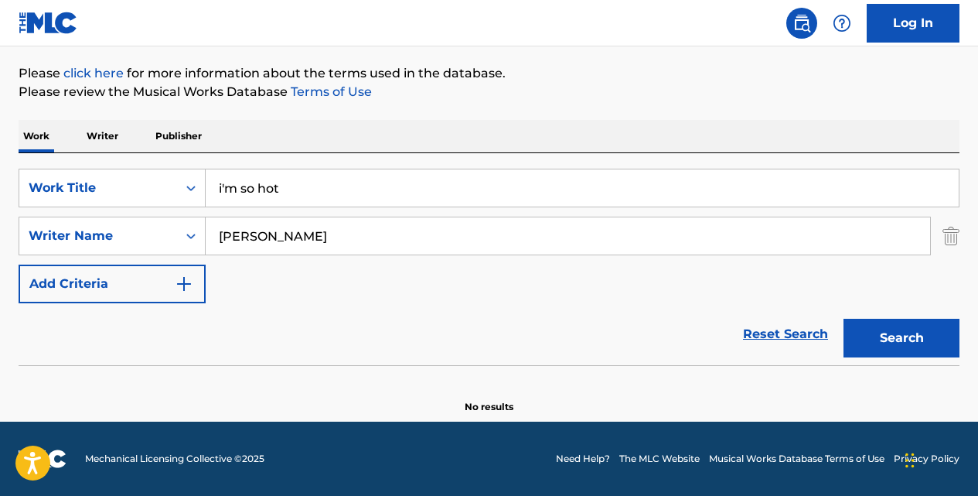
click at [312, 186] on input "i'm so hot" at bounding box center [582, 187] width 753 height 37
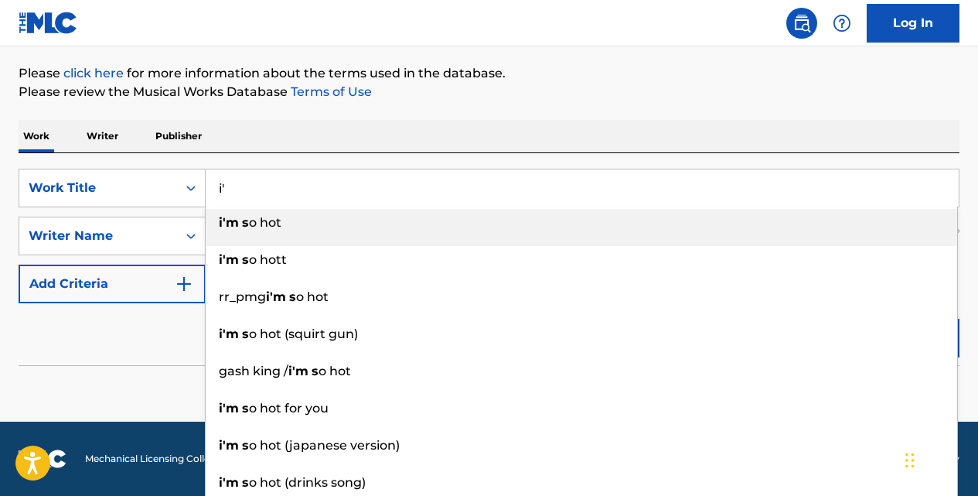
type input "i"
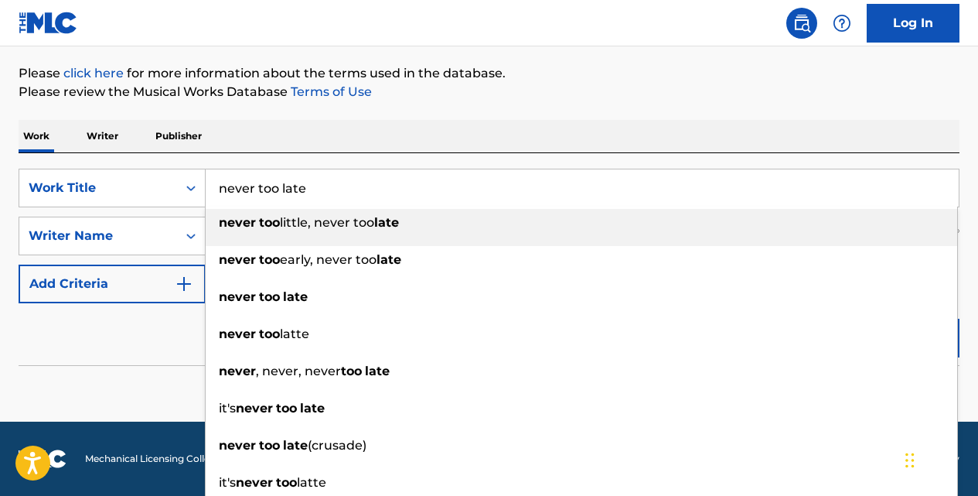
type input "never too late"
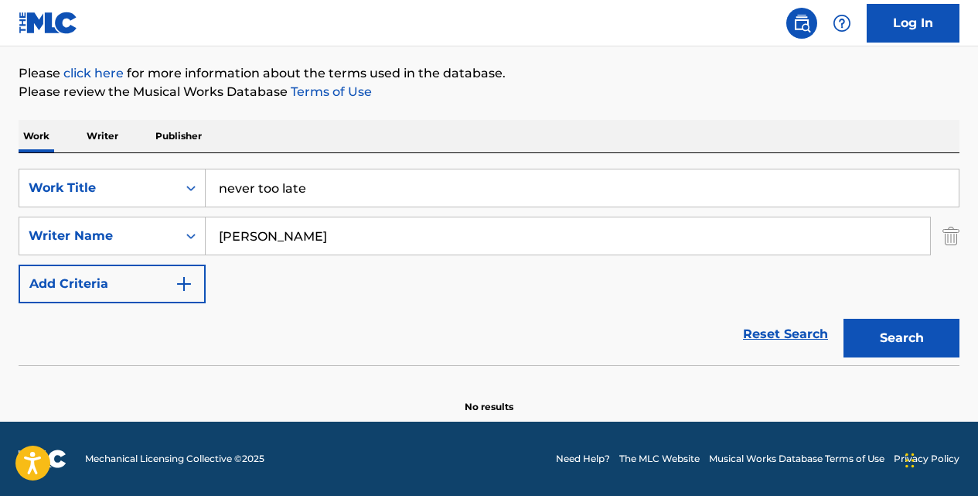
type input "[PERSON_NAME]"
click at [844, 319] on button "Search" at bounding box center [902, 338] width 116 height 39
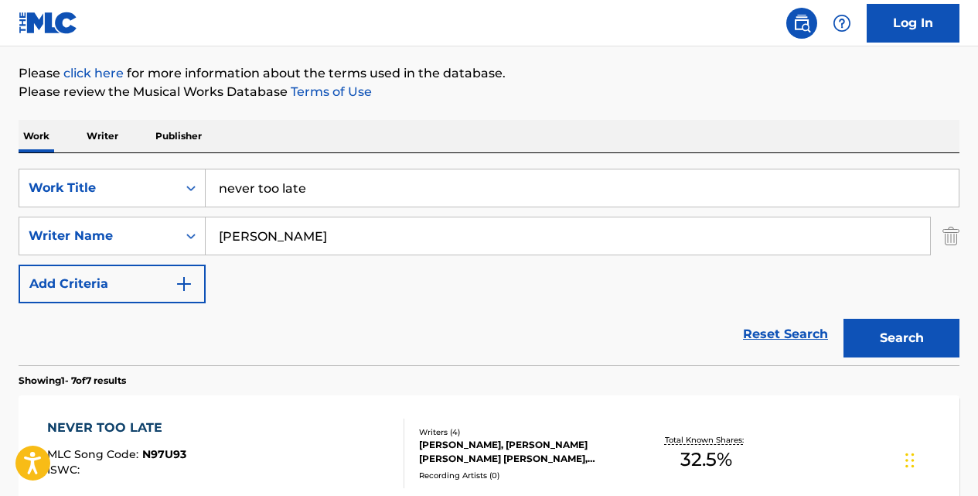
click at [131, 427] on div "NEVER TOO LATE" at bounding box center [116, 427] width 139 height 19
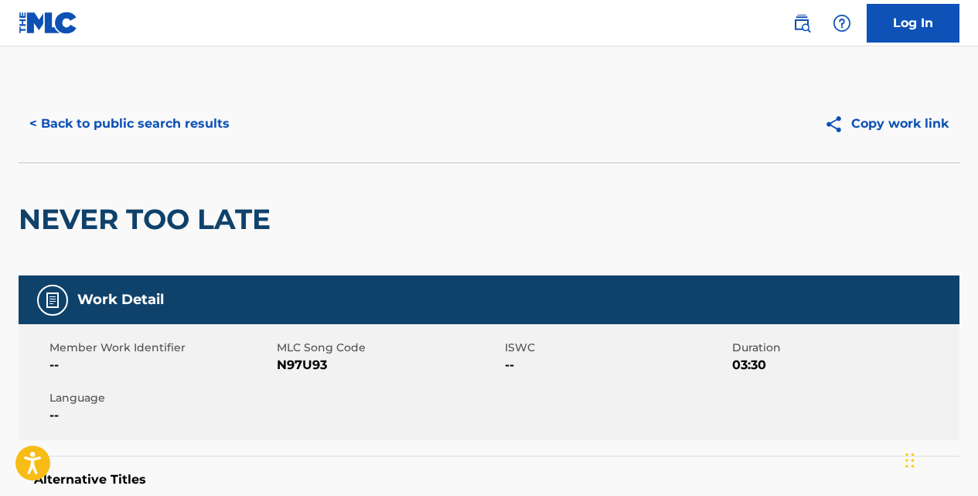
click at [219, 129] on button "< Back to public search results" at bounding box center [130, 123] width 222 height 39
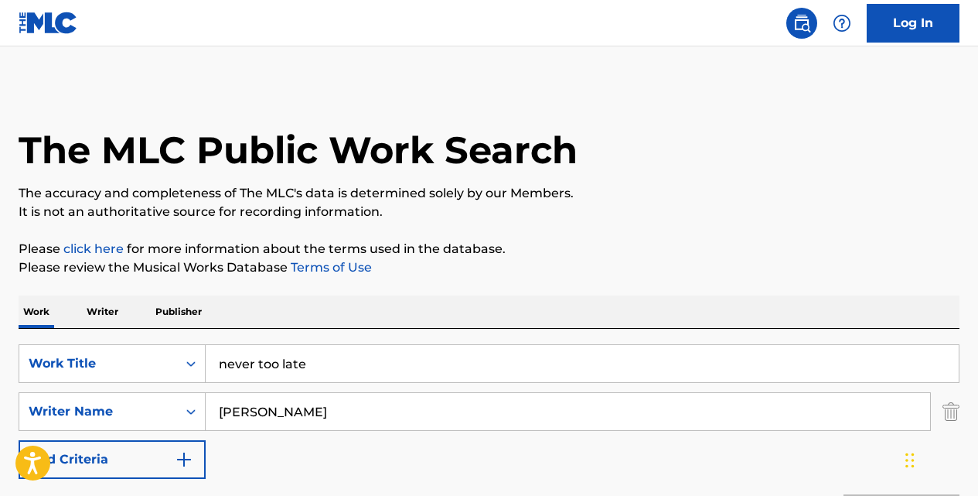
scroll to position [176, 0]
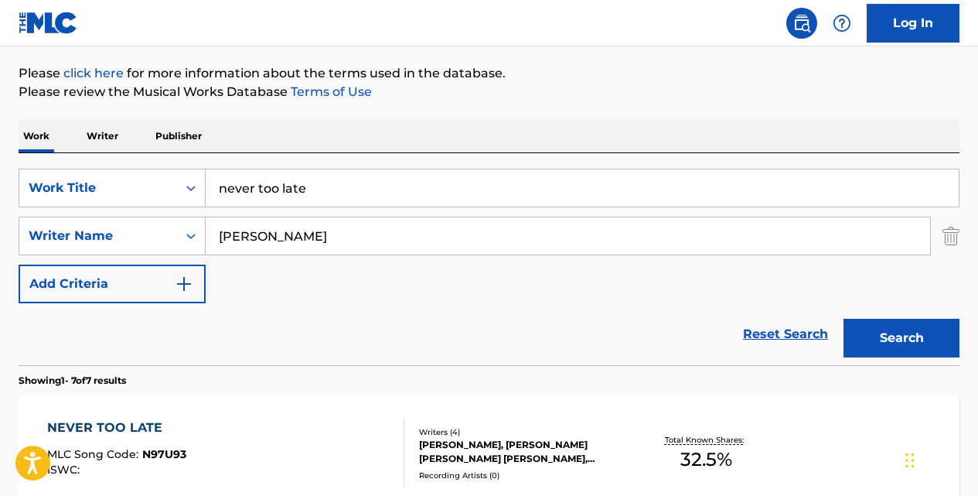
click at [325, 185] on input "never too late" at bounding box center [582, 187] width 753 height 37
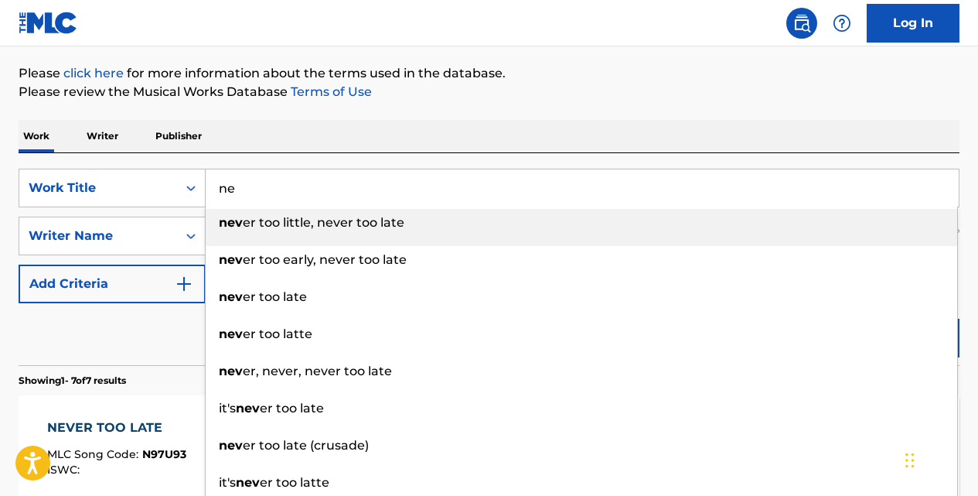
type input "n"
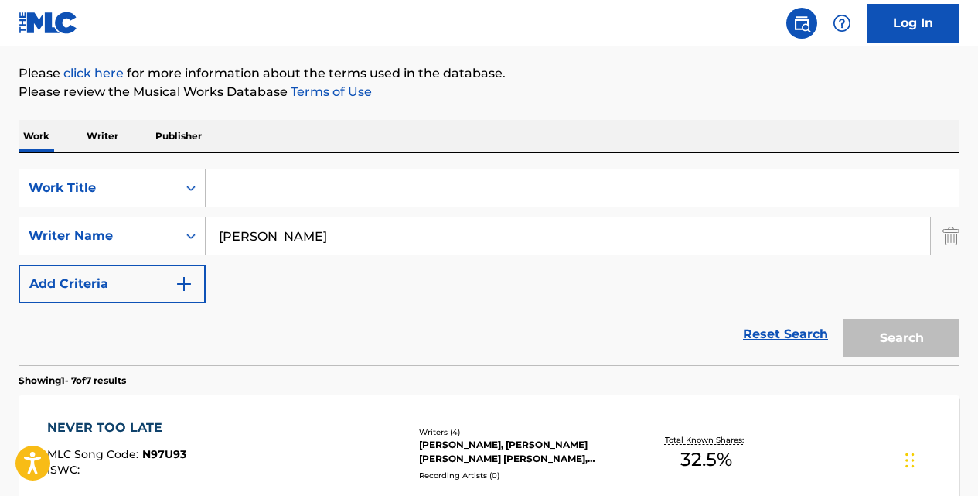
type input "i"
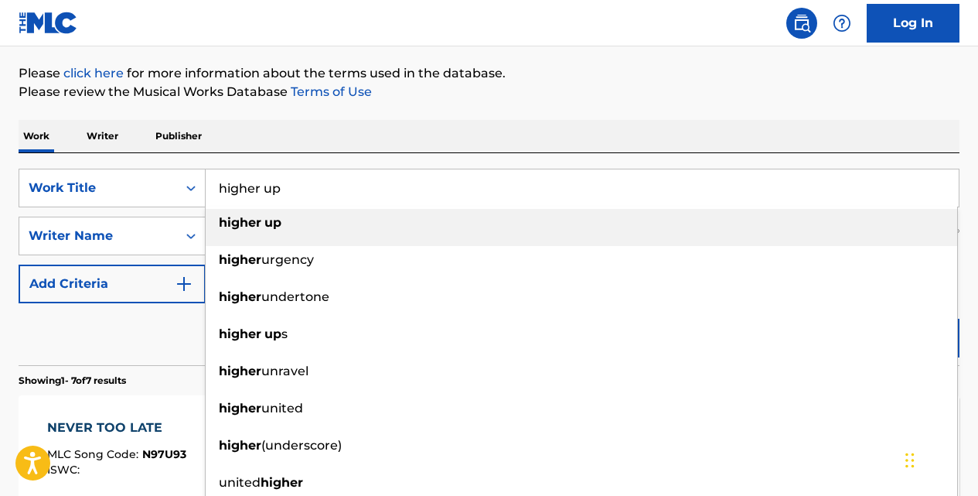
type input "higher up"
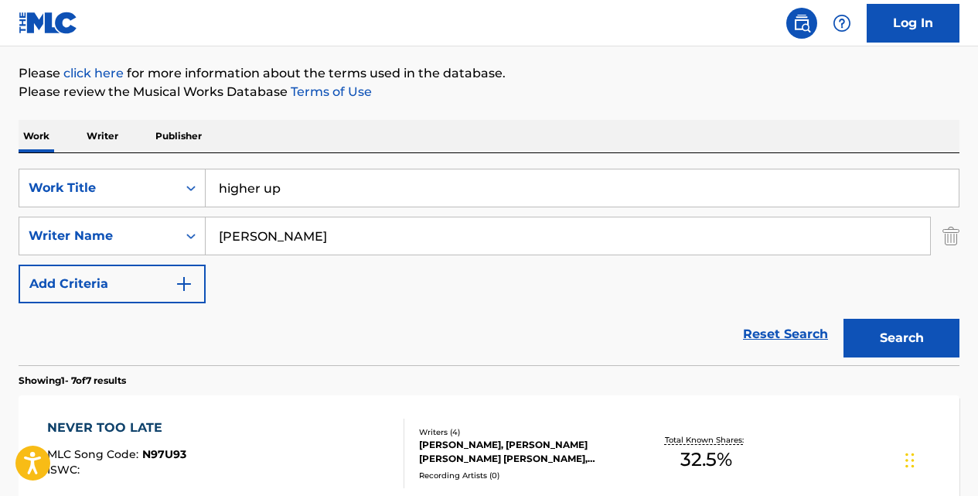
type input "[PERSON_NAME]"
click at [844, 319] on button "Search" at bounding box center [902, 338] width 116 height 39
click at [104, 429] on div "HIGHER UP" at bounding box center [118, 427] width 143 height 19
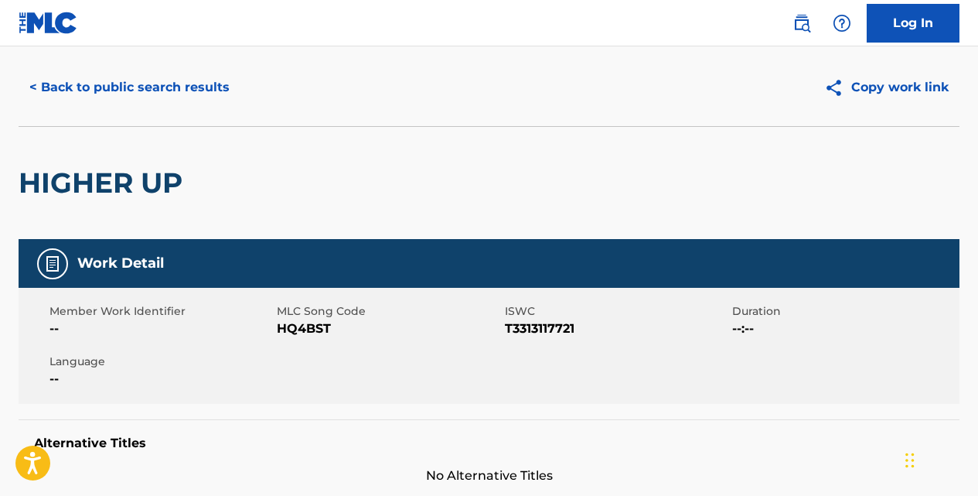
scroll to position [41, 0]
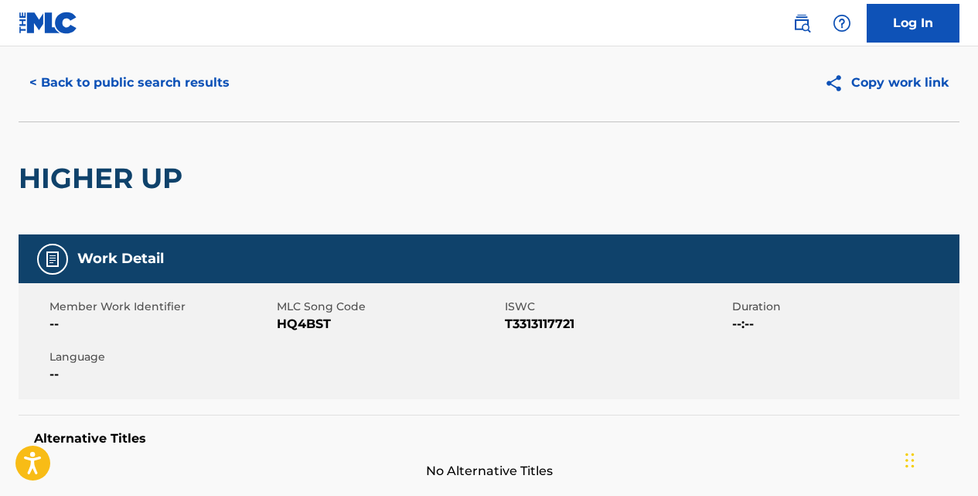
click at [209, 80] on button "< Back to public search results" at bounding box center [130, 82] width 222 height 39
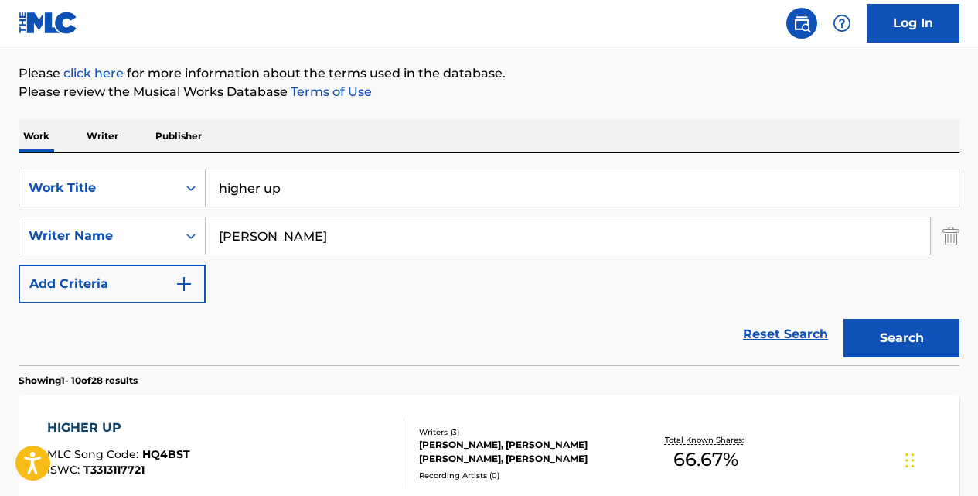
click at [326, 183] on input "higher up" at bounding box center [582, 187] width 753 height 37
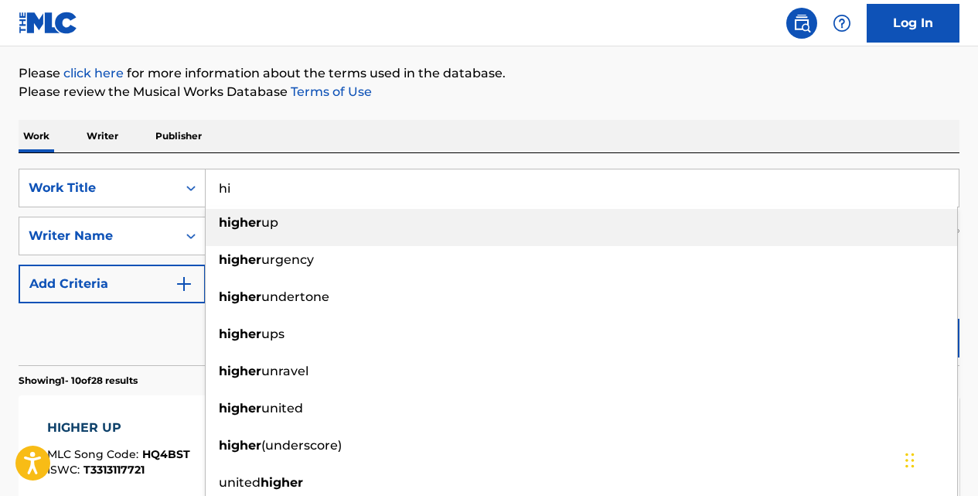
type input "h"
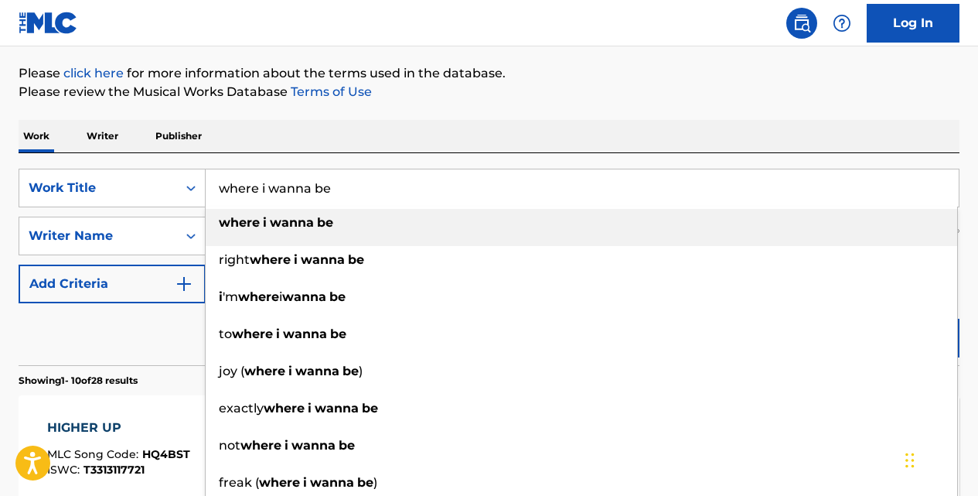
type input "where i wanna be"
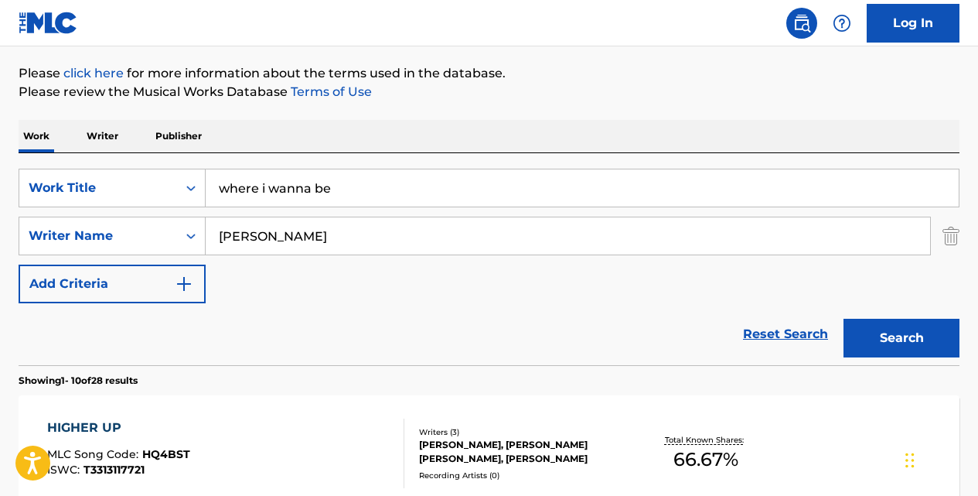
click at [844, 319] on button "Search" at bounding box center [902, 338] width 116 height 39
click at [283, 244] on input "[PERSON_NAME]" at bounding box center [568, 235] width 724 height 37
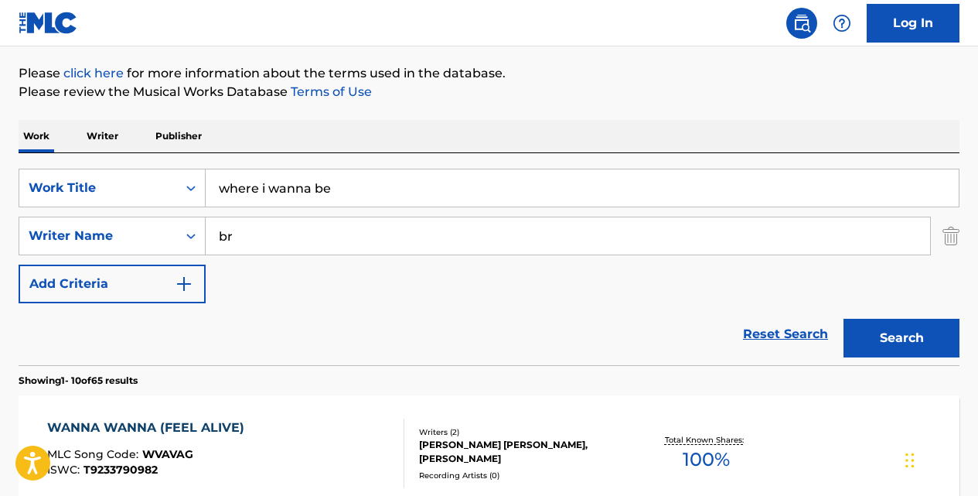
type input "b"
type input "[PERSON_NAME]"
click at [844, 319] on button "Search" at bounding box center [902, 338] width 116 height 39
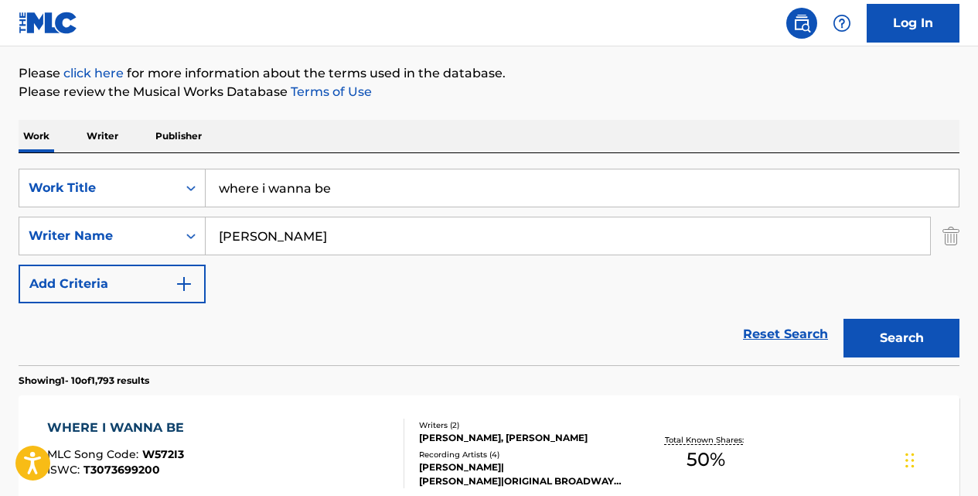
click at [165, 420] on div "WHERE I WANNA BE" at bounding box center [119, 427] width 145 height 19
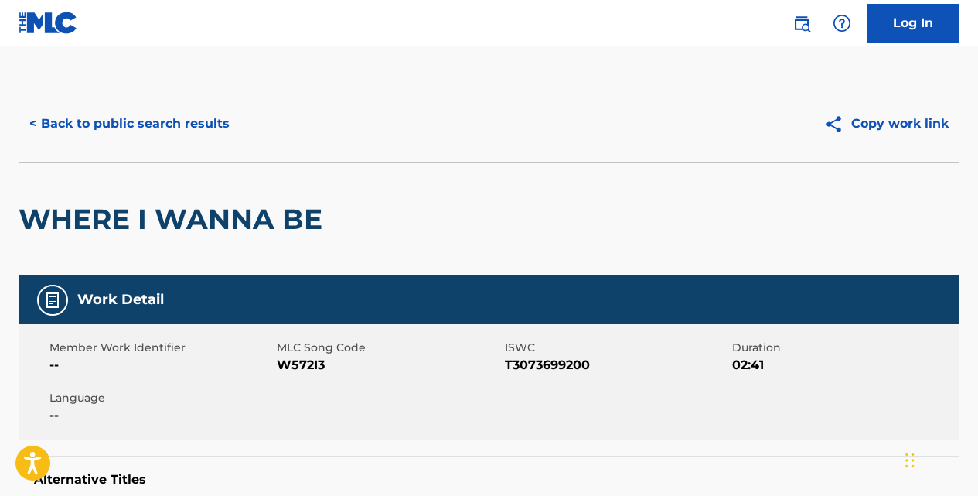
click at [210, 121] on button "< Back to public search results" at bounding box center [130, 123] width 222 height 39
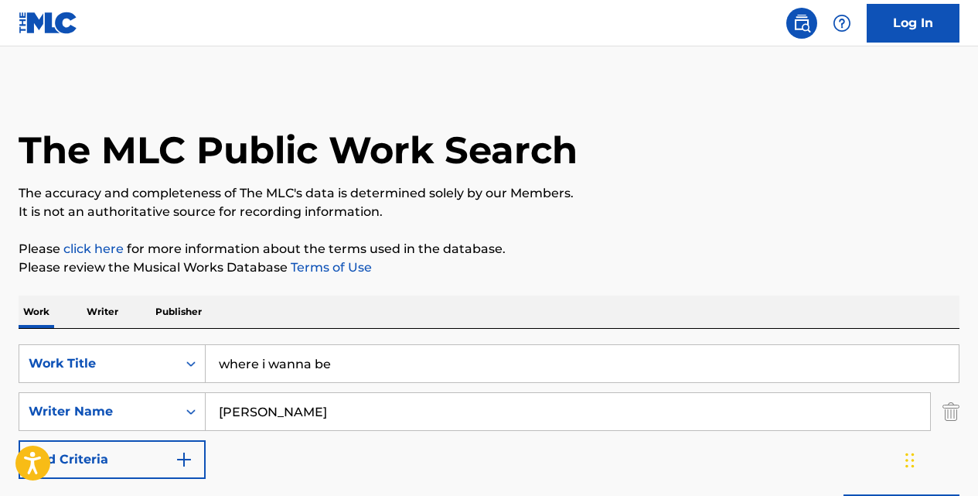
scroll to position [176, 0]
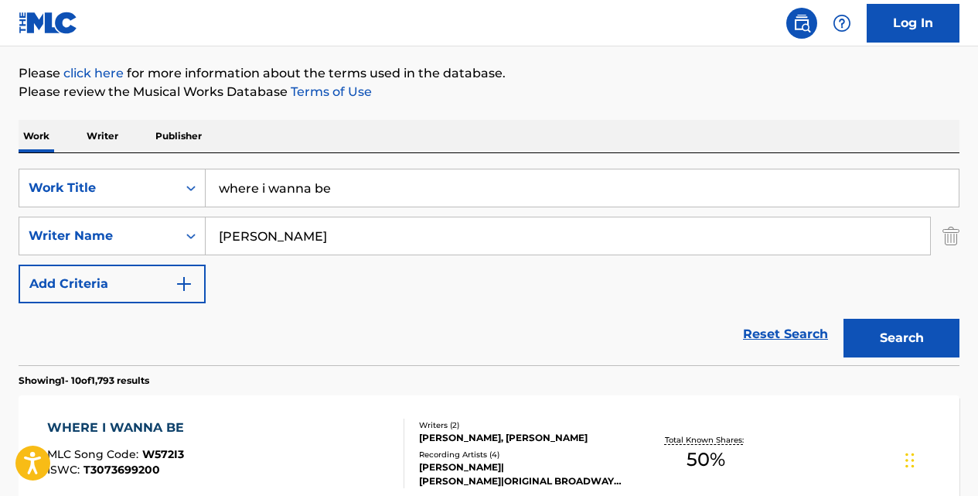
click at [352, 184] on input "where i wanna be" at bounding box center [582, 187] width 753 height 37
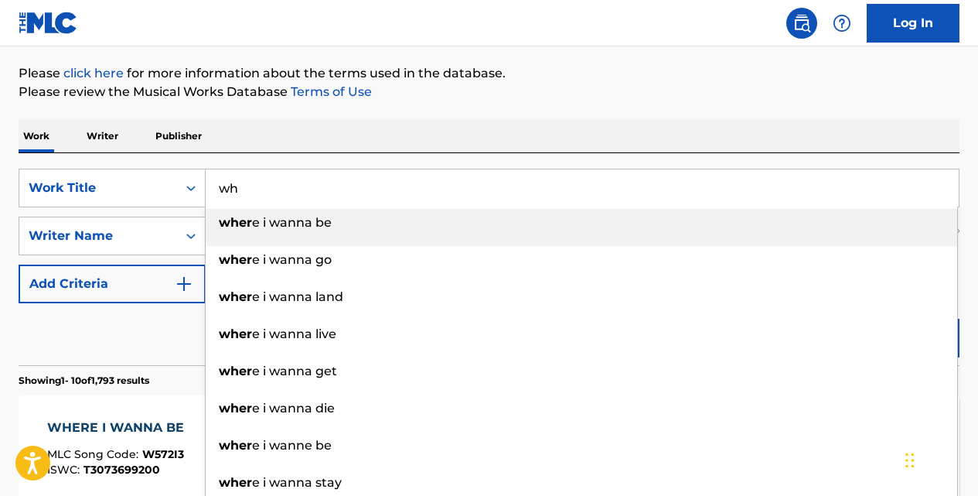
type input "w"
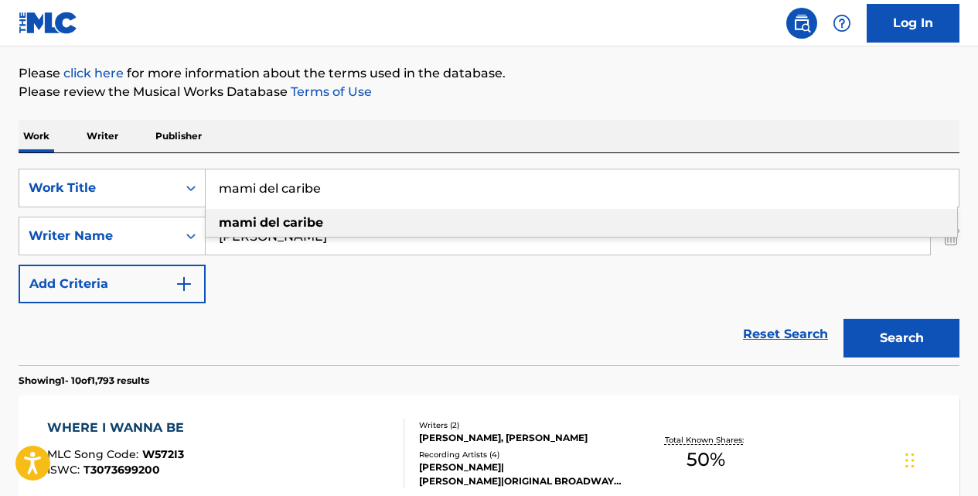
type input "mami del caribe"
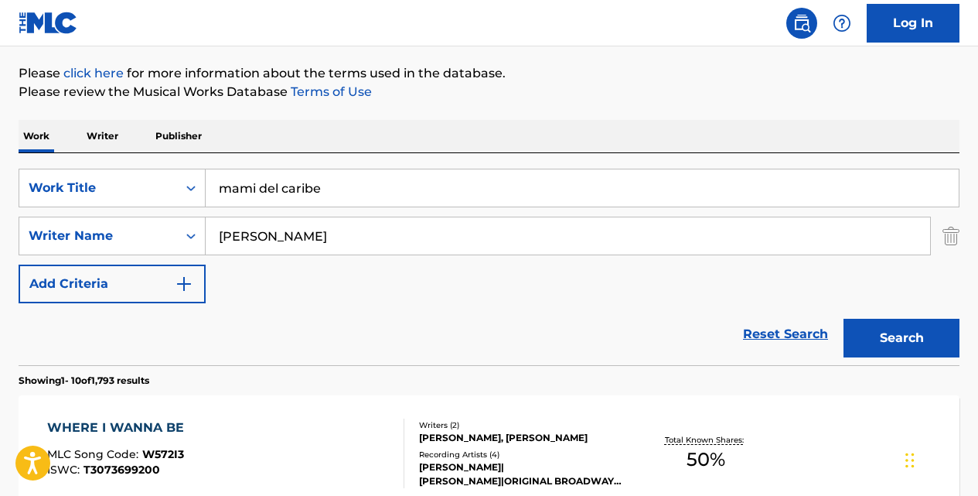
type input "[PERSON_NAME]"
click at [844, 319] on button "Search" at bounding box center [902, 338] width 116 height 39
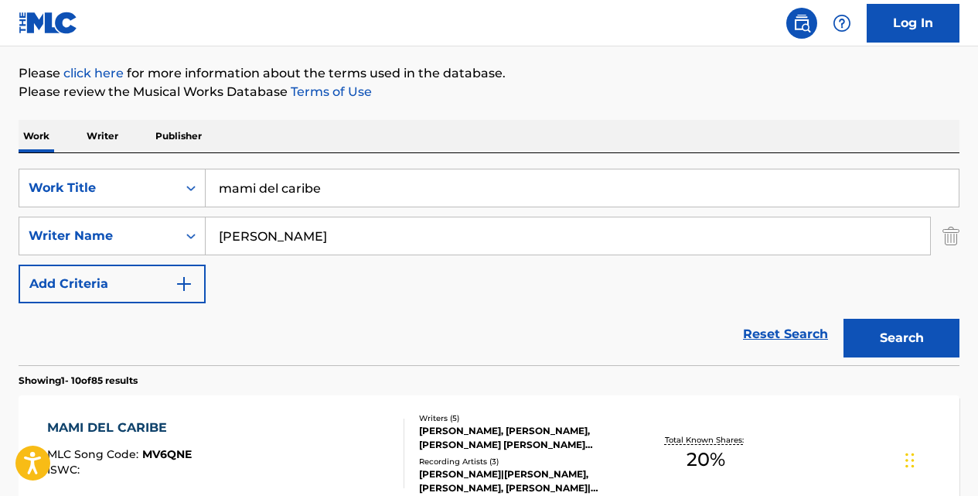
click at [155, 421] on div "MAMI DEL CARIBE" at bounding box center [119, 427] width 145 height 19
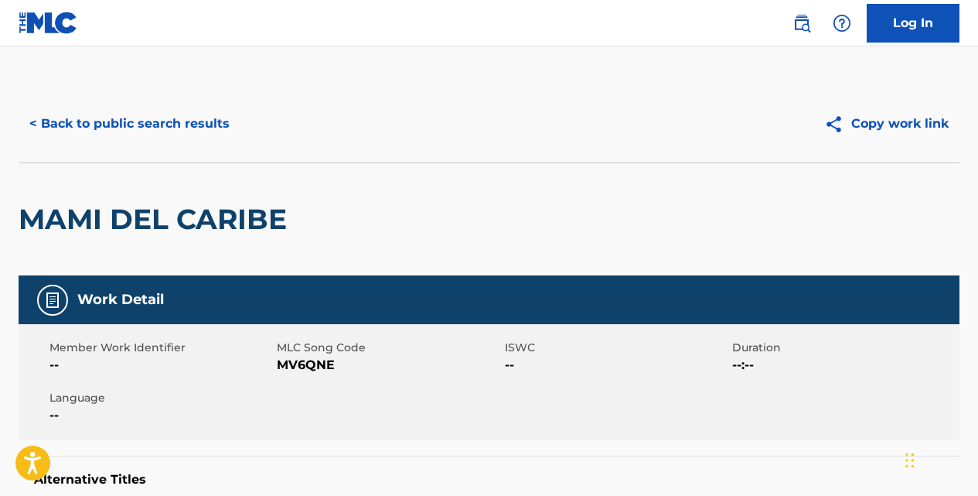
click at [183, 124] on button "< Back to public search results" at bounding box center [130, 123] width 222 height 39
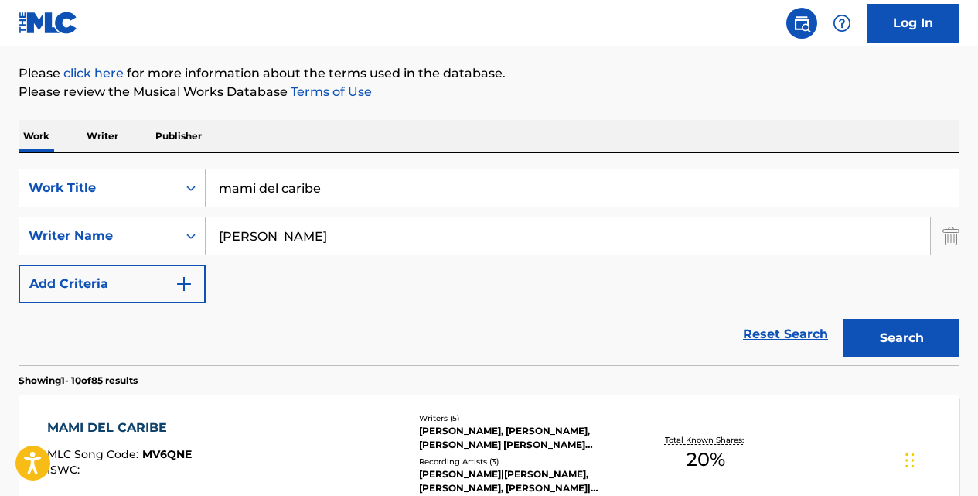
click at [332, 182] on input "mami del caribe" at bounding box center [582, 187] width 753 height 37
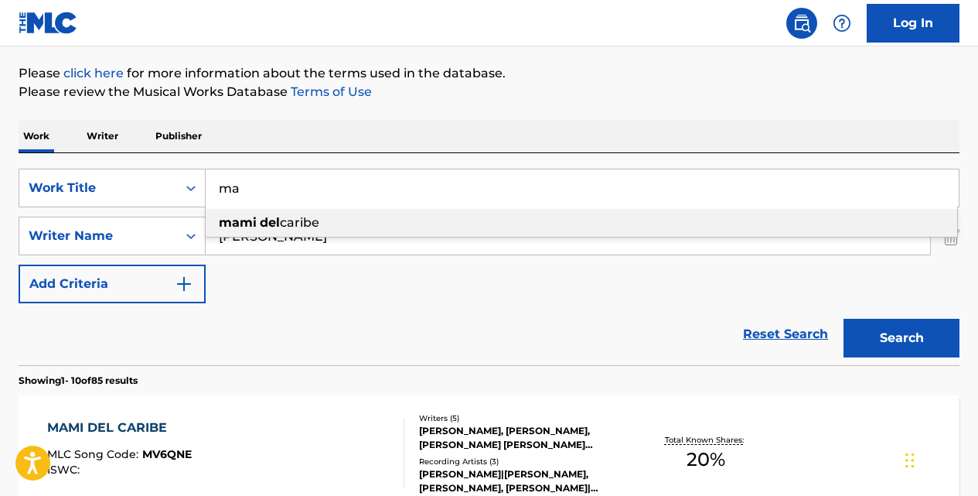
type input "m"
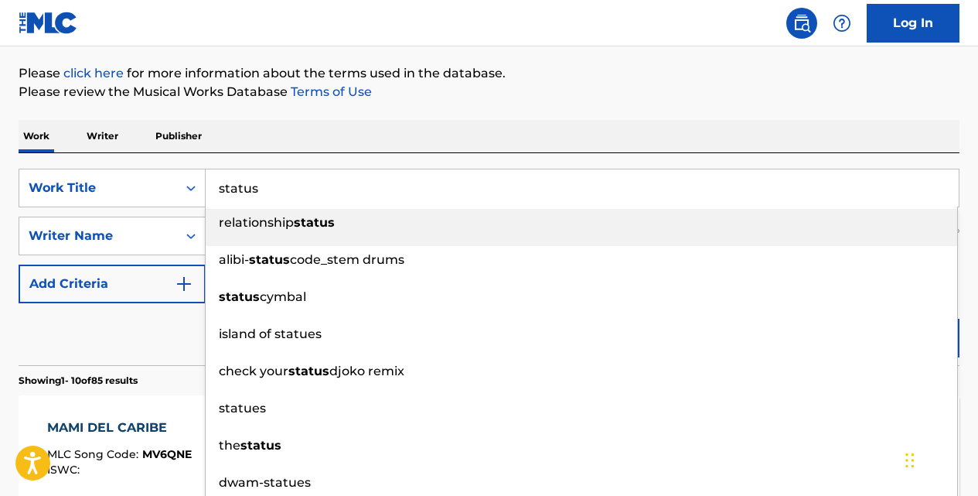
type input "status"
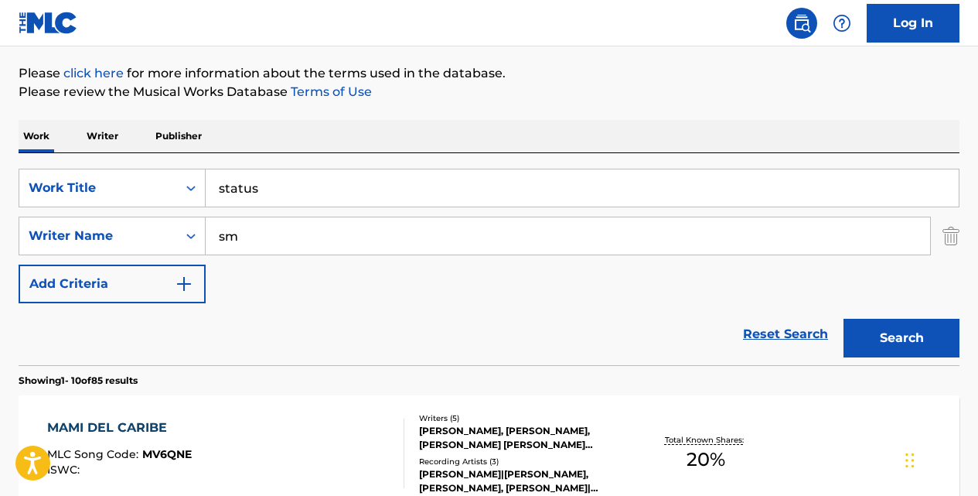
type input "s"
type input "[PERSON_NAME]"
click at [844, 319] on button "Search" at bounding box center [902, 338] width 116 height 39
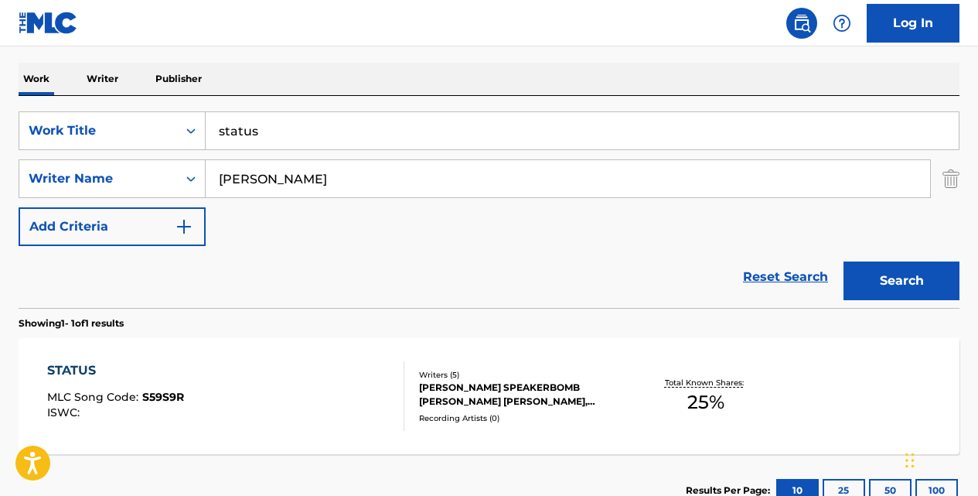
scroll to position [263, 0]
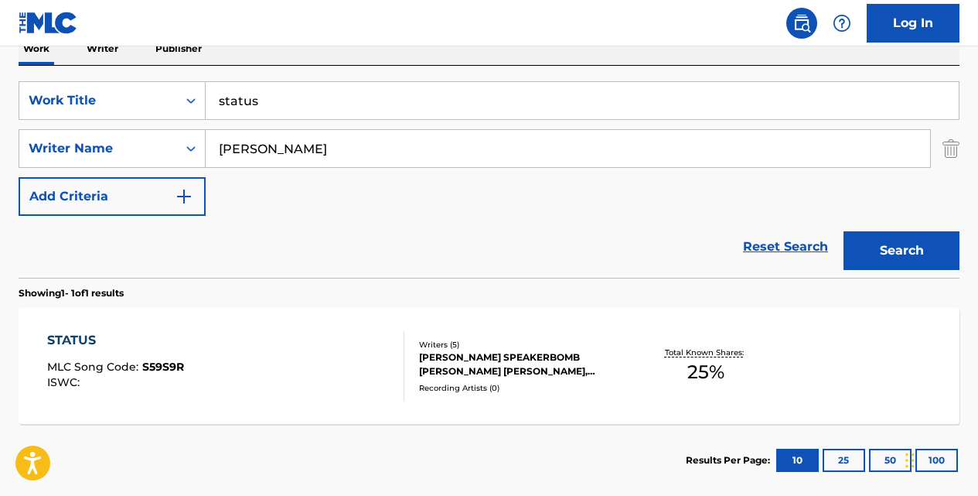
click at [81, 336] on div "STATUS" at bounding box center [115, 340] width 137 height 19
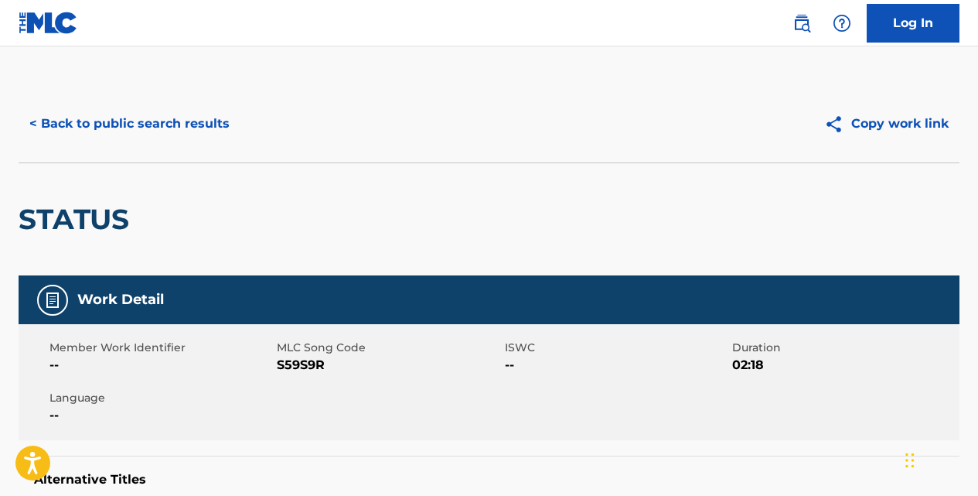
click at [193, 130] on button "< Back to public search results" at bounding box center [130, 123] width 222 height 39
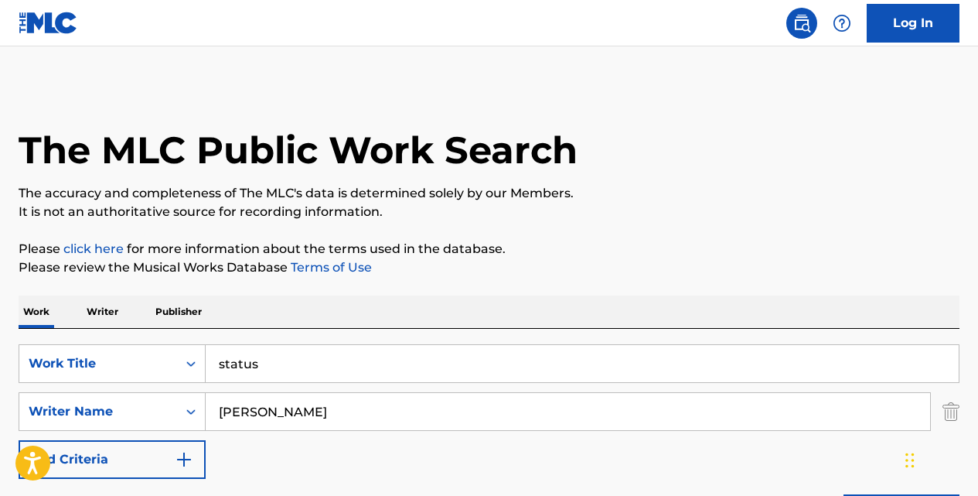
scroll to position [257, 0]
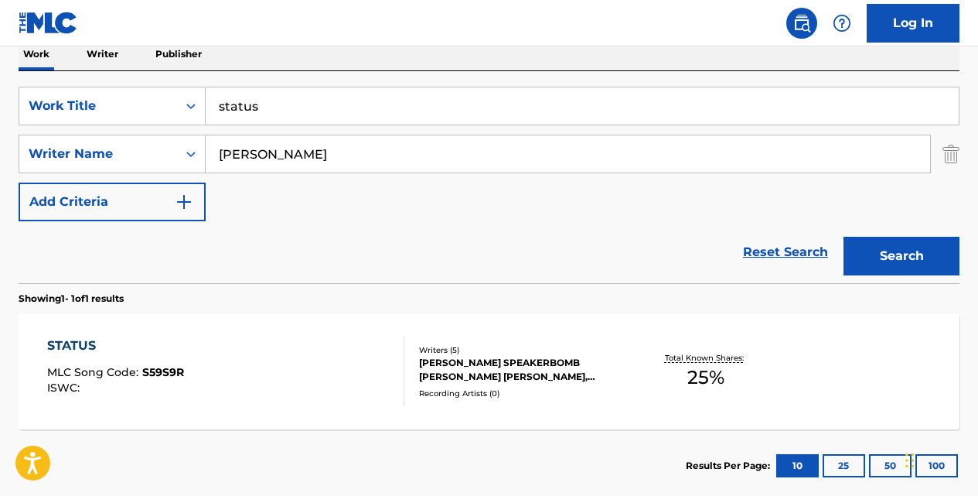
click at [302, 111] on input "status" at bounding box center [582, 105] width 753 height 37
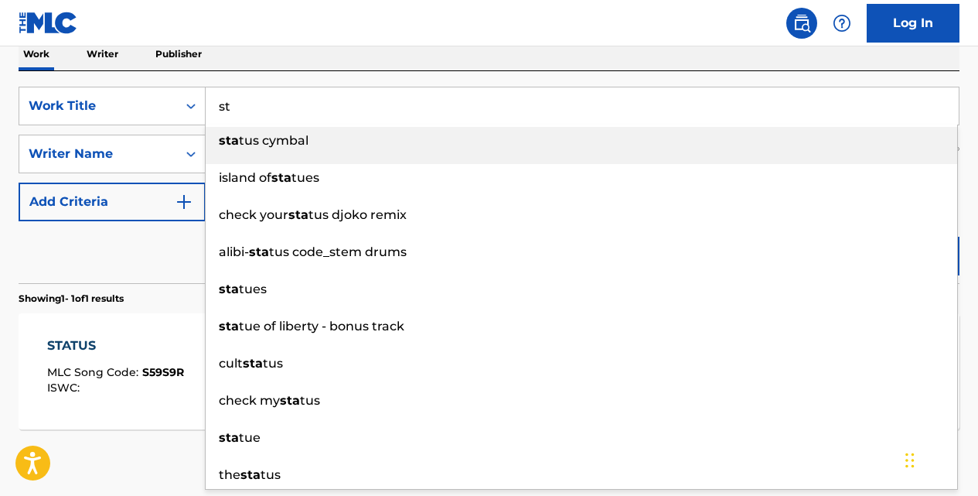
type input "s"
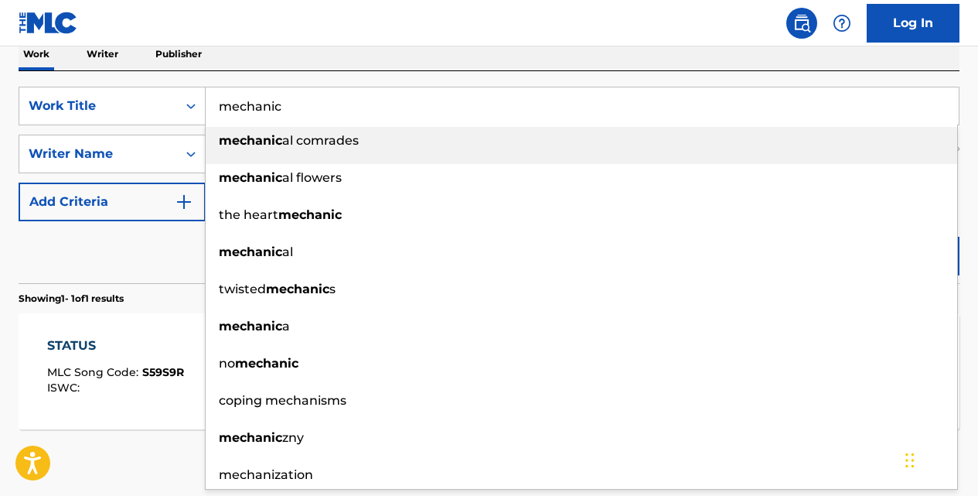
type input "mechanic"
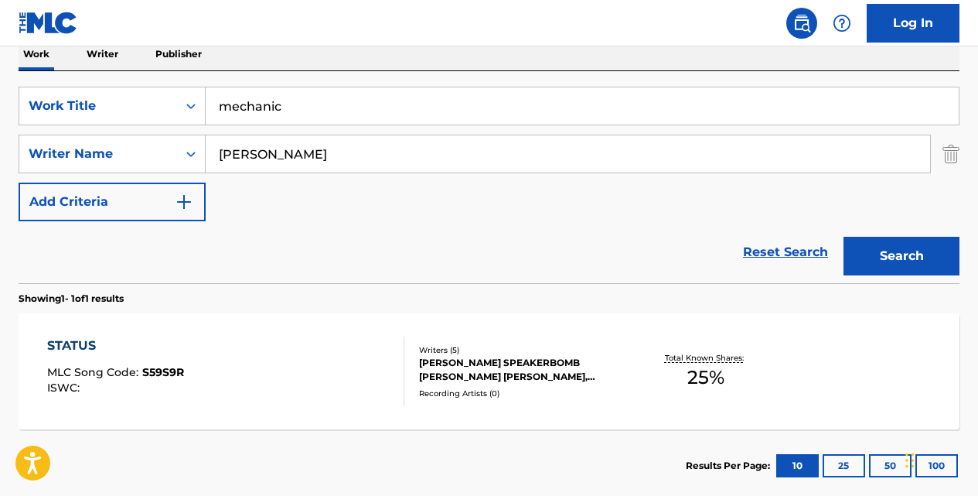
type input "[PERSON_NAME]"
click at [844, 237] on button "Search" at bounding box center [902, 256] width 116 height 39
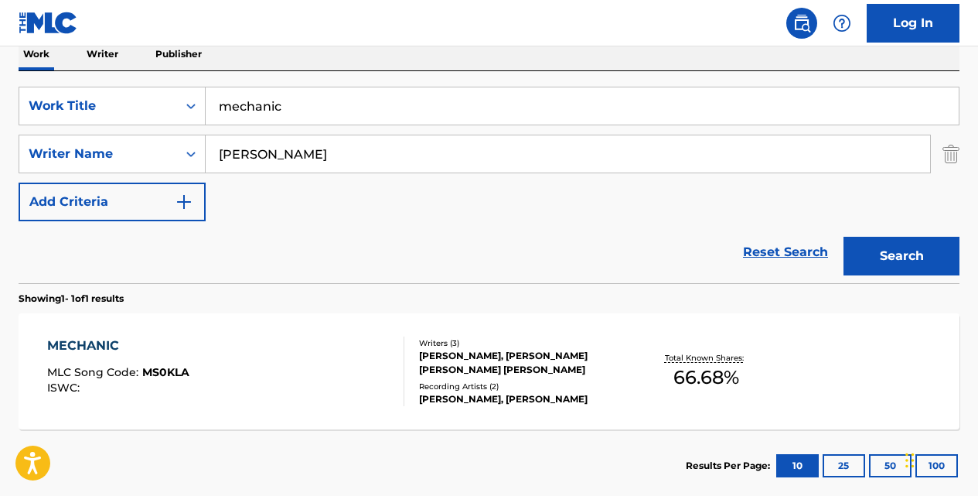
click at [106, 344] on div "MECHANIC" at bounding box center [118, 345] width 142 height 19
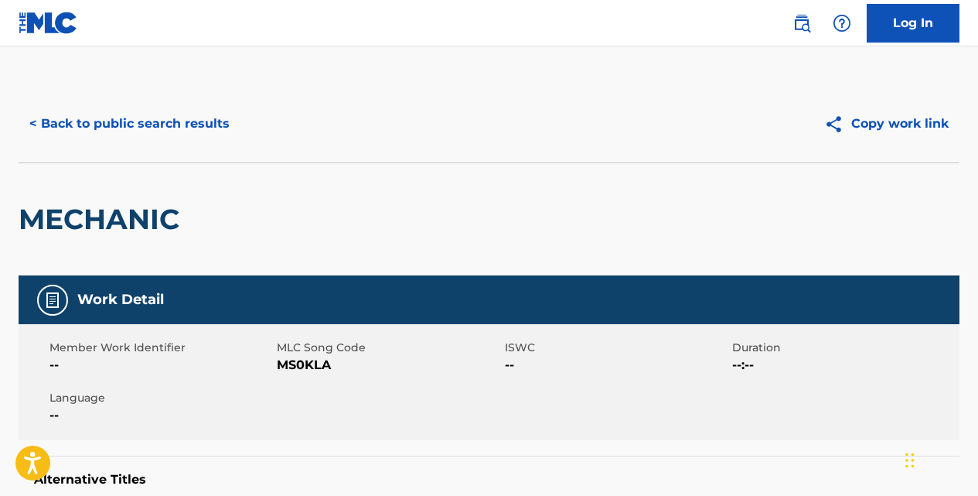
click at [199, 119] on button "< Back to public search results" at bounding box center [130, 123] width 222 height 39
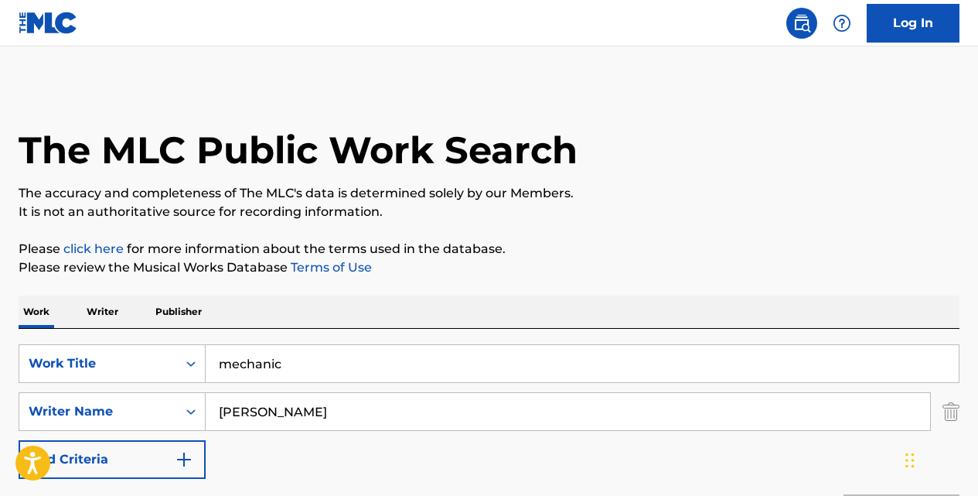
scroll to position [257, 0]
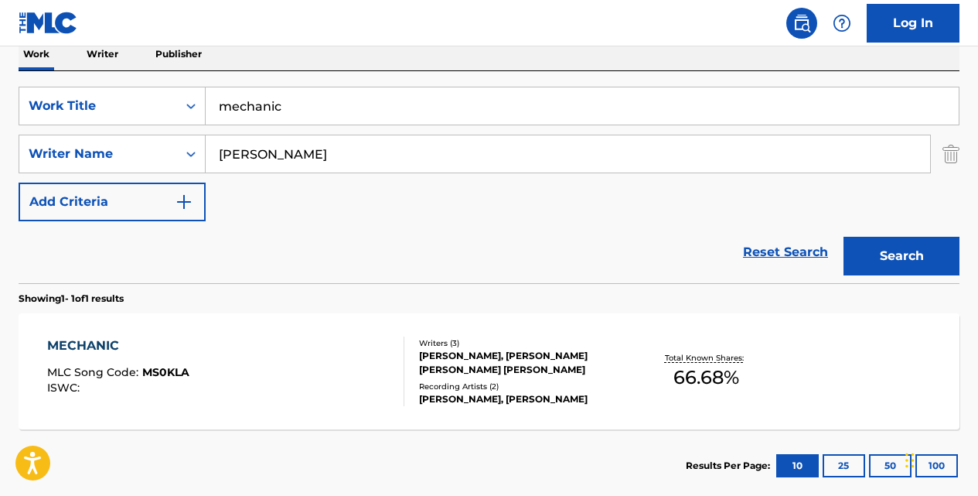
click at [314, 118] on input "mechanic" at bounding box center [582, 105] width 753 height 37
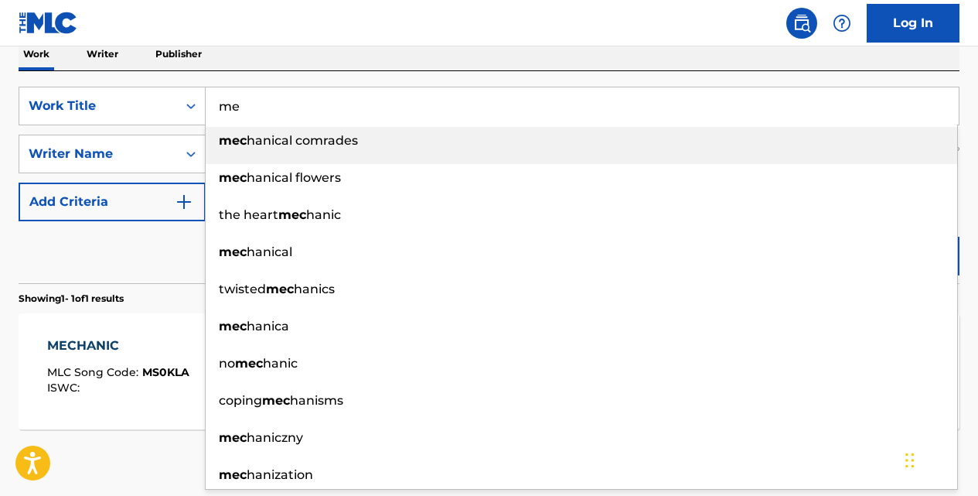
type input "m"
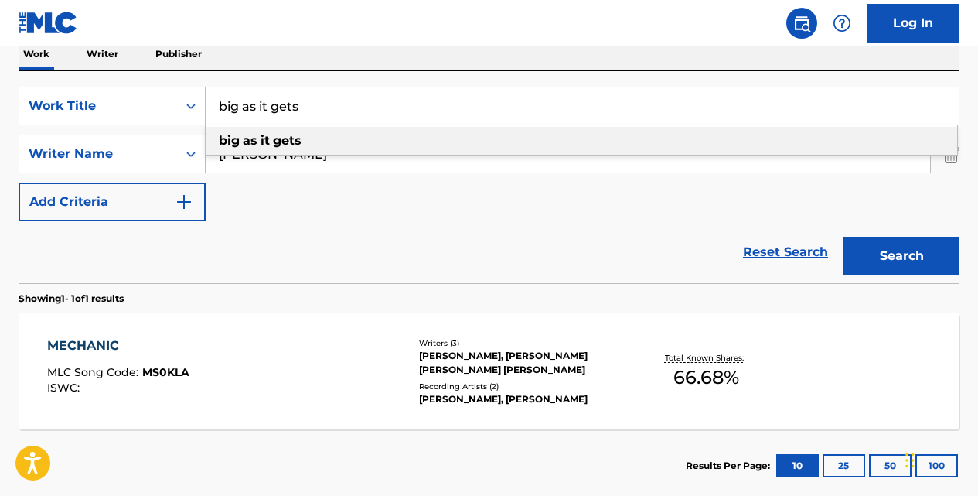
type input "big as it gets"
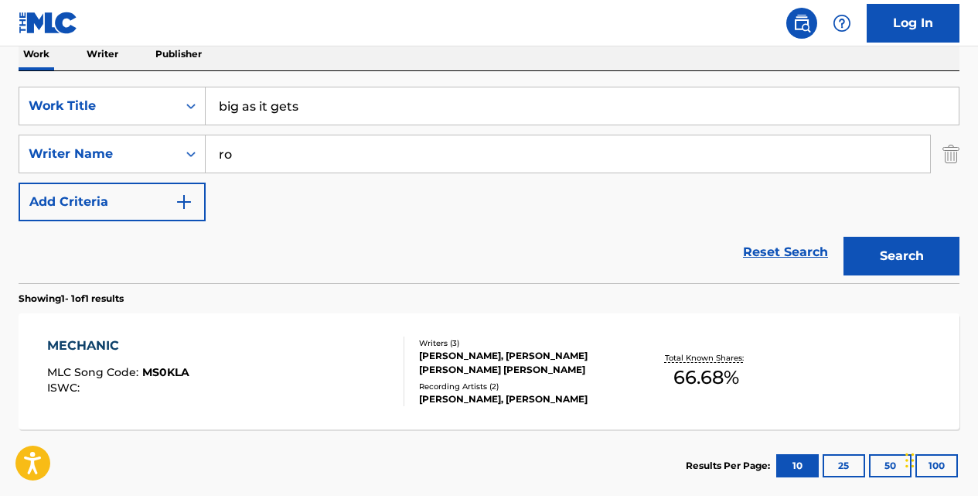
type input "r"
type input "[PERSON_NAME]"
click at [844, 237] on button "Search" at bounding box center [902, 256] width 116 height 39
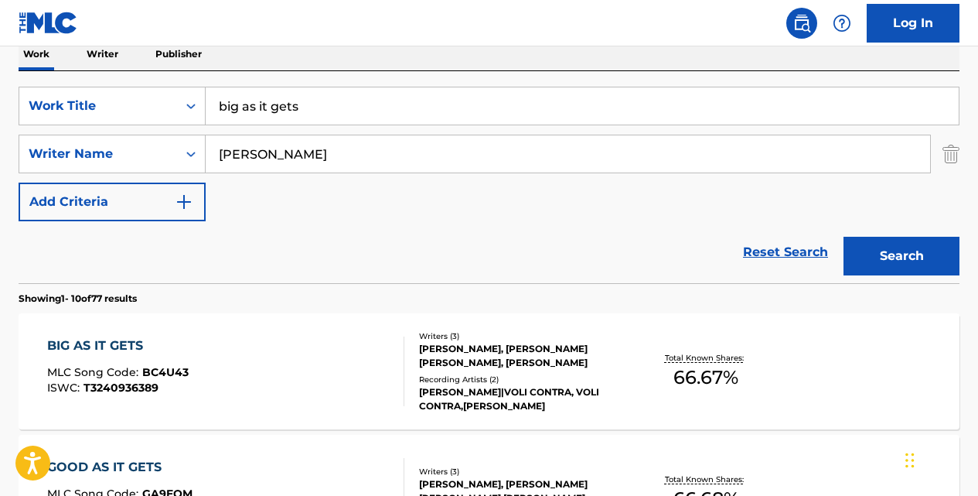
click at [139, 341] on div "BIG AS IT GETS" at bounding box center [117, 345] width 141 height 19
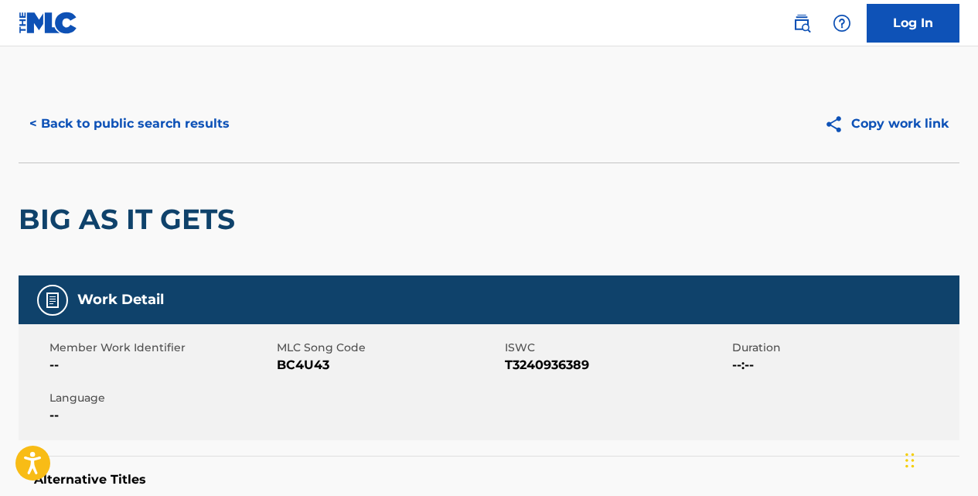
click at [191, 126] on button "< Back to public search results" at bounding box center [130, 123] width 222 height 39
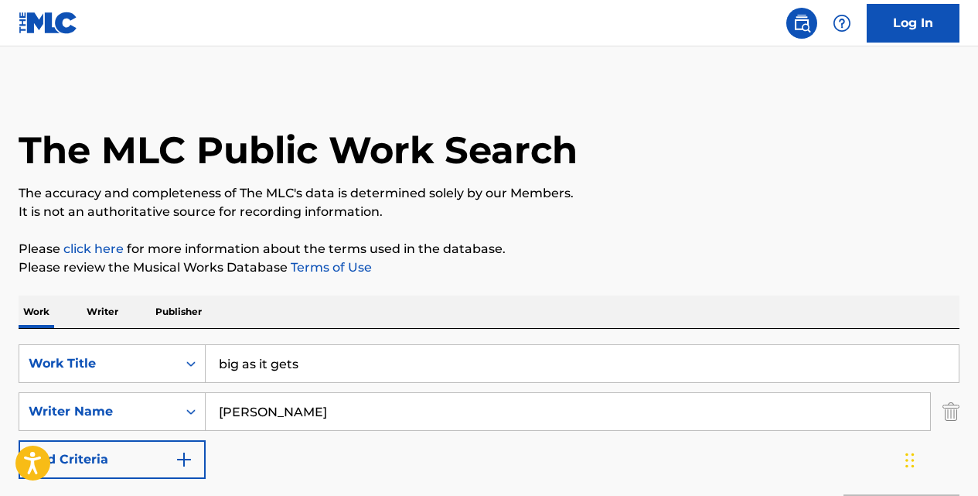
scroll to position [257, 0]
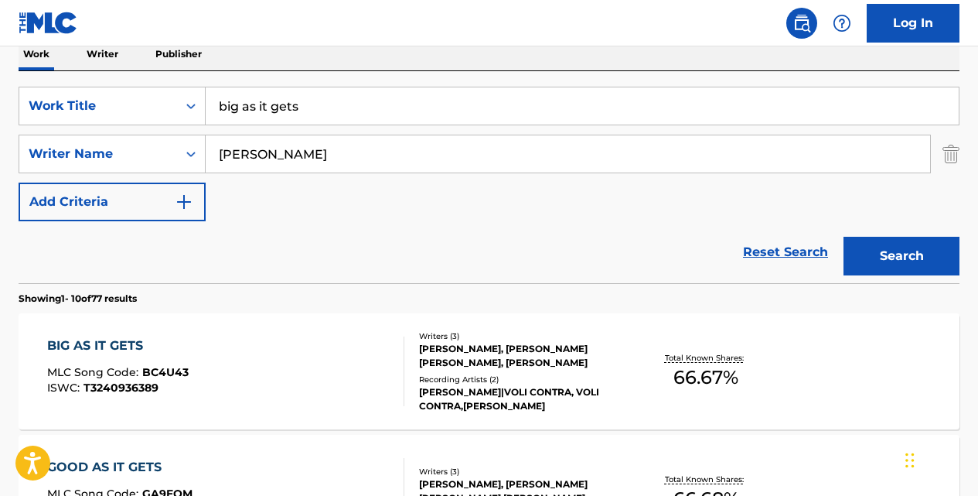
click at [335, 109] on input "big as it gets" at bounding box center [582, 105] width 753 height 37
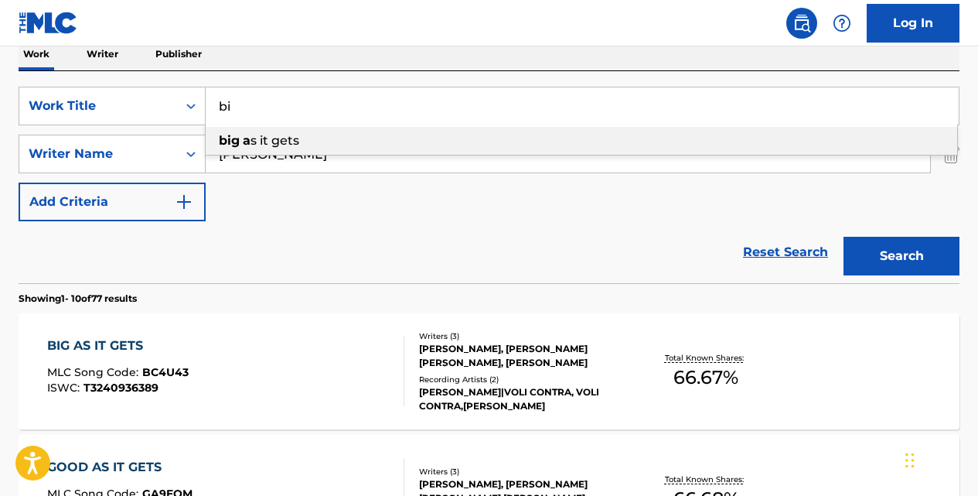
type input "b"
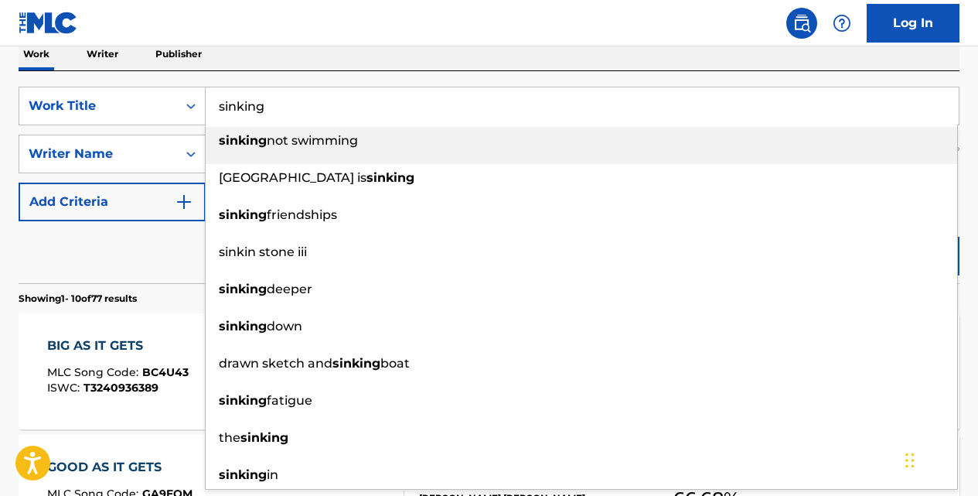
type input "sinking"
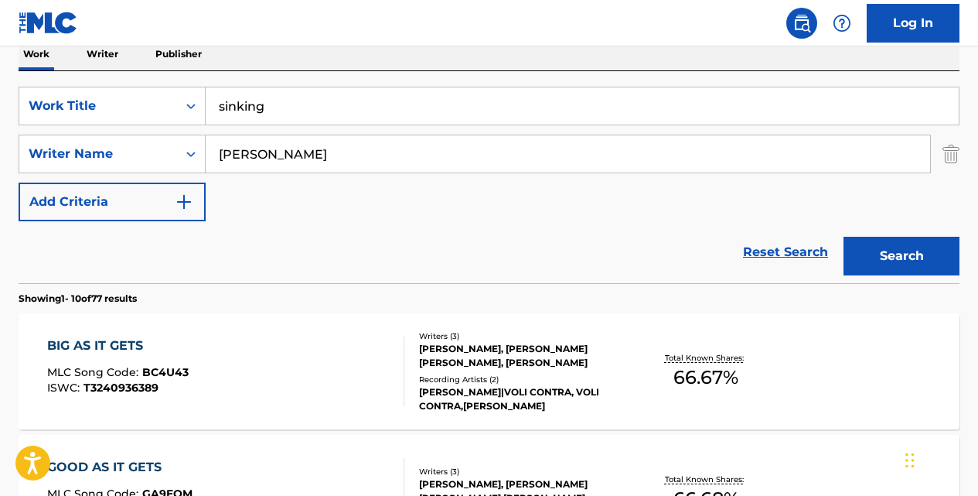
type input "[PERSON_NAME]"
click at [844, 237] on button "Search" at bounding box center [902, 256] width 116 height 39
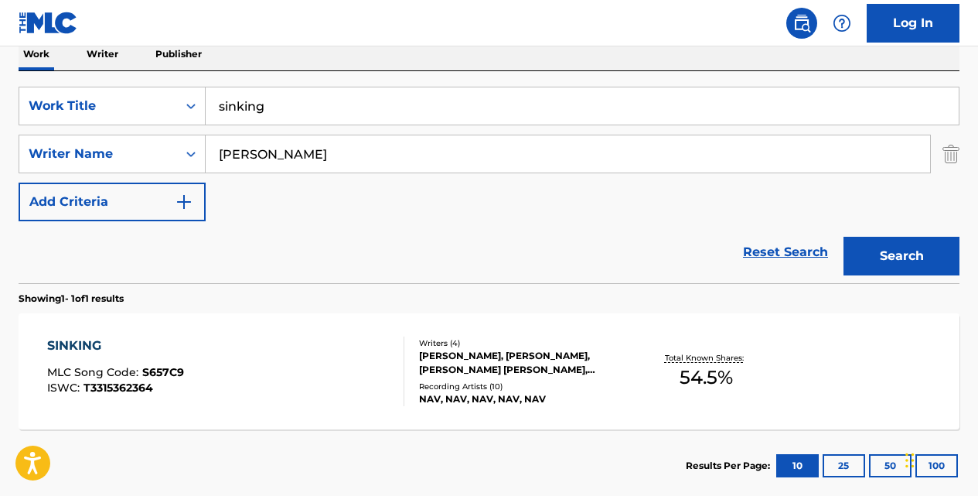
click at [91, 341] on div "SINKING" at bounding box center [115, 345] width 137 height 19
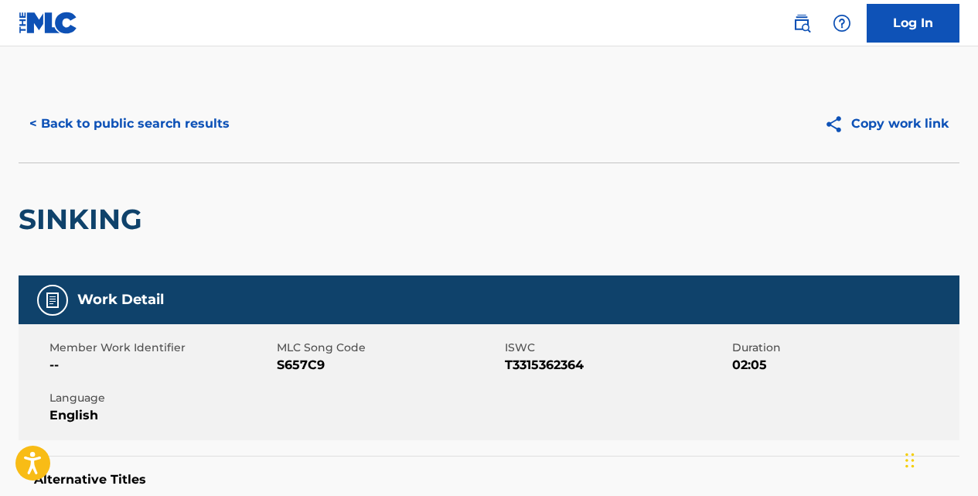
click at [179, 118] on button "< Back to public search results" at bounding box center [130, 123] width 222 height 39
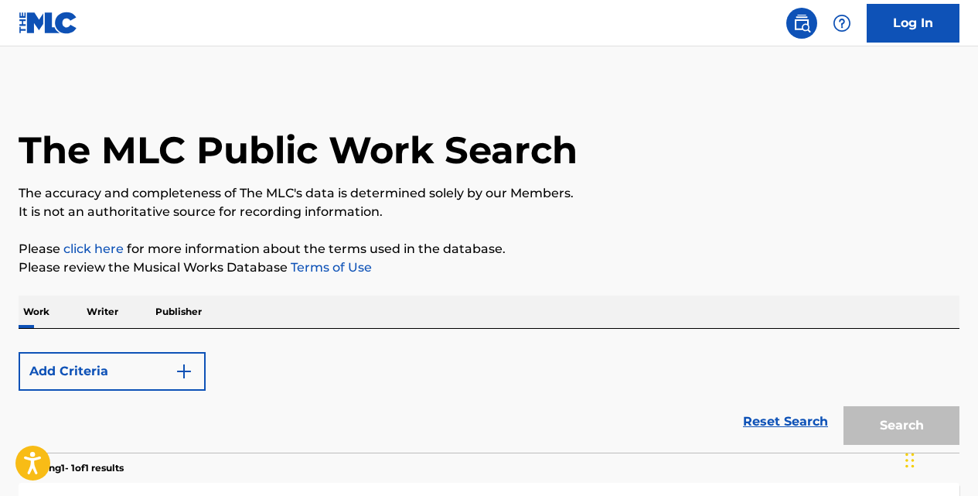
scroll to position [257, 0]
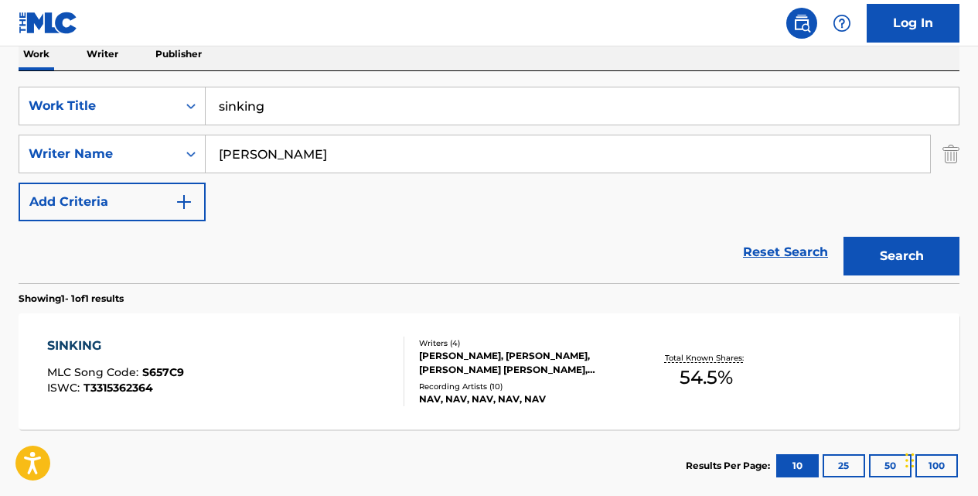
click at [361, 107] on input "sinking" at bounding box center [582, 105] width 753 height 37
type input "s"
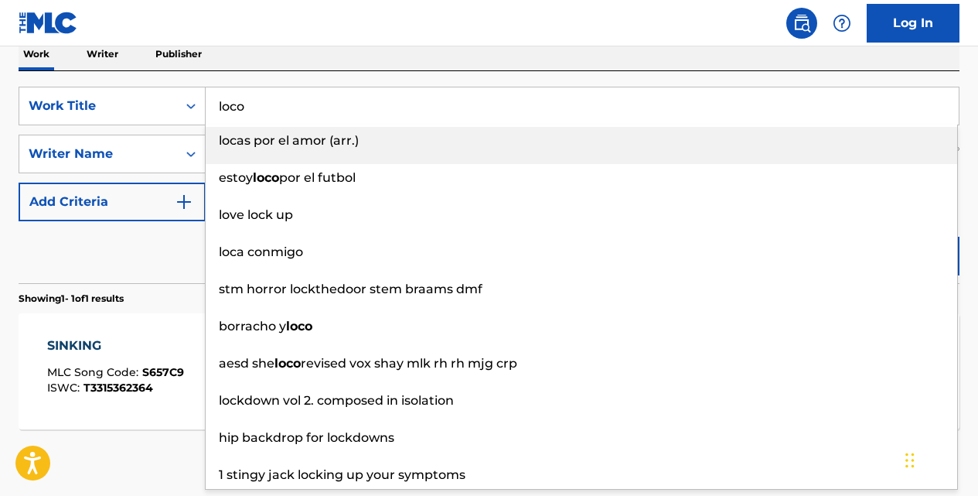
type input "loco"
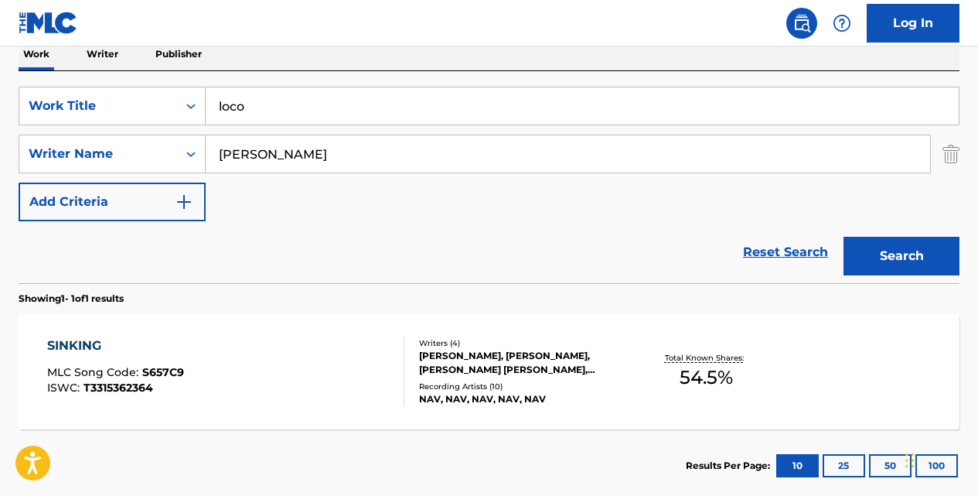
click at [844, 237] on button "Search" at bounding box center [902, 256] width 116 height 39
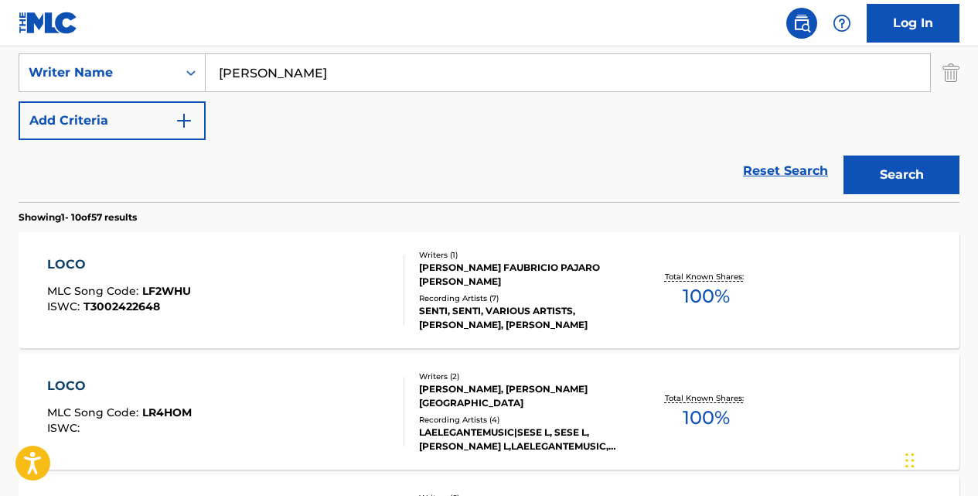
scroll to position [304, 0]
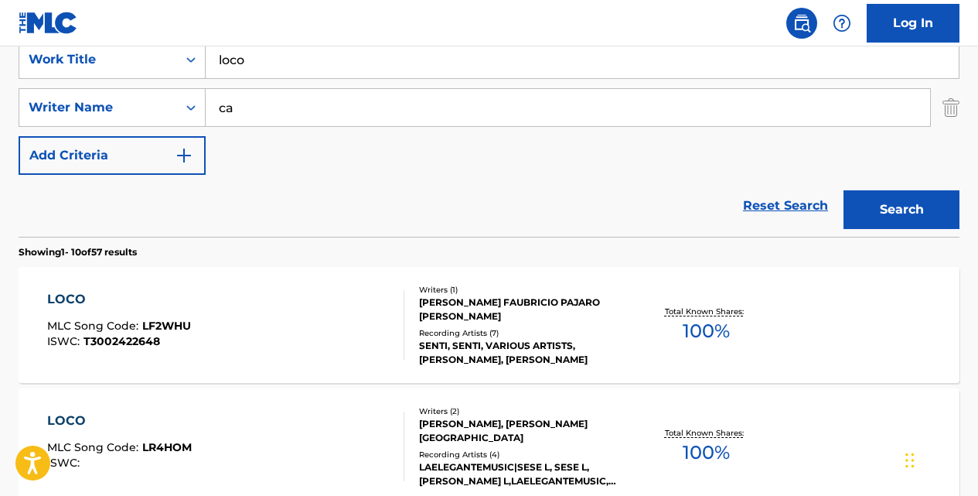
type input "c"
type input "[PERSON_NAME]"
click at [844, 190] on button "Search" at bounding box center [902, 209] width 116 height 39
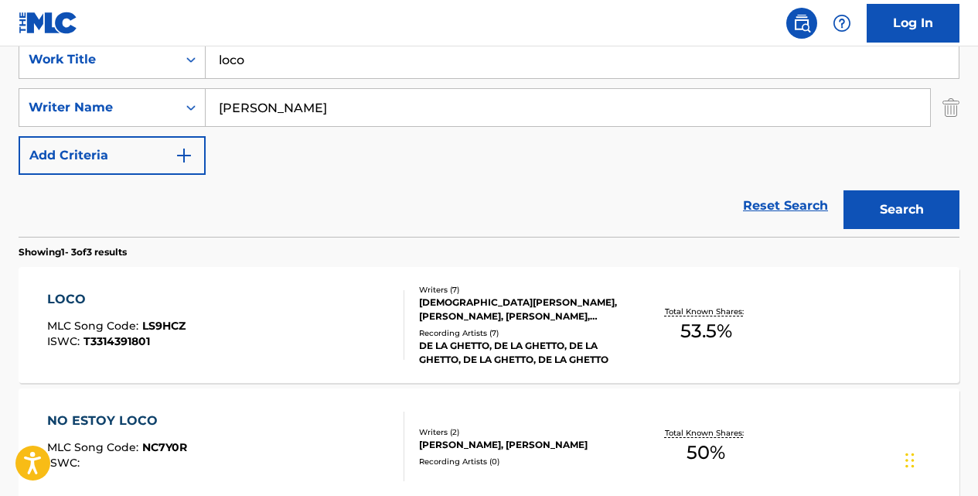
click at [76, 295] on div "LOCO" at bounding box center [116, 299] width 138 height 19
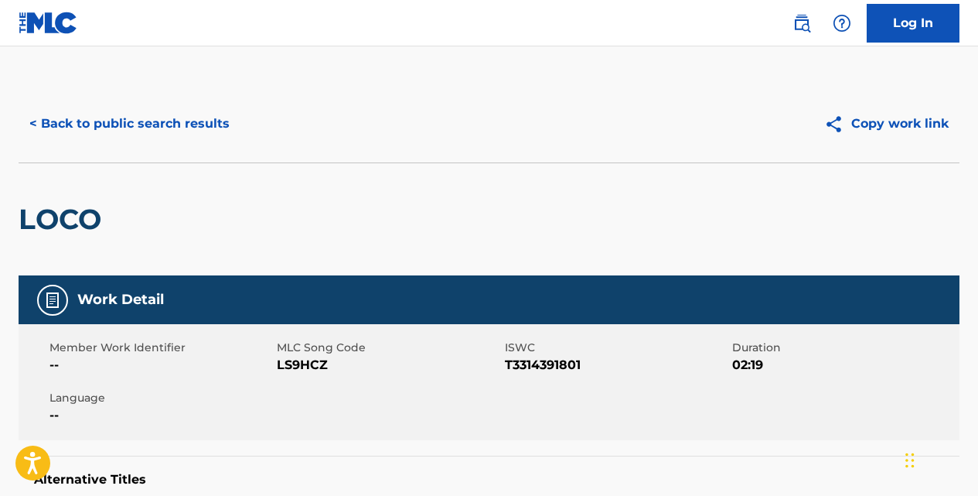
click at [206, 124] on button "< Back to public search results" at bounding box center [130, 123] width 222 height 39
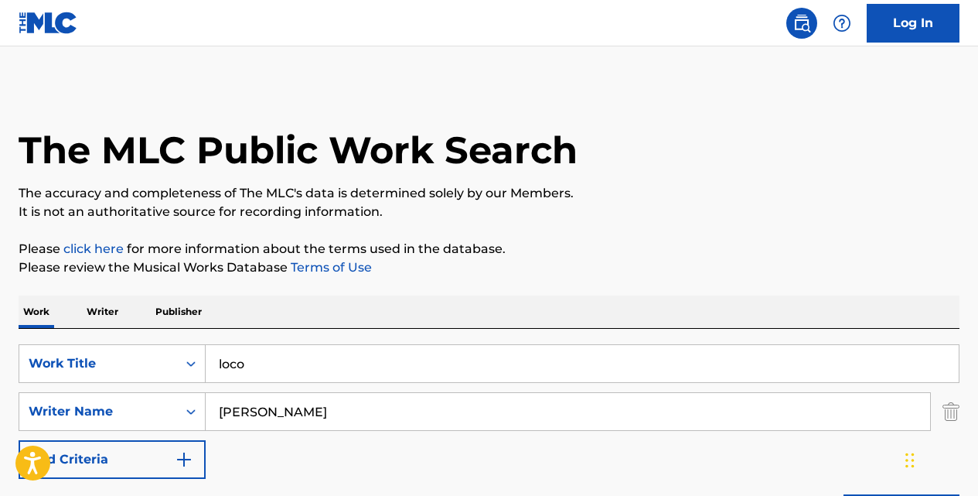
scroll to position [304, 0]
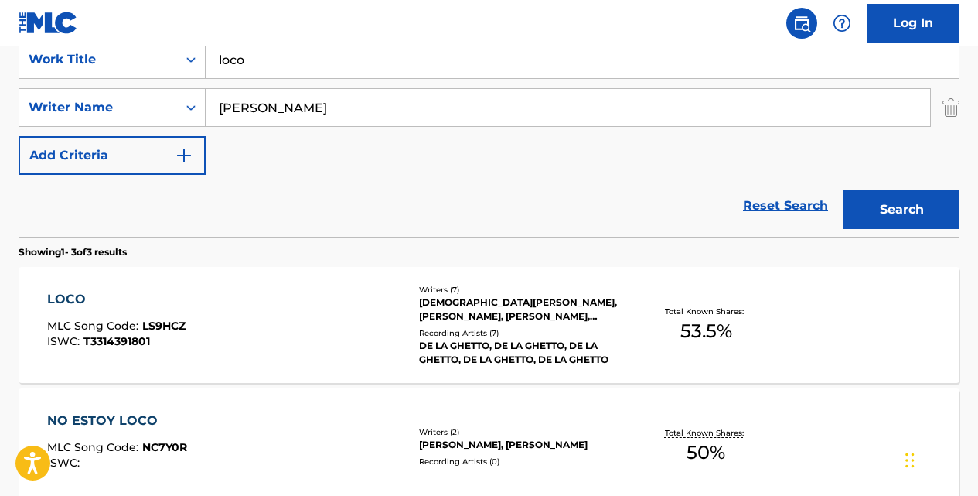
click at [326, 67] on input "loco" at bounding box center [582, 59] width 753 height 37
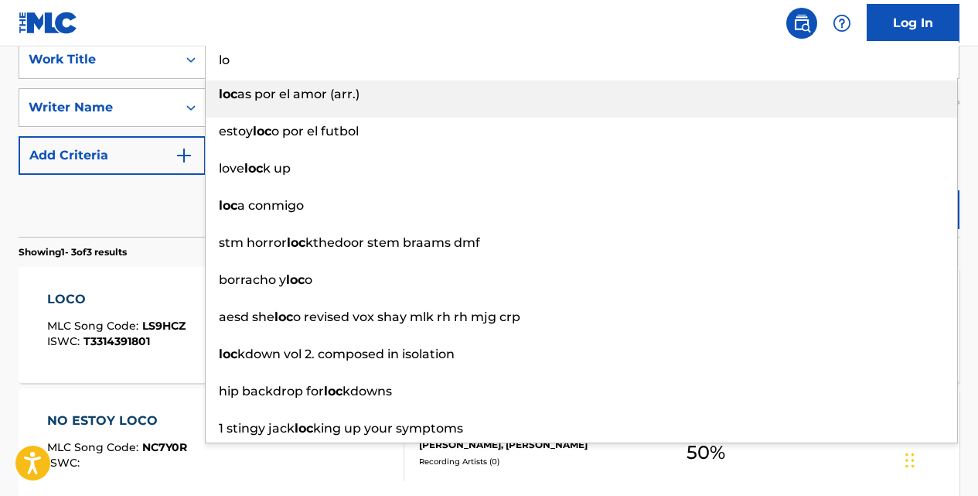
type input "l"
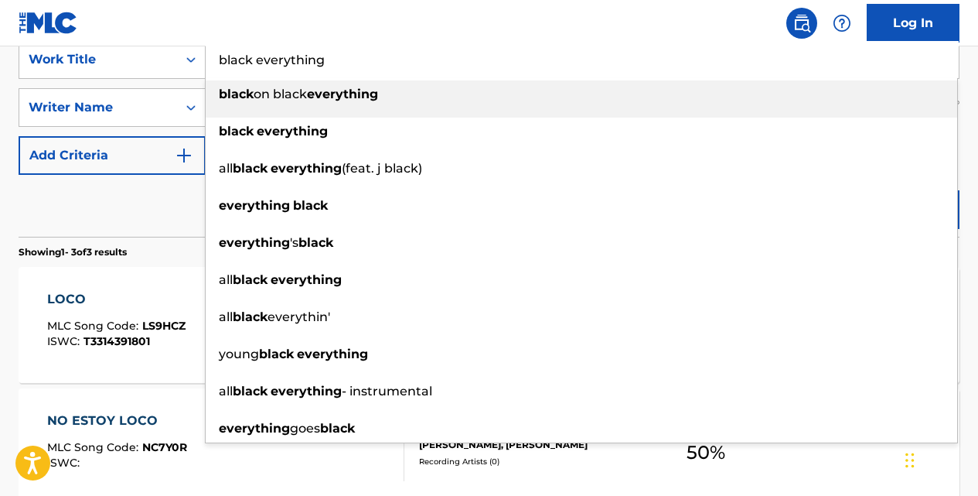
type input "black everything"
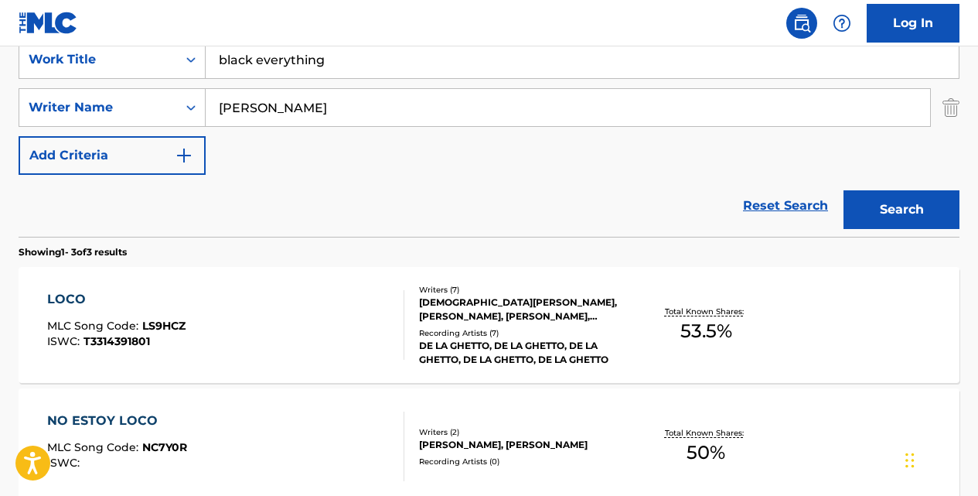
type input "[PERSON_NAME]"
click at [844, 190] on button "Search" at bounding box center [902, 209] width 116 height 39
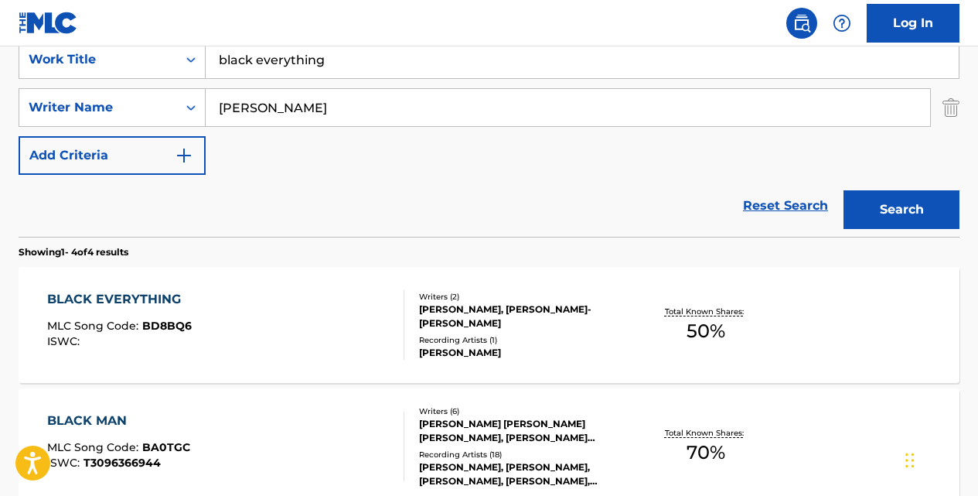
click at [160, 296] on div "BLACK EVERYTHING" at bounding box center [119, 299] width 145 height 19
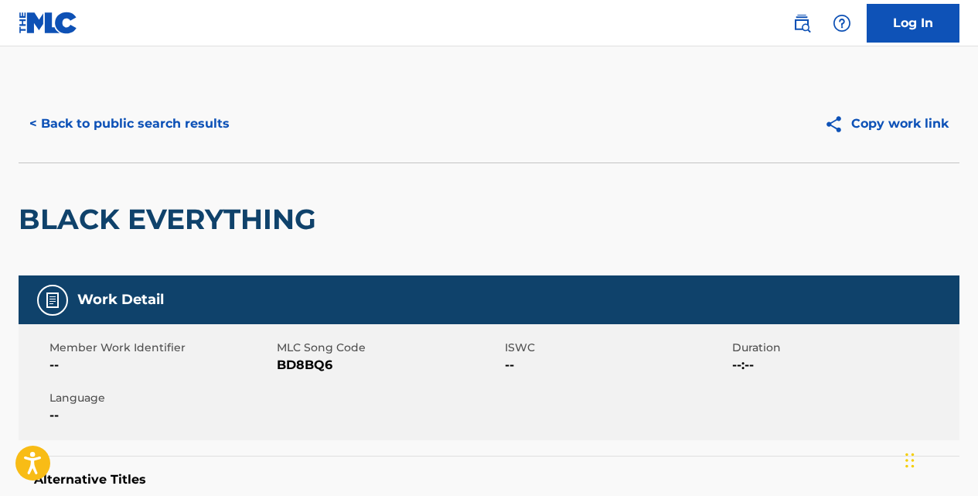
click at [211, 122] on button "< Back to public search results" at bounding box center [130, 123] width 222 height 39
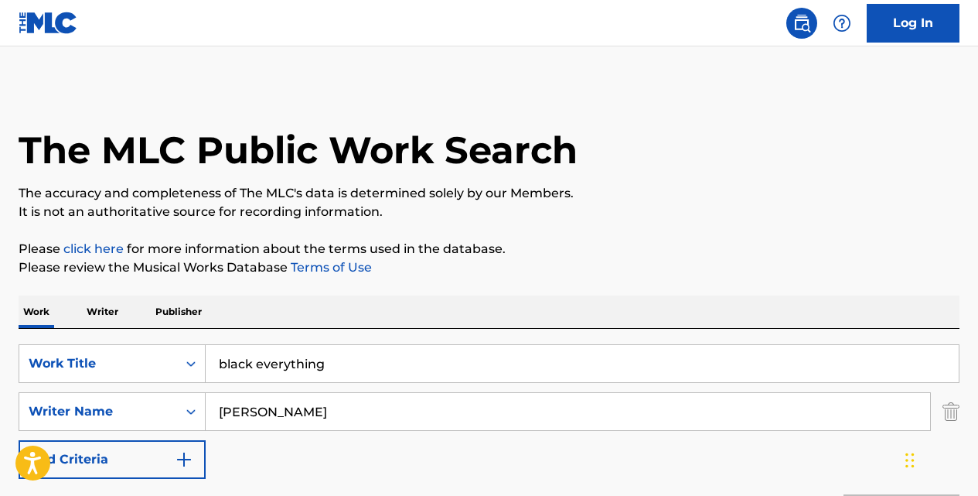
scroll to position [304, 0]
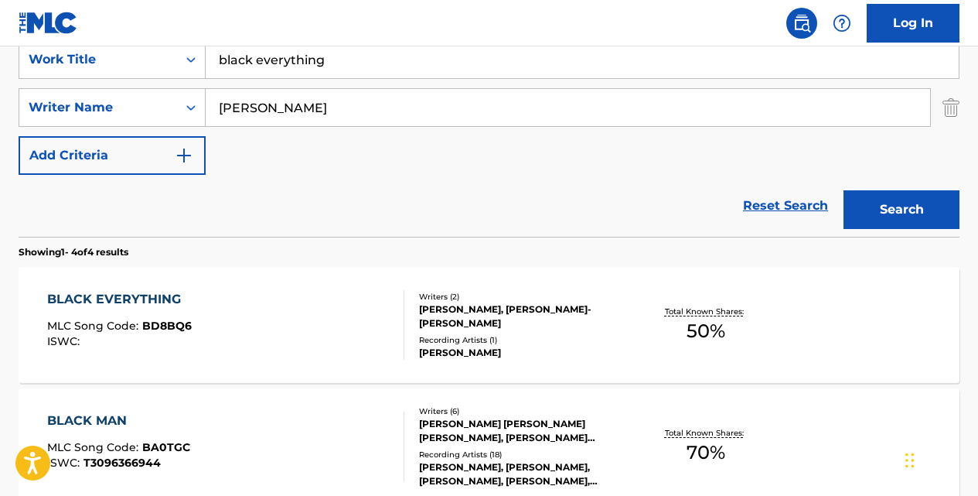
click at [344, 60] on input "black everything" at bounding box center [582, 59] width 753 height 37
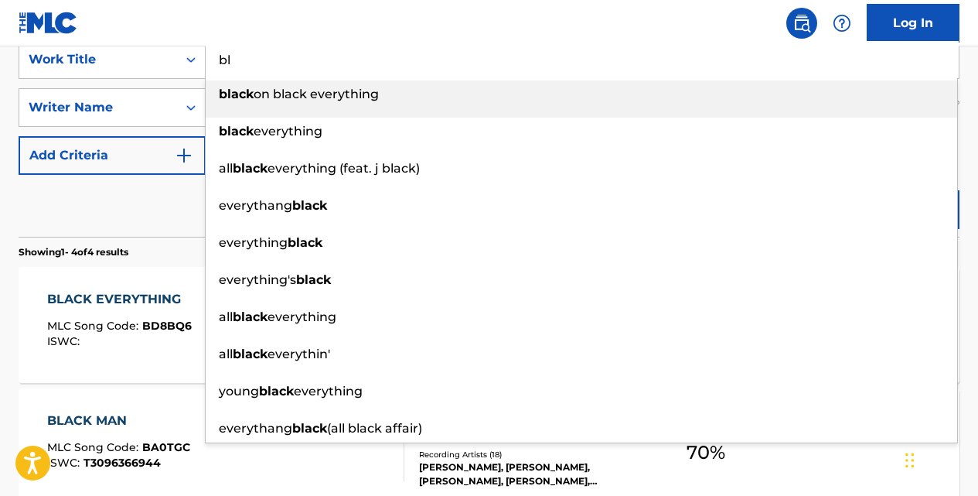
type input "b"
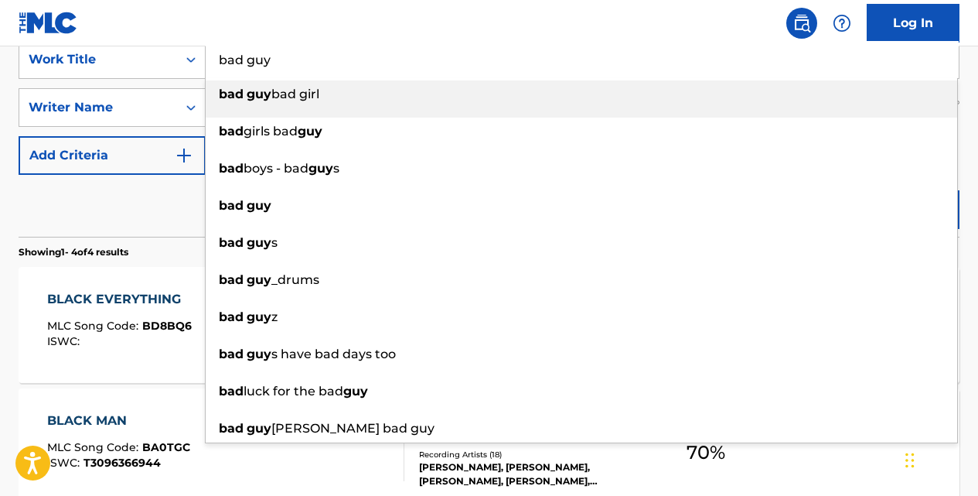
type input "bad guy"
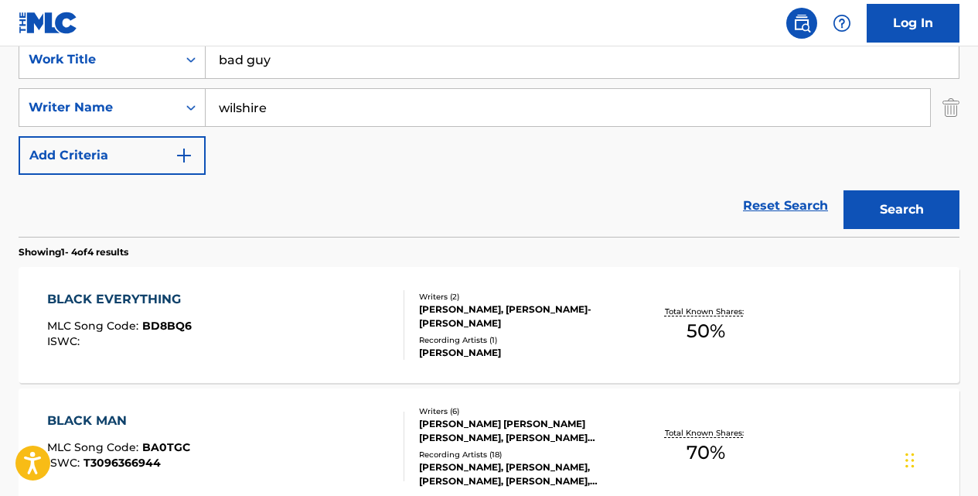
type input "wilshire"
click at [844, 190] on button "Search" at bounding box center [902, 209] width 116 height 39
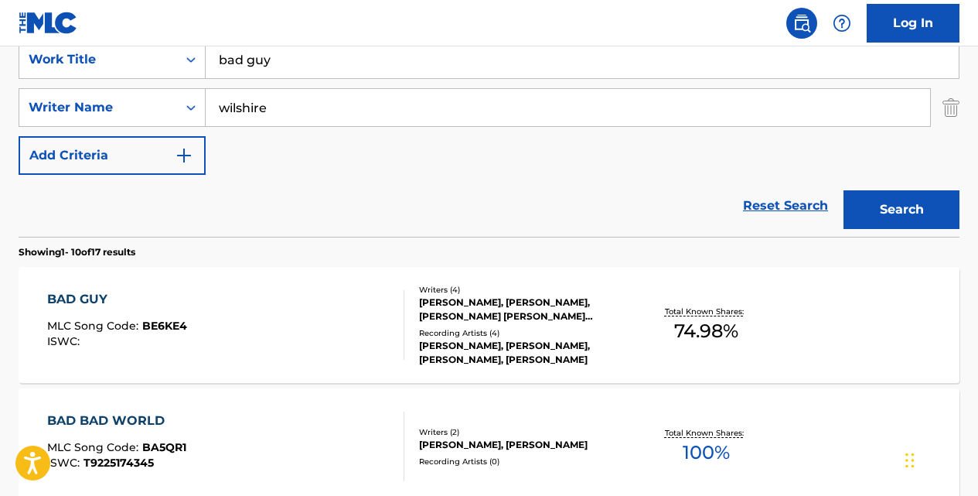
click at [62, 305] on div "BAD GUY" at bounding box center [117, 299] width 140 height 19
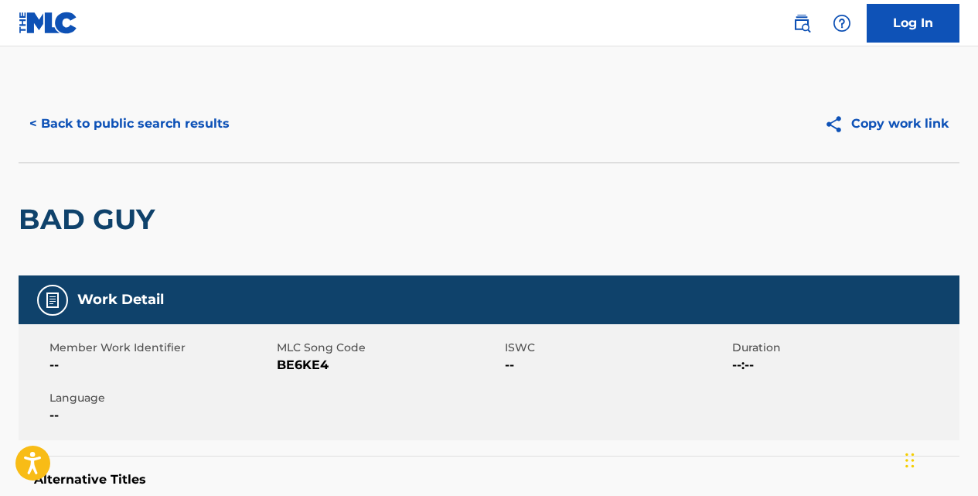
click at [152, 108] on button "< Back to public search results" at bounding box center [130, 123] width 222 height 39
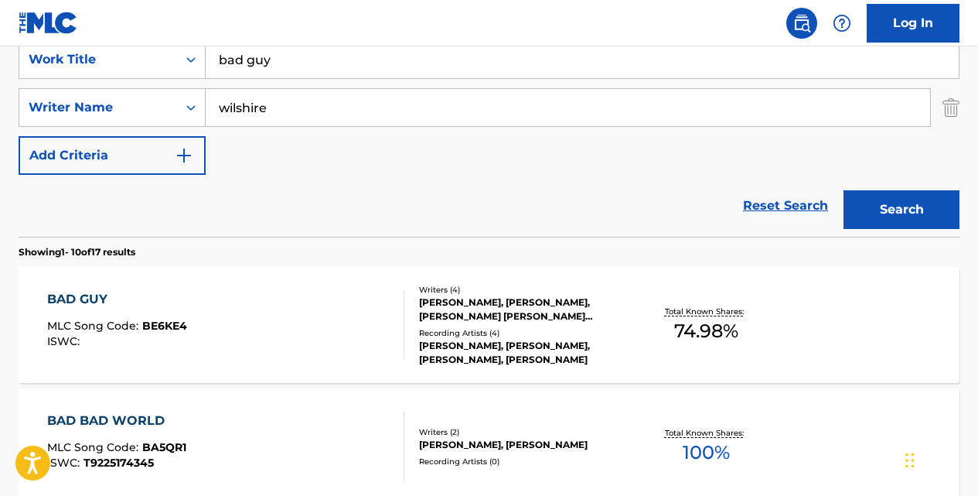
scroll to position [308, 0]
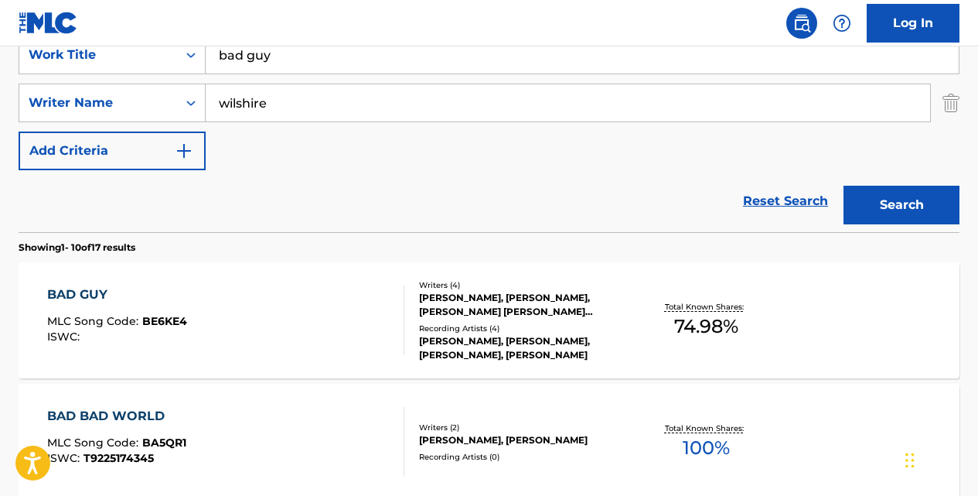
click at [294, 61] on input "bad guy" at bounding box center [582, 54] width 753 height 37
type input "b"
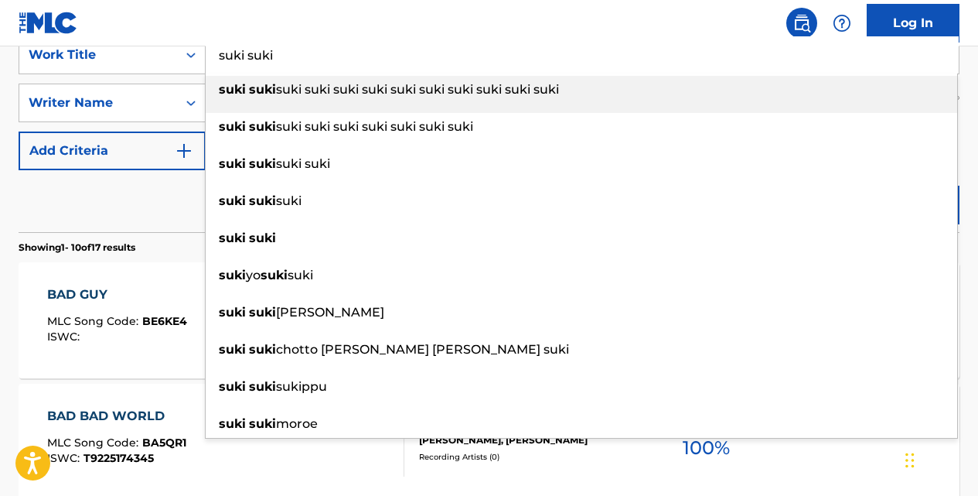
type input "suki suki"
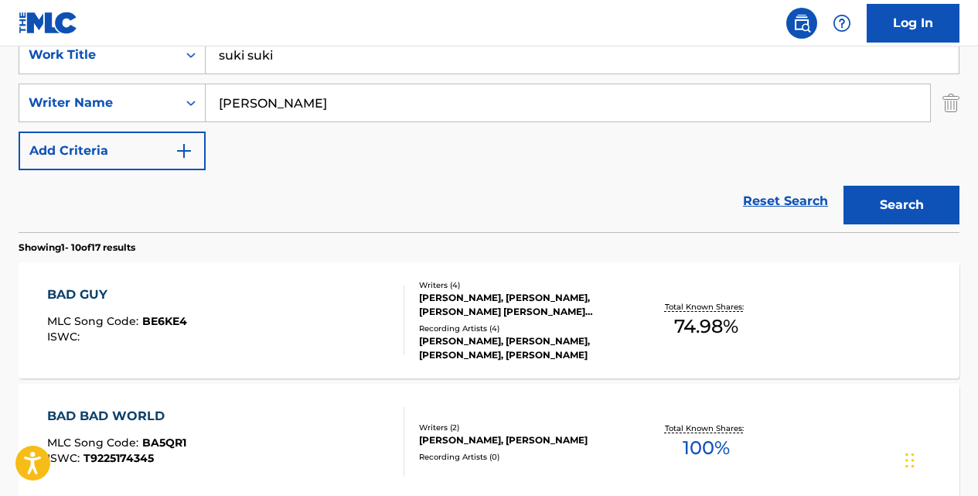
type input "[PERSON_NAME]"
click at [844, 186] on button "Search" at bounding box center [902, 205] width 116 height 39
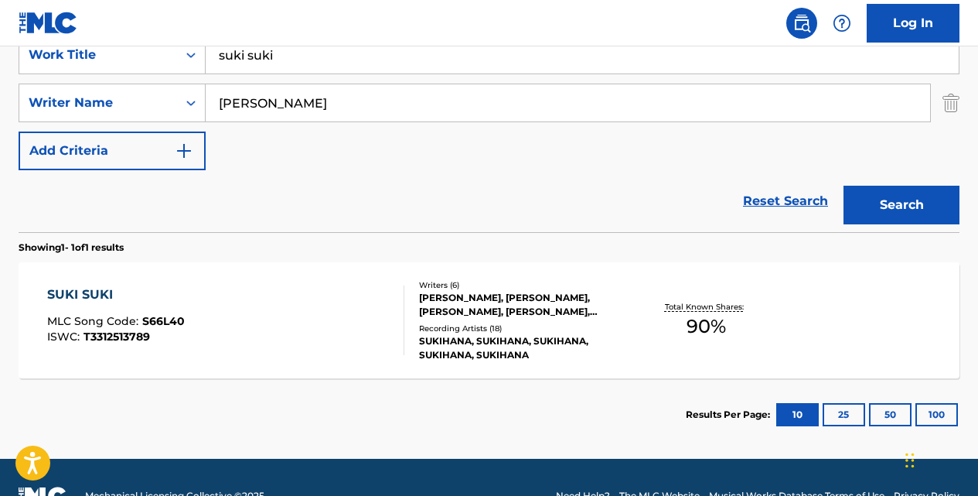
click at [98, 296] on div "SUKI SUKI" at bounding box center [116, 294] width 138 height 19
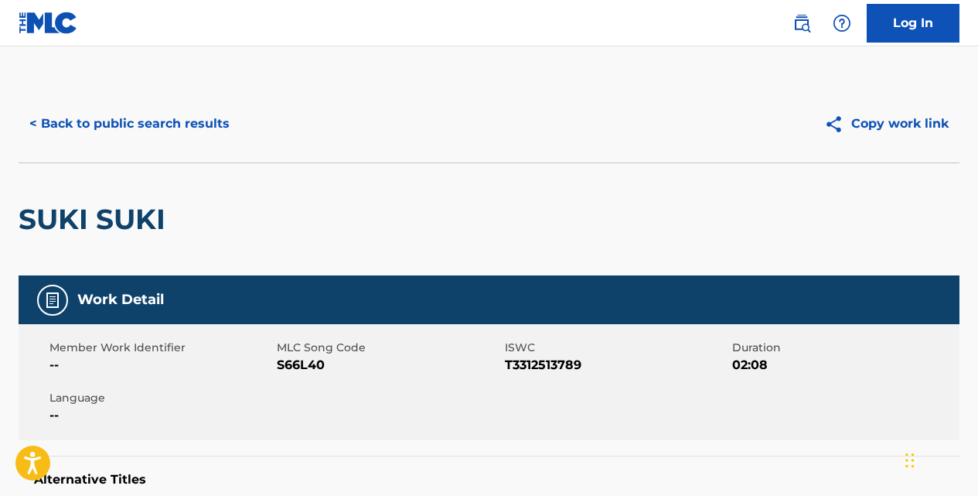
click at [209, 113] on button "< Back to public search results" at bounding box center [130, 123] width 222 height 39
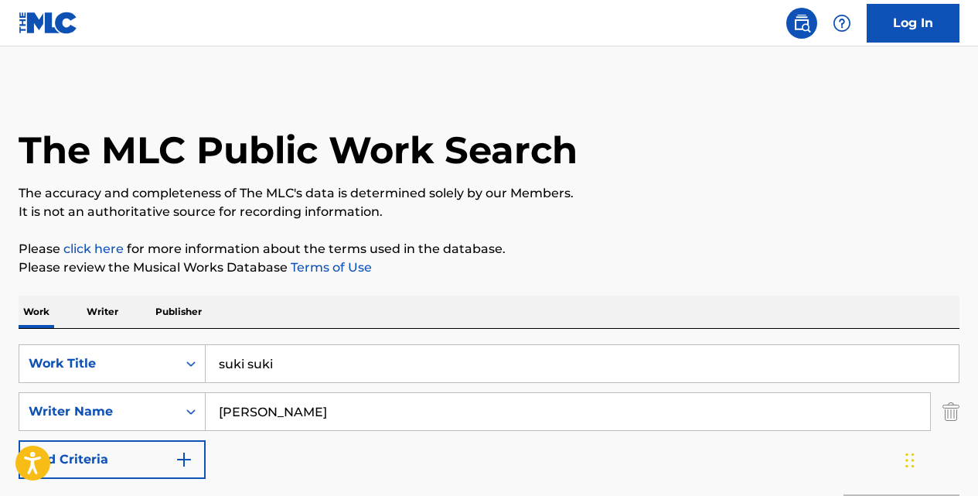
scroll to position [257, 0]
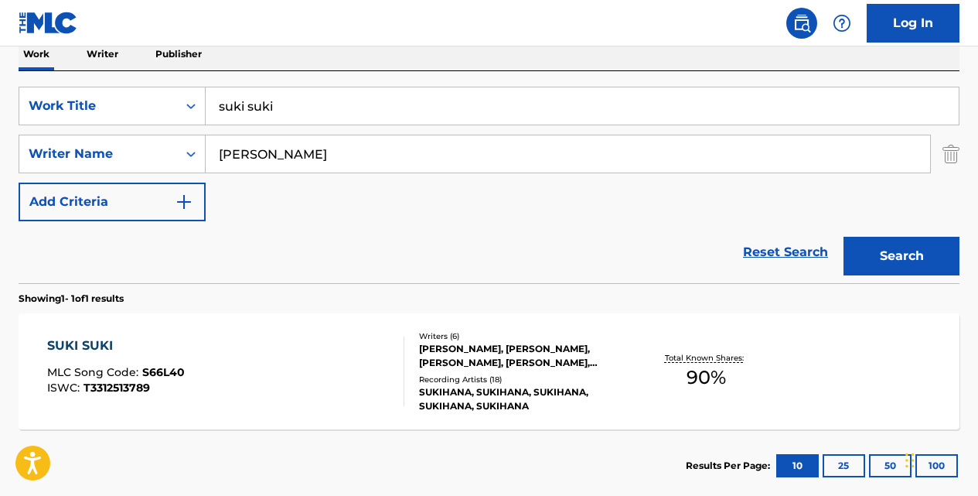
click at [312, 111] on input "suki suki" at bounding box center [582, 105] width 753 height 37
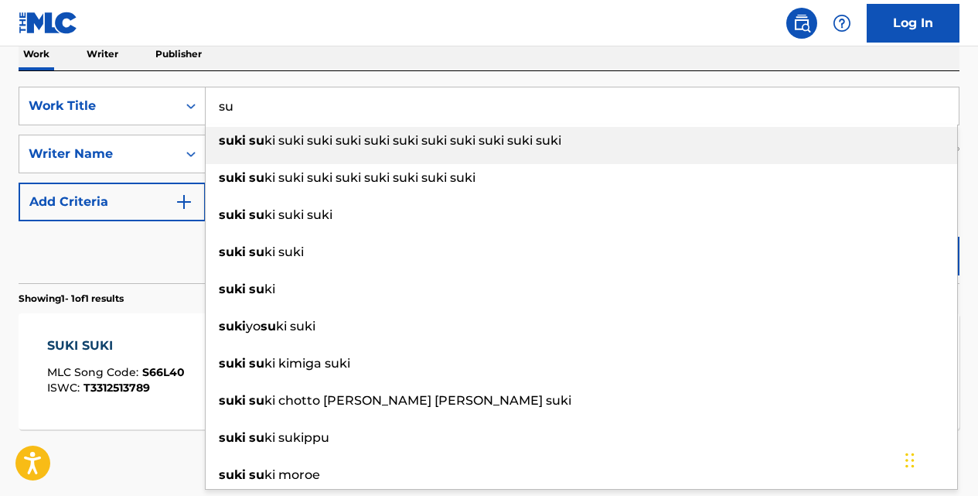
type input "s"
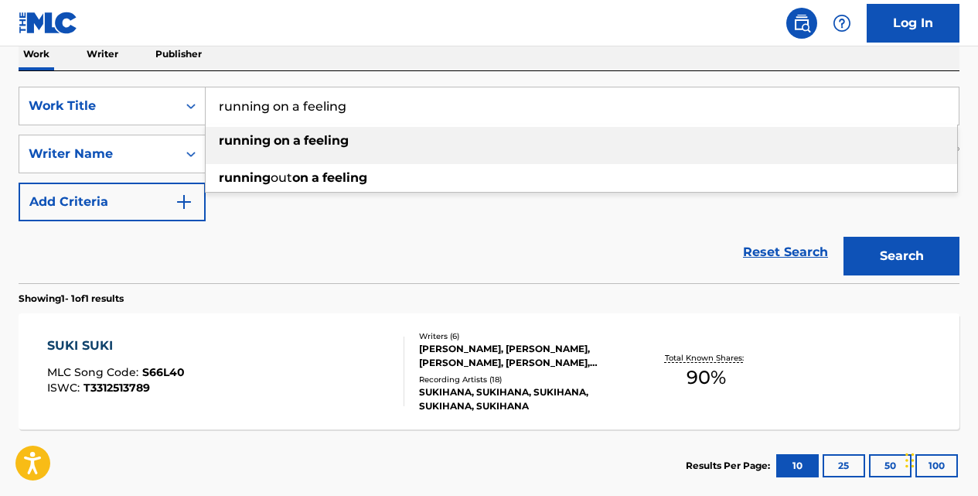
type input "running on a feeling"
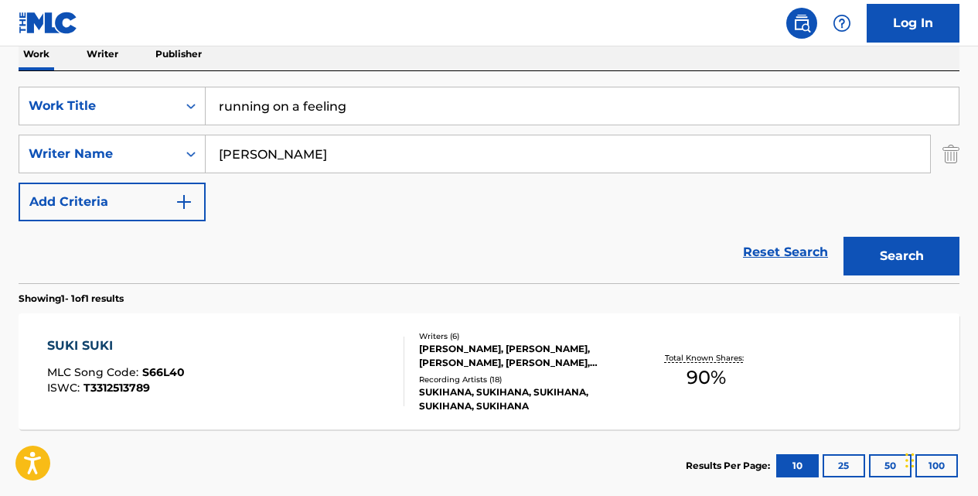
click at [844, 237] on button "Search" at bounding box center [902, 256] width 116 height 39
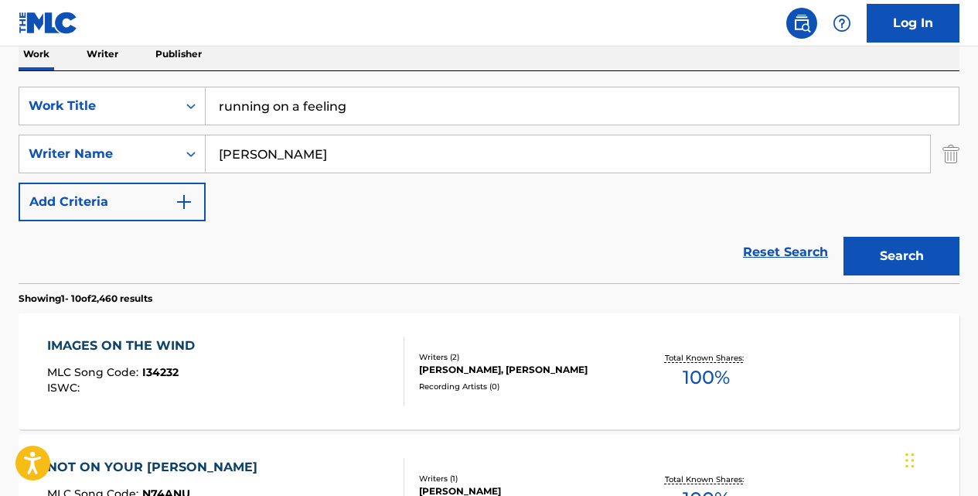
type input "[PERSON_NAME]"
click at [844, 237] on button "Search" at bounding box center [902, 256] width 116 height 39
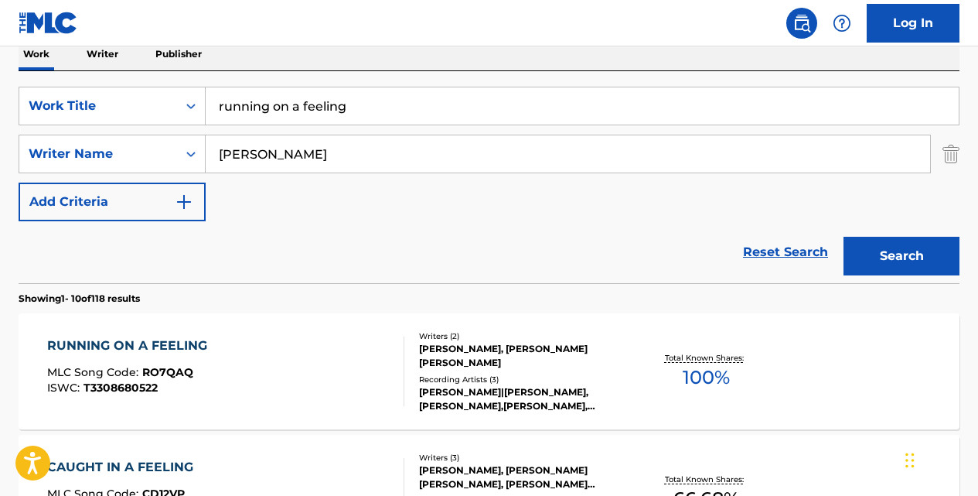
click at [167, 343] on div "RUNNING ON A FEELING" at bounding box center [131, 345] width 168 height 19
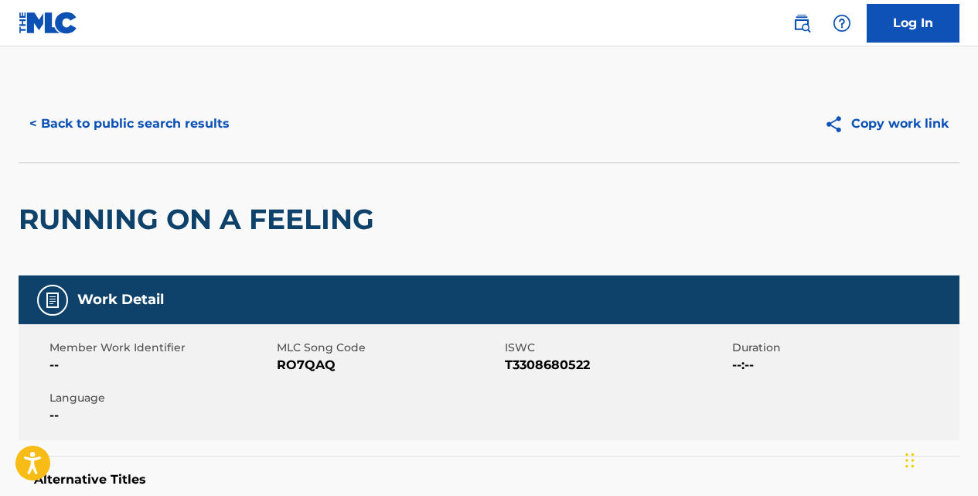
click at [143, 125] on button "< Back to public search results" at bounding box center [130, 123] width 222 height 39
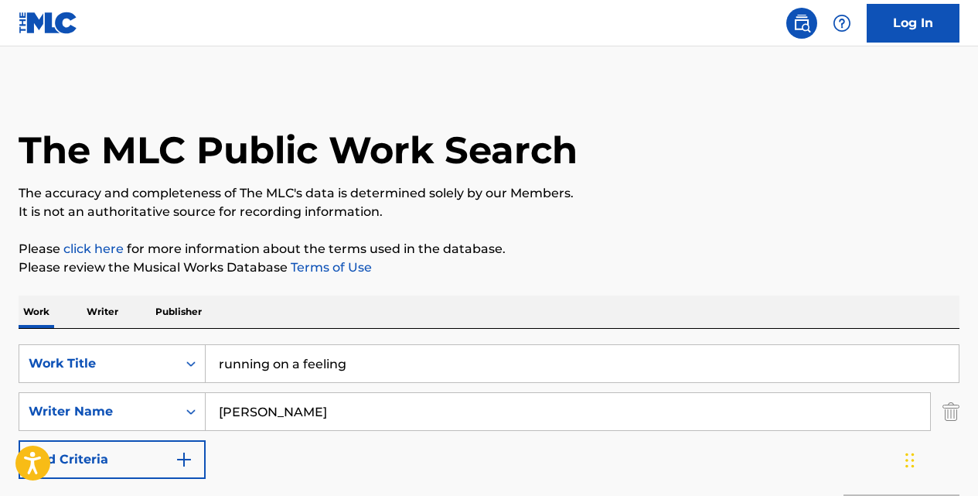
scroll to position [257, 0]
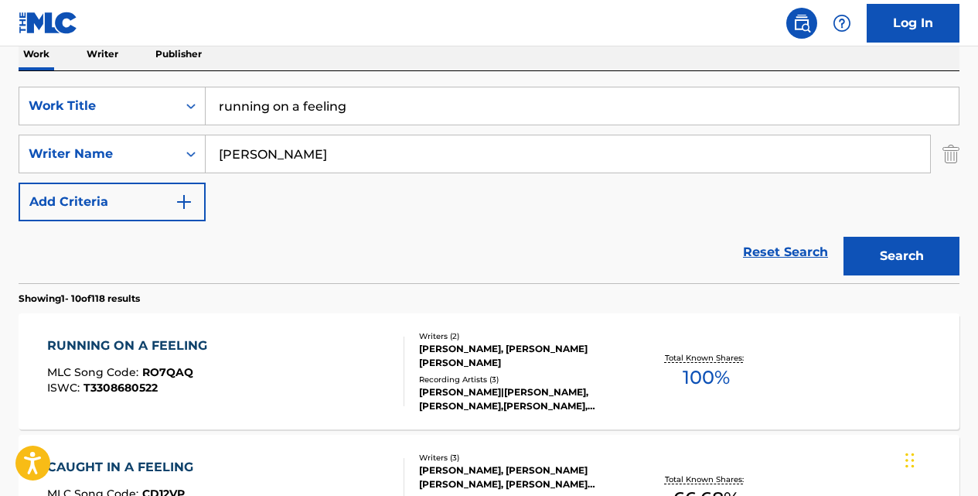
click at [359, 113] on input "running on a feeling" at bounding box center [582, 105] width 753 height 37
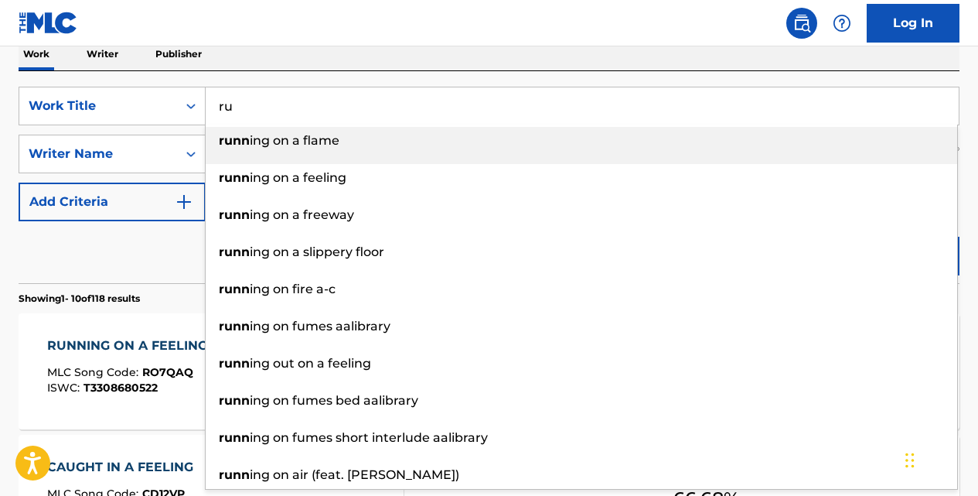
type input "r"
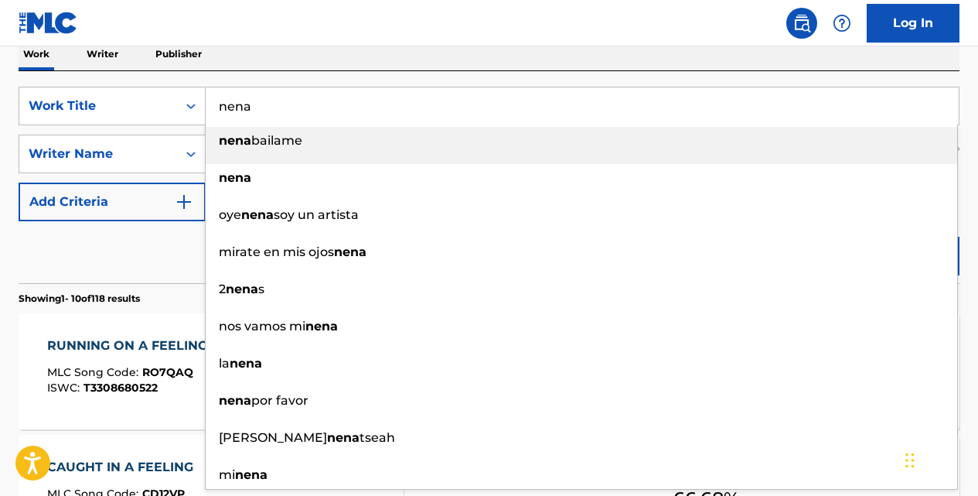
type input "nena"
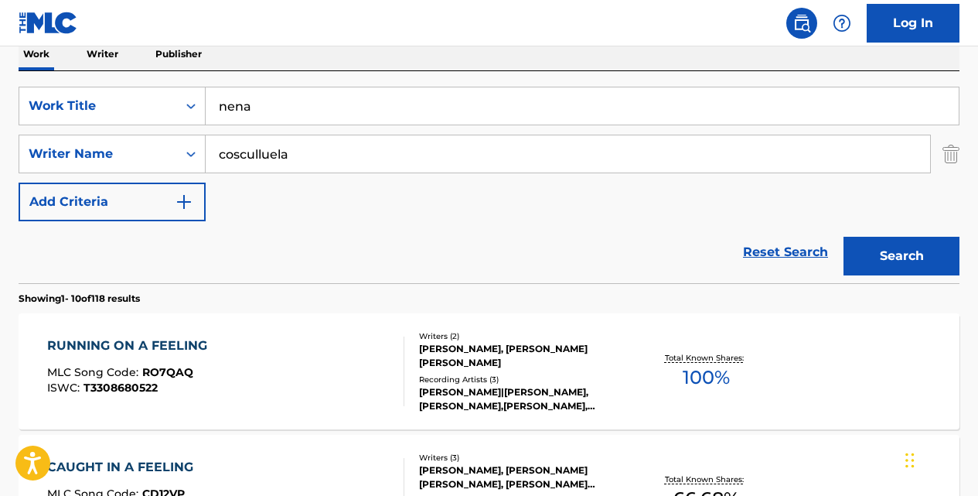
type input "cosculluela"
click at [844, 237] on button "Search" at bounding box center [902, 256] width 116 height 39
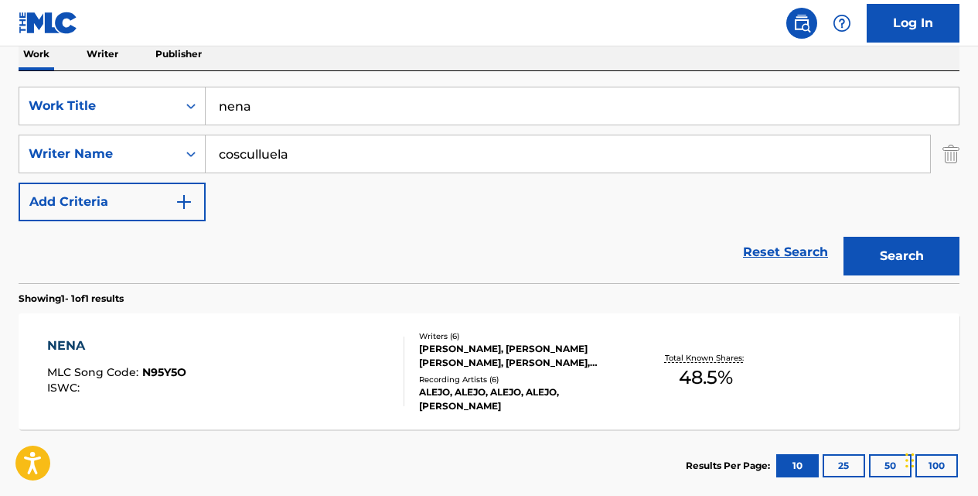
click at [82, 339] on div "NENA" at bounding box center [116, 345] width 139 height 19
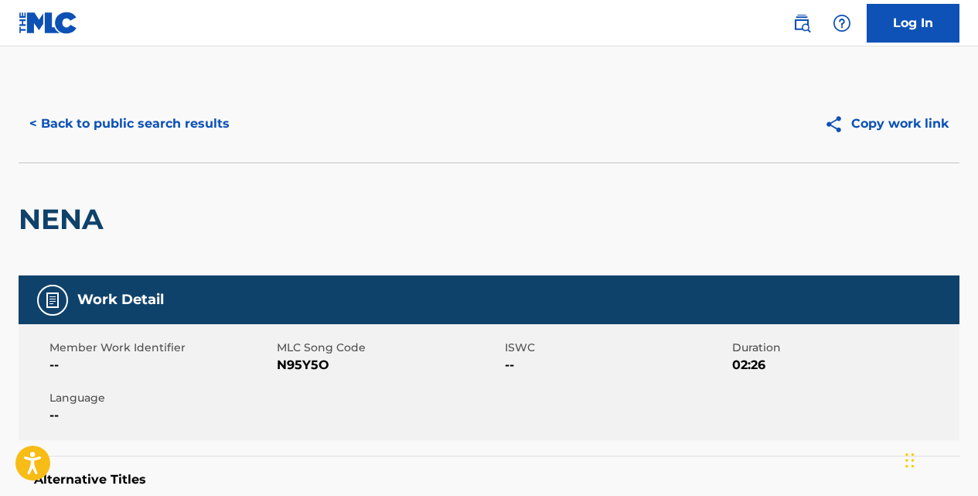
click at [201, 119] on button "< Back to public search results" at bounding box center [130, 123] width 222 height 39
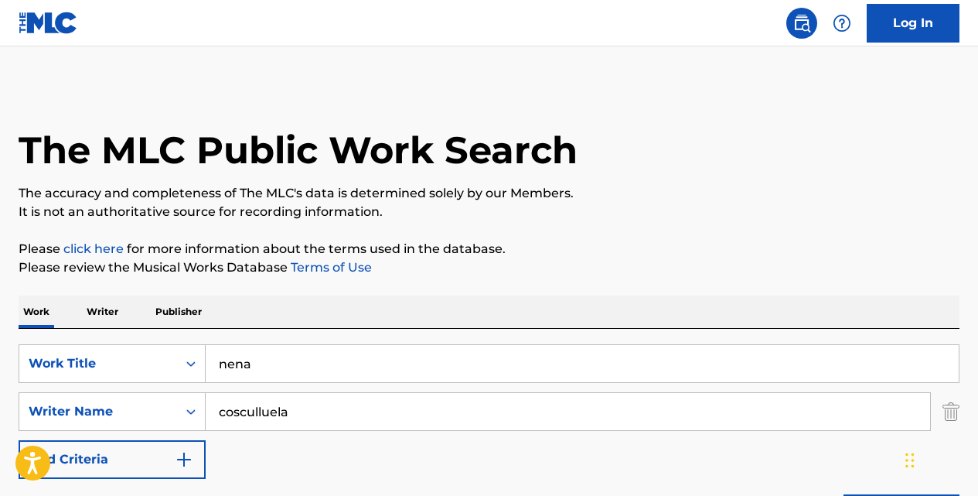
scroll to position [257, 0]
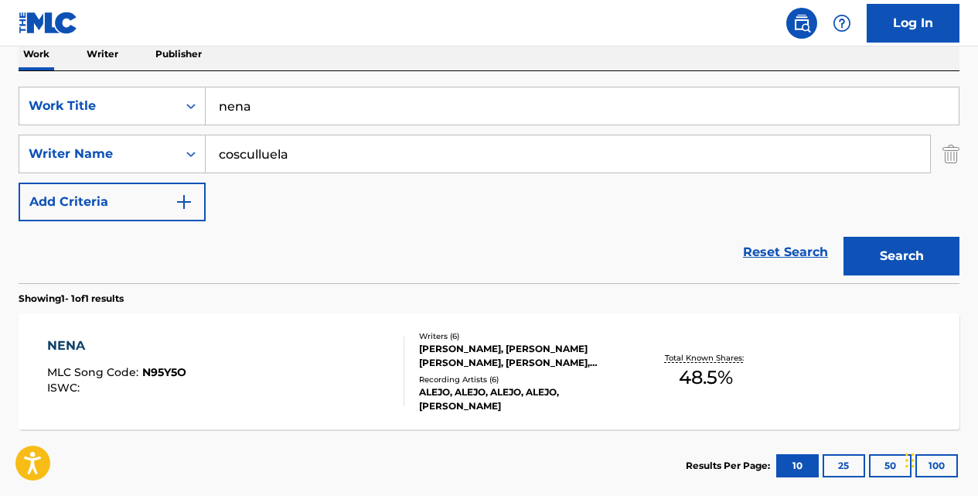
click at [336, 107] on input "nena" at bounding box center [582, 105] width 753 height 37
type input "n"
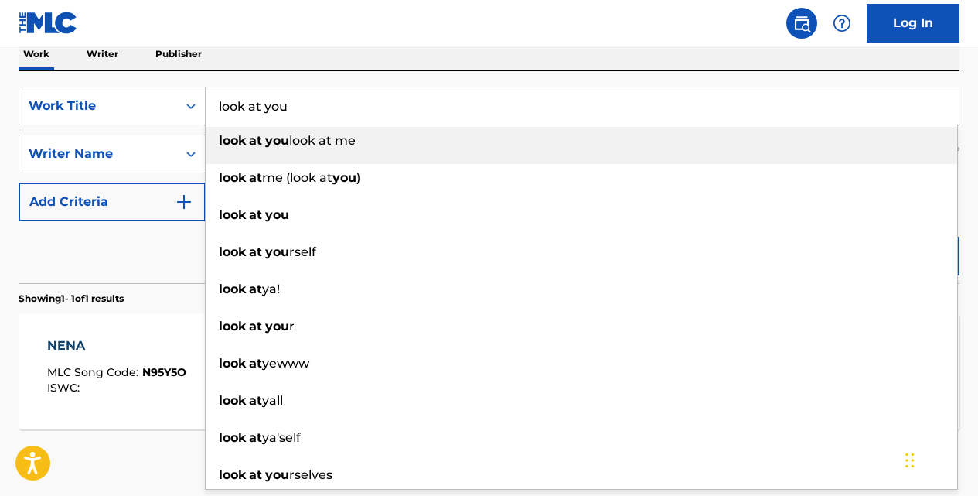
type input "look at you"
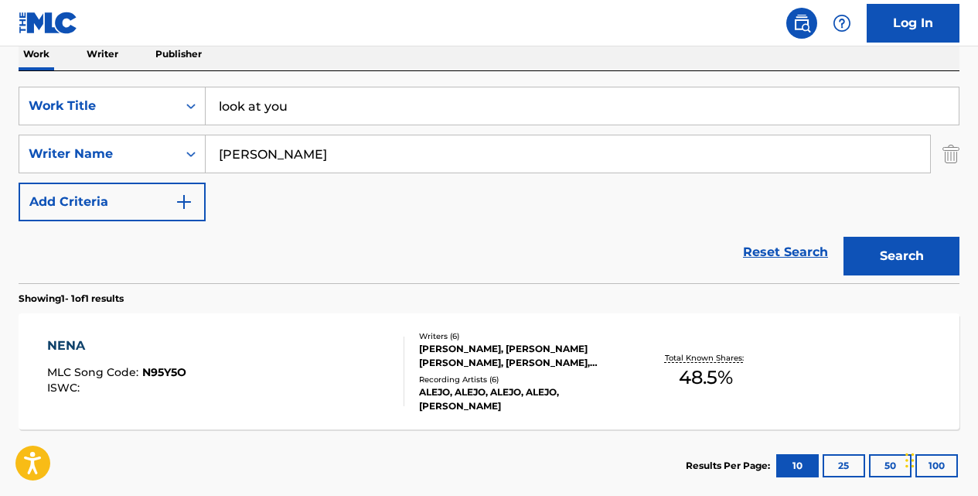
type input "[PERSON_NAME]"
click at [844, 237] on button "Search" at bounding box center [902, 256] width 116 height 39
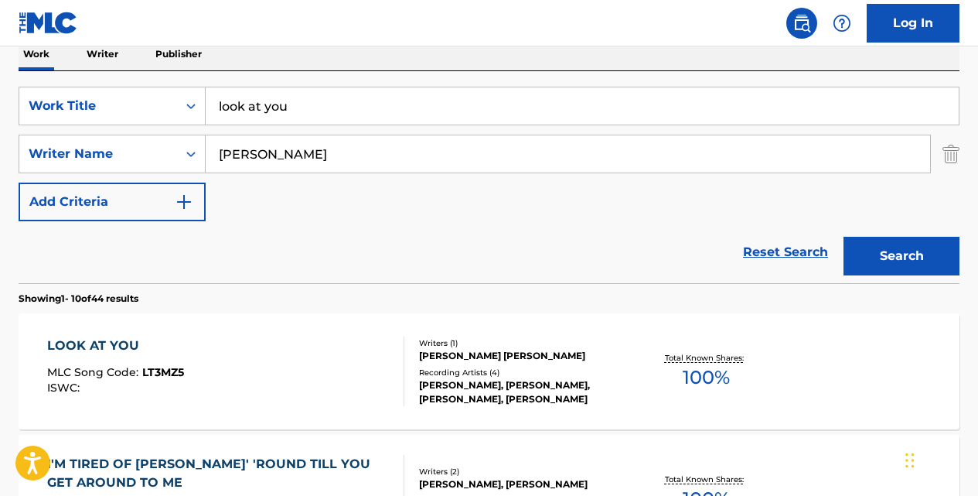
click at [128, 337] on div "LOOK AT YOU" at bounding box center [115, 345] width 137 height 19
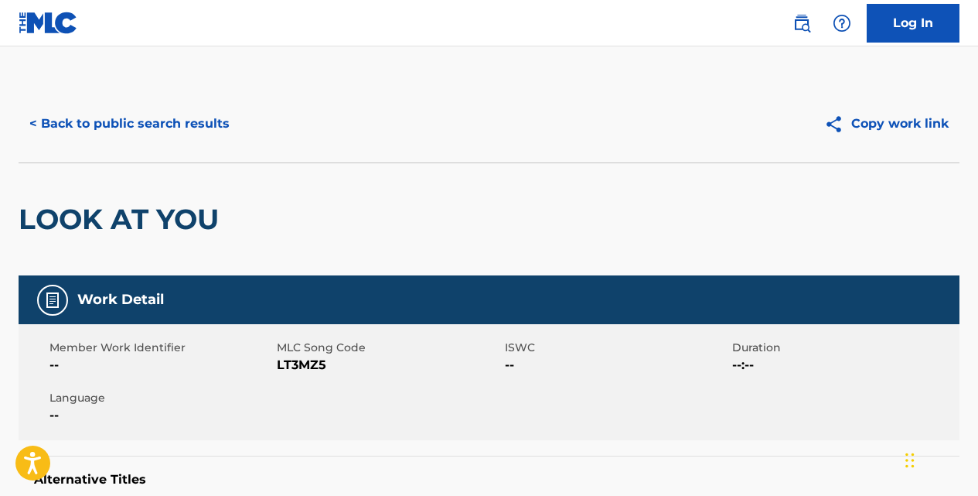
click at [210, 123] on button "< Back to public search results" at bounding box center [130, 123] width 222 height 39
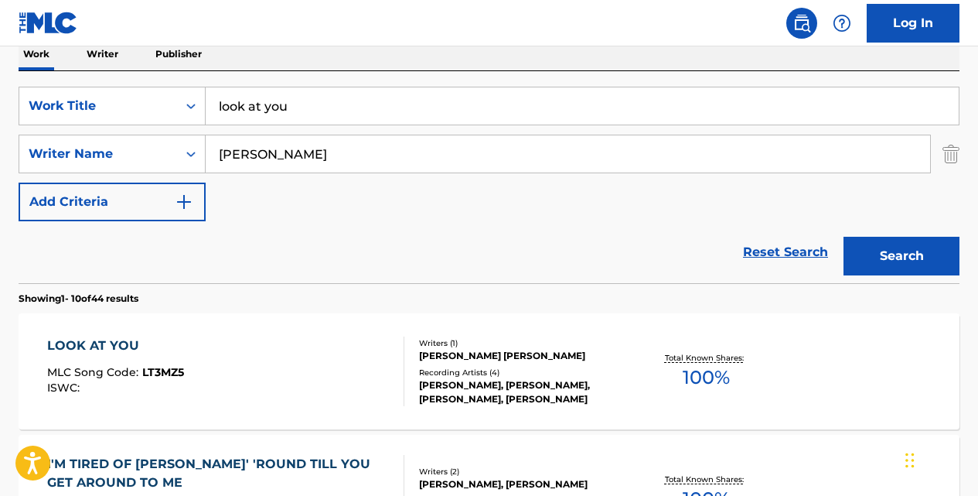
click at [320, 103] on input "look at you" at bounding box center [582, 105] width 753 height 37
type input "l"
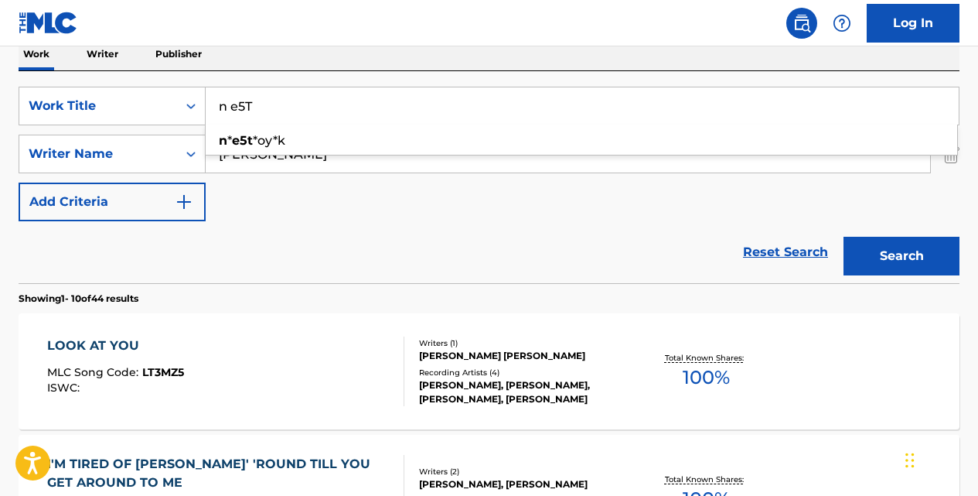
type input "n e5T"
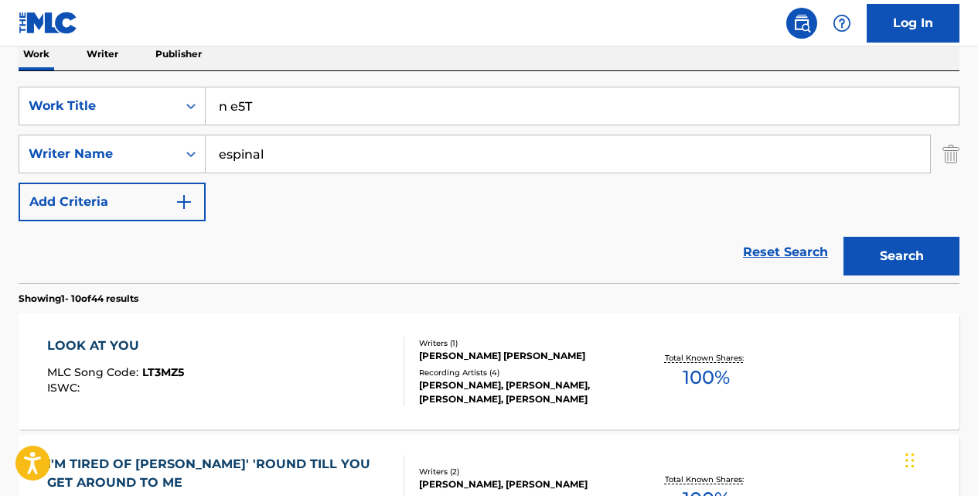
type input "espinal"
click at [844, 237] on button "Search" at bounding box center [902, 256] width 116 height 39
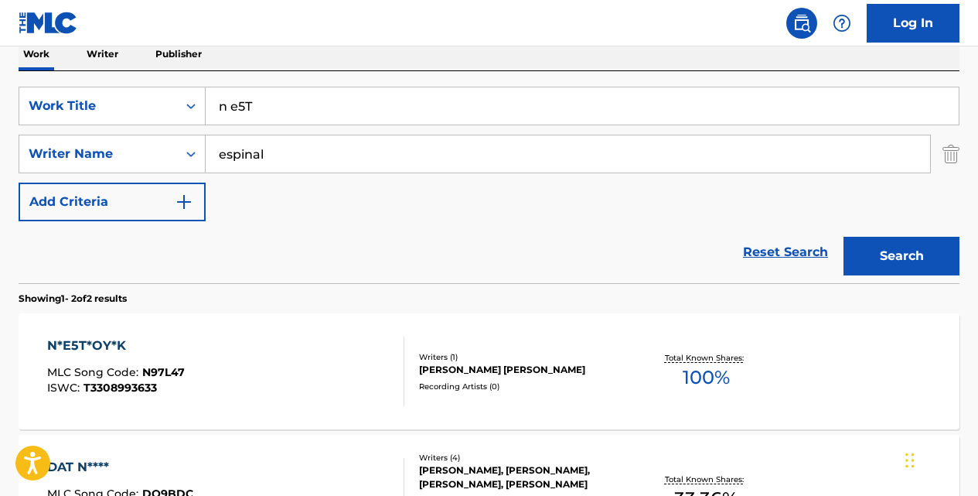
click at [113, 337] on div "N*E5T*OY*K" at bounding box center [116, 345] width 138 height 19
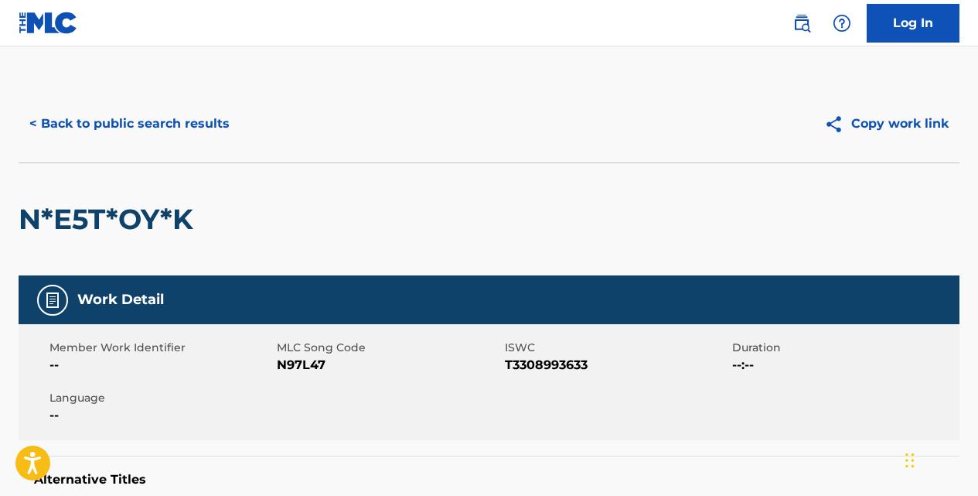
click at [215, 118] on button "< Back to public search results" at bounding box center [130, 123] width 222 height 39
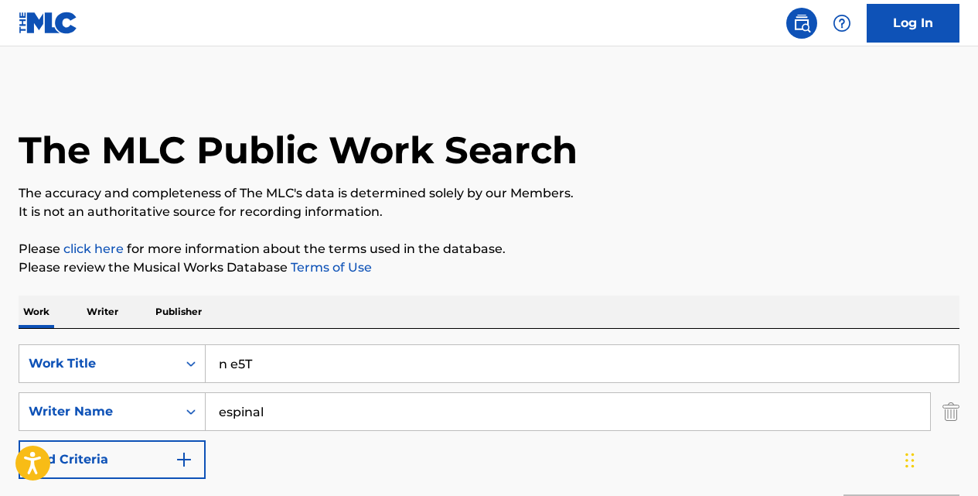
scroll to position [257, 0]
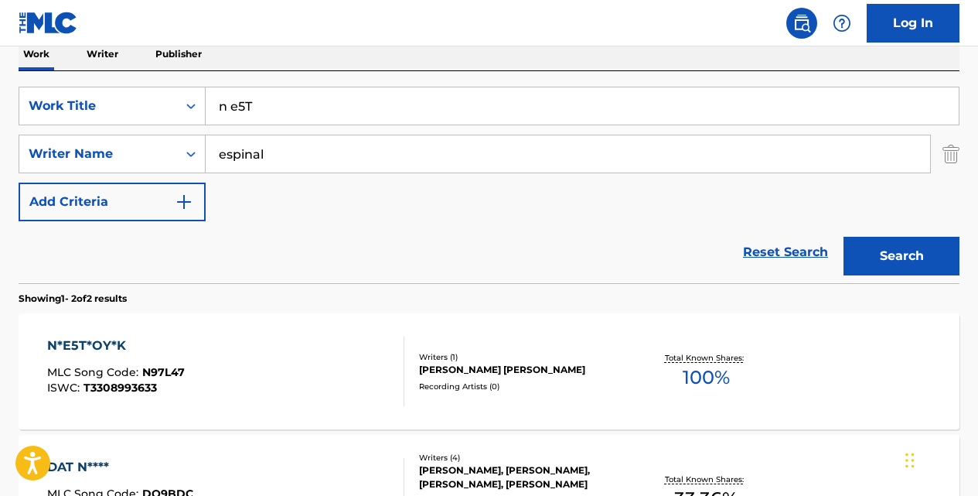
click at [295, 105] on input "n e5T" at bounding box center [582, 105] width 753 height 37
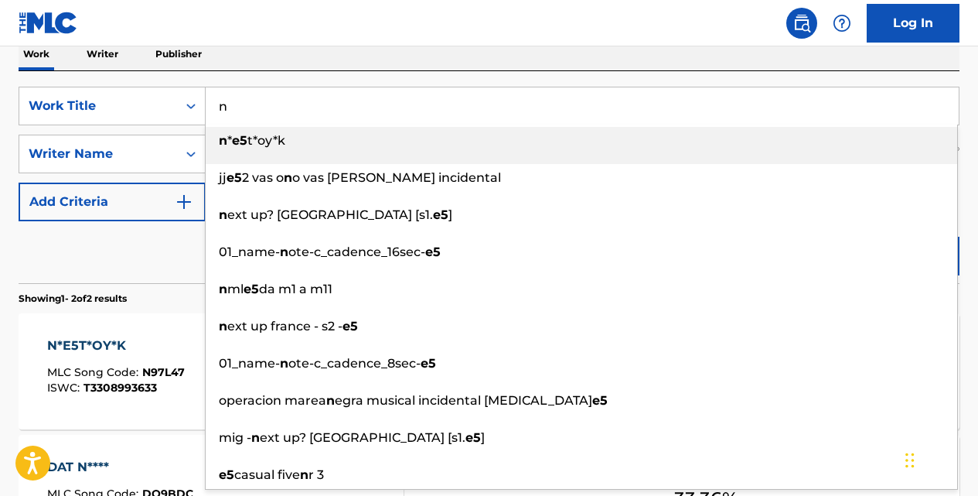
type input "n"
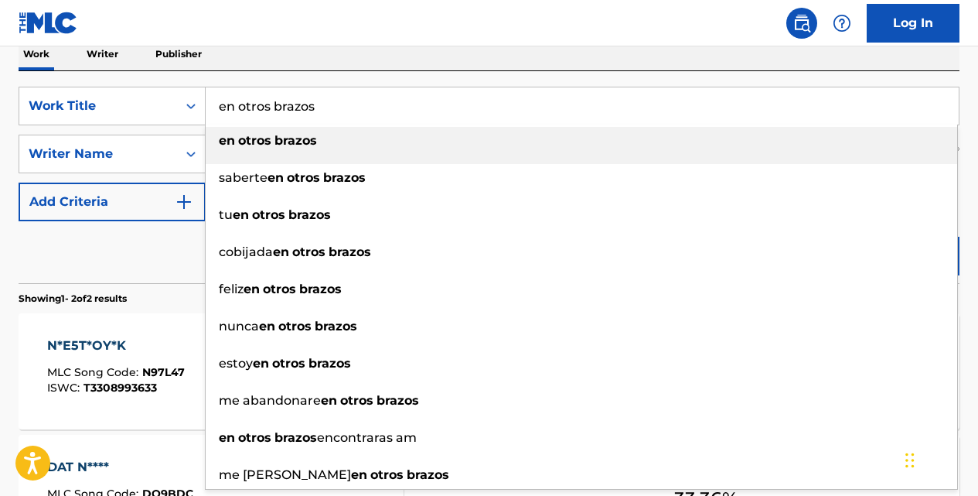
type input "en otros brazos"
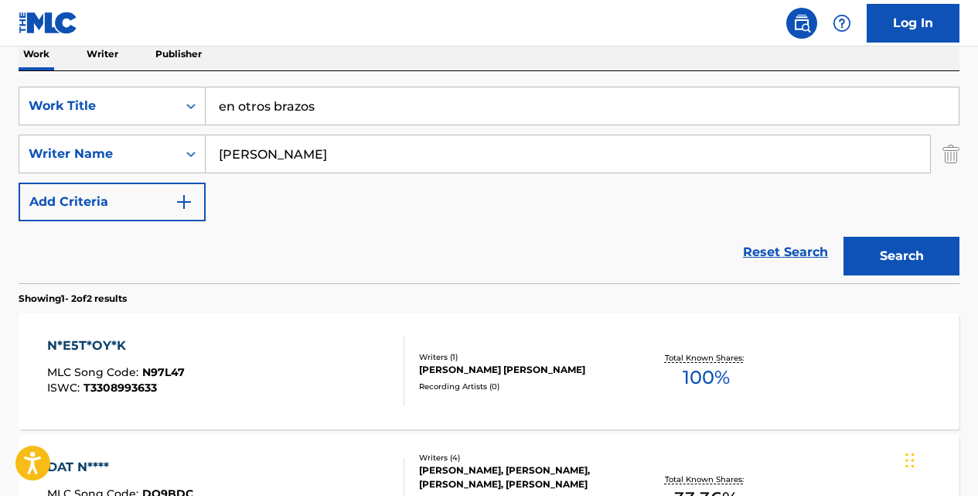
type input "[PERSON_NAME]"
click at [844, 237] on button "Search" at bounding box center [902, 256] width 116 height 39
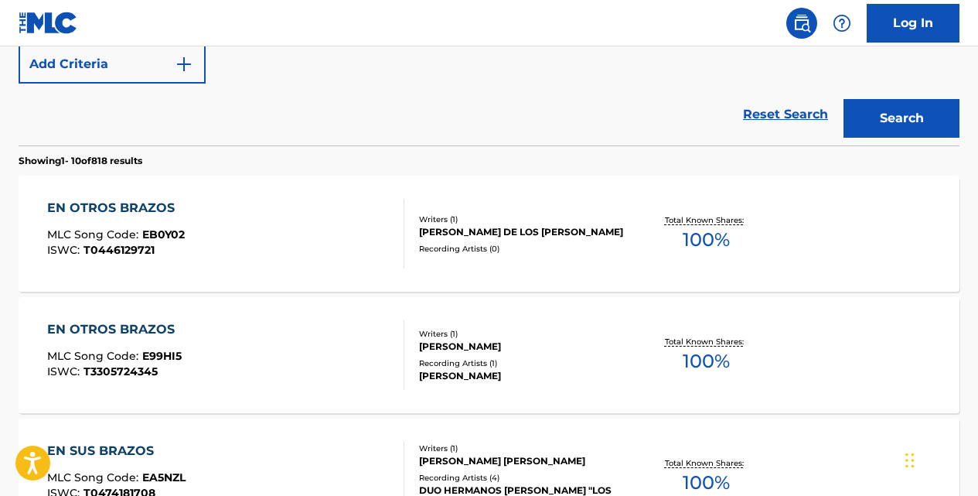
scroll to position [397, 0]
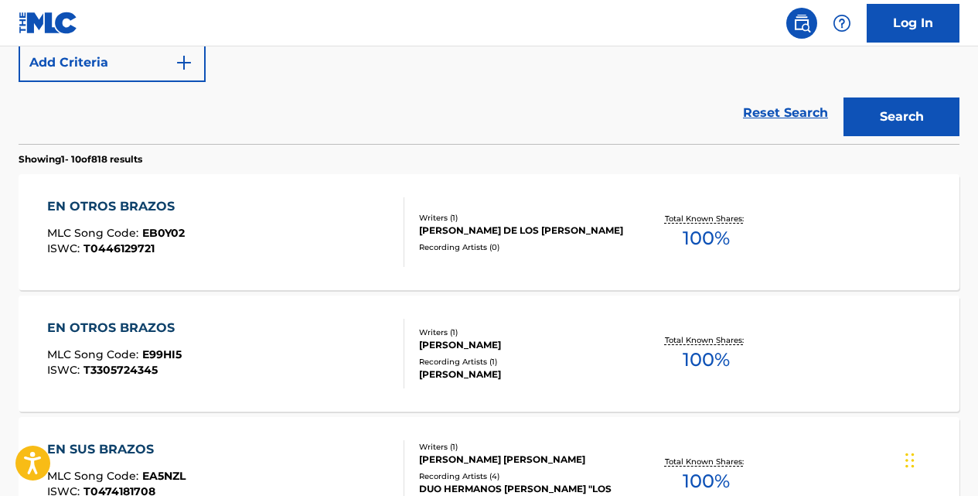
click at [140, 334] on div "EN OTROS BRAZOS" at bounding box center [114, 328] width 135 height 19
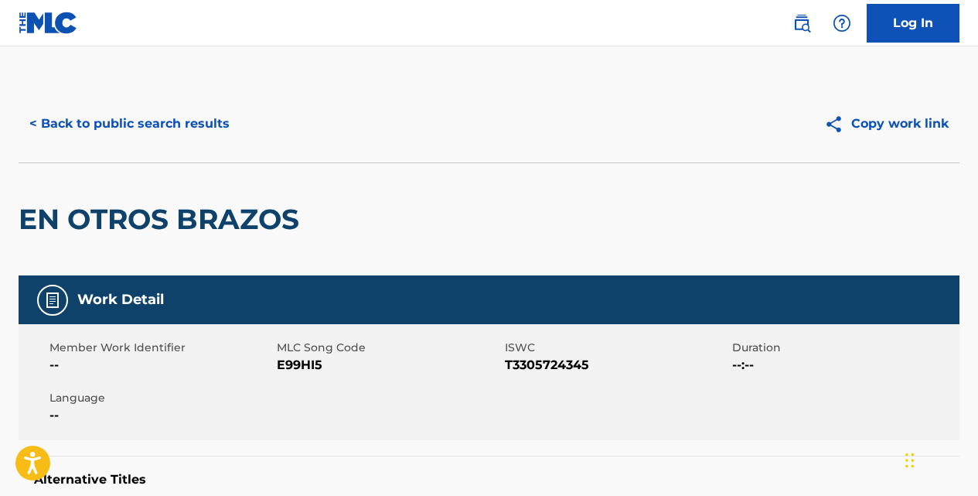
click at [148, 116] on button "< Back to public search results" at bounding box center [130, 123] width 222 height 39
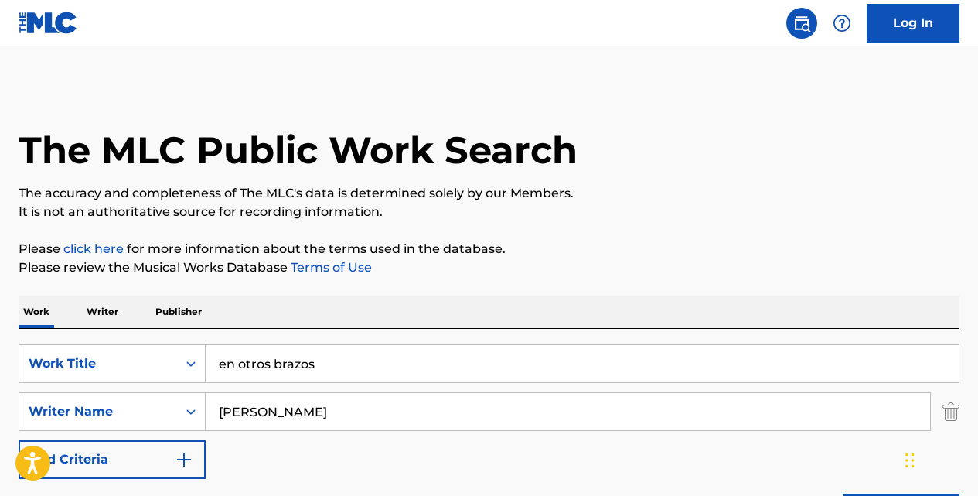
click at [362, 357] on input "en otros brazos" at bounding box center [582, 363] width 753 height 37
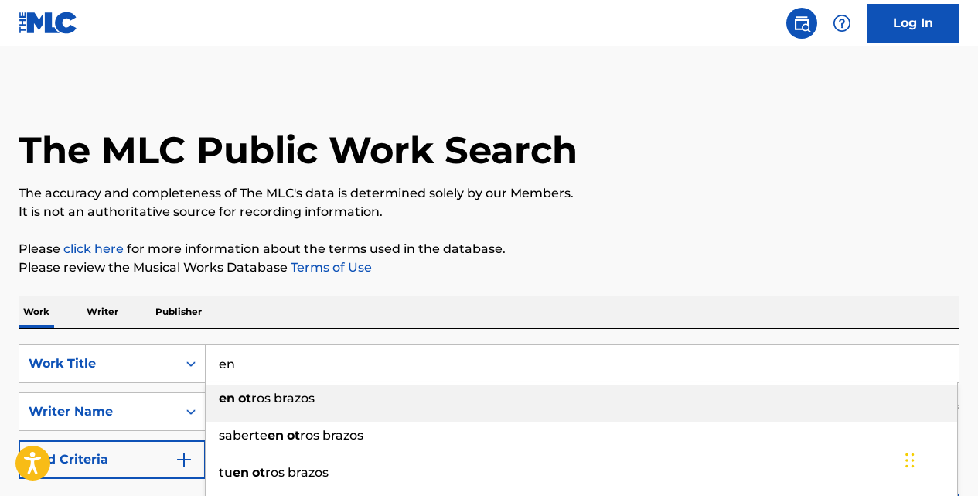
type input "e"
type input "on sight"
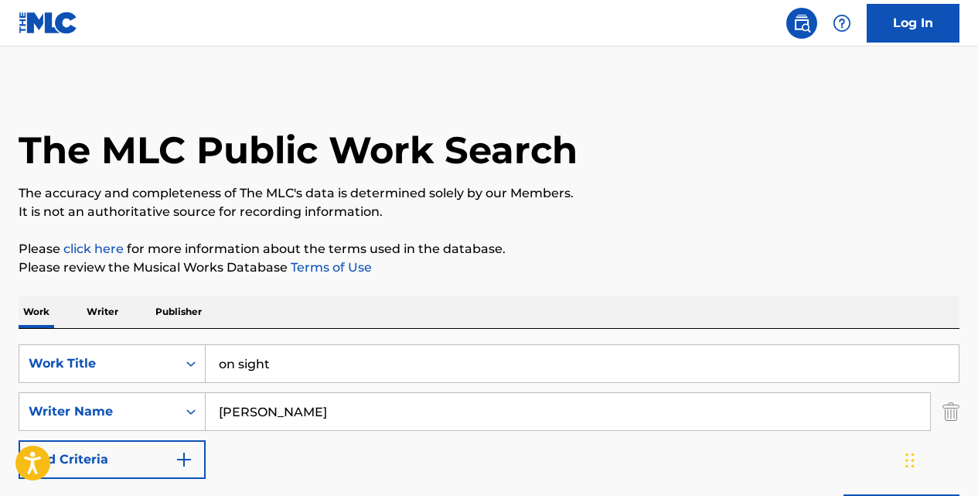
type input "[PERSON_NAME]"
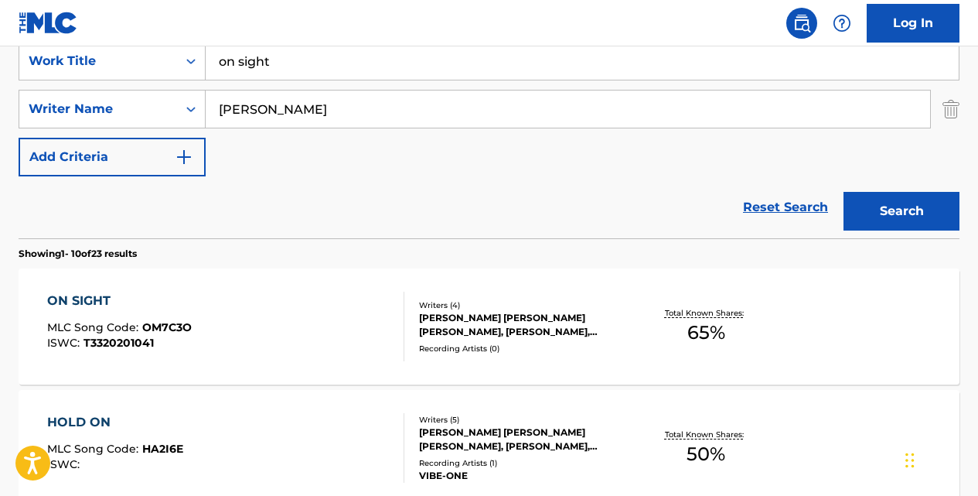
scroll to position [304, 0]
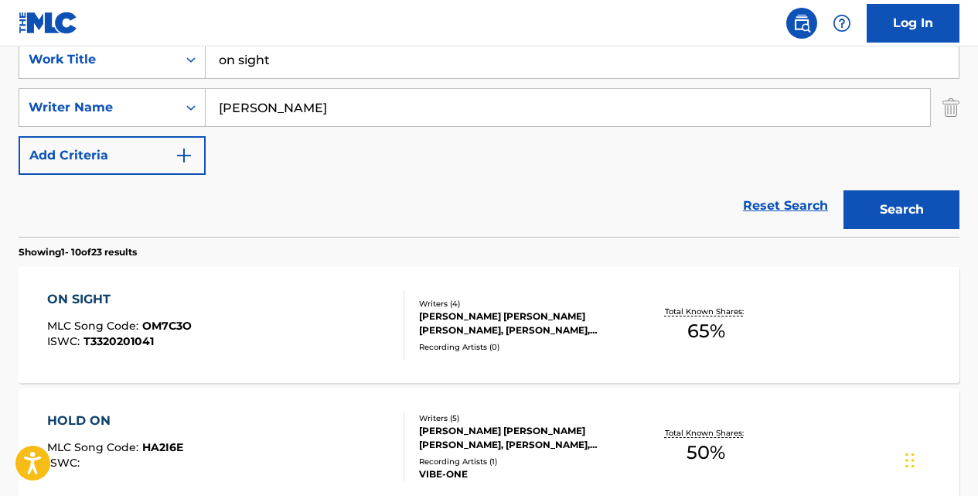
click at [107, 299] on div "ON SIGHT" at bounding box center [119, 299] width 145 height 19
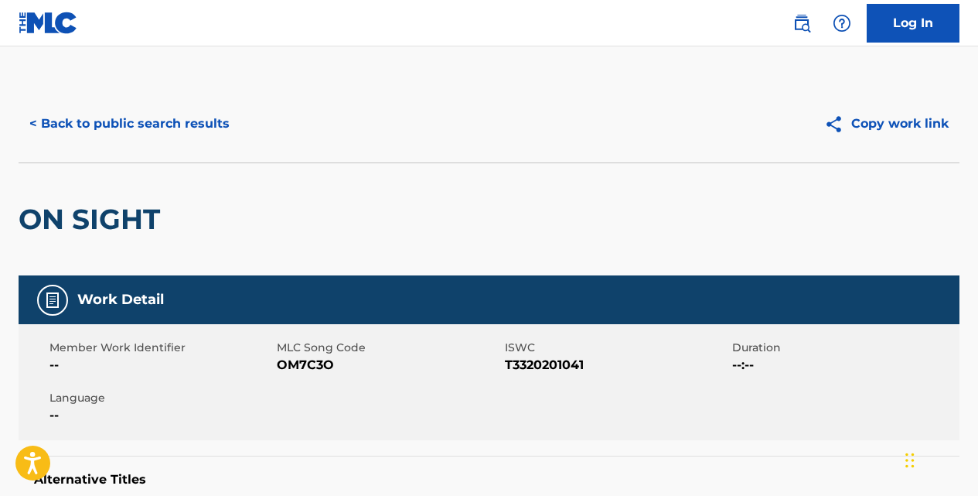
click at [189, 125] on button "< Back to public search results" at bounding box center [130, 123] width 222 height 39
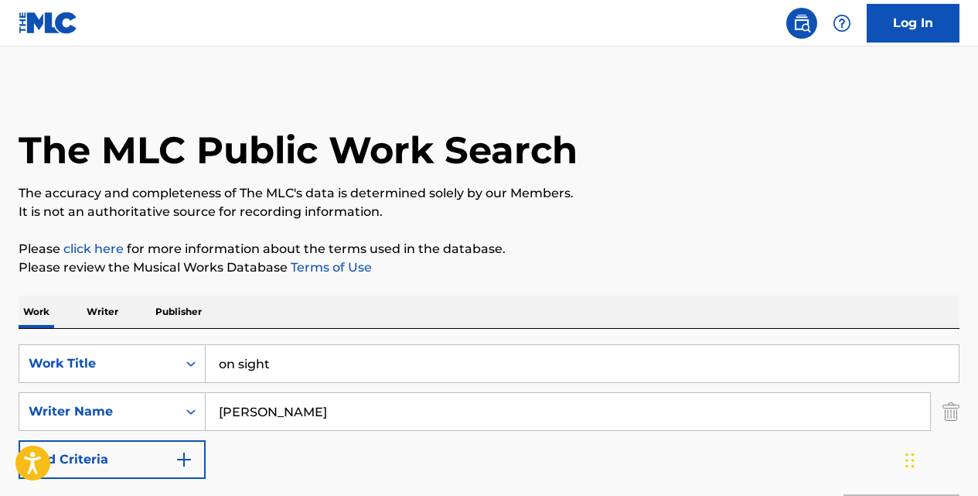
scroll to position [304, 0]
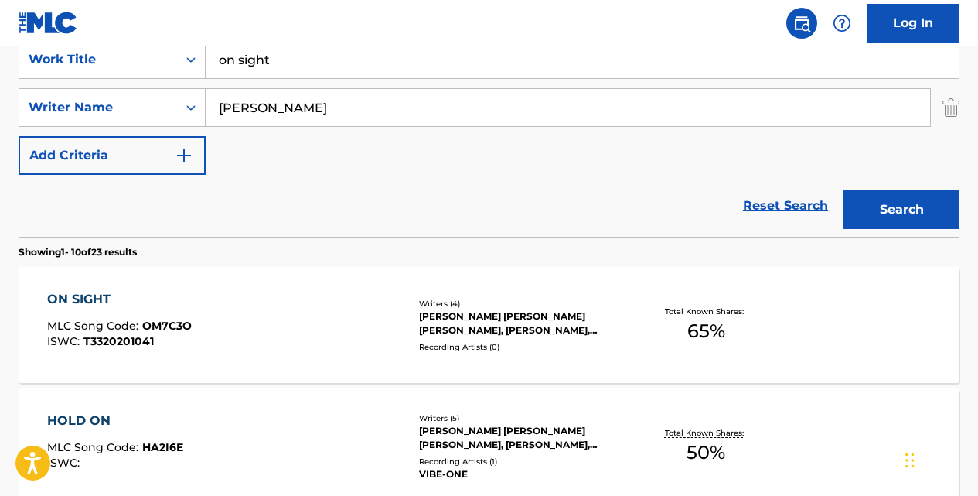
click at [325, 66] on input "on sight" at bounding box center [582, 59] width 753 height 37
type input "o"
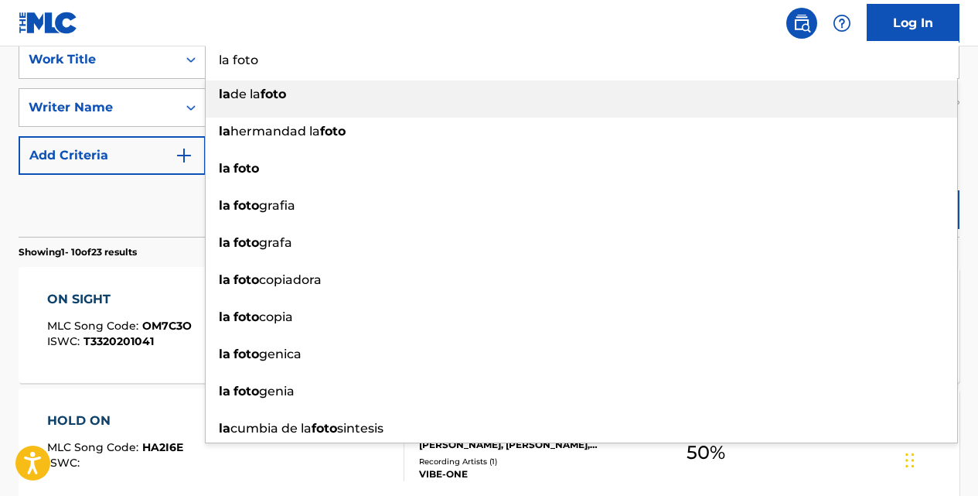
type input "la foto"
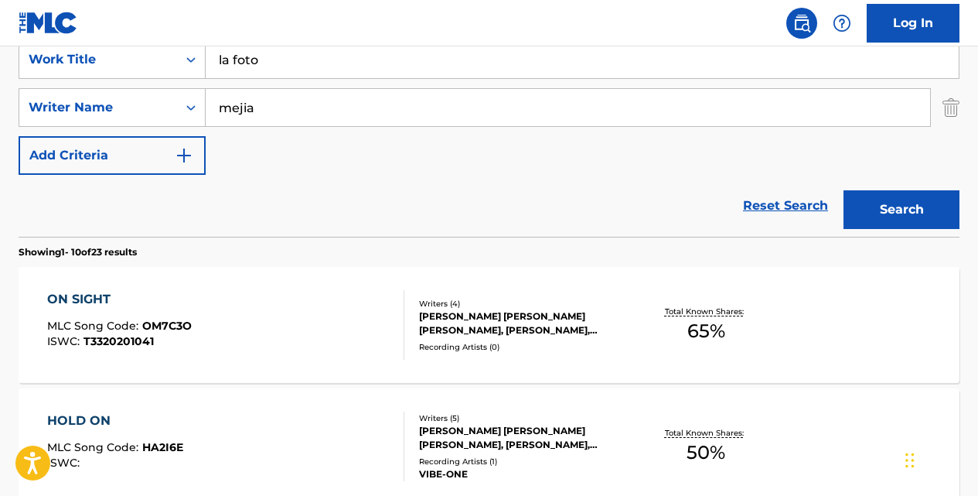
type input "mejia"
click at [844, 190] on button "Search" at bounding box center [902, 209] width 116 height 39
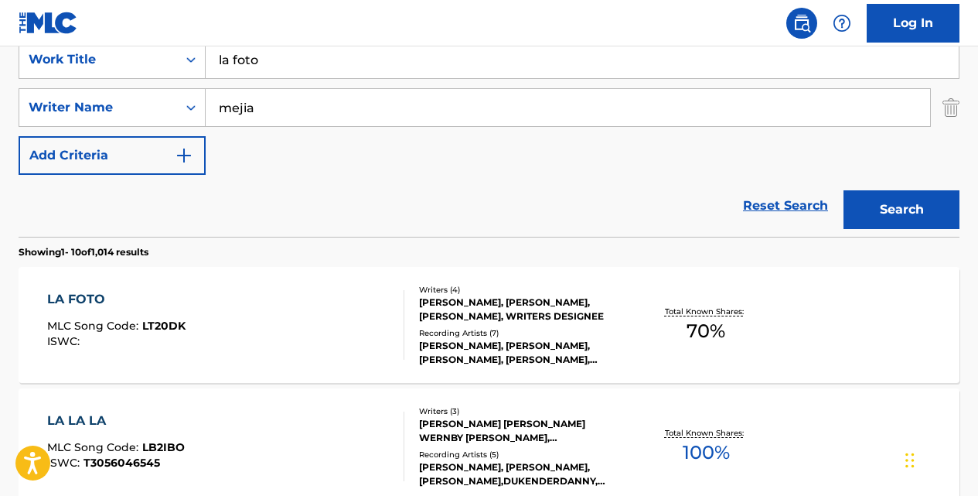
click at [101, 296] on div "LA FOTO" at bounding box center [116, 299] width 138 height 19
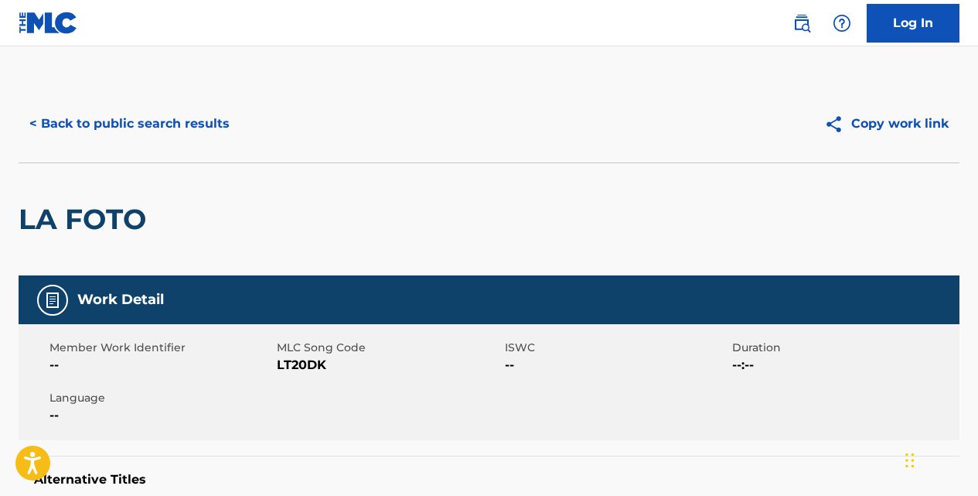
click at [218, 121] on button "< Back to public search results" at bounding box center [130, 123] width 222 height 39
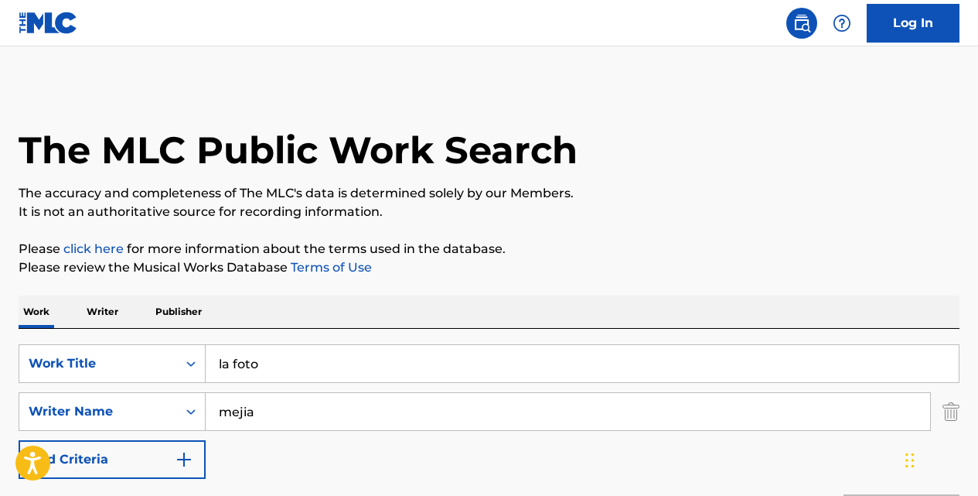
scroll to position [304, 0]
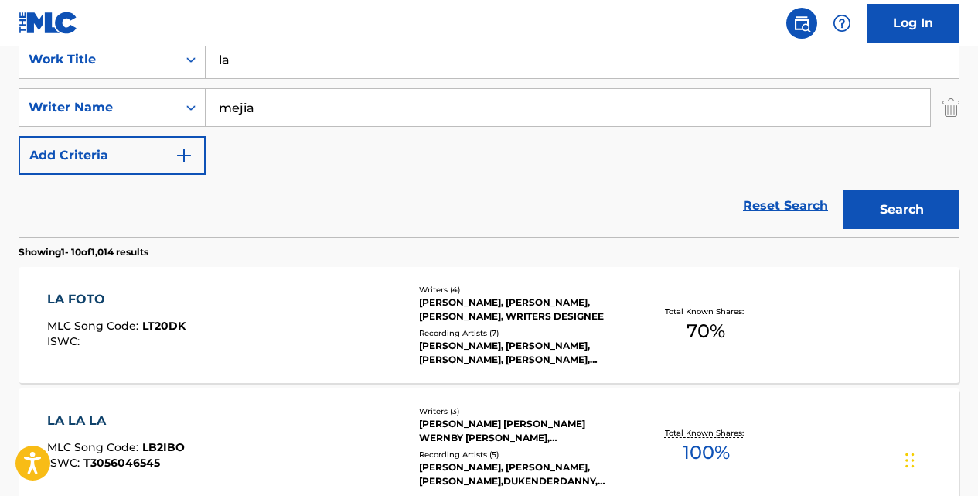
type input "l"
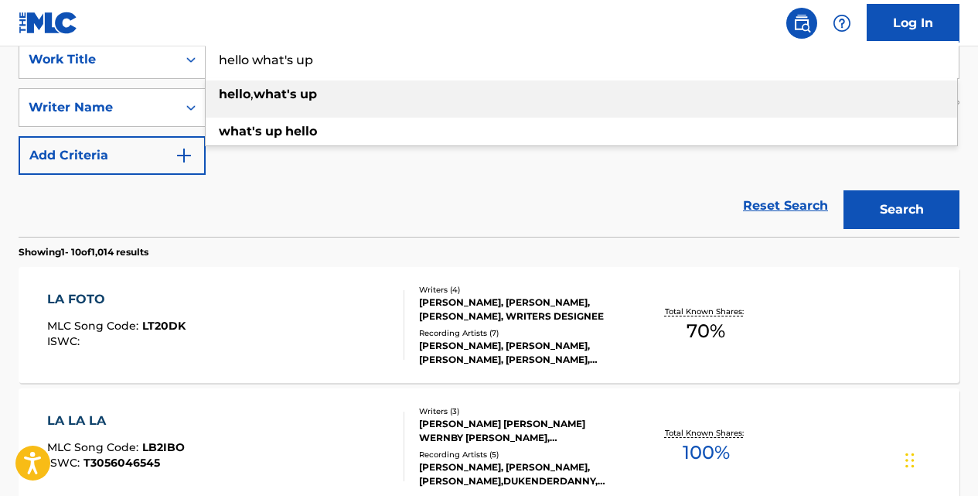
type input "hello what's up"
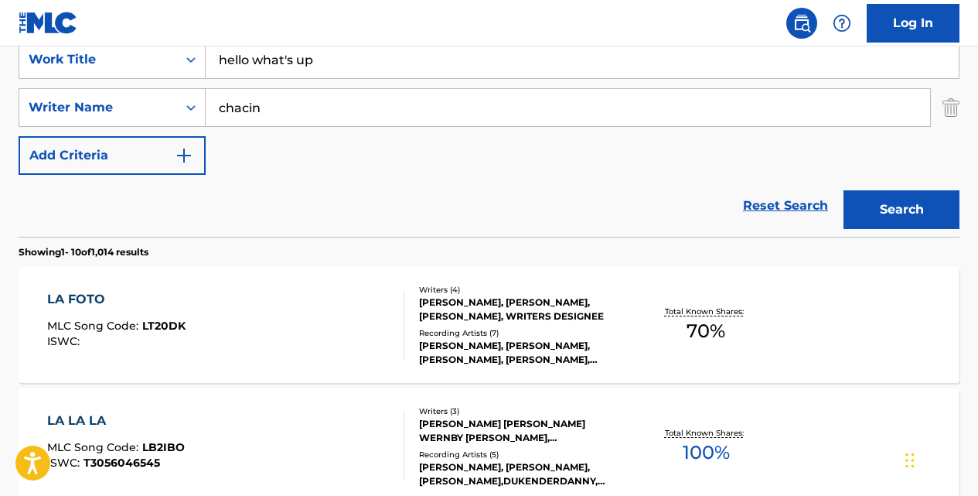
type input "chacin"
click at [844, 190] on button "Search" at bounding box center [902, 209] width 116 height 39
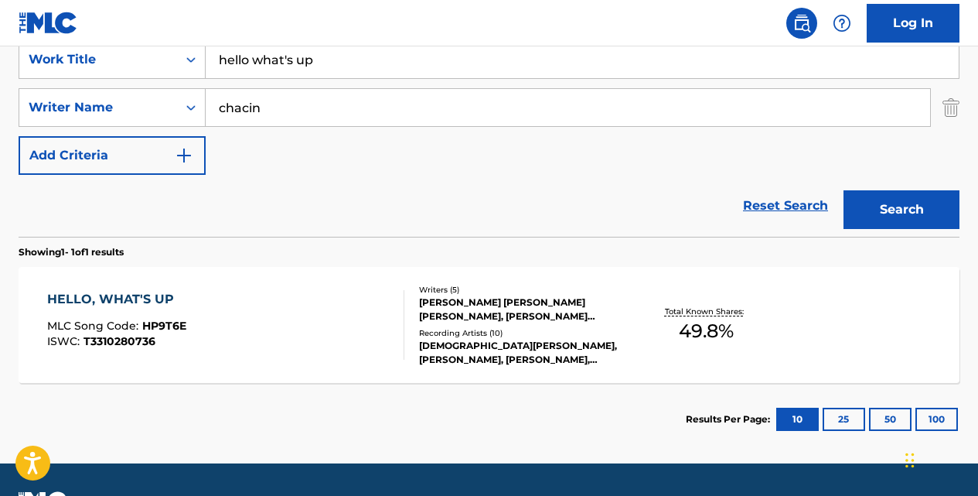
click at [154, 302] on div "HELLO, WHAT'S UP" at bounding box center [116, 299] width 139 height 19
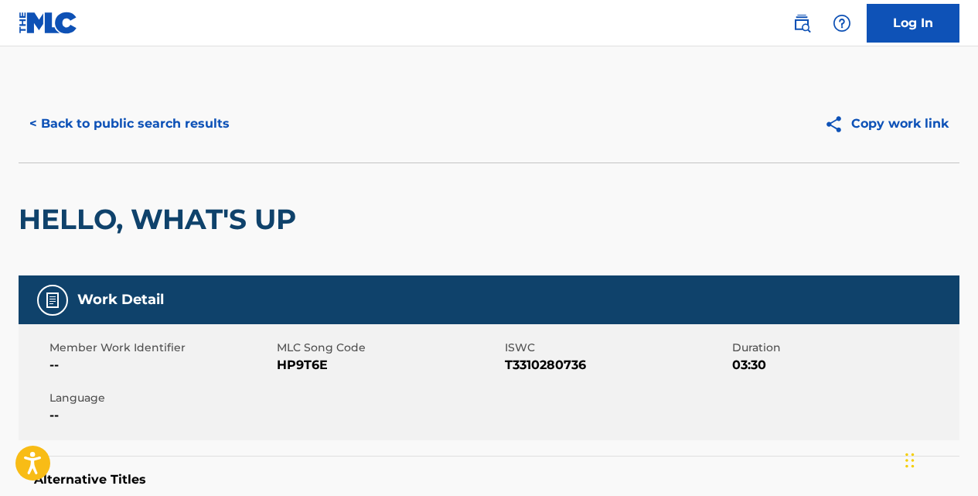
click at [204, 118] on button "< Back to public search results" at bounding box center [130, 123] width 222 height 39
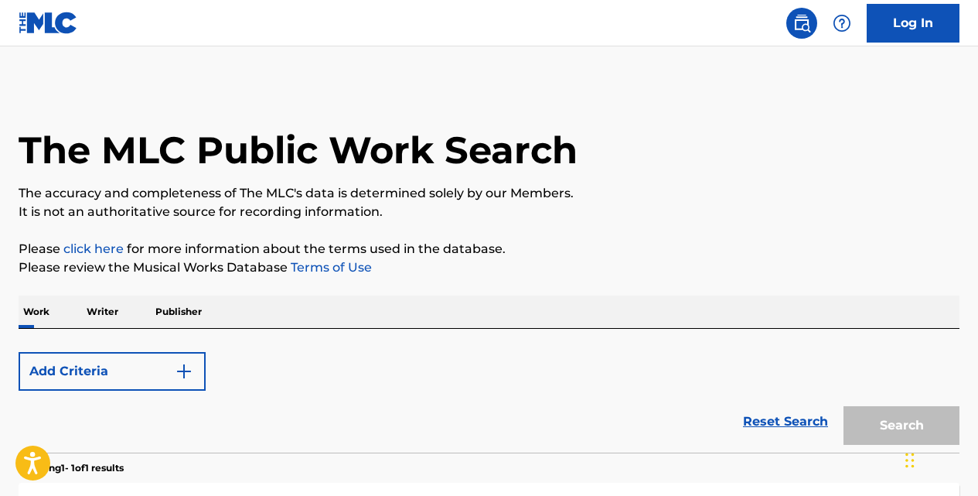
scroll to position [257, 0]
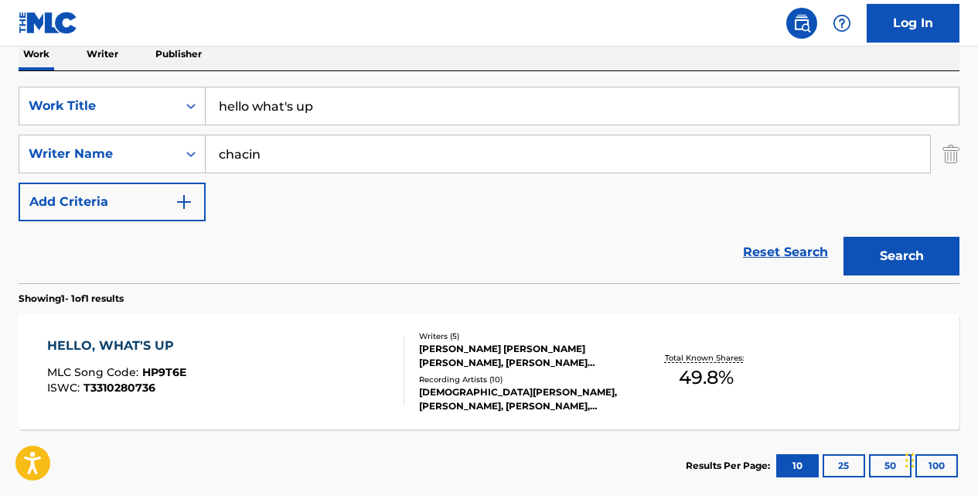
click at [363, 111] on input "hello what's up" at bounding box center [582, 105] width 753 height 37
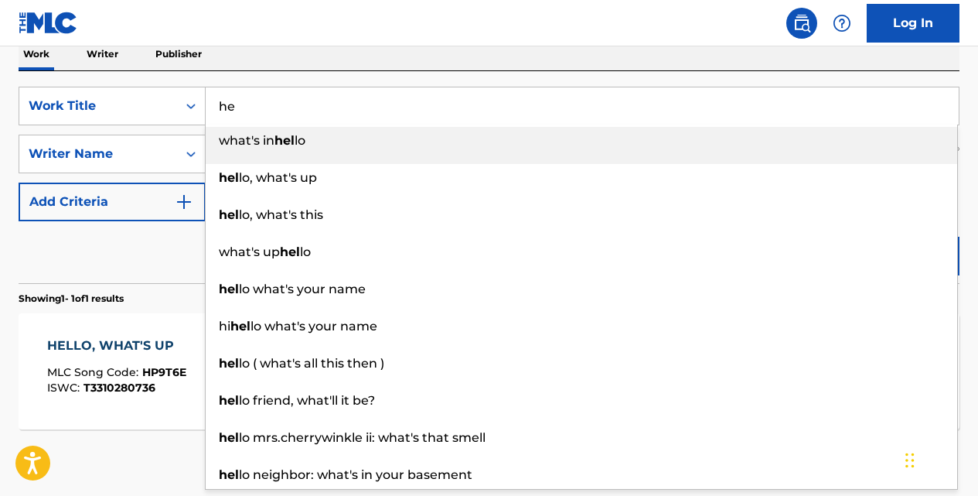
type input "h"
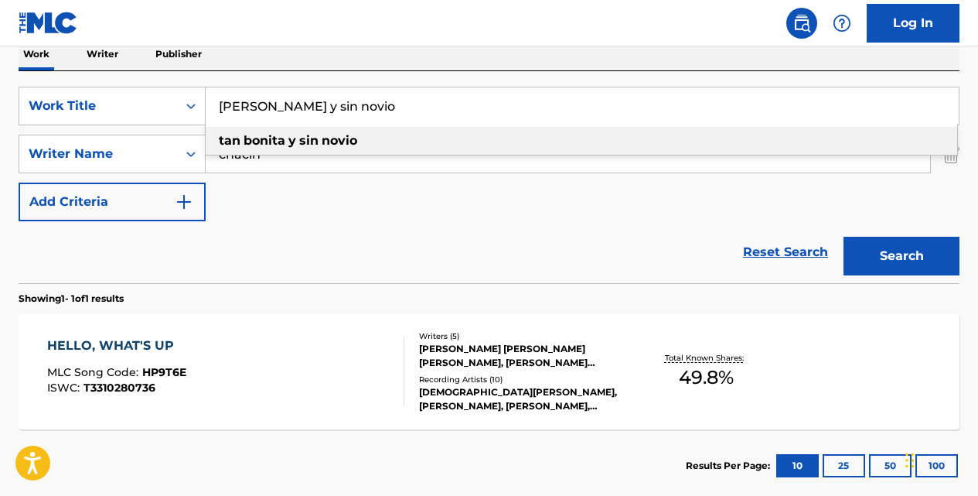
type input "[PERSON_NAME] y sin novio"
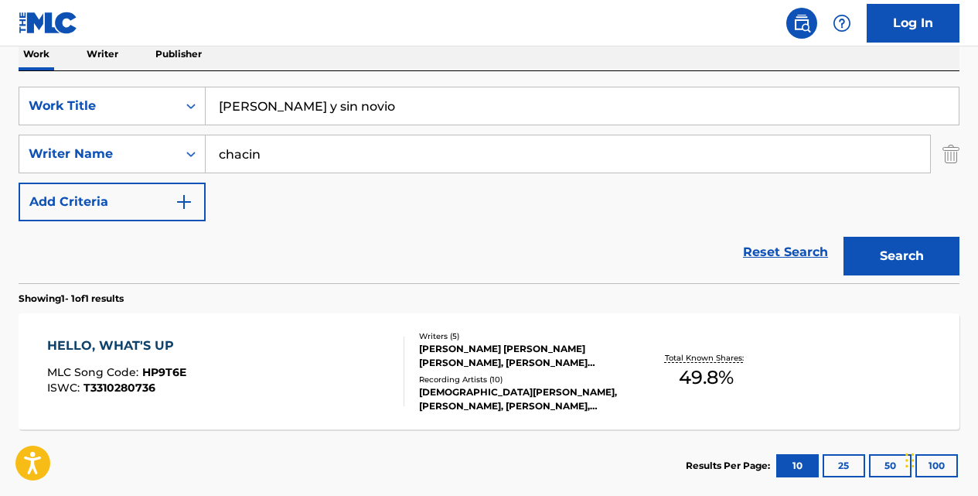
click at [844, 237] on button "Search" at bounding box center [902, 256] width 116 height 39
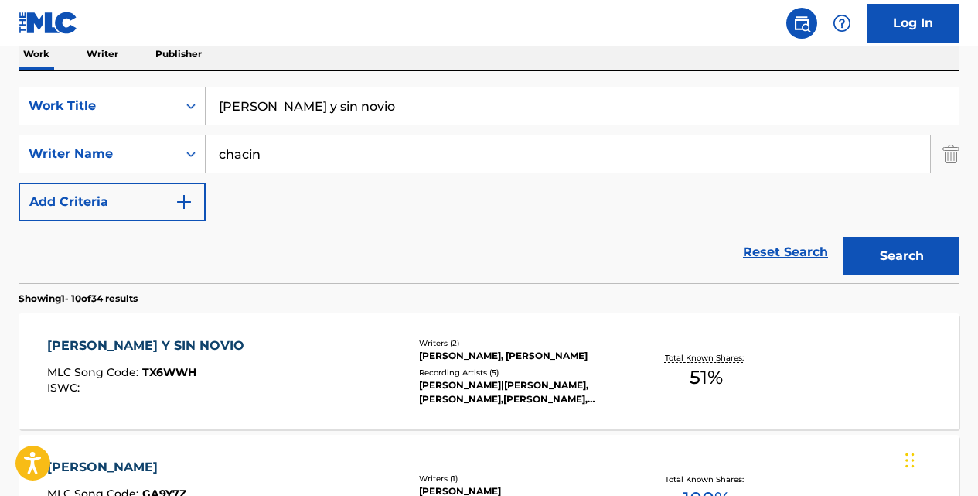
click at [190, 334] on div "[PERSON_NAME] Y SIN NOVIO MLC Song Code : TX6WWH ISWC : Writers ( 2 ) [PERSON_N…" at bounding box center [489, 371] width 941 height 116
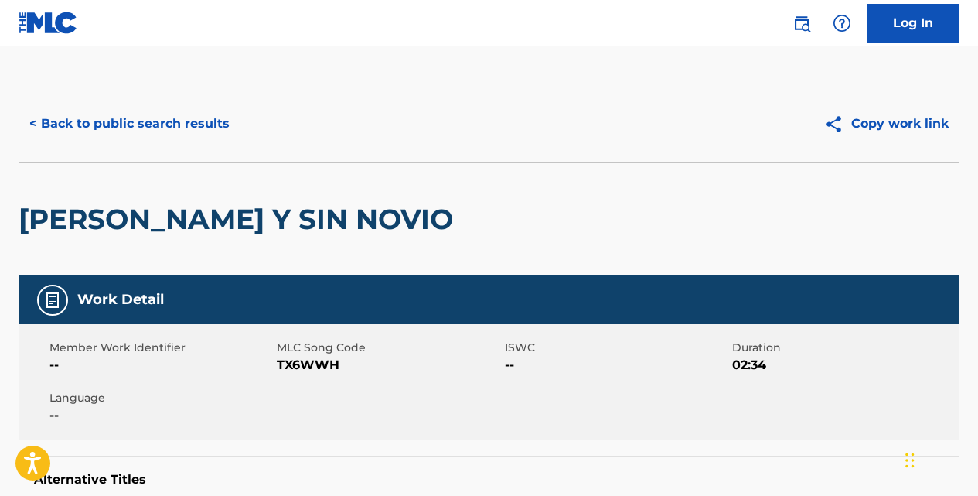
click at [191, 119] on button "< Back to public search results" at bounding box center [130, 123] width 222 height 39
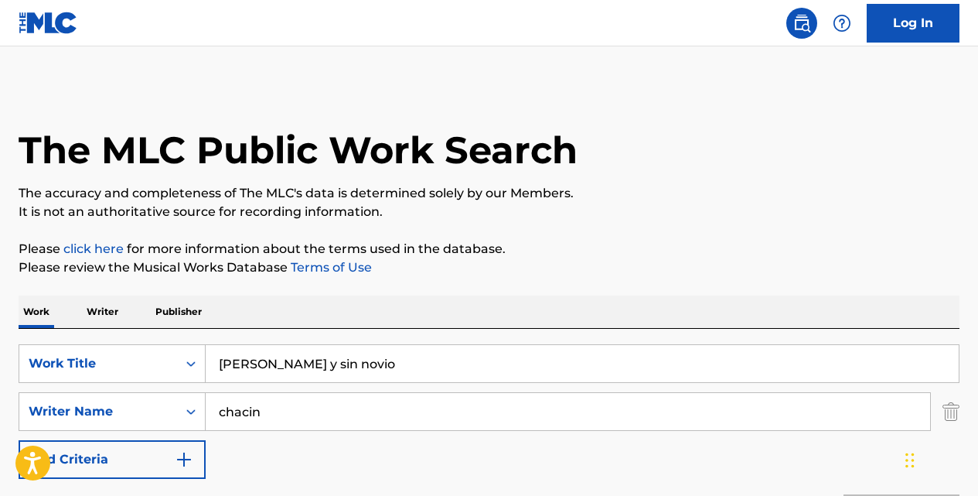
scroll to position [257, 0]
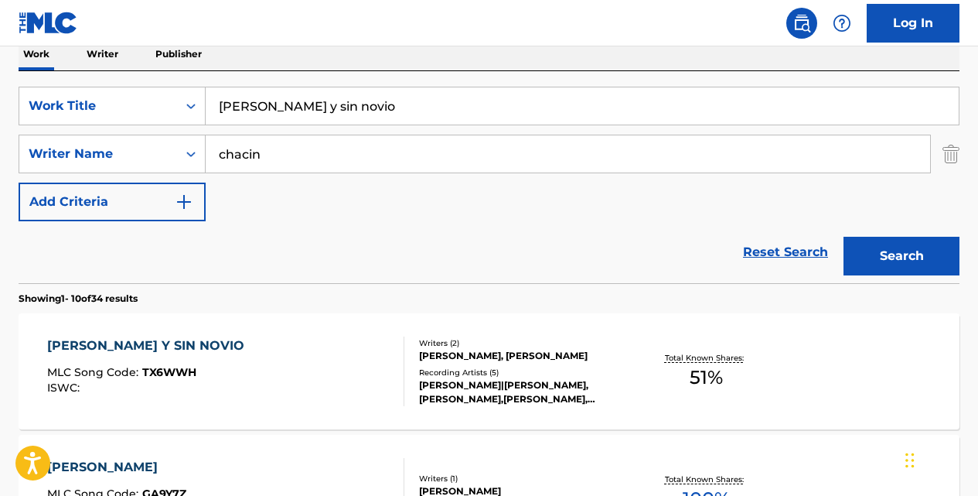
click at [366, 106] on input "[PERSON_NAME] y sin novio" at bounding box center [582, 105] width 753 height 37
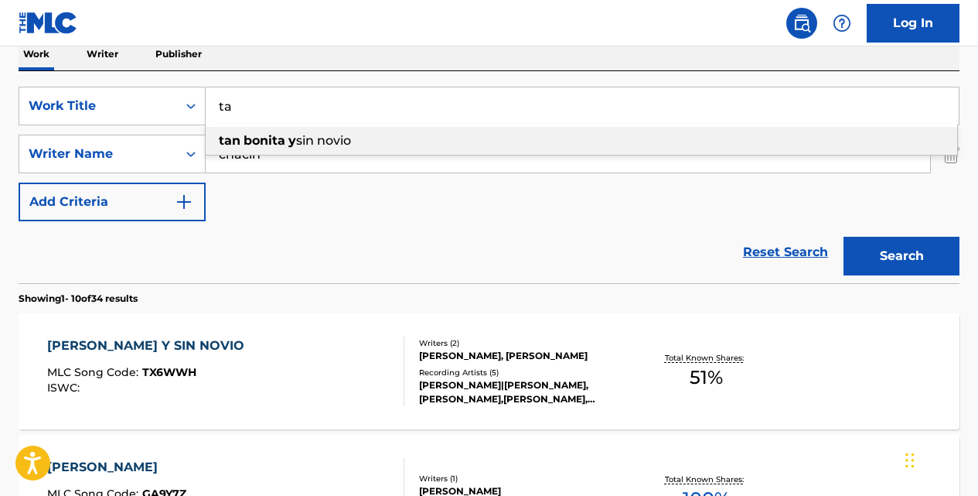
type input "t"
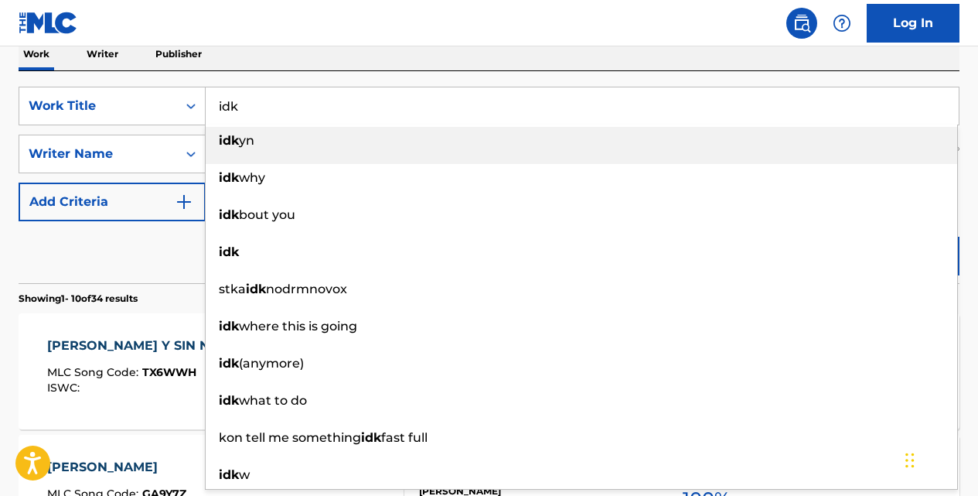
type input "idk"
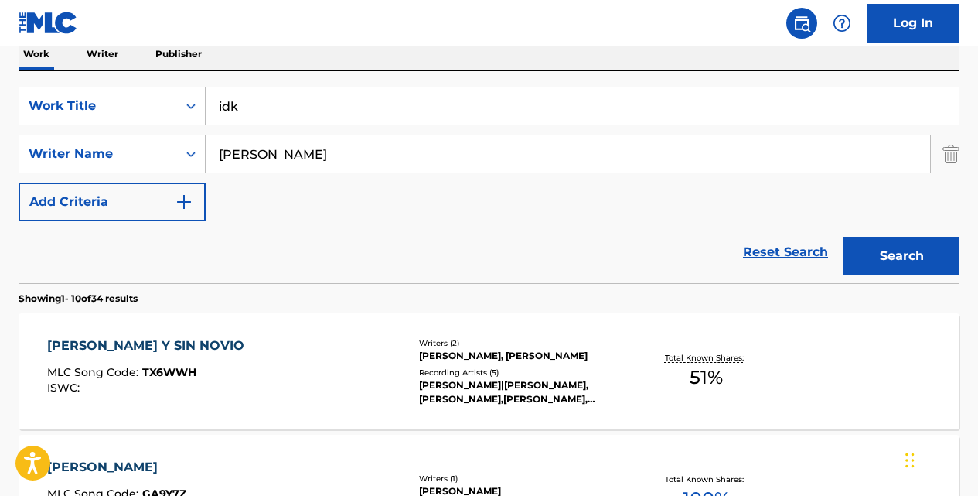
type input "[PERSON_NAME]"
click at [844, 237] on button "Search" at bounding box center [902, 256] width 116 height 39
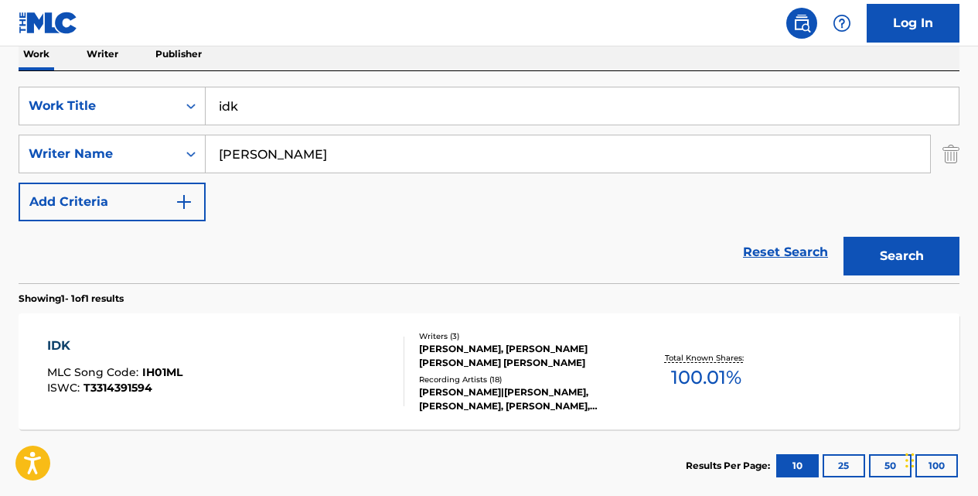
click at [66, 341] on div "IDK" at bounding box center [114, 345] width 135 height 19
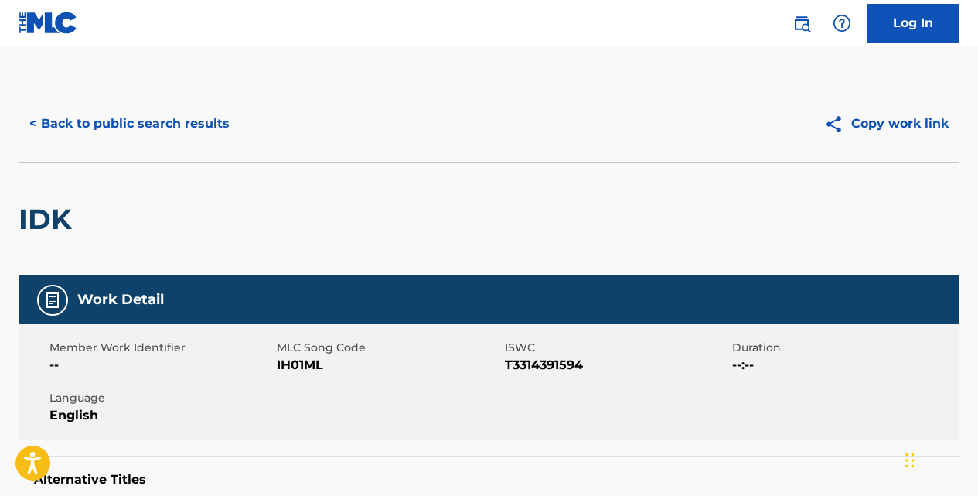
click at [165, 121] on button "< Back to public search results" at bounding box center [130, 123] width 222 height 39
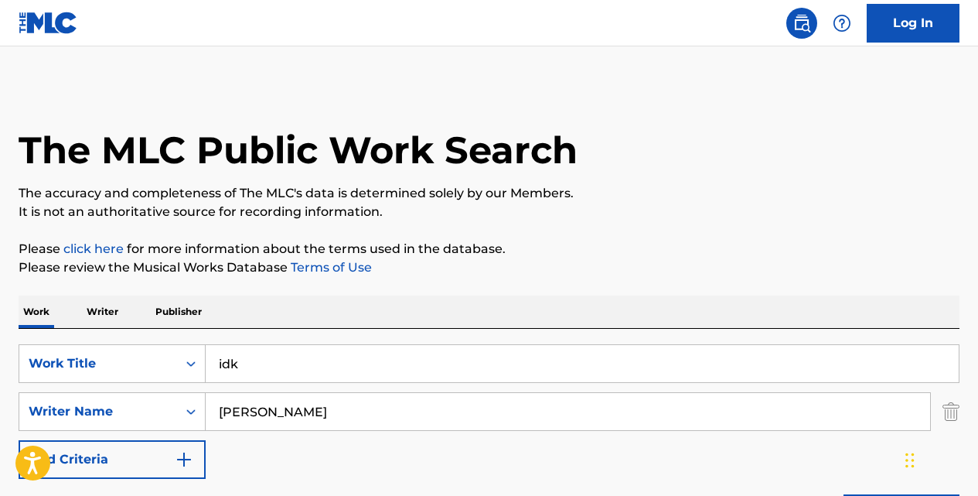
scroll to position [257, 0]
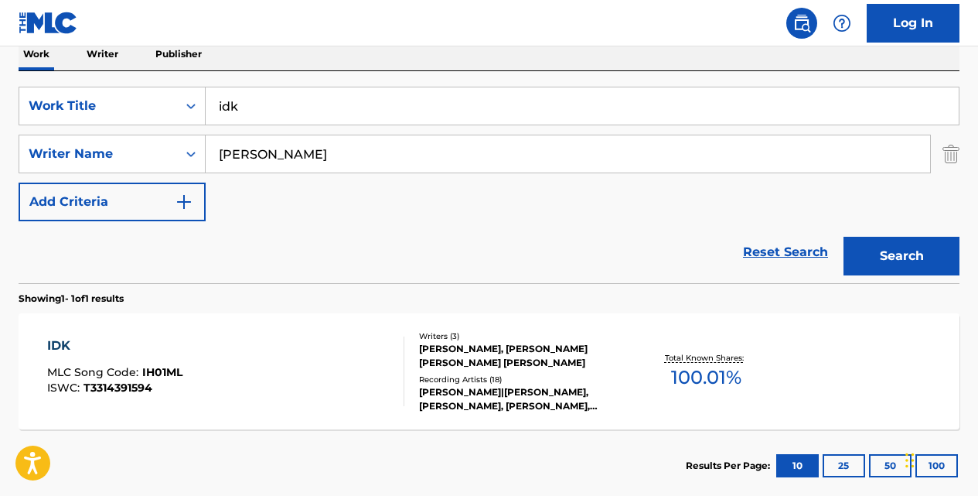
click at [297, 107] on input "idk" at bounding box center [582, 105] width 753 height 37
type input "i"
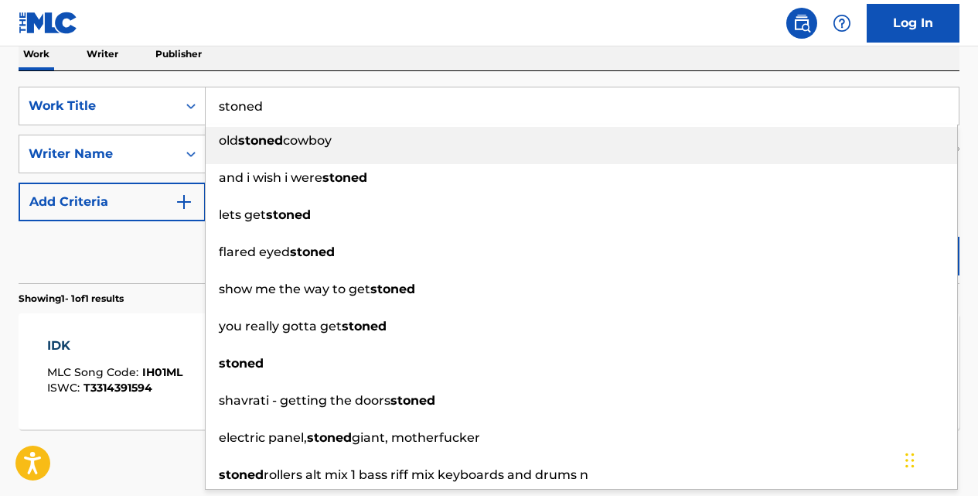
type input "stoned"
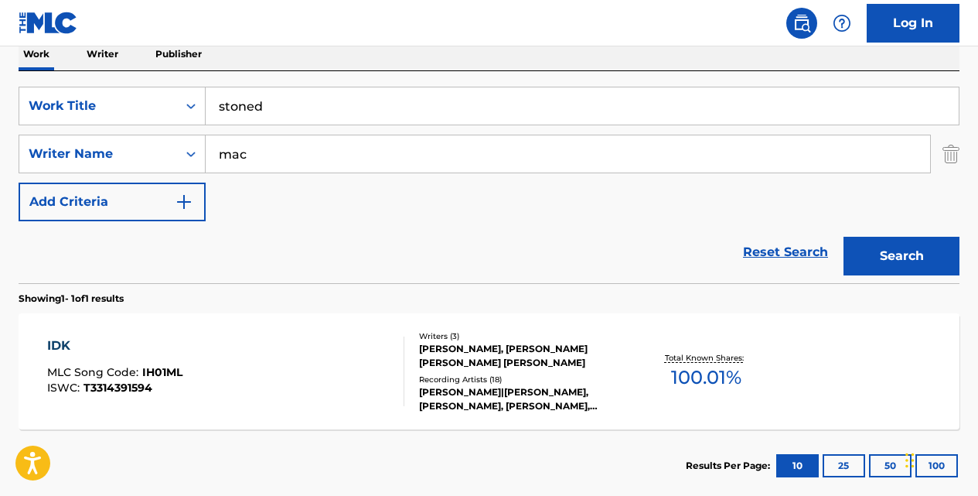
click at [844, 237] on button "Search" at bounding box center [902, 256] width 116 height 39
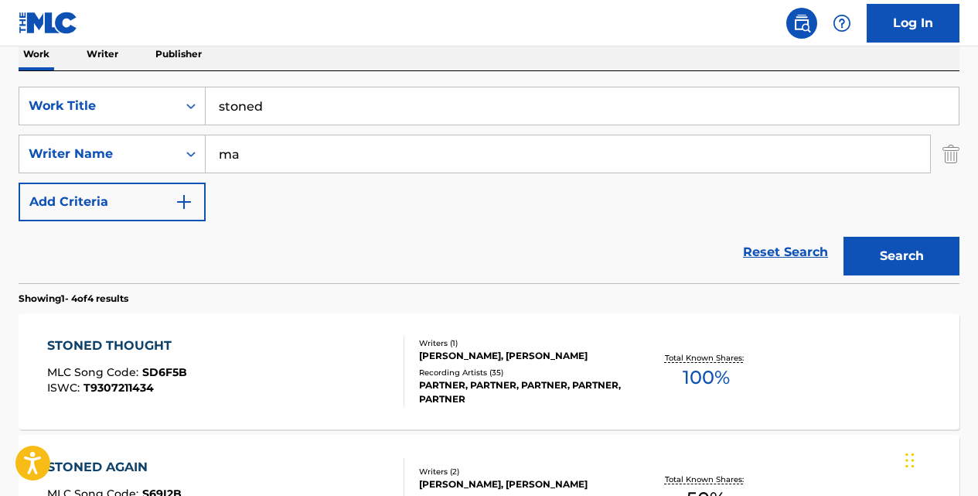
type input "m"
type input "[PERSON_NAME]"
click at [844, 237] on button "Search" at bounding box center [902, 256] width 116 height 39
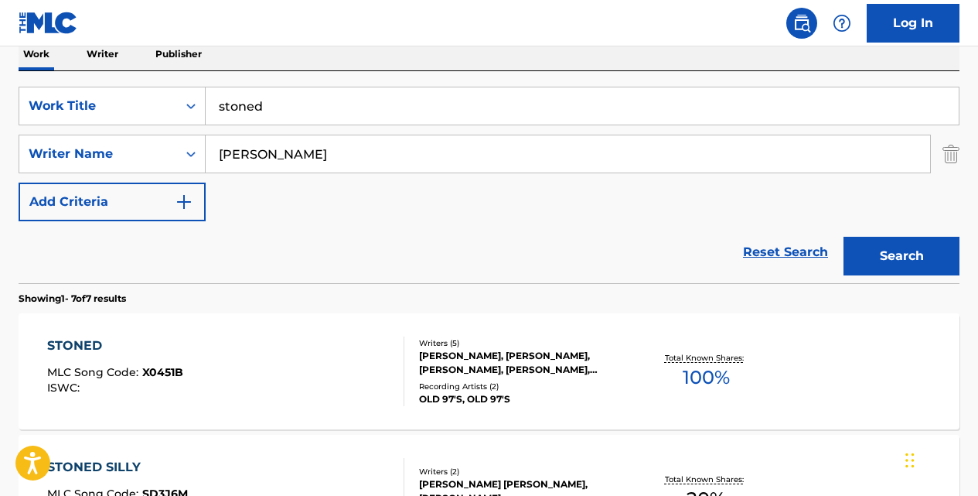
click at [99, 341] on div "STONED" at bounding box center [115, 345] width 136 height 19
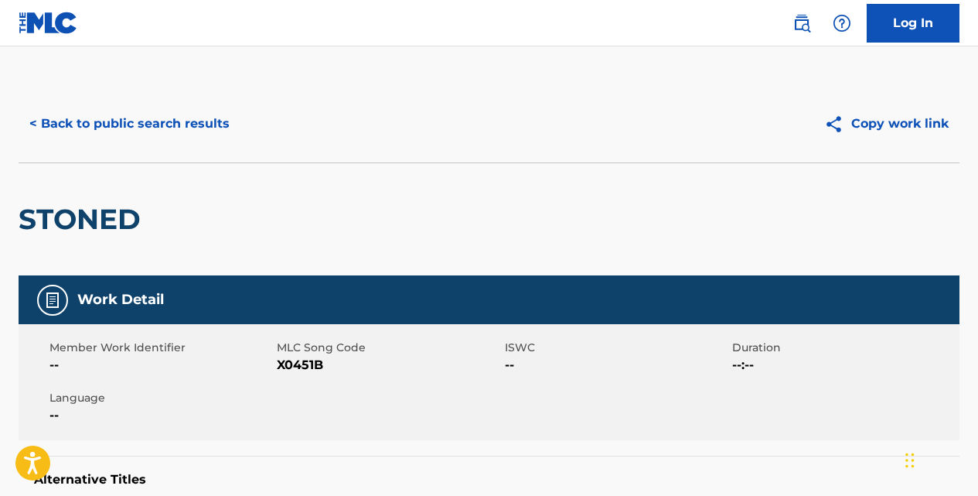
click at [204, 131] on button "< Back to public search results" at bounding box center [130, 123] width 222 height 39
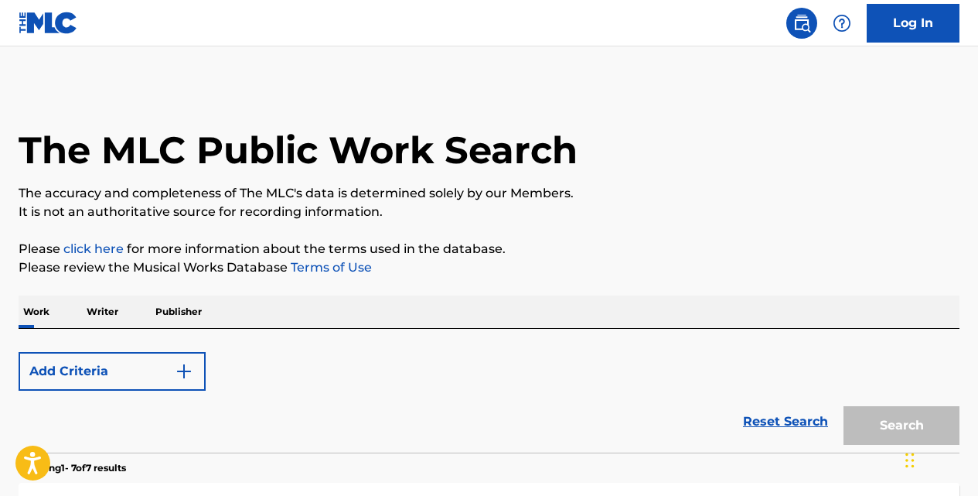
scroll to position [257, 0]
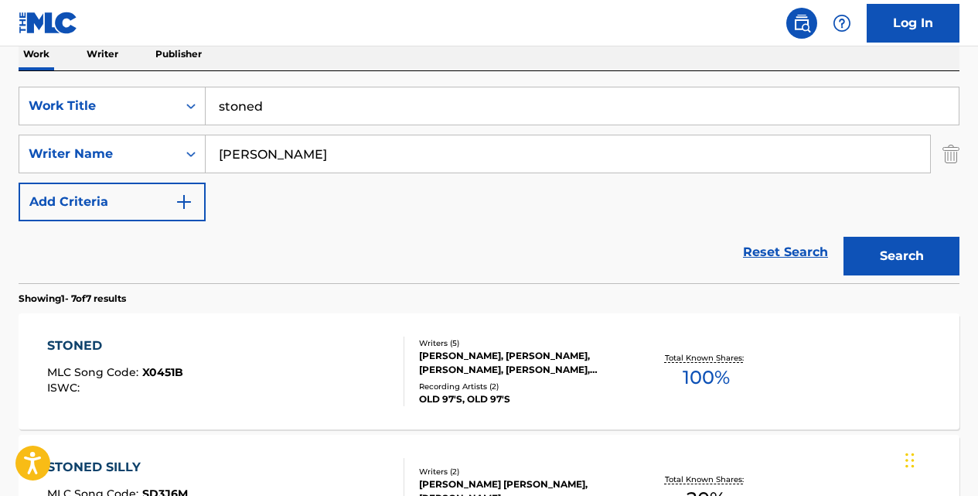
click at [270, 152] on input "[PERSON_NAME]" at bounding box center [568, 153] width 724 height 37
type input "m"
type input "[PERSON_NAME]"
click at [844, 237] on button "Search" at bounding box center [902, 256] width 116 height 39
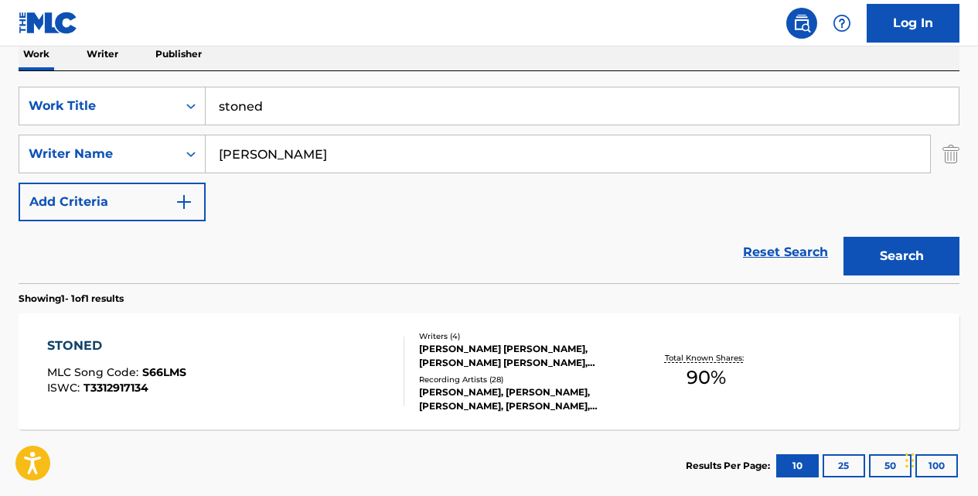
click at [91, 342] on div "STONED" at bounding box center [116, 345] width 139 height 19
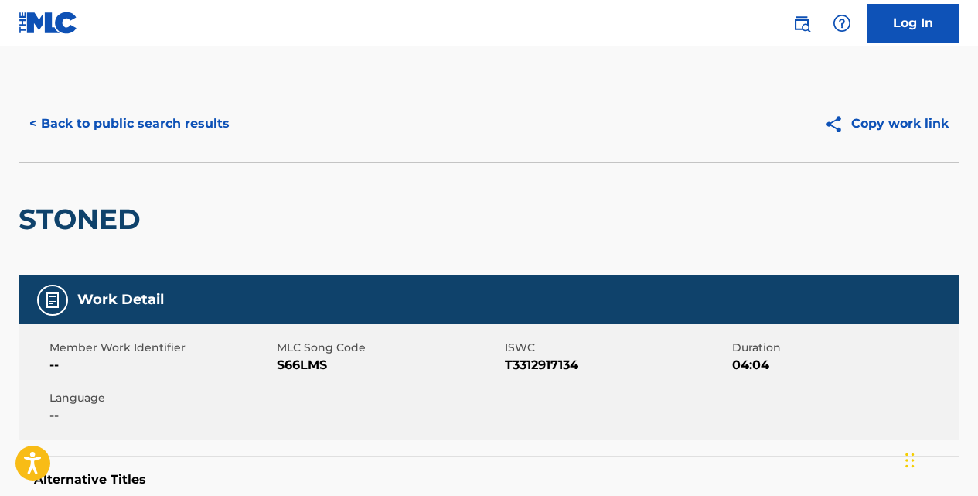
click at [203, 316] on div "Work Detail" at bounding box center [489, 299] width 941 height 49
click at [190, 128] on button "< Back to public search results" at bounding box center [130, 123] width 222 height 39
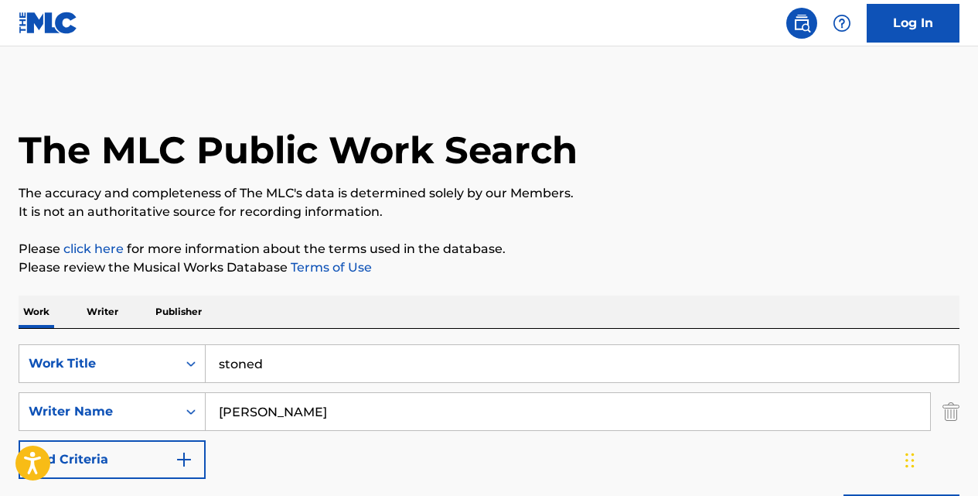
scroll to position [257, 0]
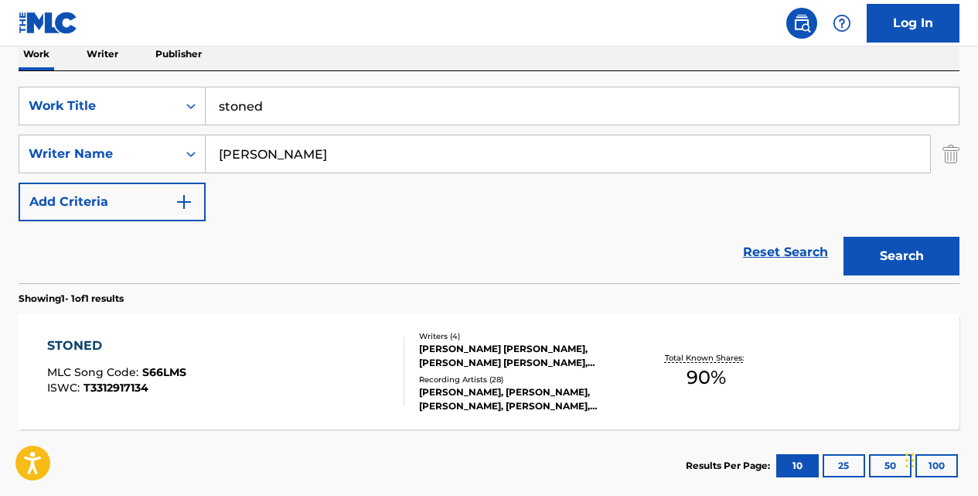
click at [289, 118] on input "stoned" at bounding box center [582, 105] width 753 height 37
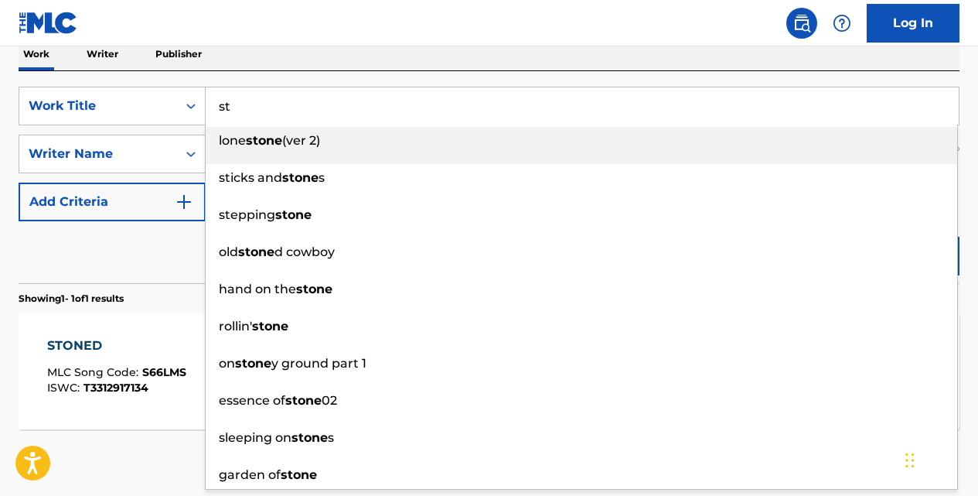
type input "s"
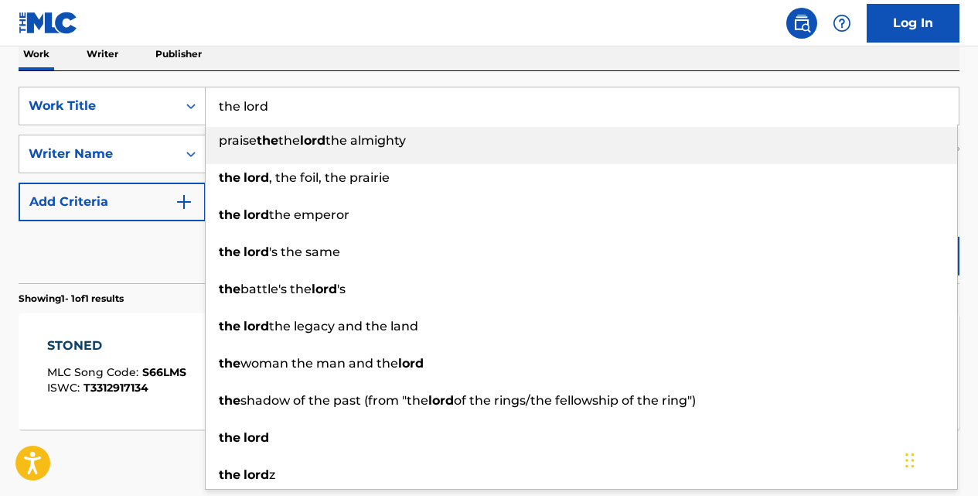
type input "the lord"
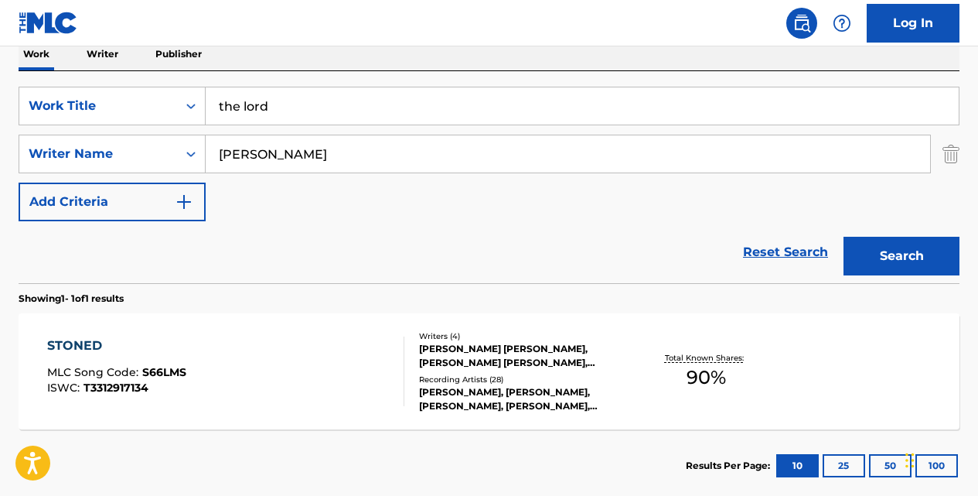
type input "[PERSON_NAME]"
click at [844, 237] on button "Search" at bounding box center [902, 256] width 116 height 39
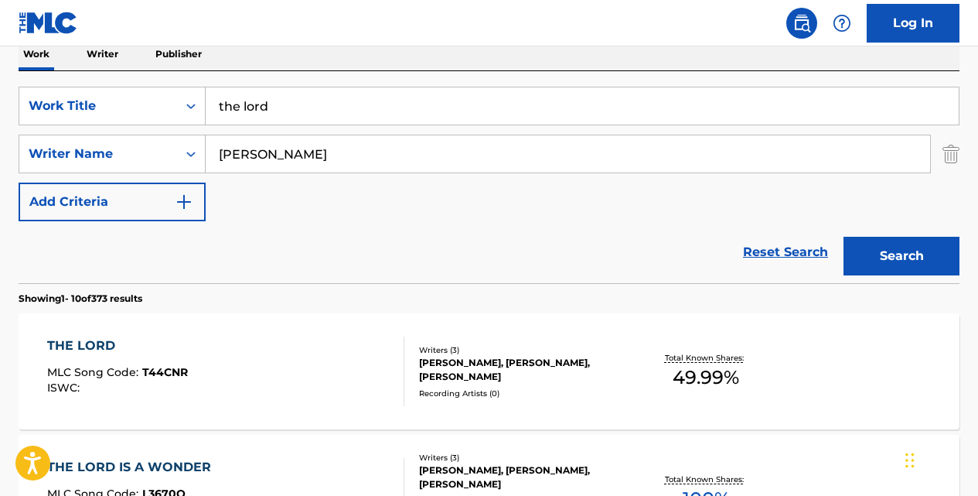
click at [80, 342] on div "THE LORD" at bounding box center [117, 345] width 141 height 19
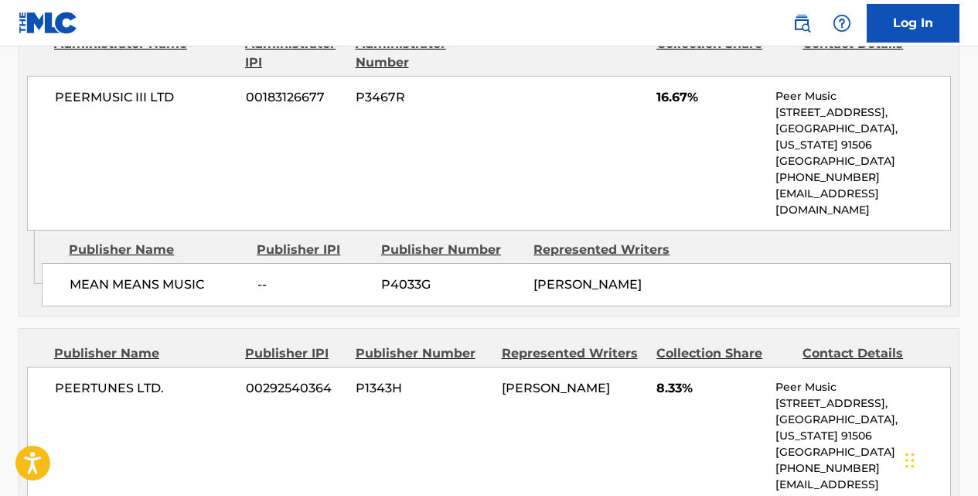
scroll to position [809, 0]
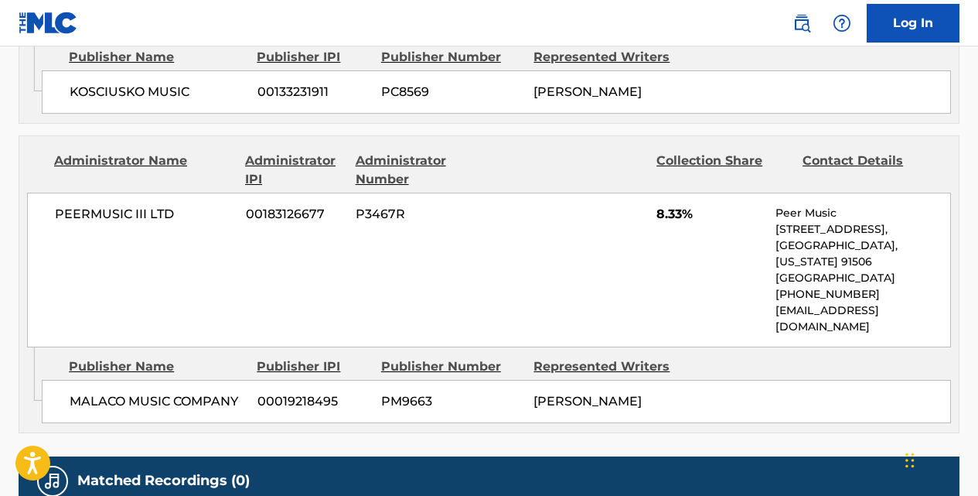
click at [254, 380] on div "MALACO MUSIC COMPANY 00019218495 PM9663 [PERSON_NAME]" at bounding box center [496, 401] width 909 height 43
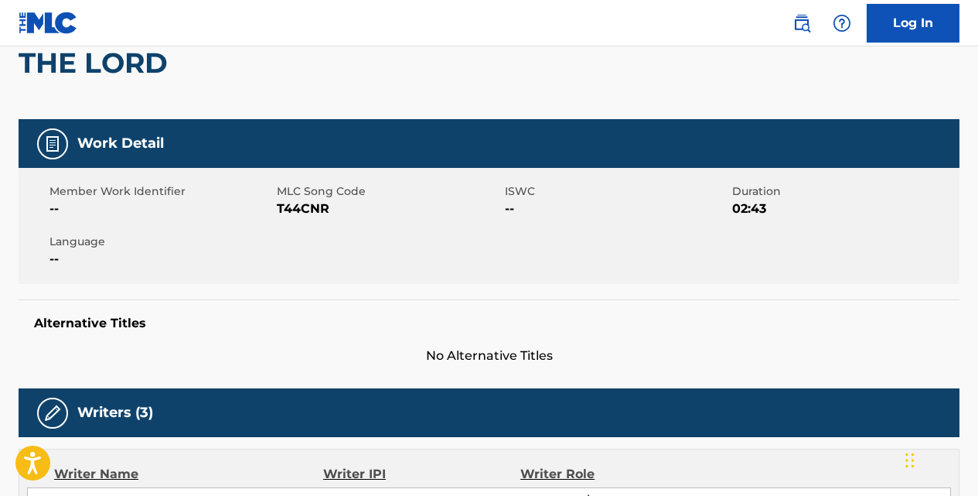
scroll to position [144, 0]
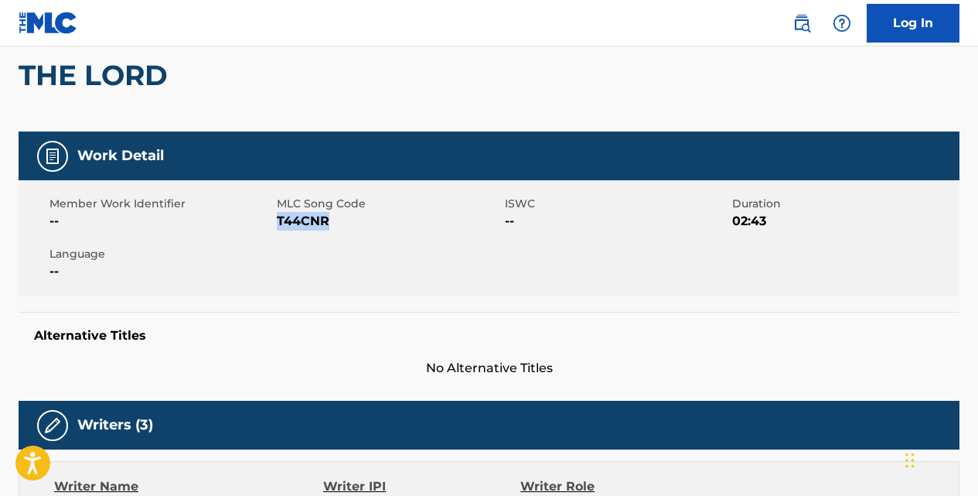
drag, startPoint x: 281, startPoint y: 225, endPoint x: 332, endPoint y: 224, distance: 51.0
click at [332, 224] on span "T44CNR" at bounding box center [388, 221] width 223 height 19
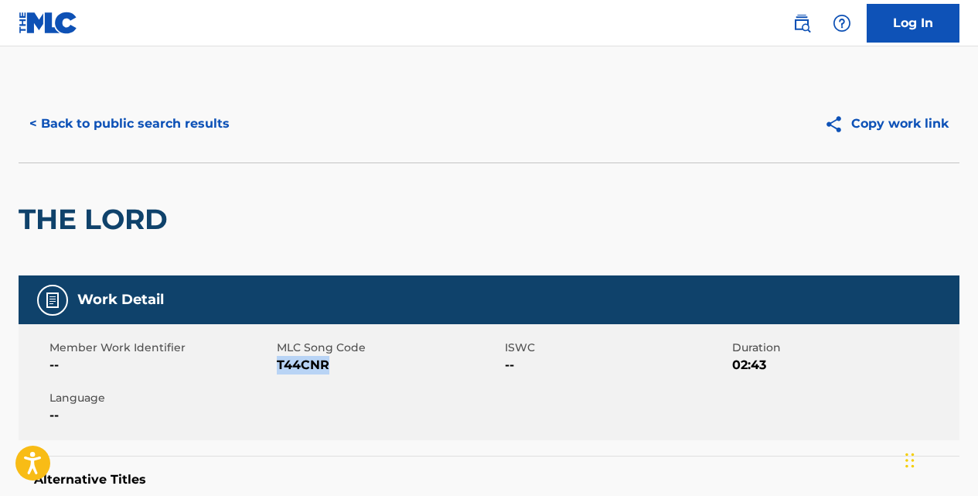
scroll to position [0, 0]
click at [190, 117] on button "< Back to public search results" at bounding box center [130, 123] width 222 height 39
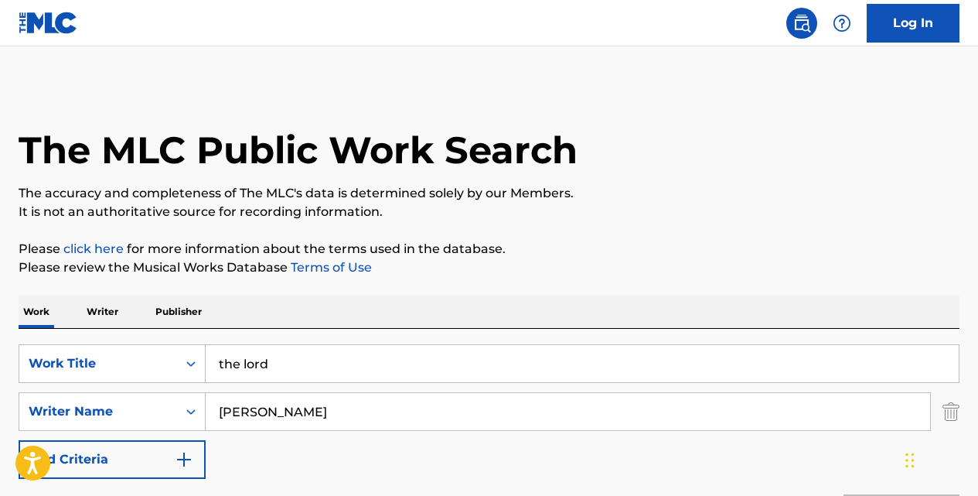
scroll to position [257, 0]
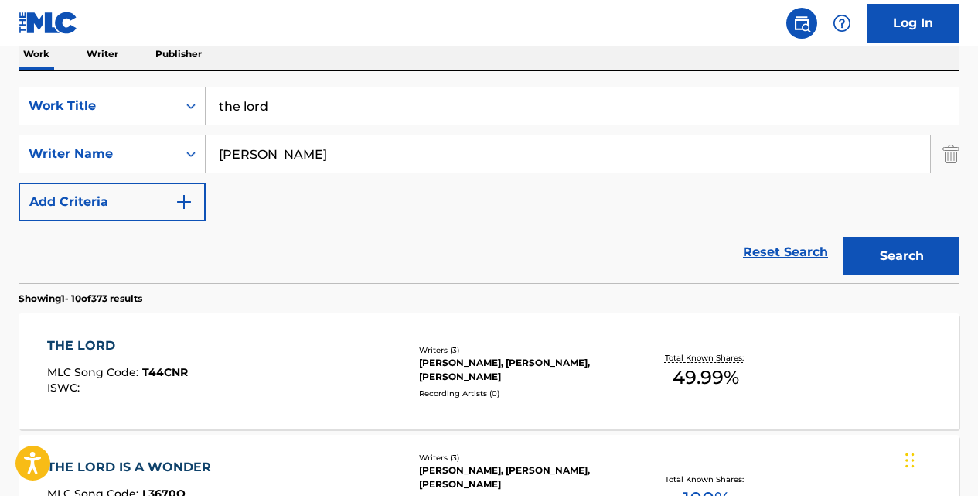
click at [296, 114] on input "the lord" at bounding box center [582, 105] width 753 height 37
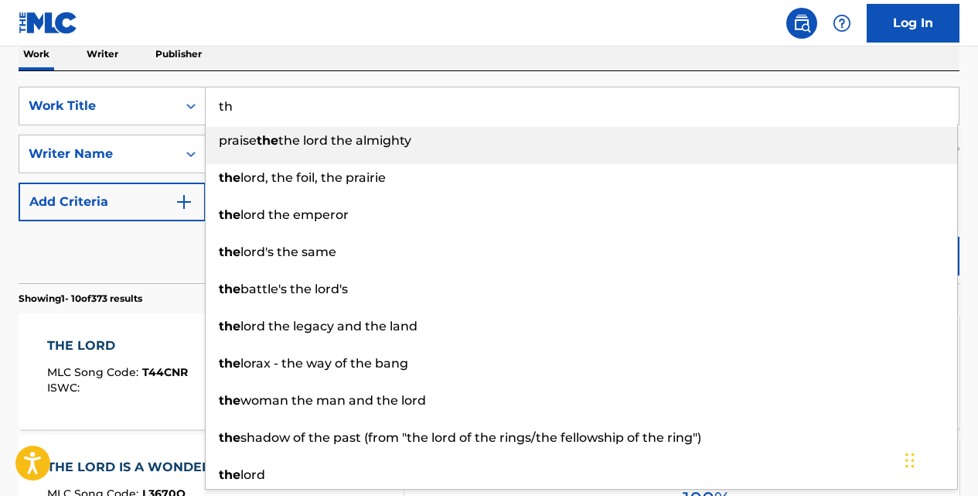
type input "t"
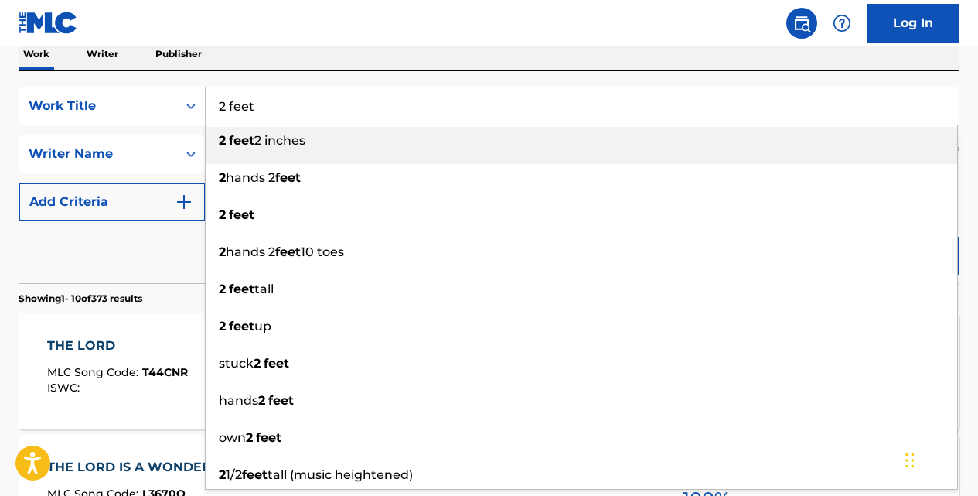
type input "2 feet"
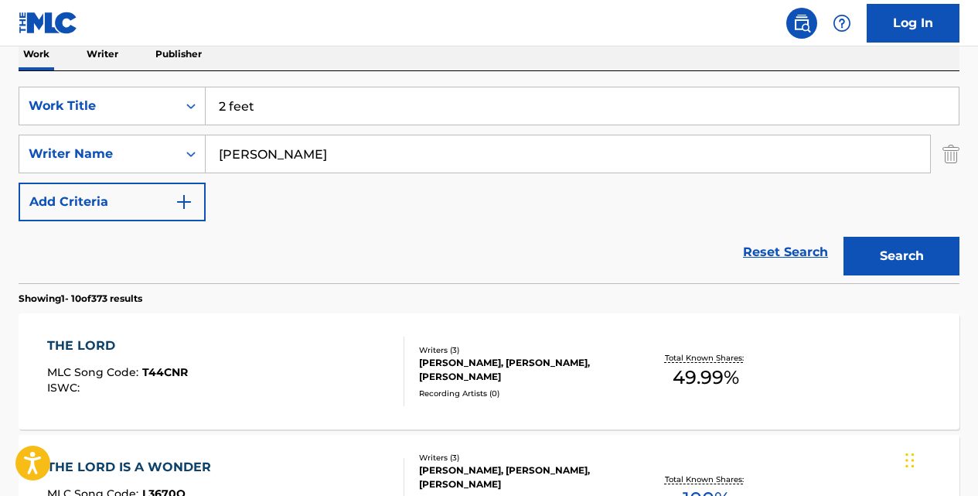
type input "[PERSON_NAME]"
click at [844, 237] on button "Search" at bounding box center [902, 256] width 116 height 39
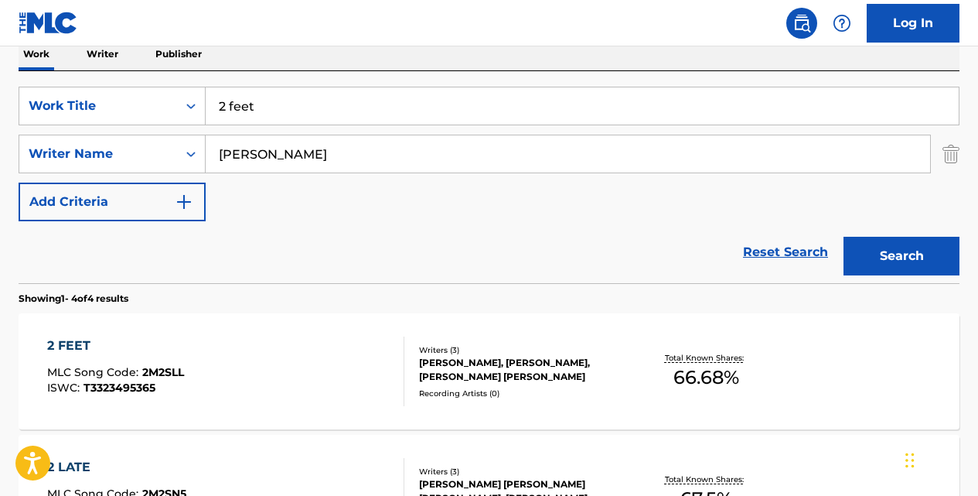
click at [75, 343] on div "2 FEET" at bounding box center [115, 345] width 137 height 19
